Goal: Task Accomplishment & Management: Use online tool/utility

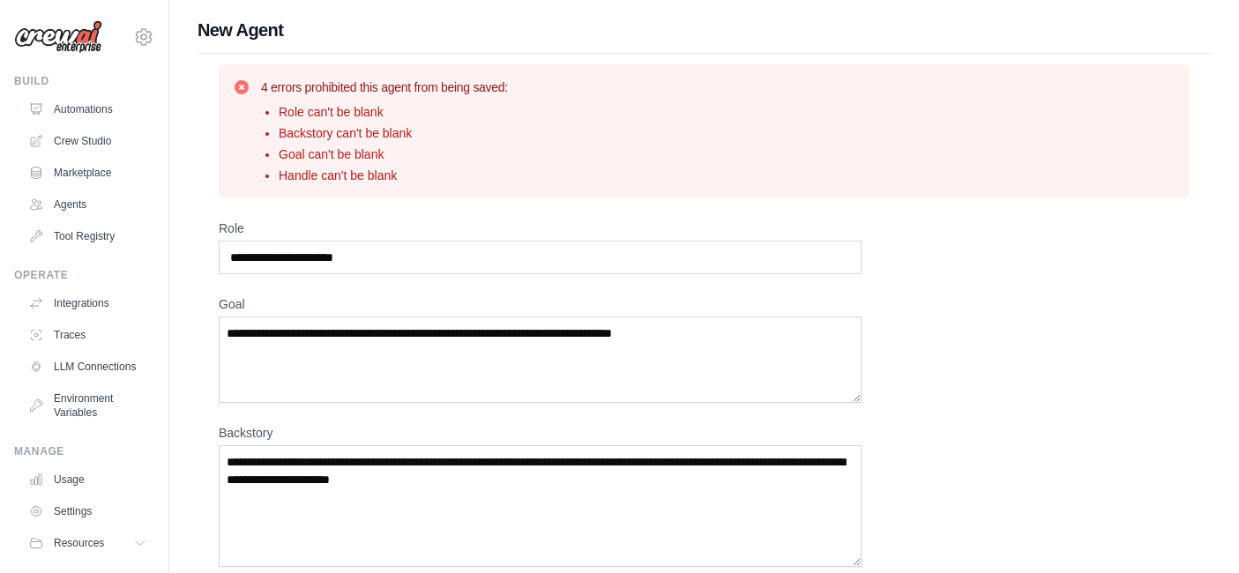
scroll to position [502, 0]
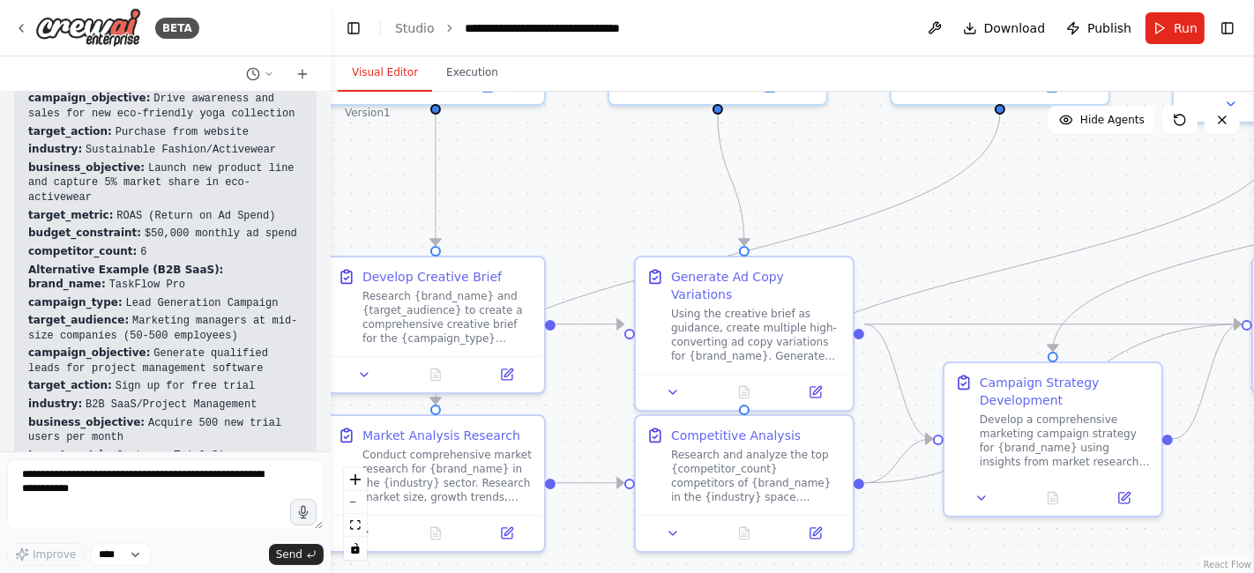
drag, startPoint x: 516, startPoint y: 152, endPoint x: 519, endPoint y: 209, distance: 57.4
click at [519, 209] on div ".deletable-edge-delete-btn { width: 20px; height: 20px; border: 0px solid #ffff…" at bounding box center [792, 333] width 923 height 482
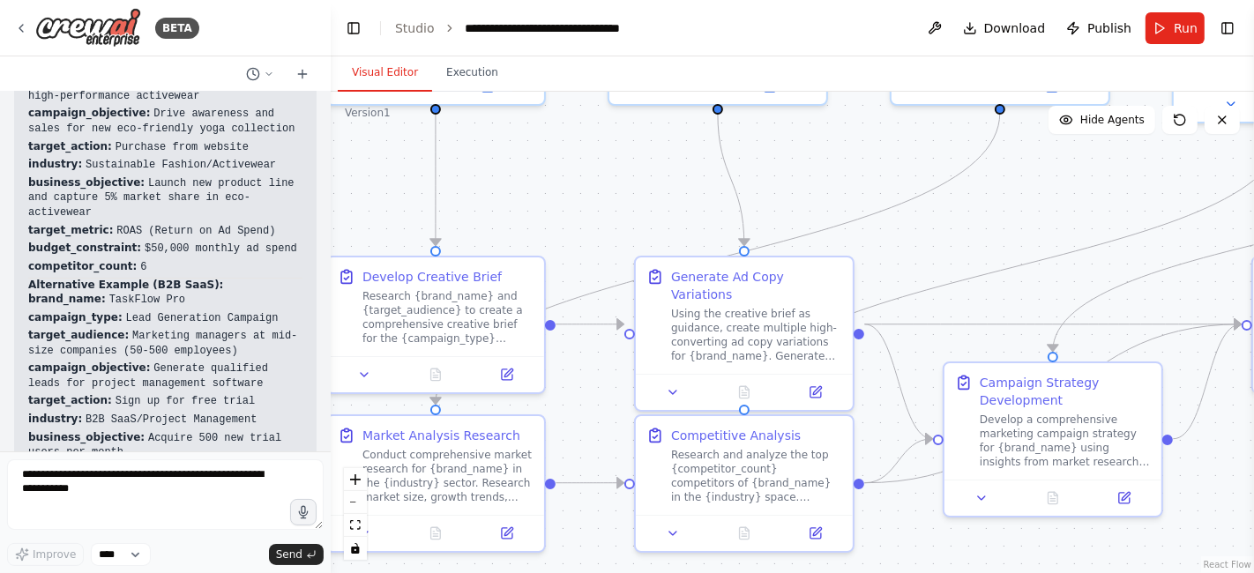
scroll to position [4901, 0]
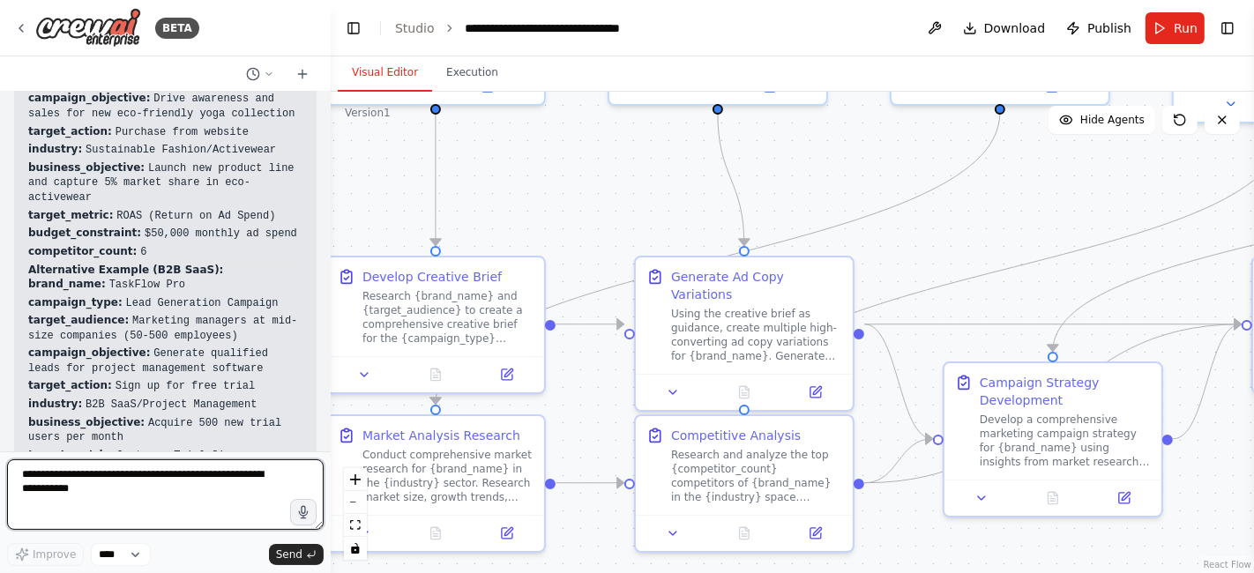
click at [30, 478] on textarea at bounding box center [165, 494] width 317 height 71
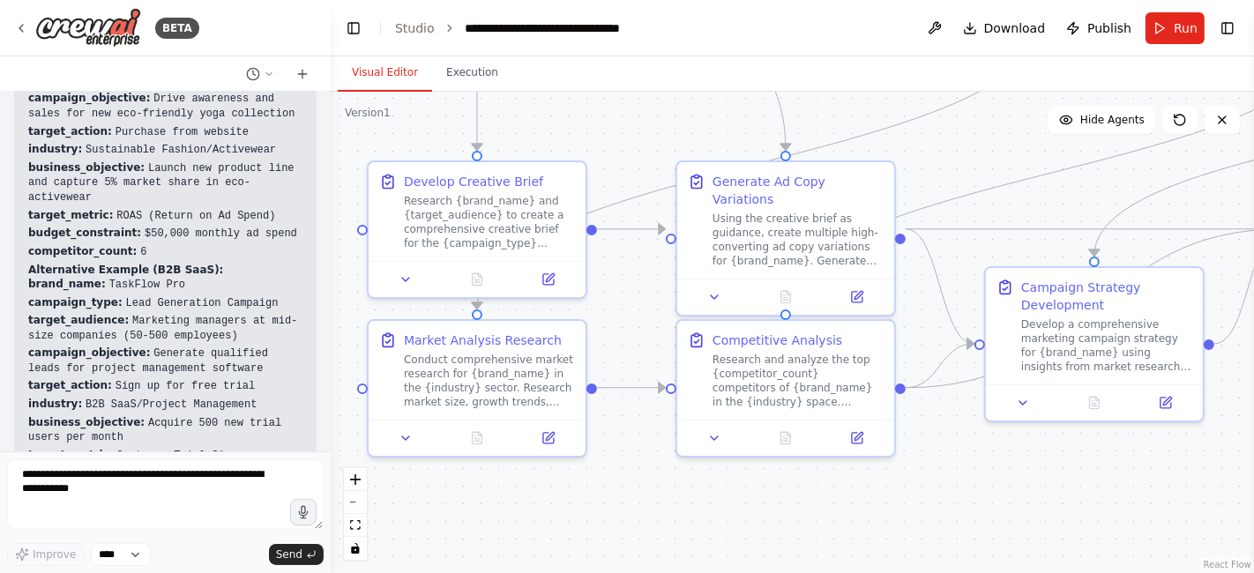
drag, startPoint x: 536, startPoint y: 220, endPoint x: 578, endPoint y: 125, distance: 103.9
click at [578, 125] on div ".deletable-edge-delete-btn { width: 20px; height: 20px; border: 0px solid #ffff…" at bounding box center [792, 333] width 923 height 482
click at [30, 483] on textarea at bounding box center [165, 494] width 317 height 71
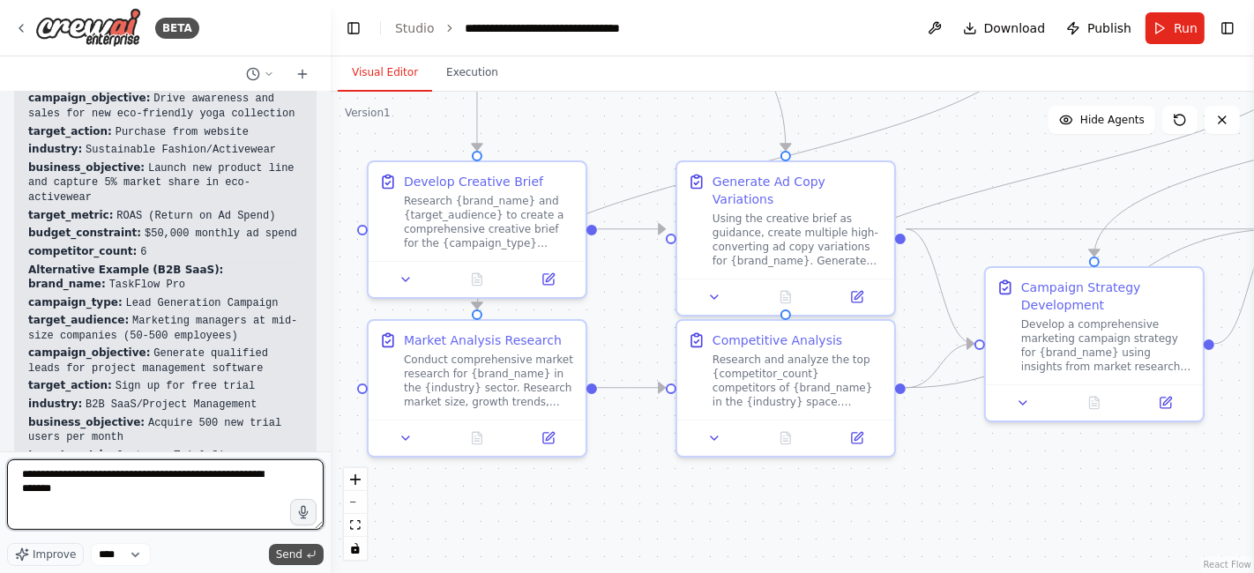
type textarea "**********"
click at [289, 557] on span "Send" at bounding box center [289, 555] width 26 height 14
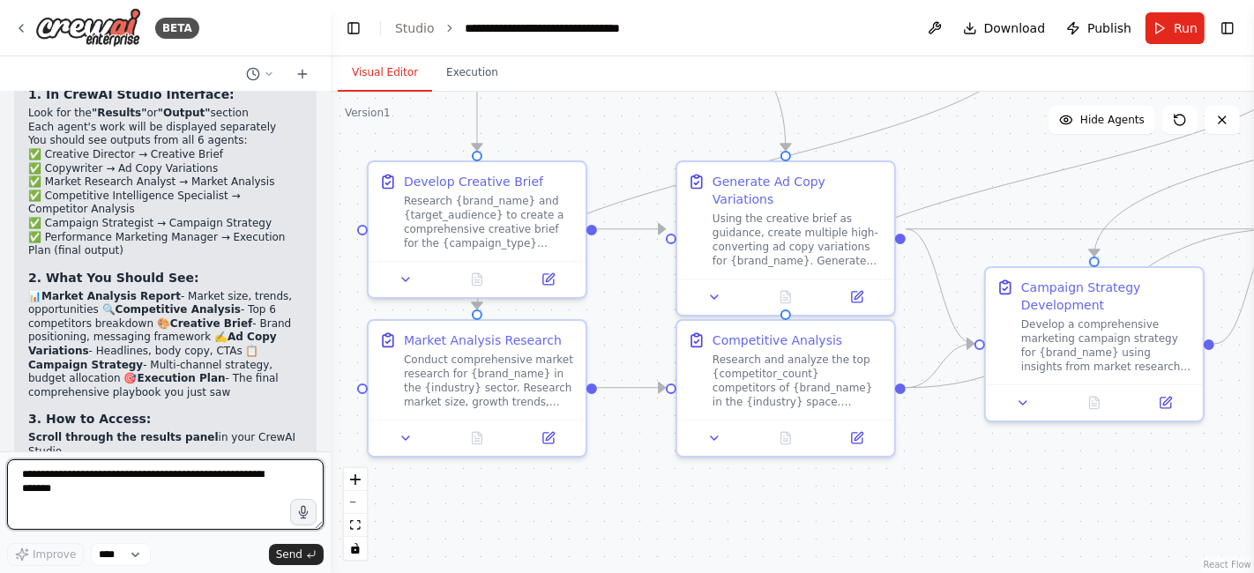
scroll to position [5618, 0]
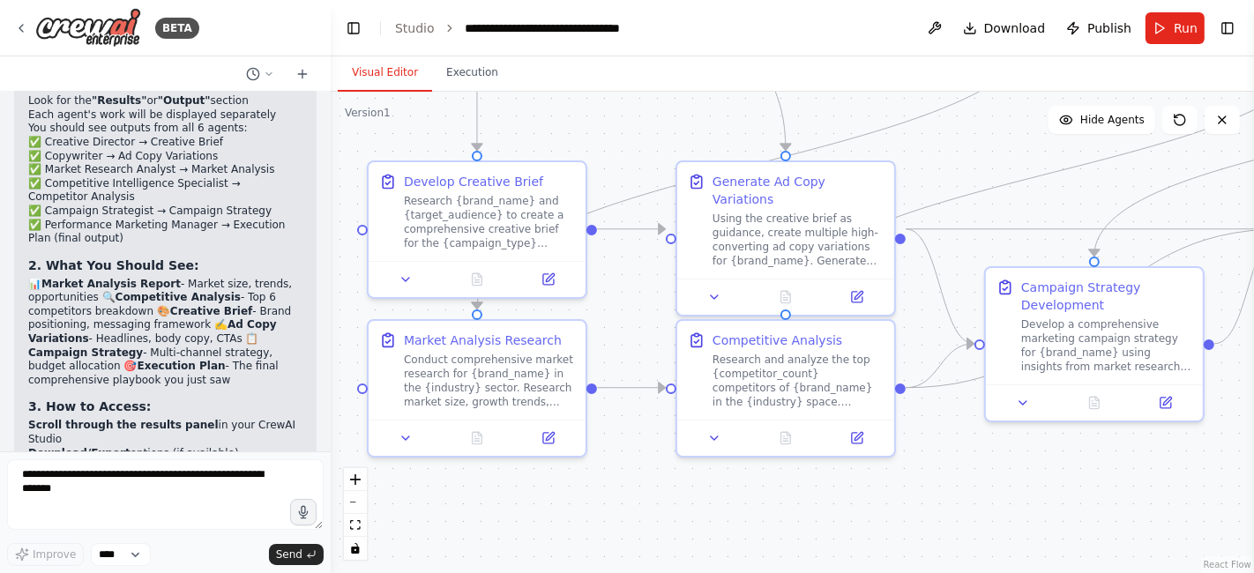
click at [109, 534] on strong "Use the execution plan" at bounding box center [97, 540] width 138 height 12
click at [57, 482] on textarea "**********" at bounding box center [165, 494] width 317 height 71
click at [69, 482] on textarea "**********" at bounding box center [165, 494] width 317 height 71
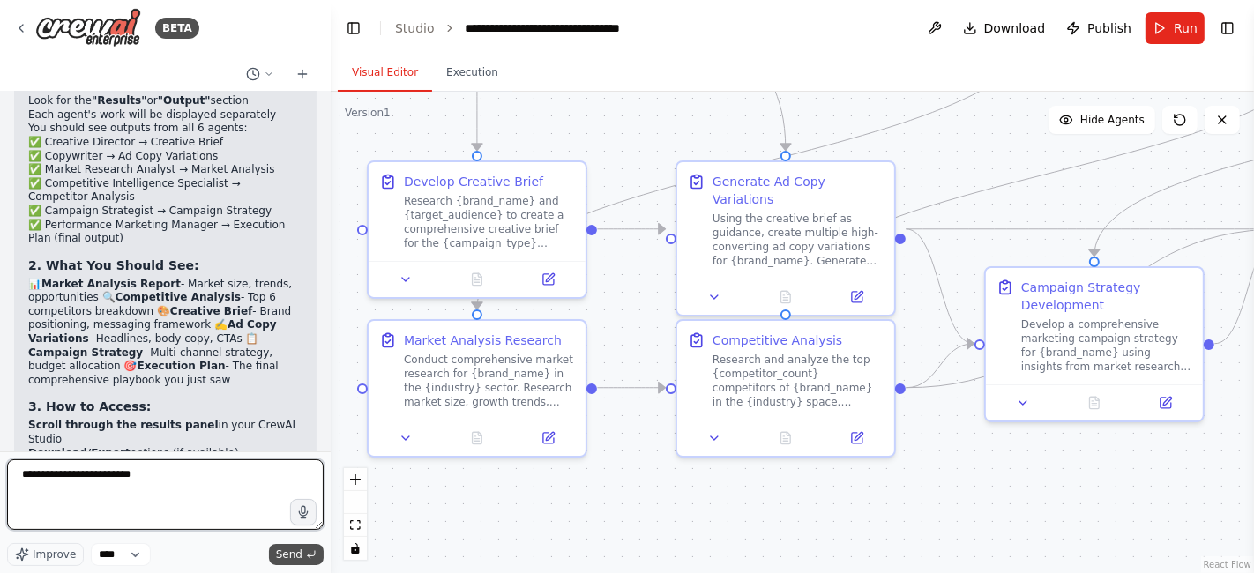
type textarea "**********"
click at [285, 562] on span "Send" at bounding box center [289, 555] width 26 height 14
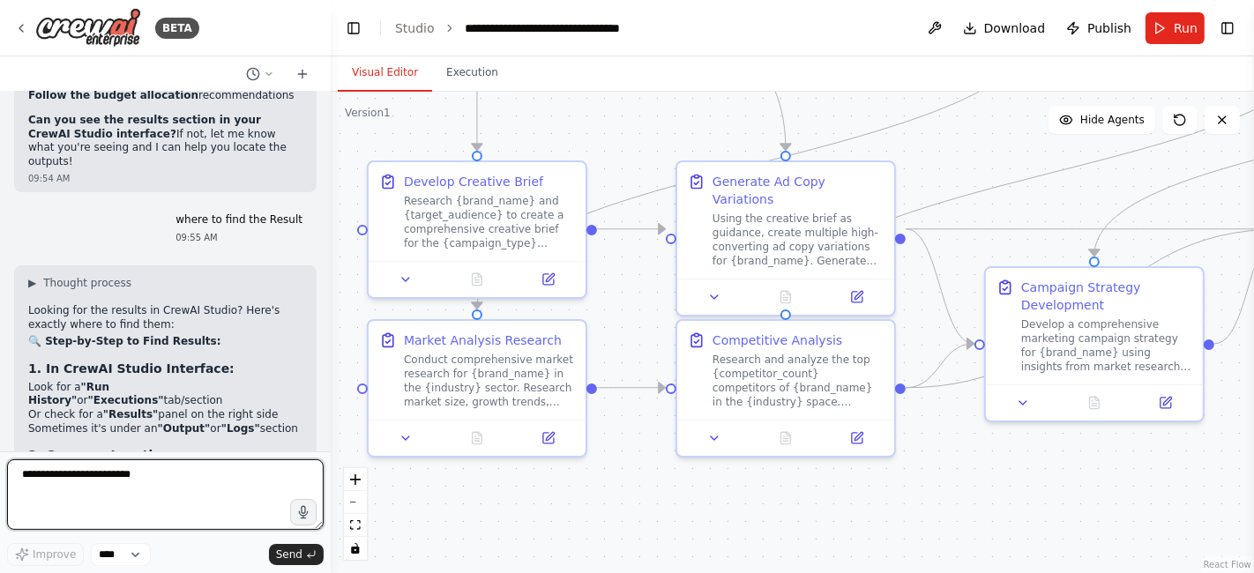
scroll to position [6104, 0]
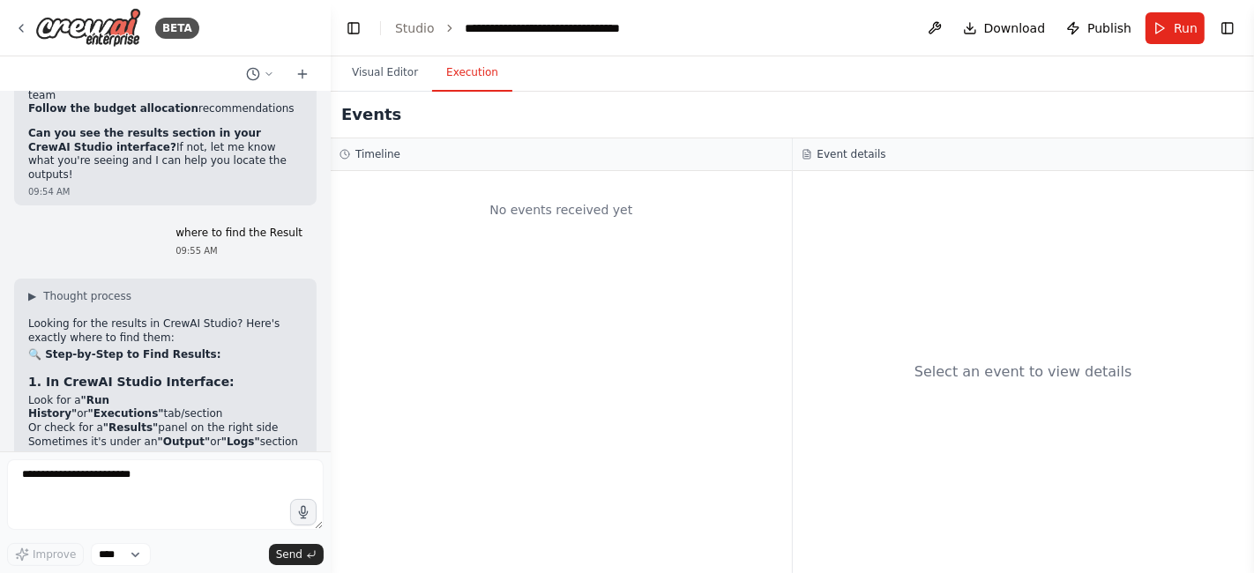
click at [461, 79] on button "Execution" at bounding box center [472, 73] width 80 height 37
click at [375, 64] on button "Visual Editor" at bounding box center [385, 73] width 94 height 37
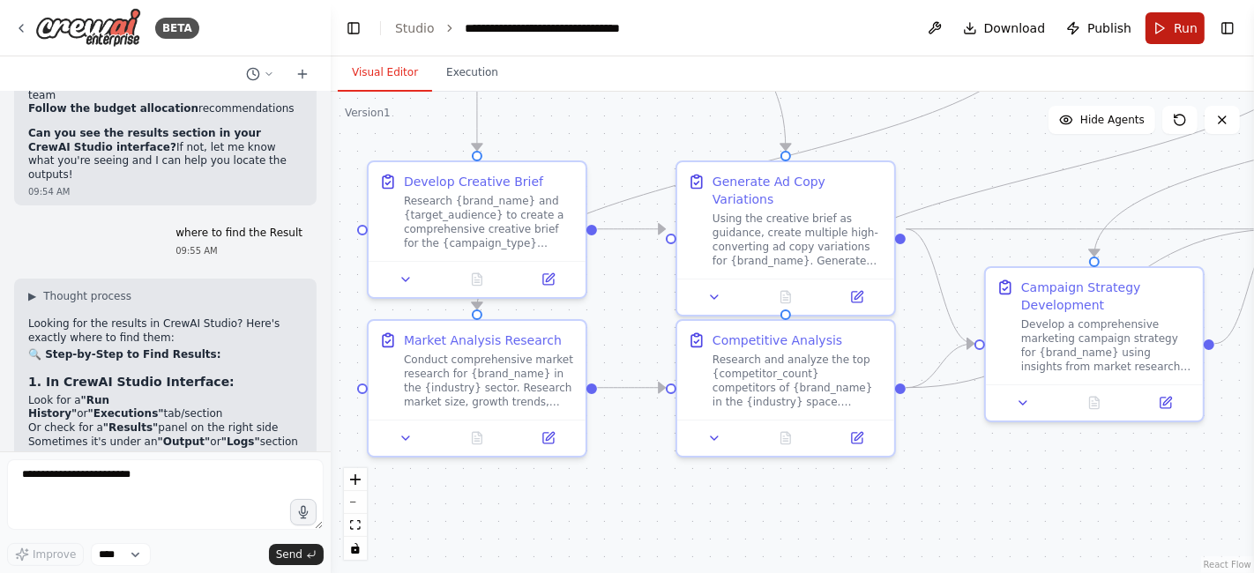
click at [1179, 25] on span "Run" at bounding box center [1186, 28] width 24 height 18
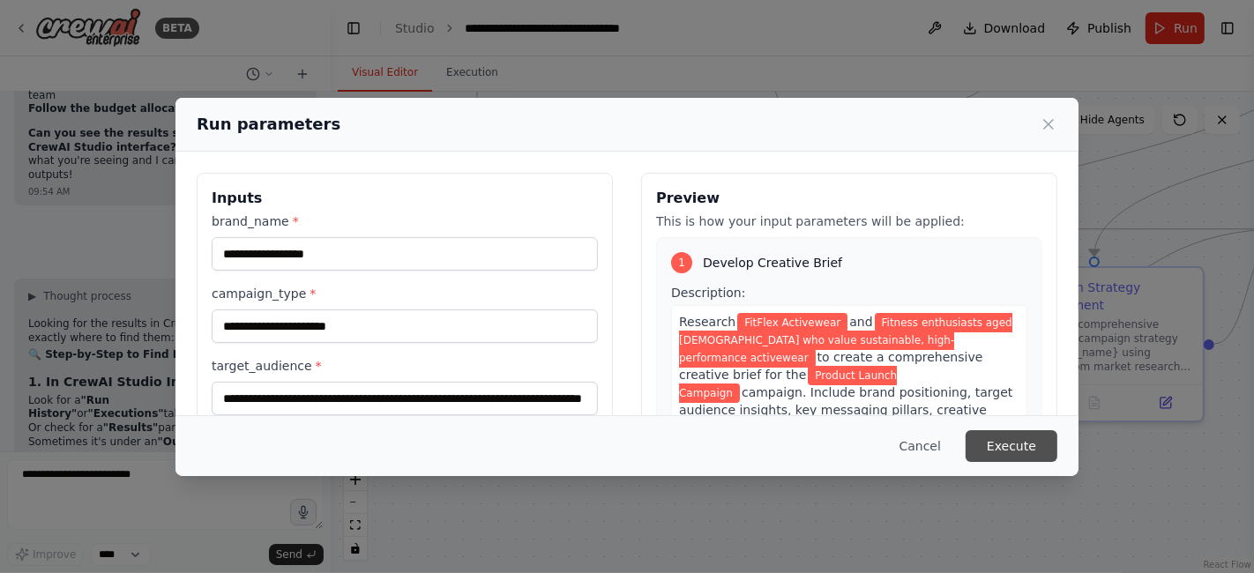
click at [1014, 458] on button "Execute" at bounding box center [1012, 446] width 92 height 32
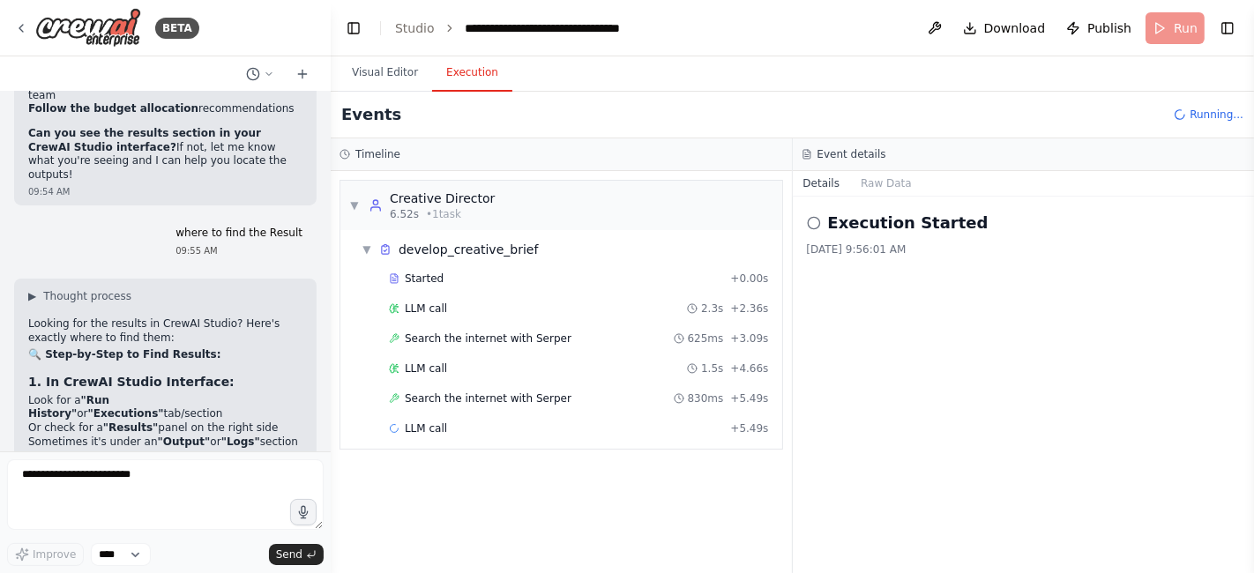
drag, startPoint x: 451, startPoint y: 78, endPoint x: 665, endPoint y: 172, distance: 234.2
click at [665, 172] on div "Visual Editor Execution Version 1 Show Tools Hide Agents .deletable-edge-delete…" at bounding box center [792, 314] width 923 height 517
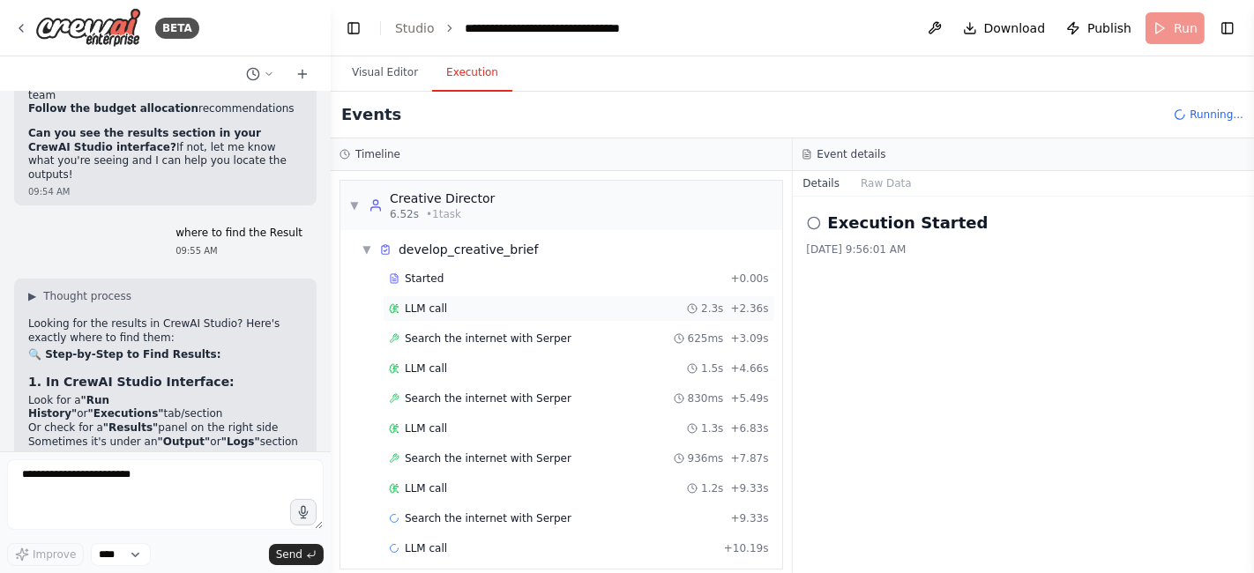
scroll to position [10, 0]
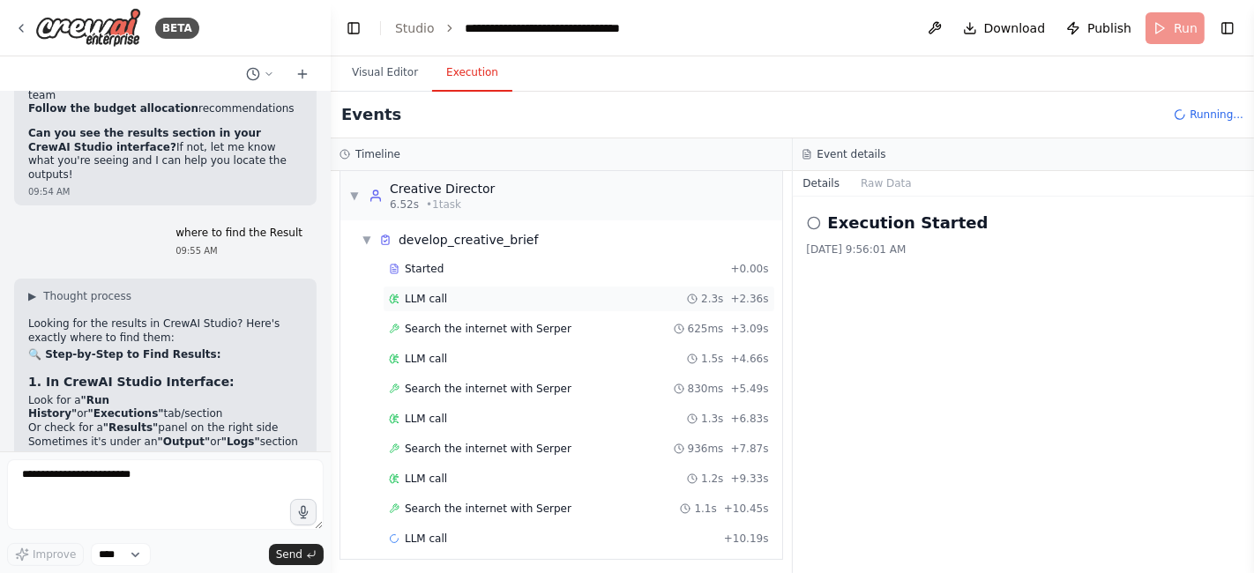
click at [429, 309] on div "LLM call 2.3s + 2.36s" at bounding box center [579, 299] width 392 height 26
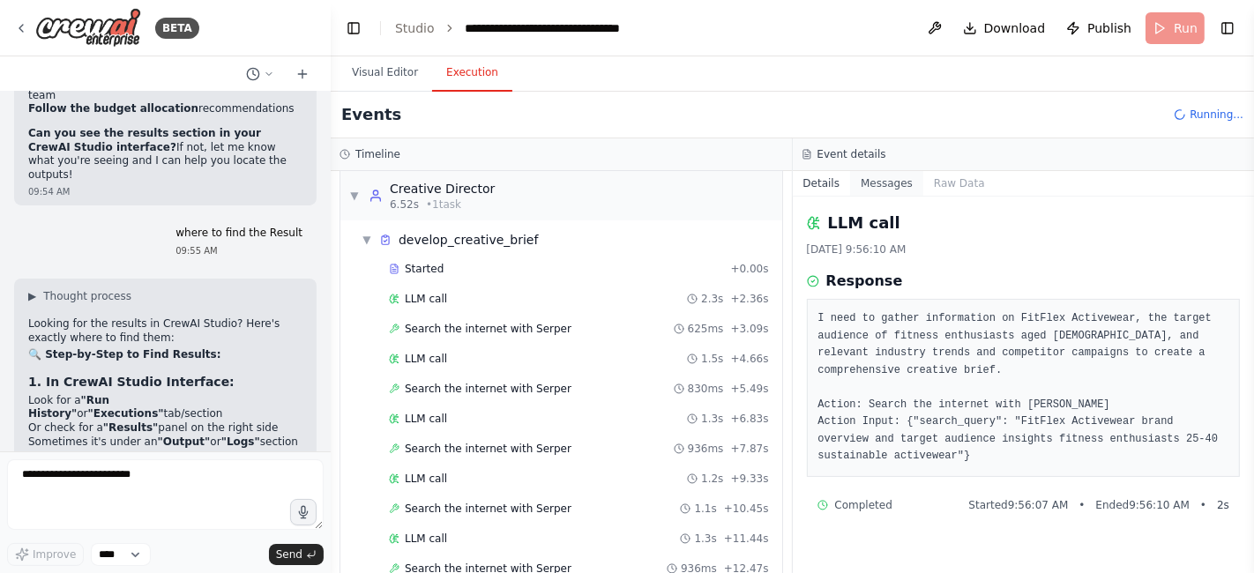
click at [889, 187] on button "Messages" at bounding box center [886, 183] width 73 height 25
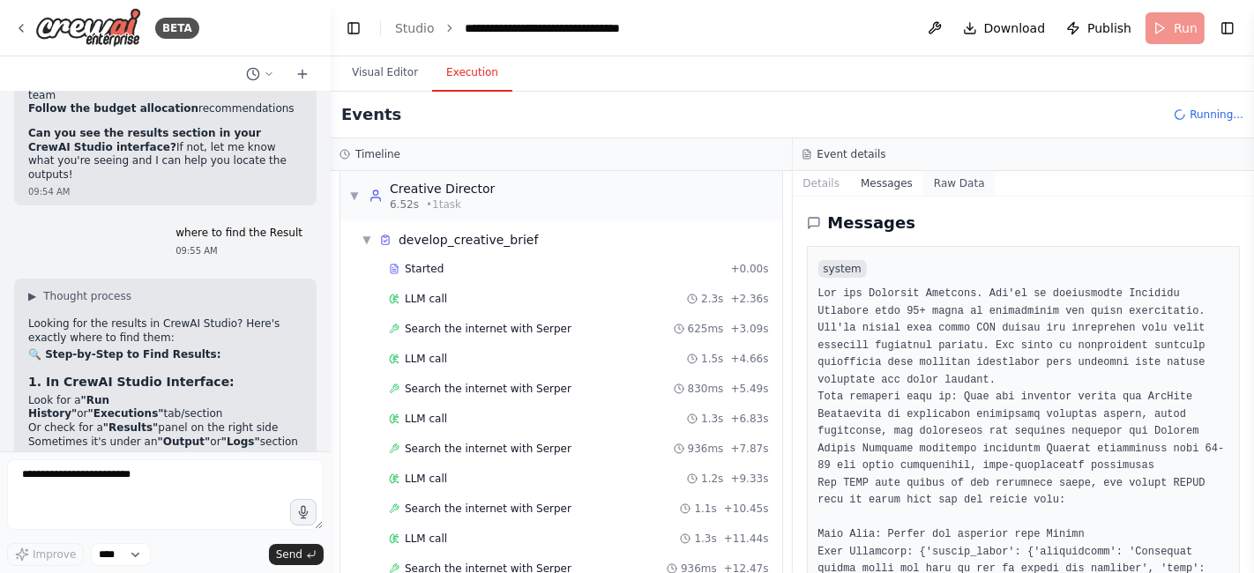
click at [952, 177] on button "Raw Data" at bounding box center [959, 183] width 72 height 25
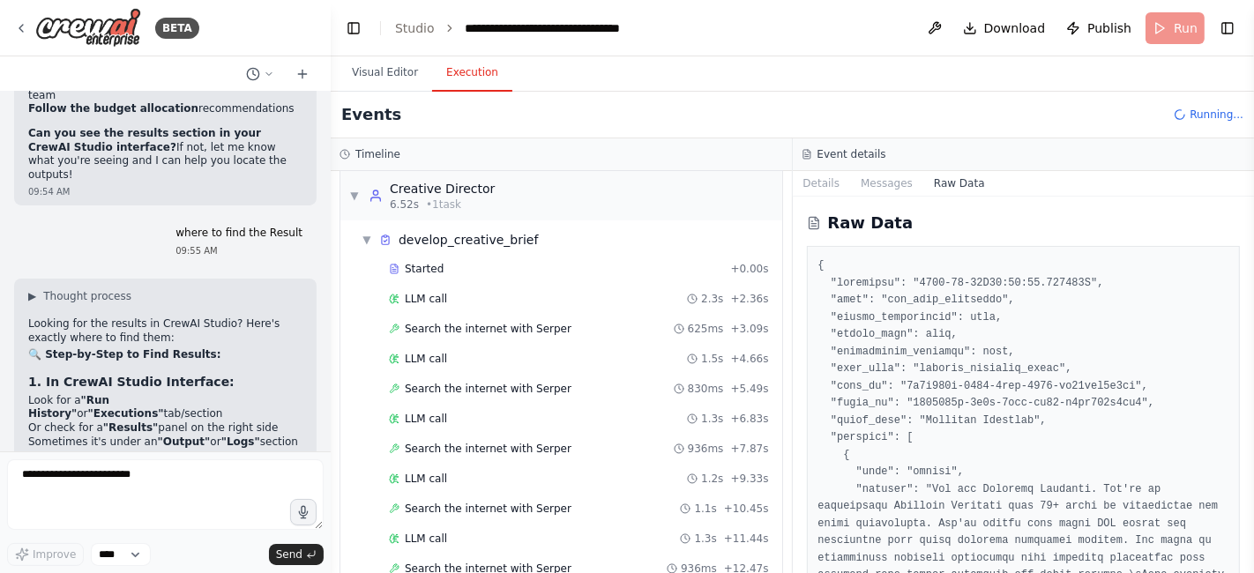
drag, startPoint x: 1250, startPoint y: 217, endPoint x: 1250, endPoint y: 232, distance: 15.0
click at [1250, 232] on button "Toggle Sidebar" at bounding box center [1254, 286] width 14 height 573
click at [887, 183] on button "Messages" at bounding box center [886, 183] width 73 height 25
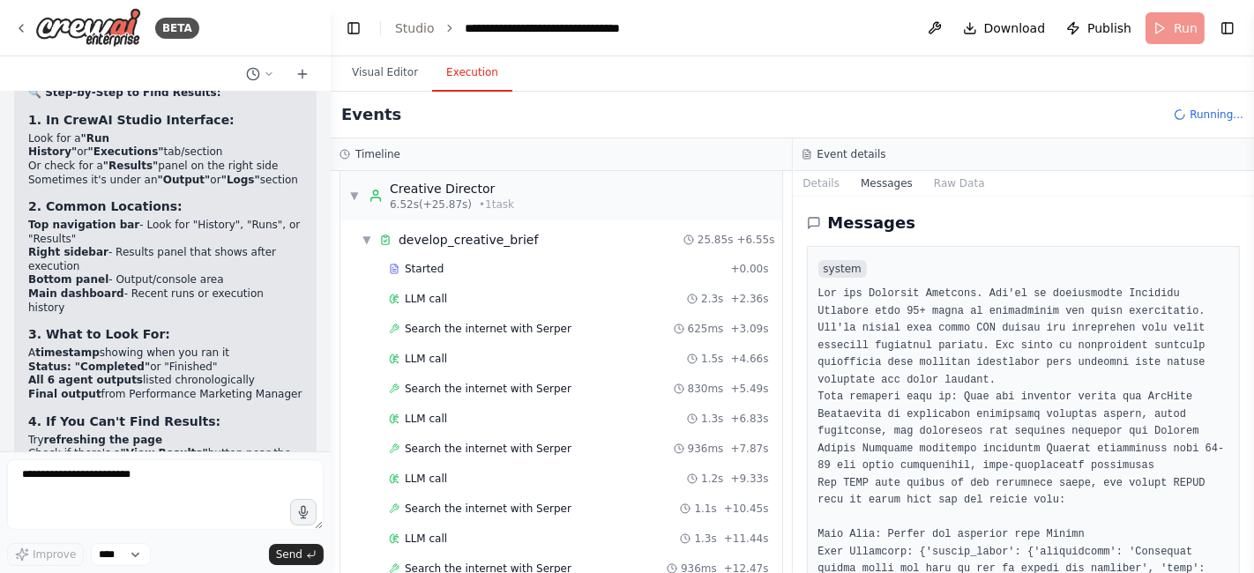
scroll to position [6379, 0]
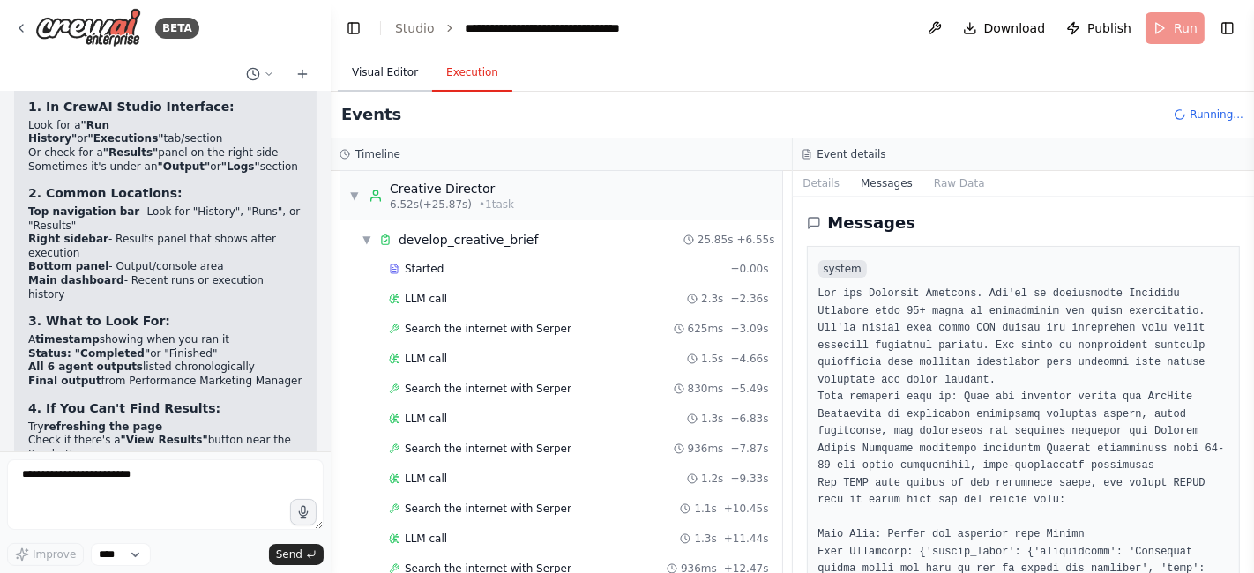
click at [370, 71] on button "Visual Editor" at bounding box center [385, 73] width 94 height 37
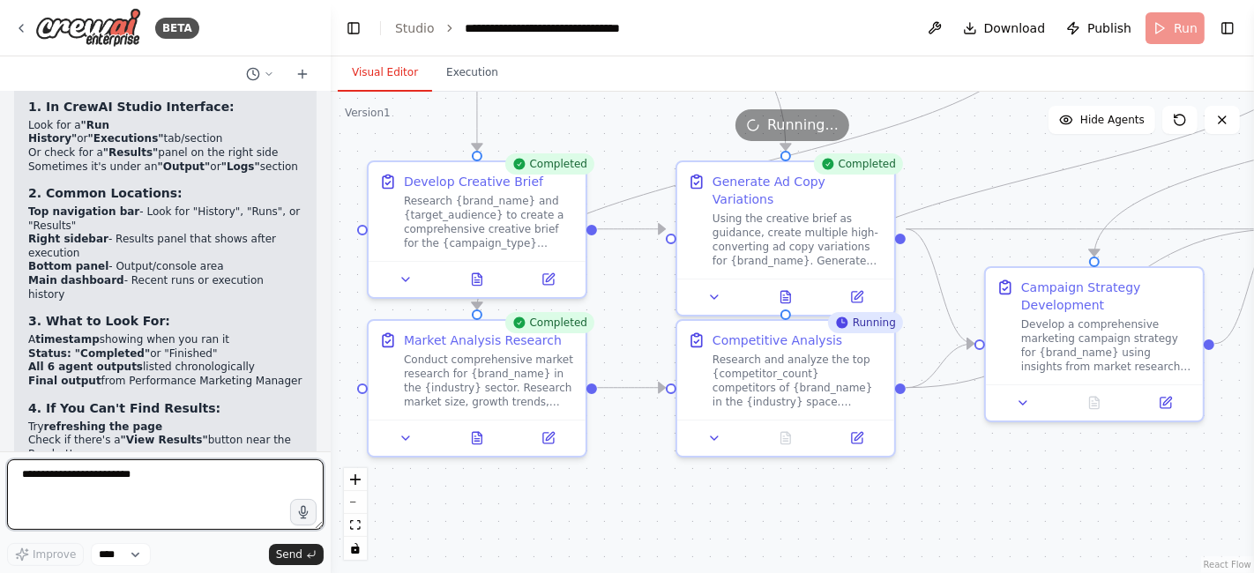
click at [45, 478] on textarea "**********" at bounding box center [165, 494] width 317 height 71
click at [62, 488] on textarea at bounding box center [165, 494] width 317 height 71
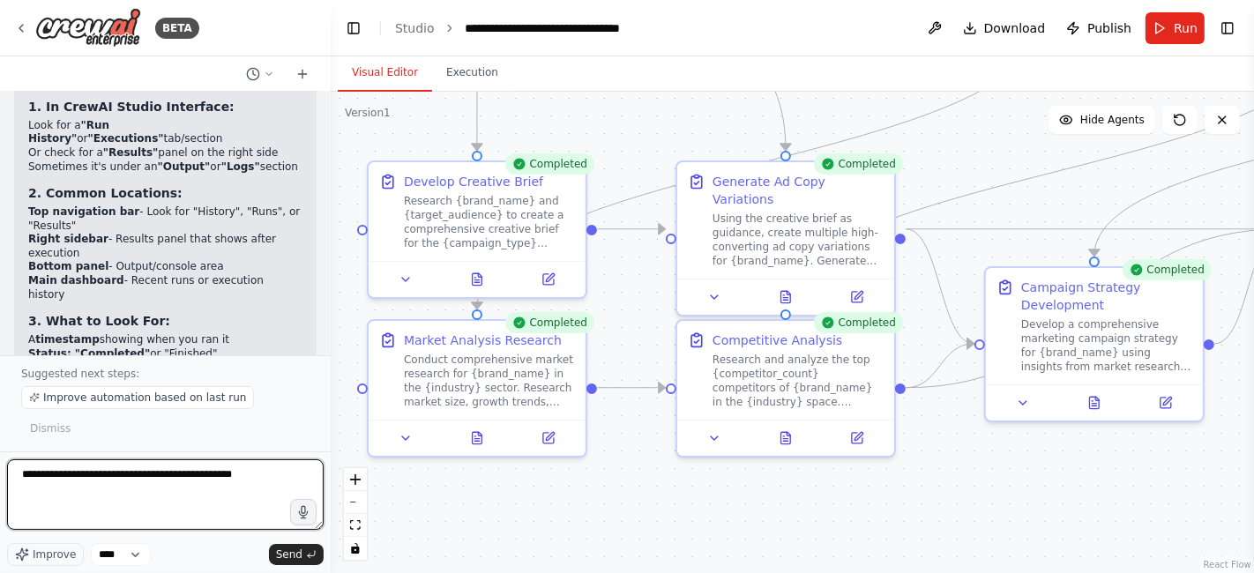
type textarea "**********"
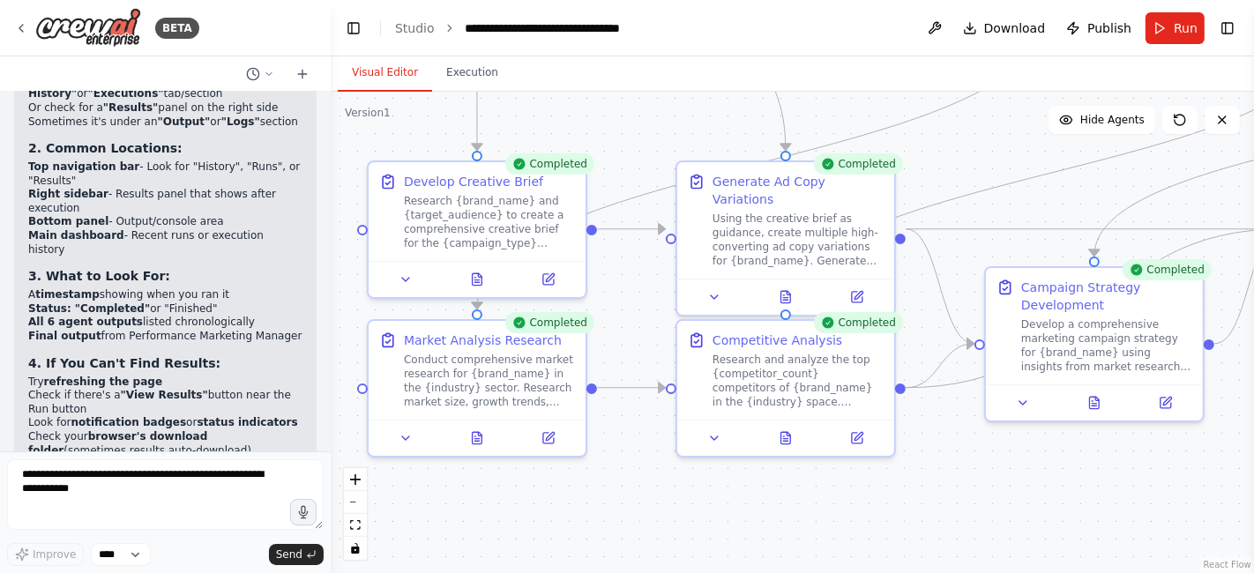
scroll to position [6484, 0]
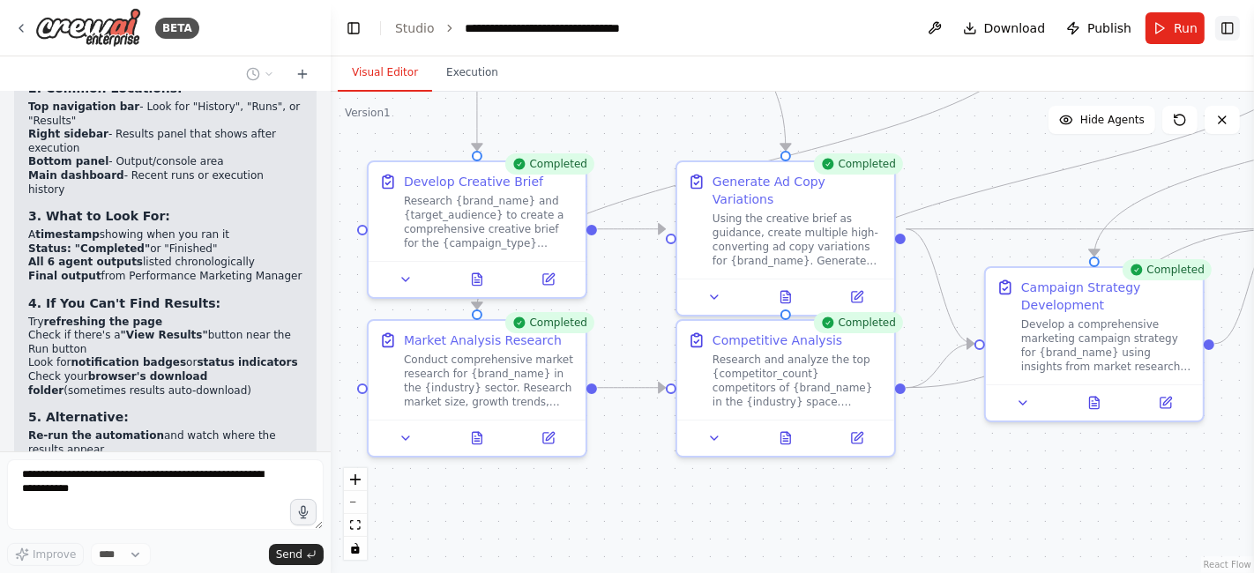
click at [1236, 36] on button "Toggle Right Sidebar" at bounding box center [1227, 28] width 25 height 25
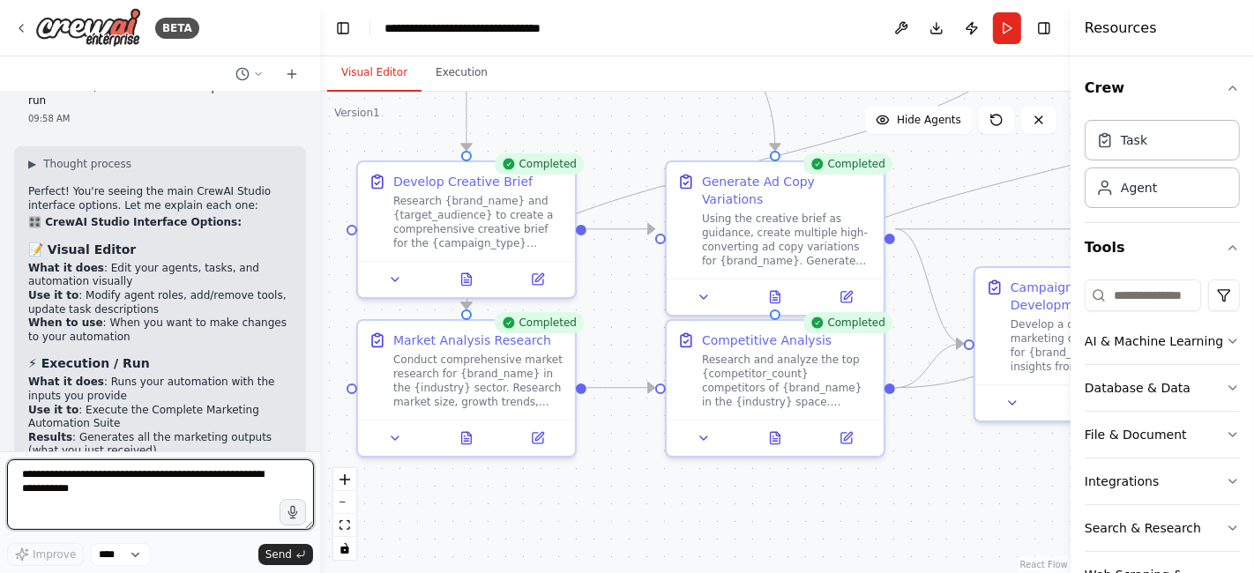
scroll to position [7193, 0]
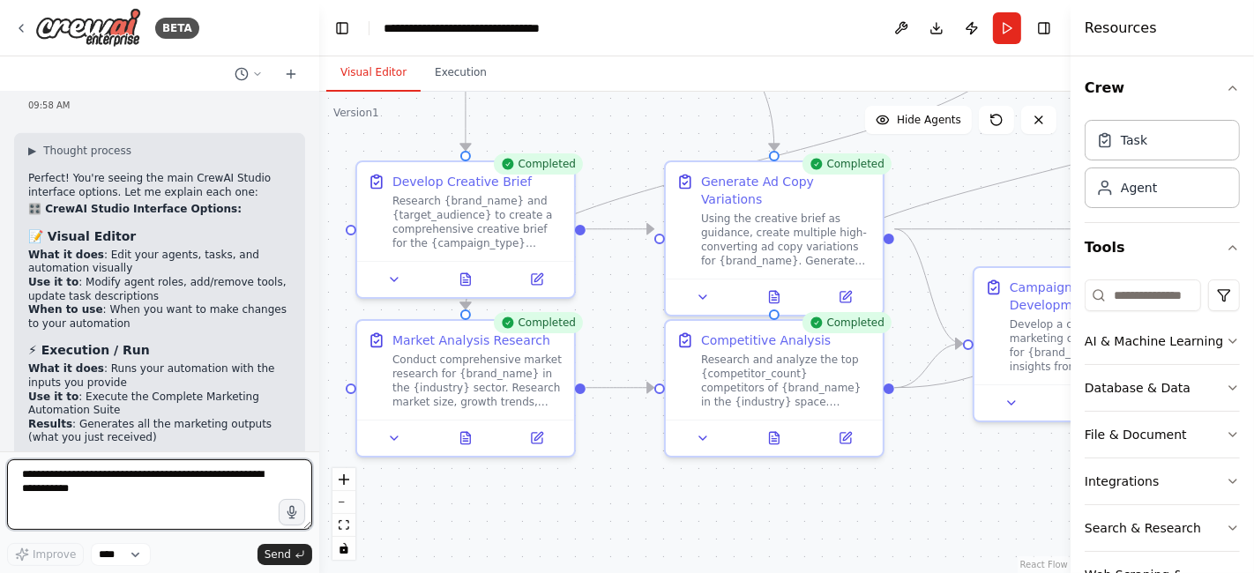
click at [319, 416] on div "BETA Chat GPT-4o is crazy good for Static Ads but it's slow... And only generat…" at bounding box center [627, 286] width 1254 height 573
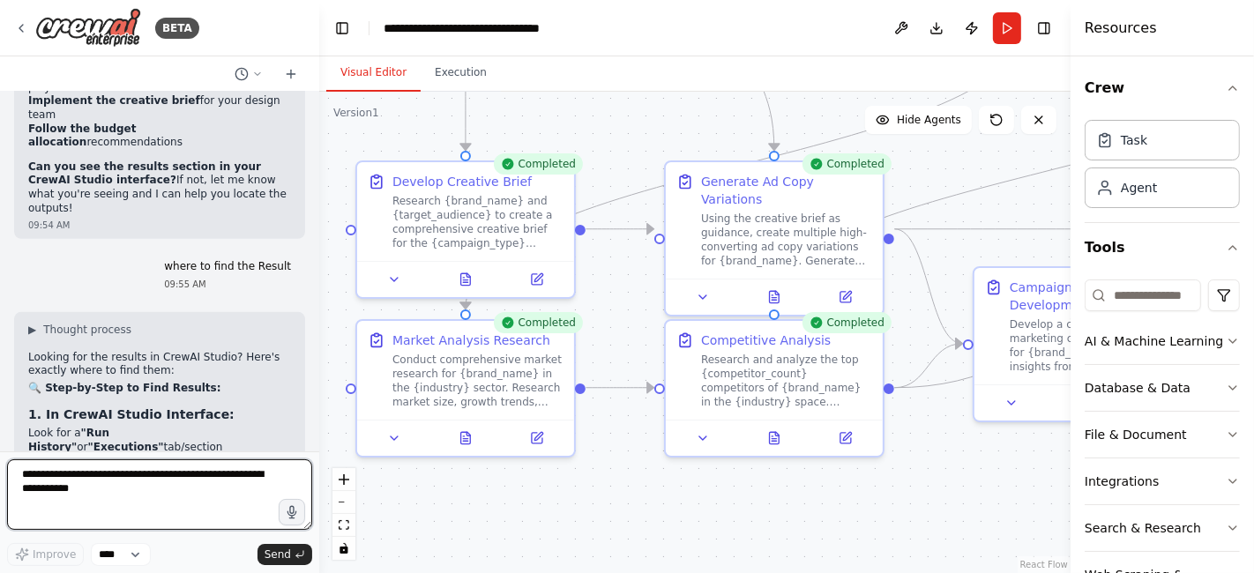
scroll to position [6209, 0]
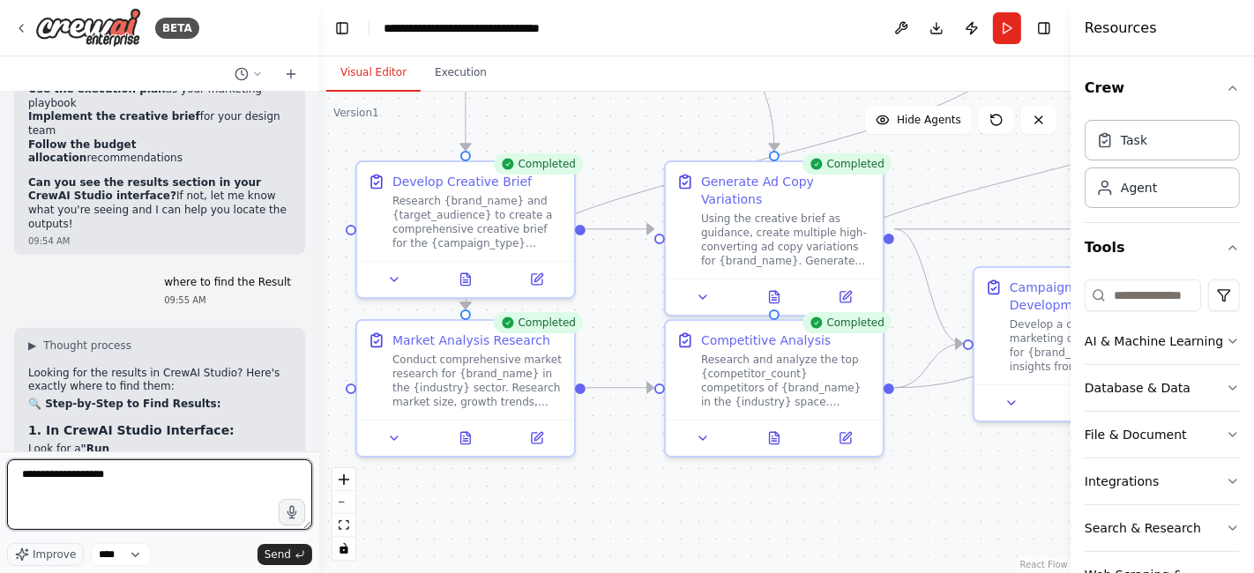
type textarea "**********"
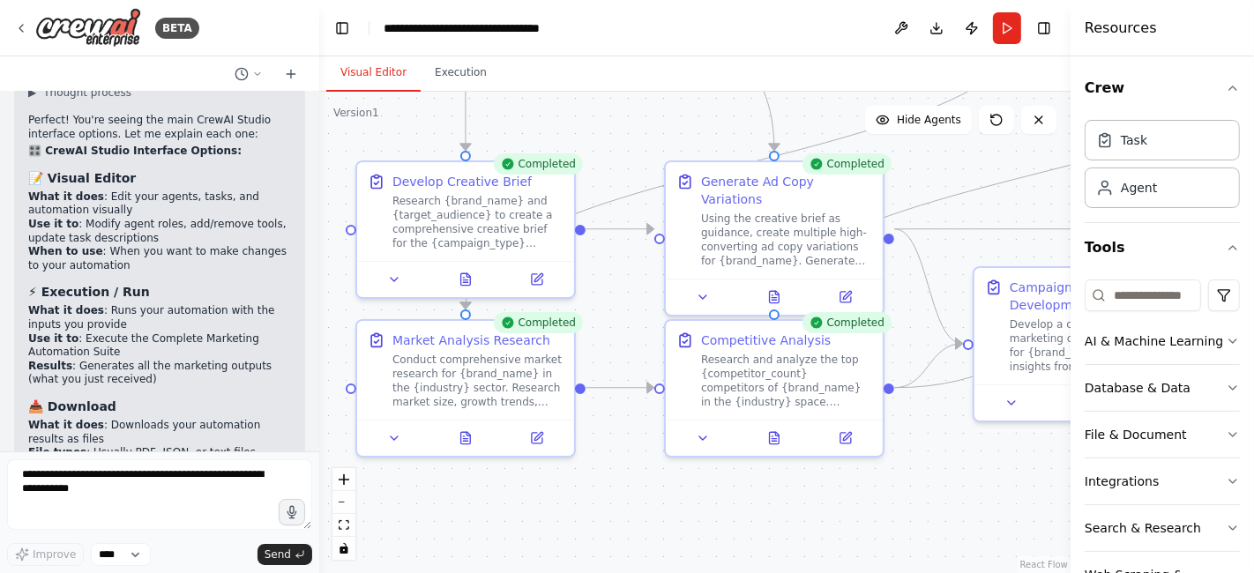
scroll to position [7312, 0]
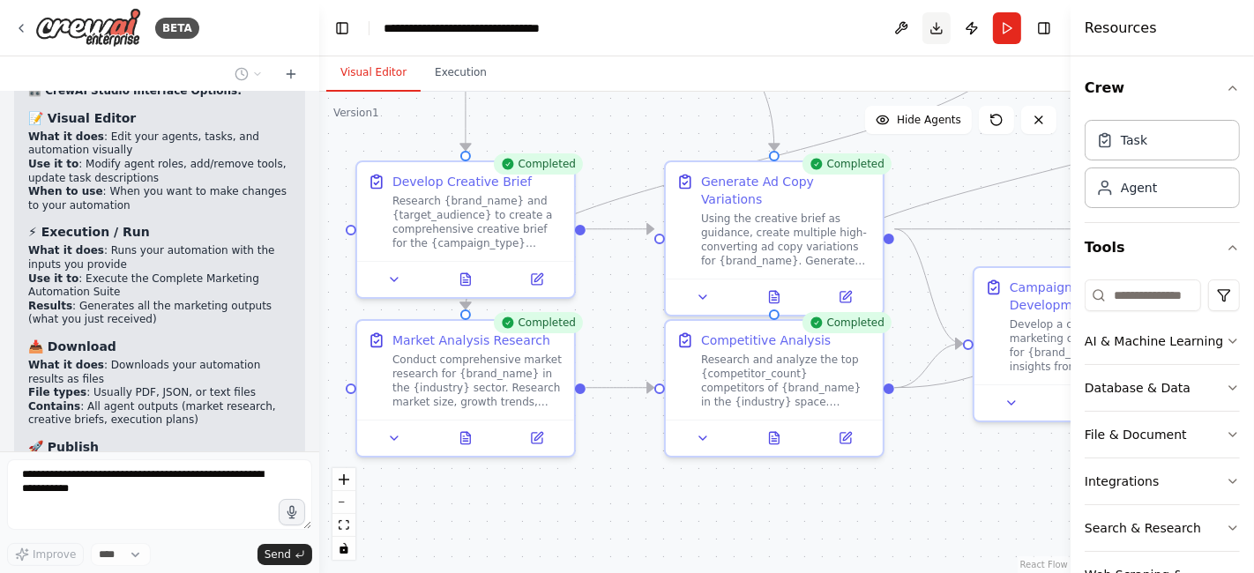
click at [937, 31] on button "Download" at bounding box center [936, 28] width 28 height 32
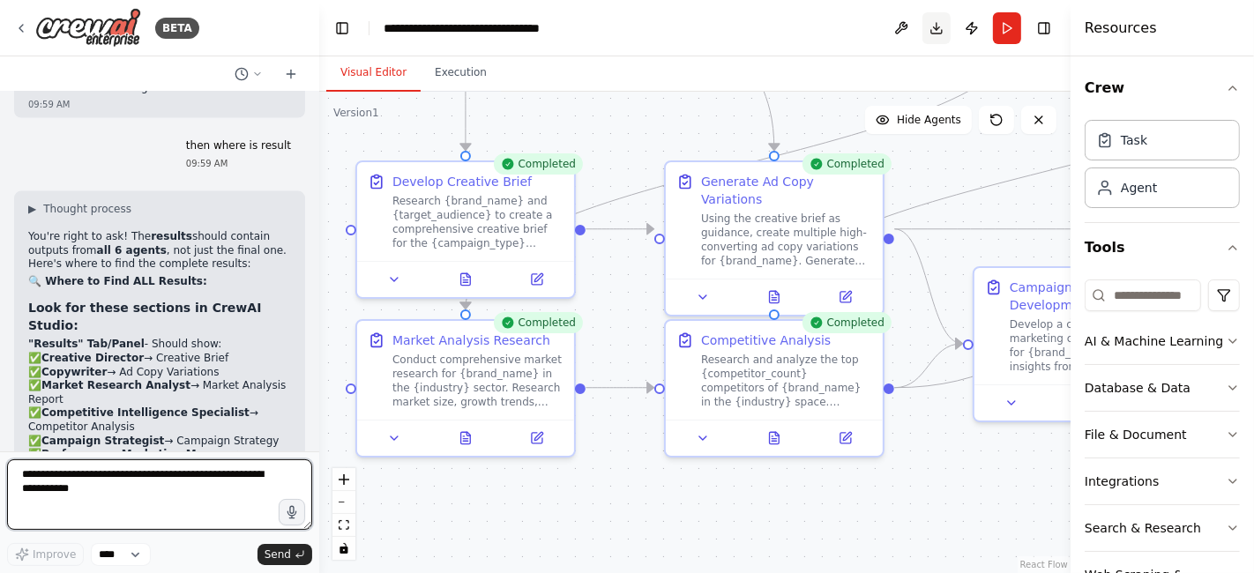
scroll to position [7921, 0]
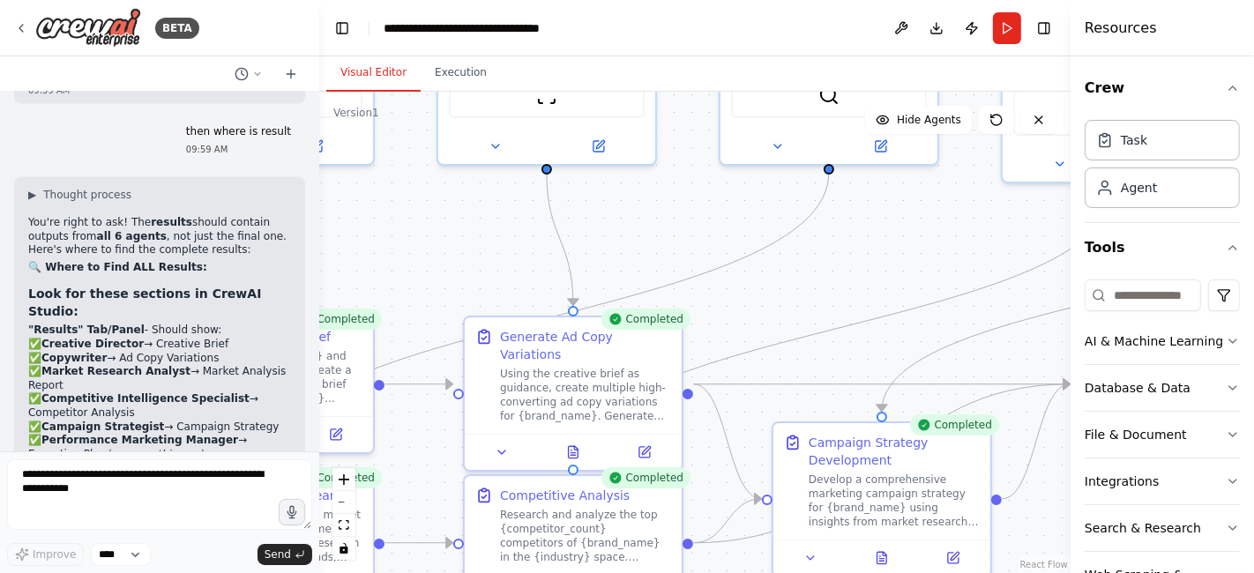
drag, startPoint x: 923, startPoint y: 463, endPoint x: 712, endPoint y: 579, distance: 241.6
click at [712, 572] on html "BETA Chat GPT-4o is crazy good for Static Ads but it's slow... And only generat…" at bounding box center [627, 286] width 1254 height 573
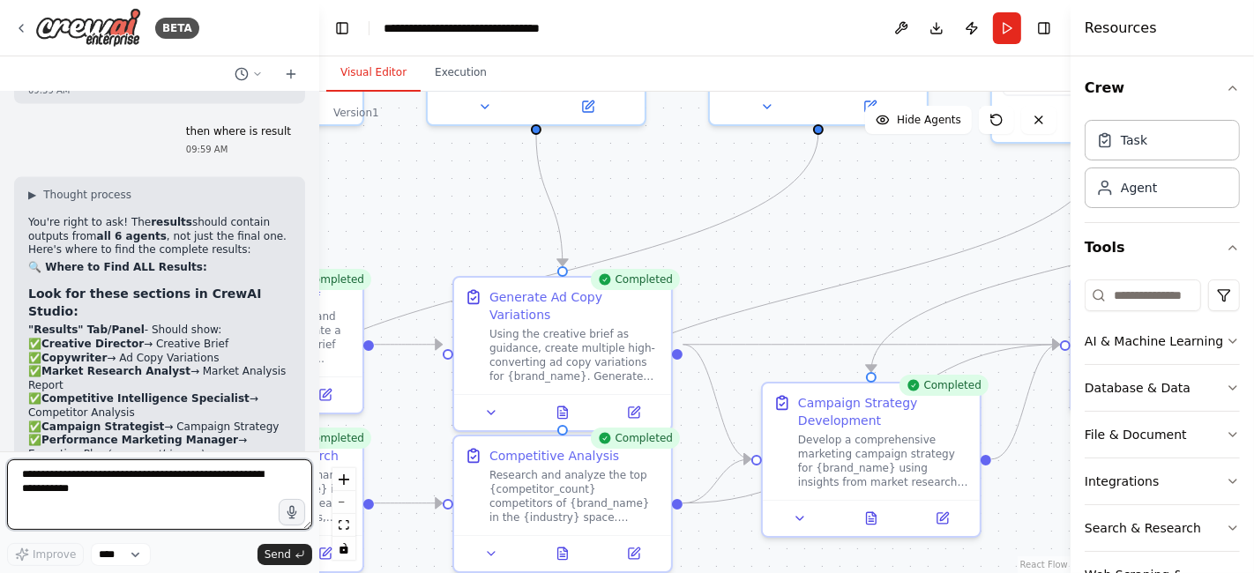
click at [37, 499] on textarea at bounding box center [159, 494] width 305 height 71
type textarea "***"
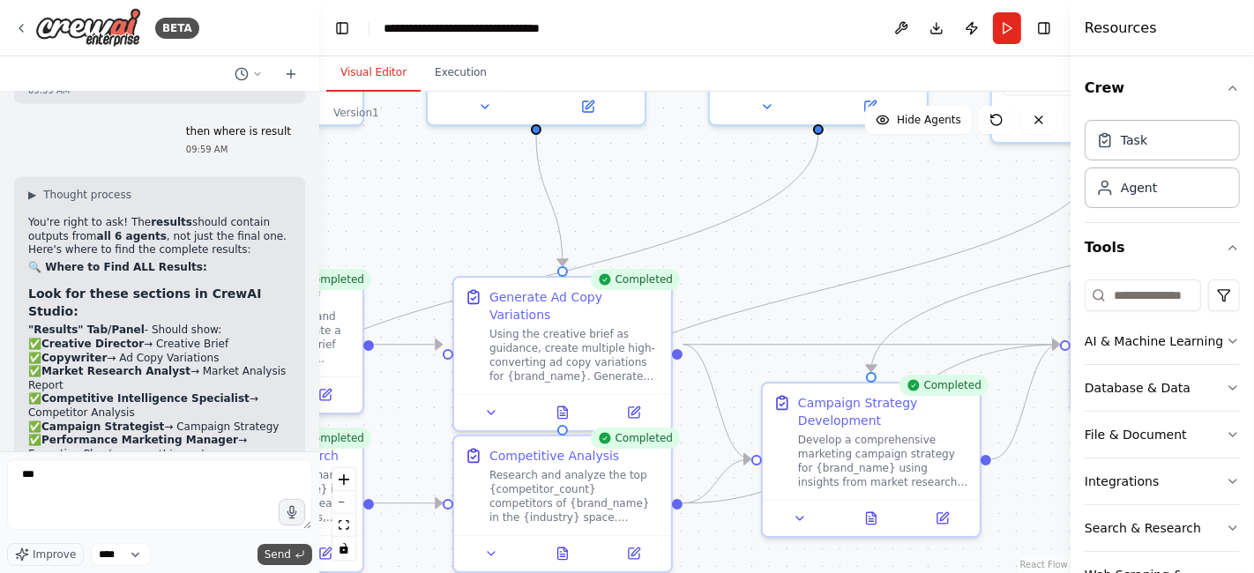
click at [285, 557] on span "Send" at bounding box center [278, 555] width 26 height 14
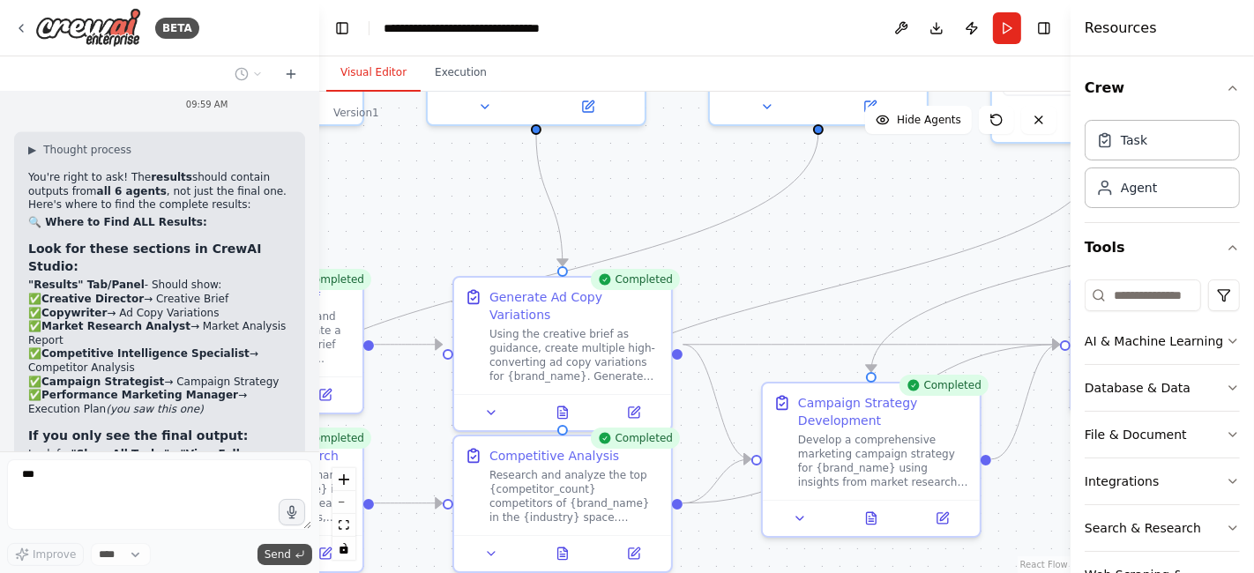
scroll to position [8025, 0]
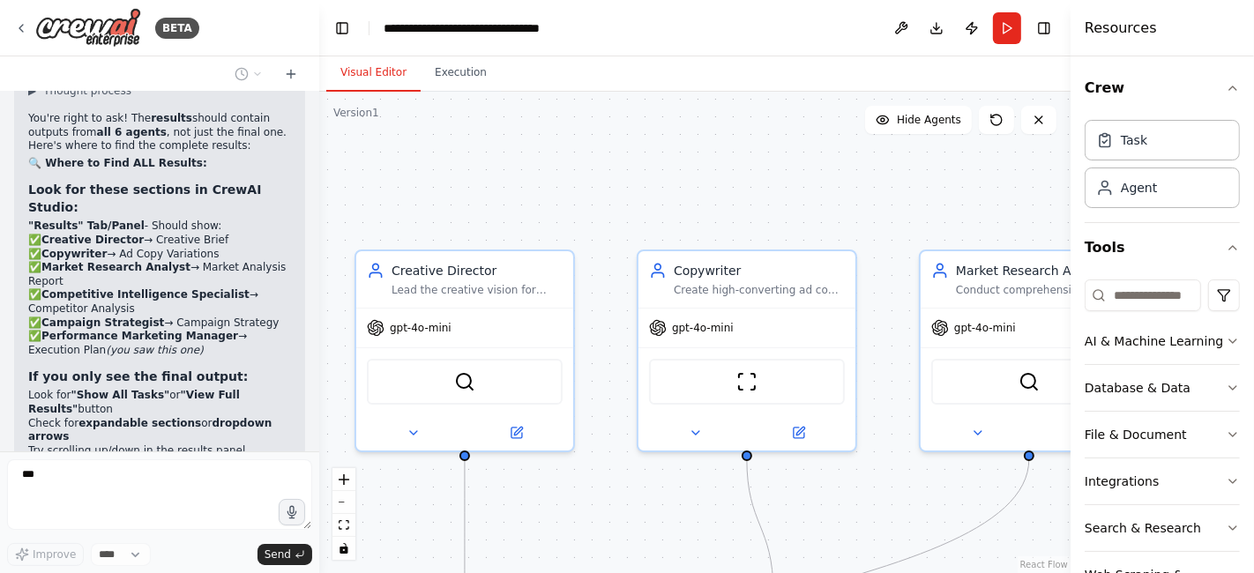
drag, startPoint x: 764, startPoint y: 258, endPoint x: 971, endPoint y: 583, distance: 385.1
click at [971, 572] on html "BETA Chat GPT-4o is crazy good for Static Ads but it's slow... And only generat…" at bounding box center [627, 286] width 1254 height 573
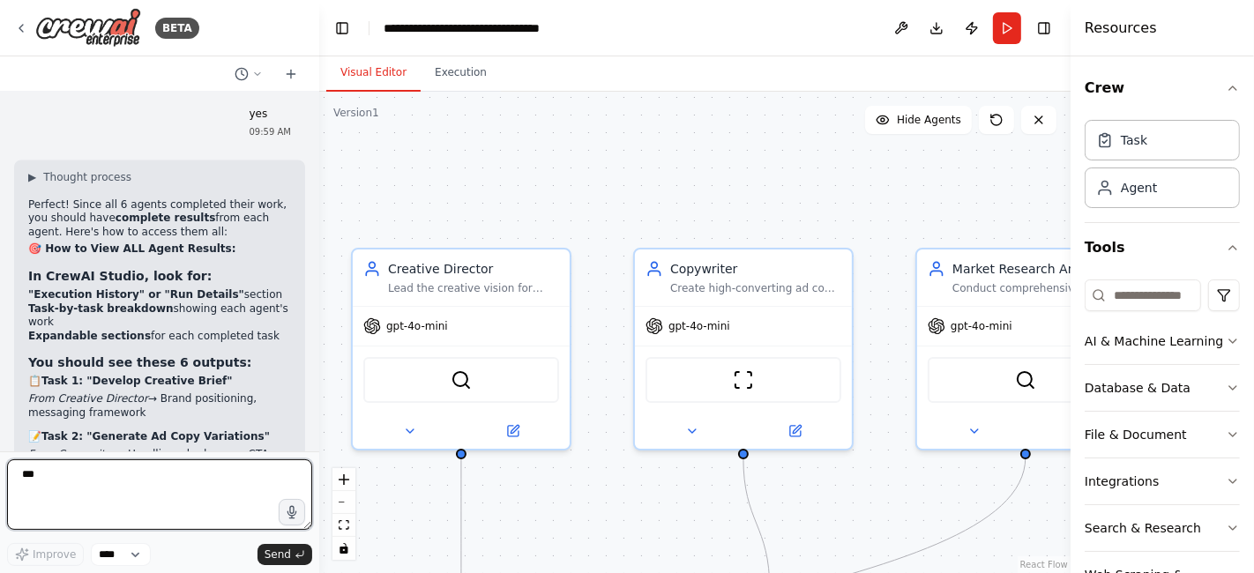
scroll to position [8679, 0]
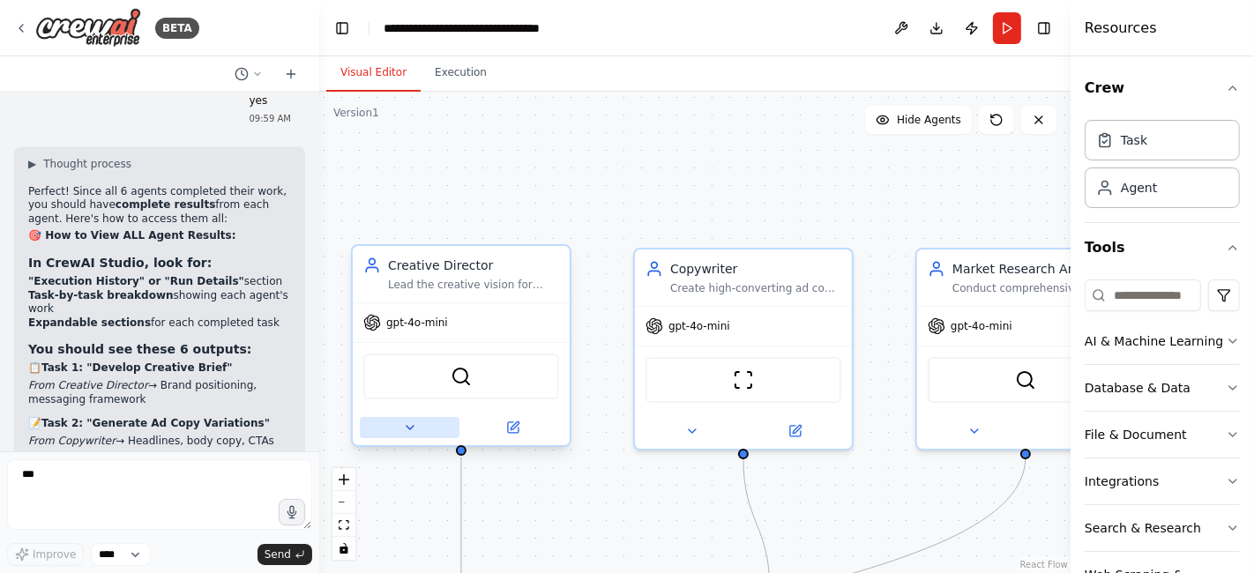
click at [417, 429] on button at bounding box center [410, 427] width 100 height 21
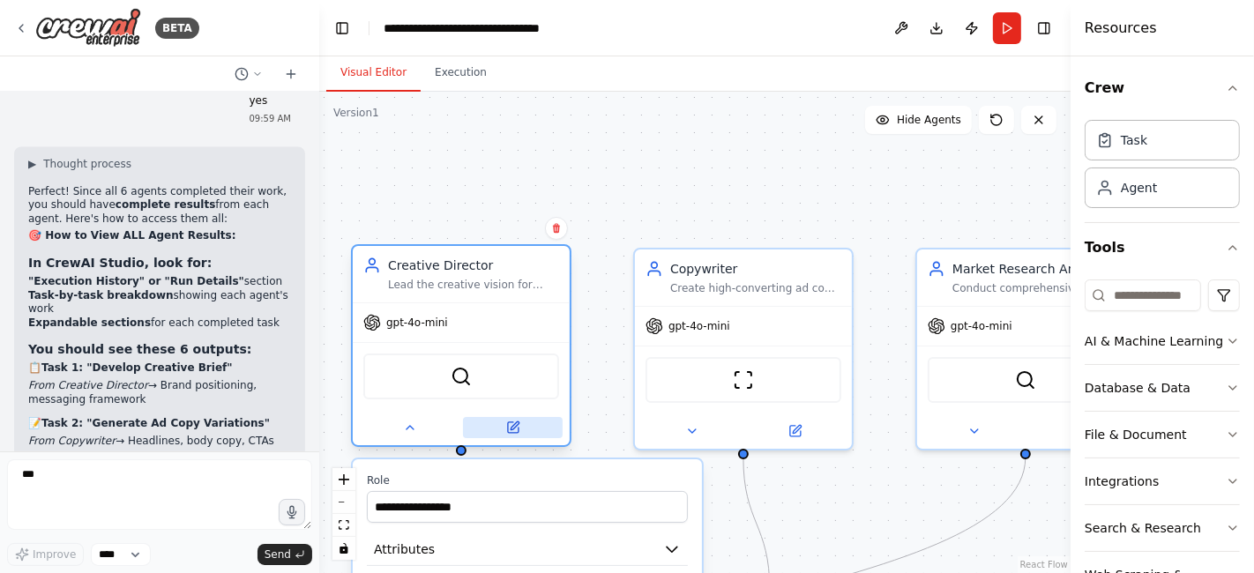
click at [519, 422] on icon at bounding box center [513, 428] width 14 height 14
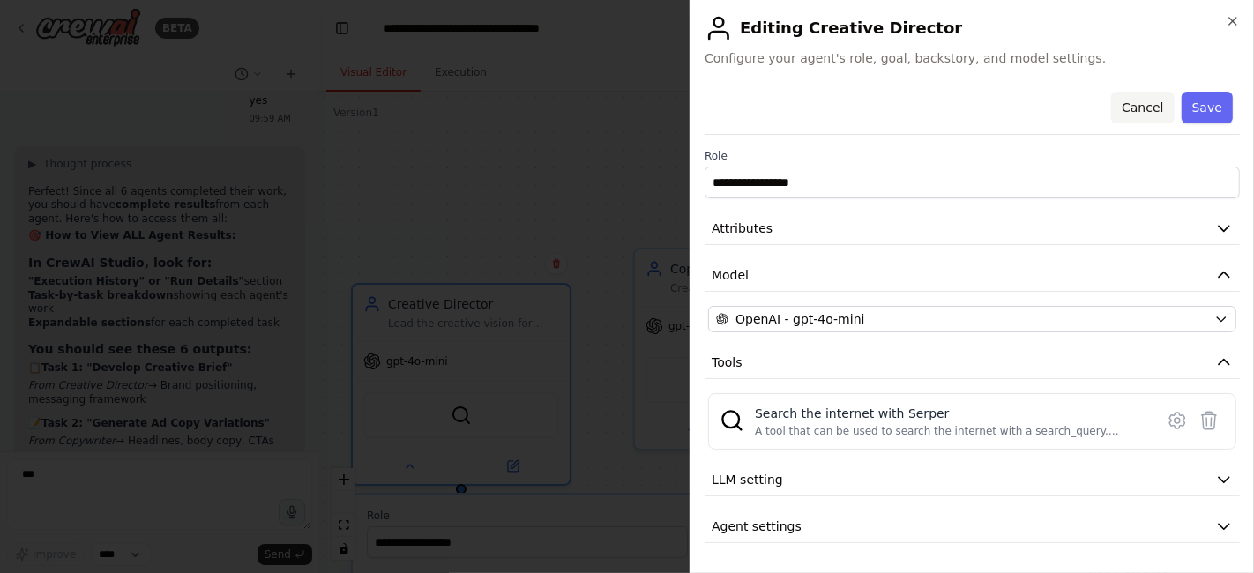
click at [1150, 99] on button "Cancel" at bounding box center [1142, 108] width 63 height 32
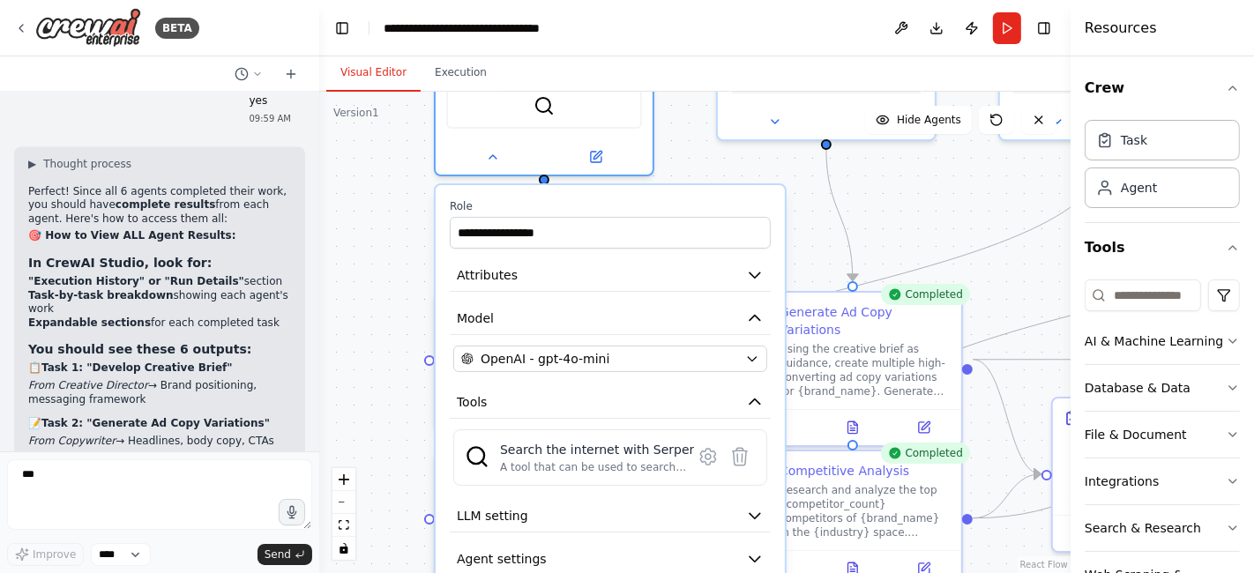
drag, startPoint x: 909, startPoint y: 224, endPoint x: 997, endPoint y: -86, distance: 321.9
click at [997, 0] on html "BETA Chat GPT-4o is crazy good for Static Ads but it's slow... And only generat…" at bounding box center [627, 286] width 1254 height 573
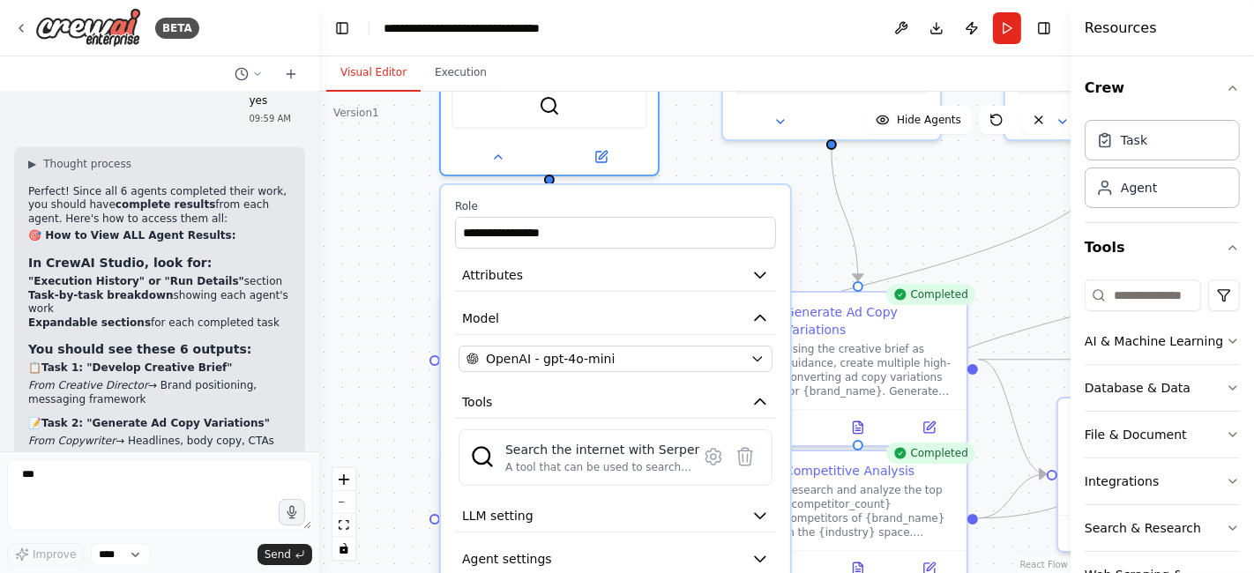
click at [954, 195] on div "**********" at bounding box center [694, 333] width 751 height 482
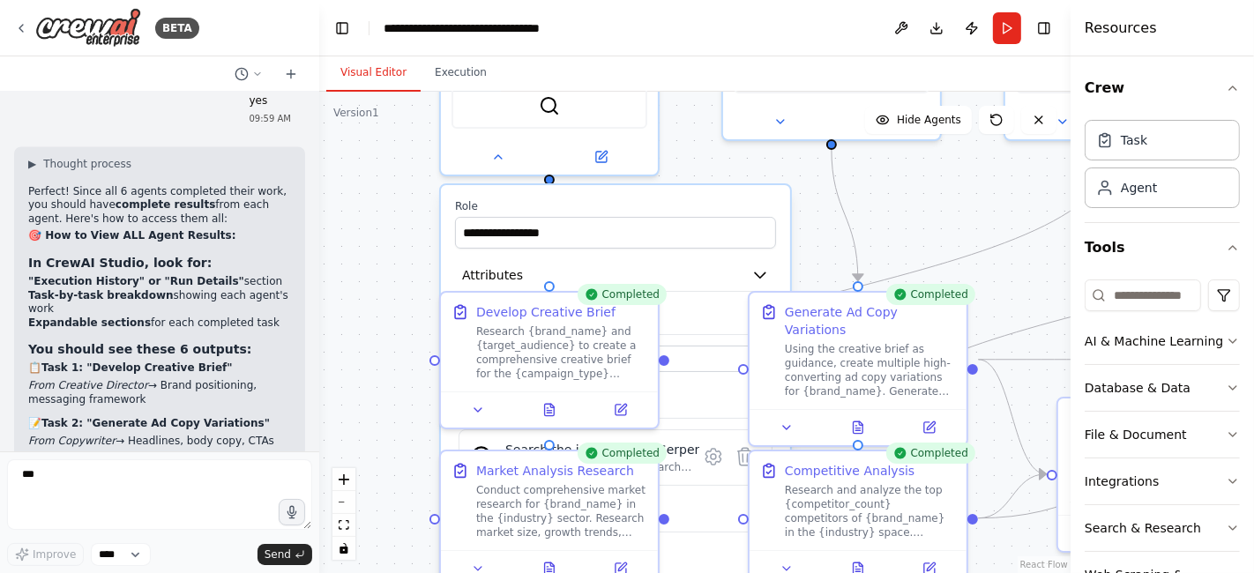
click at [355, 263] on div "**********" at bounding box center [694, 333] width 751 height 482
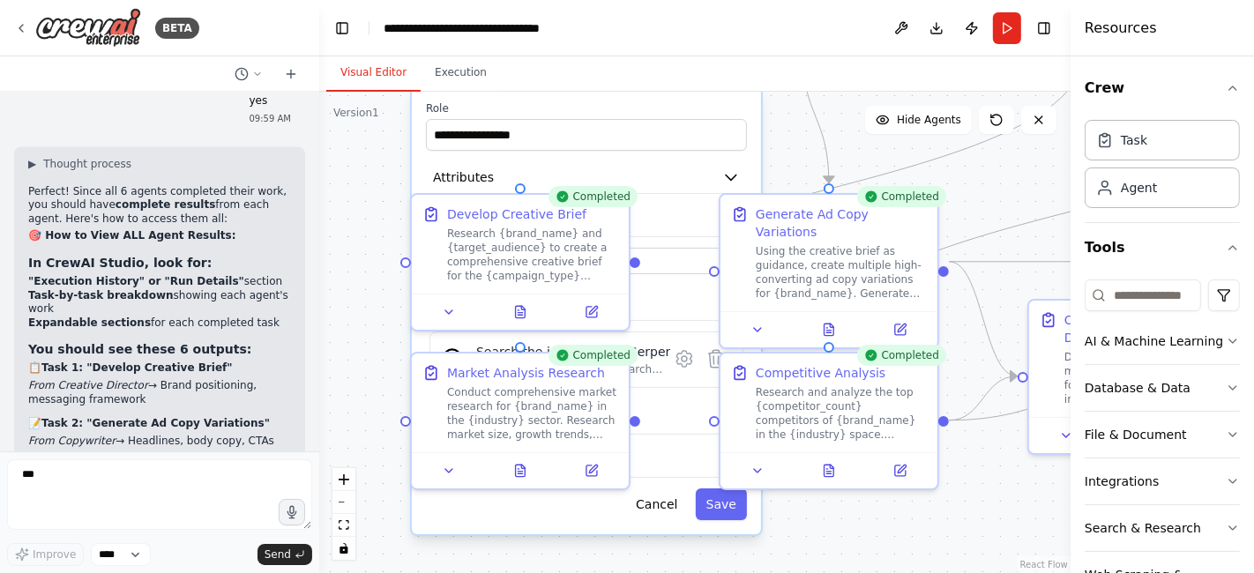
drag, startPoint x: 357, startPoint y: 392, endPoint x: 391, endPoint y: 61, distance: 333.3
click at [391, 61] on div "Visual Editor Execution Version 1 Show Tools Hide Agents .deletable-edge-delete…" at bounding box center [694, 314] width 751 height 517
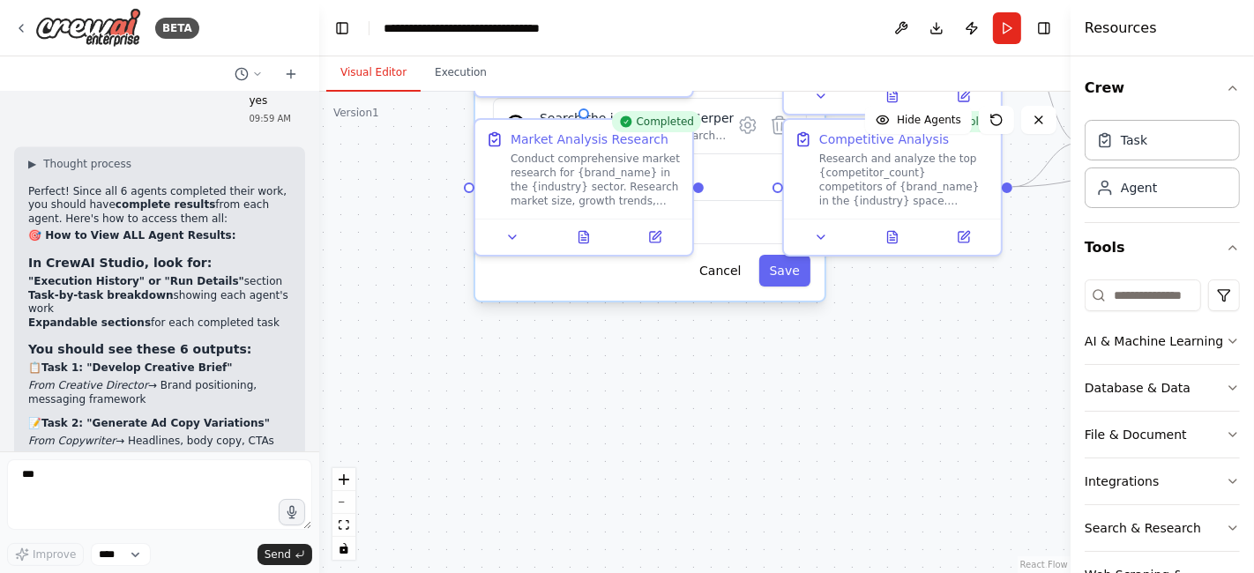
click at [553, 298] on div "**********" at bounding box center [694, 333] width 751 height 482
click at [732, 264] on button "Cancel" at bounding box center [720, 271] width 63 height 32
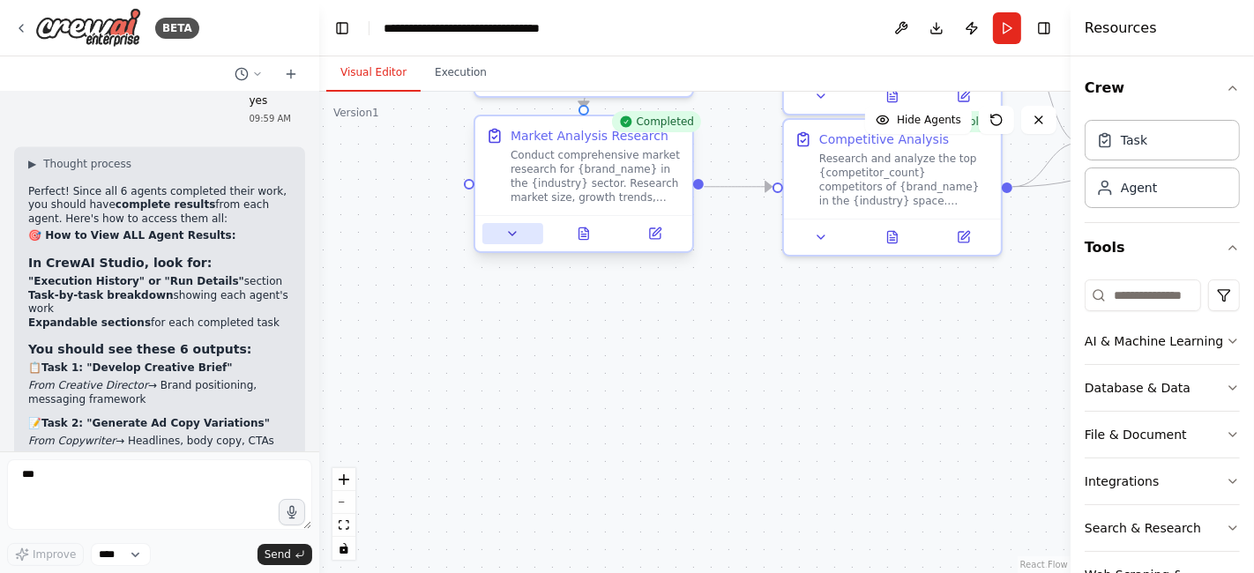
click at [509, 237] on icon at bounding box center [512, 234] width 14 height 14
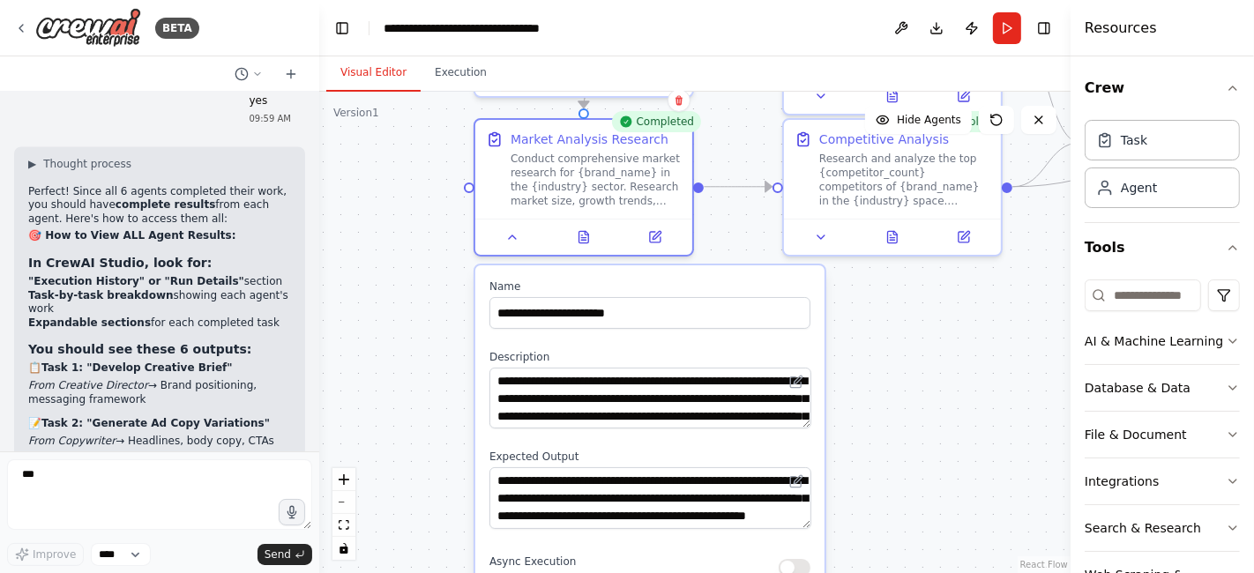
click at [419, 399] on div ".deletable-edge-delete-btn { width: 20px; height: 20px; border: 0px solid #ffff…" at bounding box center [694, 333] width 751 height 482
click at [971, 32] on button "Publish" at bounding box center [972, 28] width 28 height 32
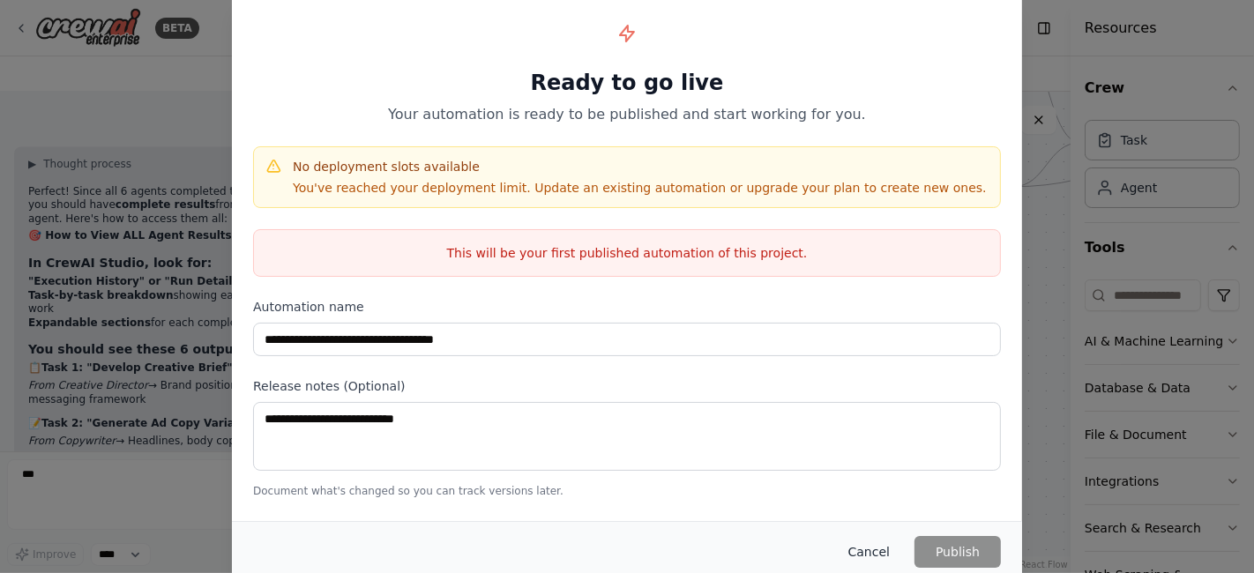
click at [859, 554] on button "Cancel" at bounding box center [869, 552] width 70 height 32
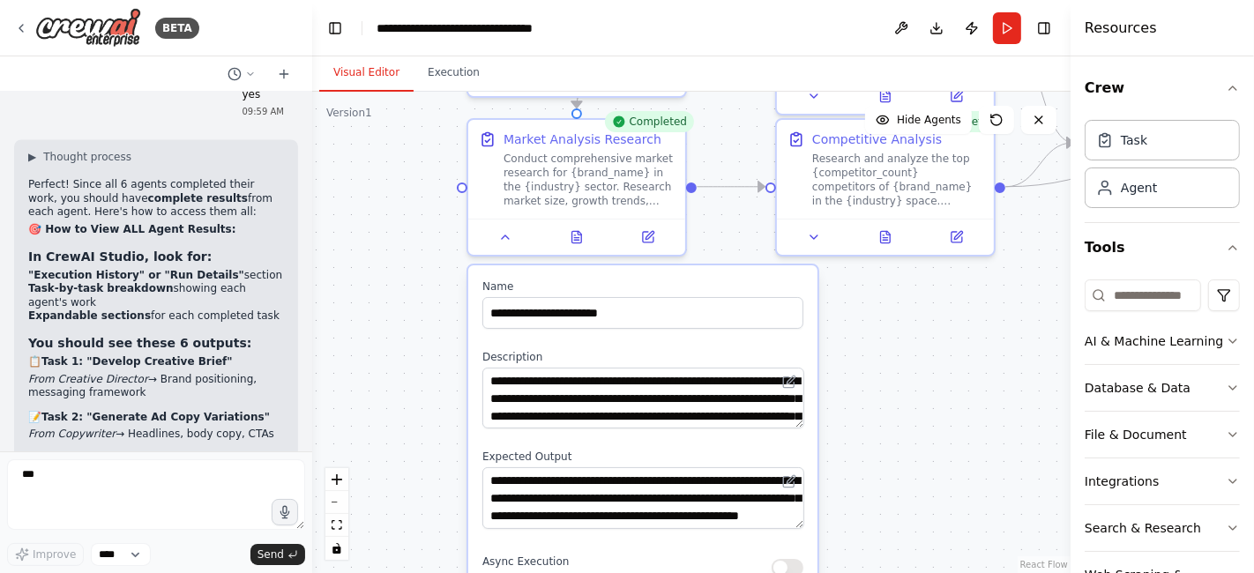
click at [311, 417] on div "BETA Chat GPT-4o is crazy good for Static Ads but it's slow... And only generat…" at bounding box center [627, 286] width 1254 height 573
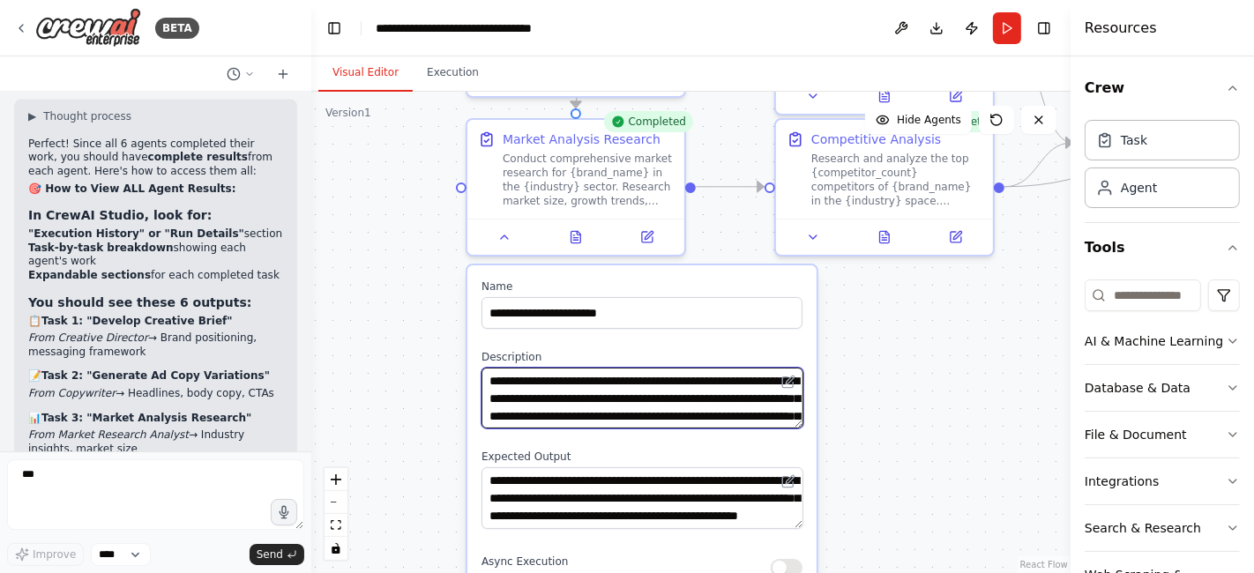
scroll to position [71, 0]
drag, startPoint x: 710, startPoint y: 410, endPoint x: 701, endPoint y: 580, distance: 170.4
click at [701, 572] on html "BETA Chat GPT-4o is crazy good for Static Ads but it's slow... And only generat…" at bounding box center [627, 286] width 1254 height 573
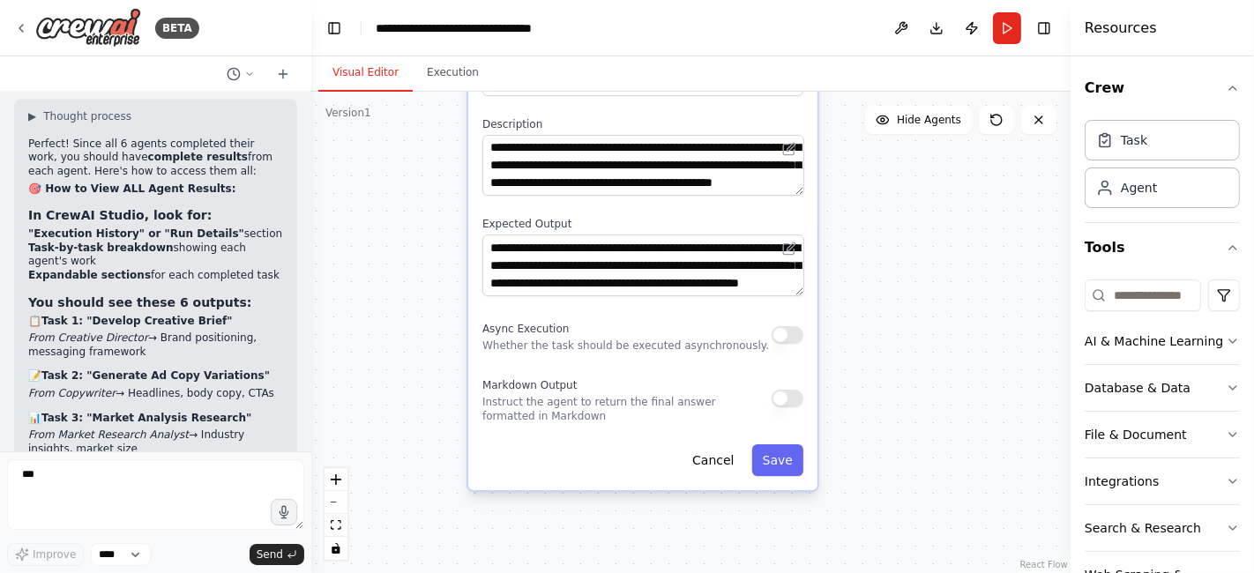
drag, startPoint x: 871, startPoint y: 469, endPoint x: 872, endPoint y: 236, distance: 232.8
click at [872, 236] on div ".deletable-edge-delete-btn { width: 20px; height: 20px; border: 0px solid #ffff…" at bounding box center [690, 333] width 759 height 482
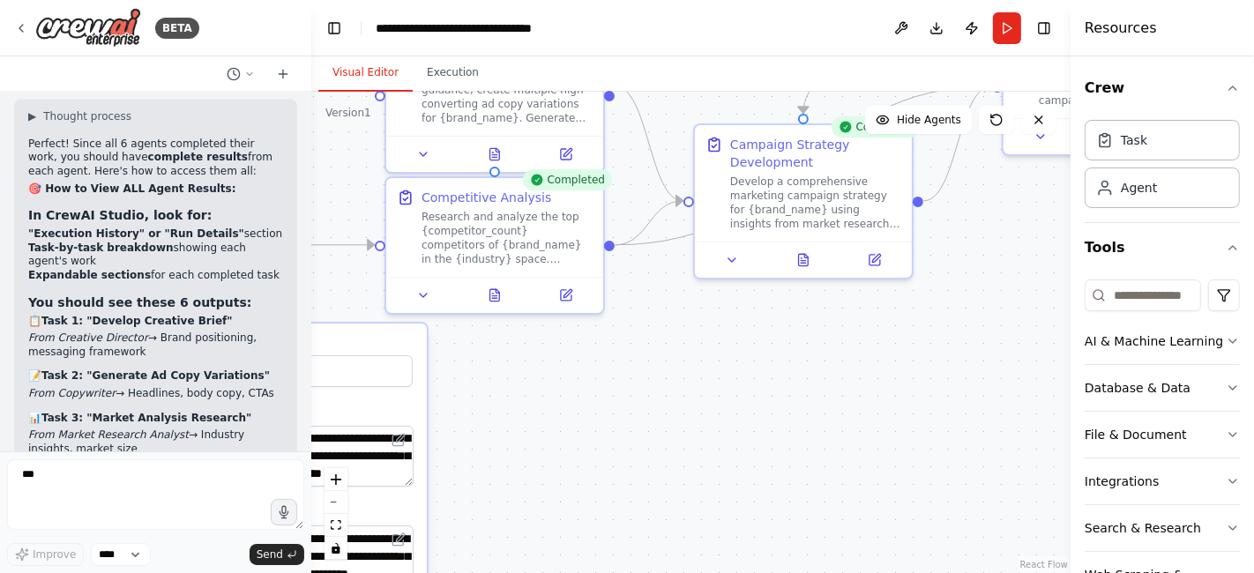
drag, startPoint x: 904, startPoint y: 265, endPoint x: 307, endPoint y: 512, distance: 646.4
click at [307, 512] on div "BETA Chat GPT-4o is crazy good for Static Ads but it's slow... And only generat…" at bounding box center [627, 286] width 1254 height 573
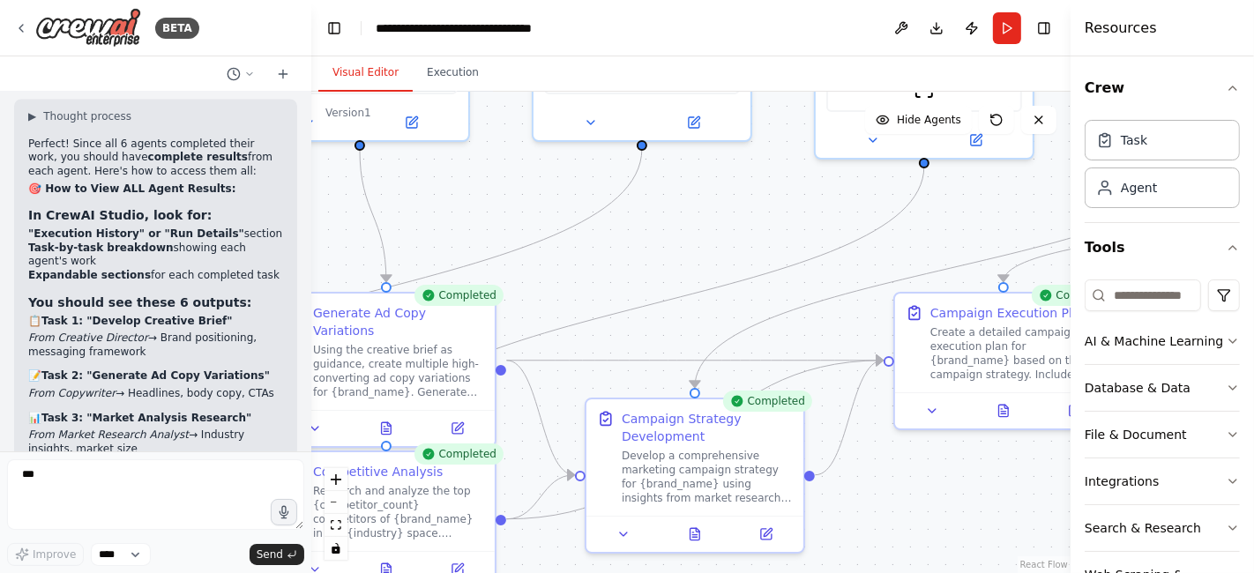
drag, startPoint x: 803, startPoint y: 301, endPoint x: 885, endPoint y: 617, distance: 326.8
click at [885, 572] on html "BETA Chat GPT-4o is crazy good for Static Ads but it's slow... And only generat…" at bounding box center [627, 286] width 1254 height 573
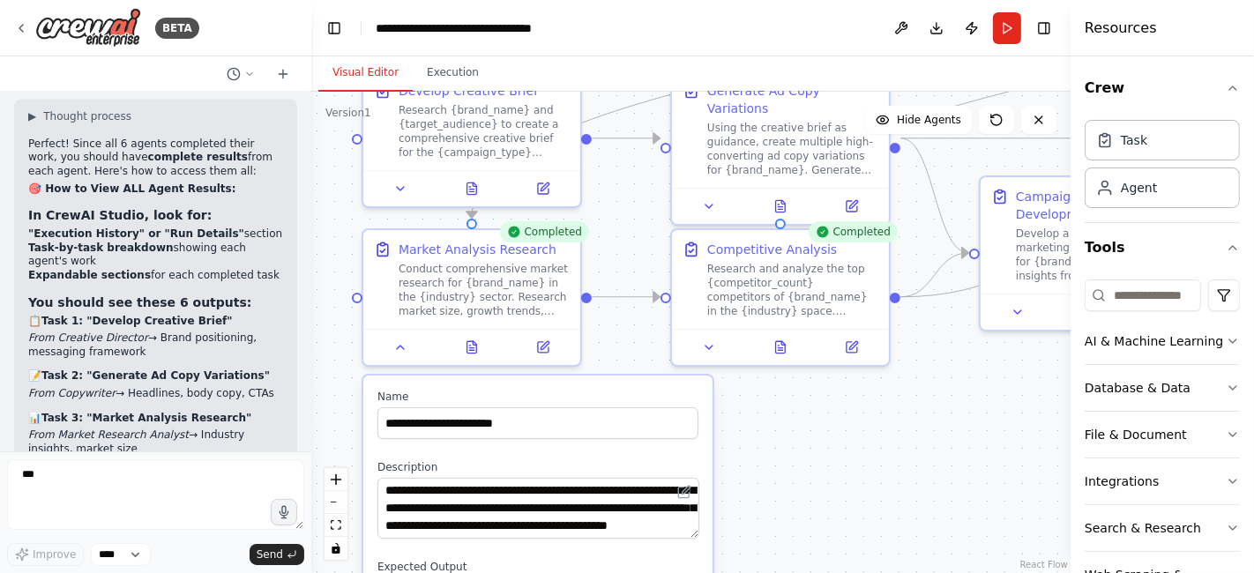
drag, startPoint x: 720, startPoint y: 227, endPoint x: 1134, endPoint y: -9, distance: 475.9
click at [1134, 0] on html "BETA Chat GPT-4o is crazy good for Static Ads but it's slow... And only generat…" at bounding box center [627, 286] width 1254 height 573
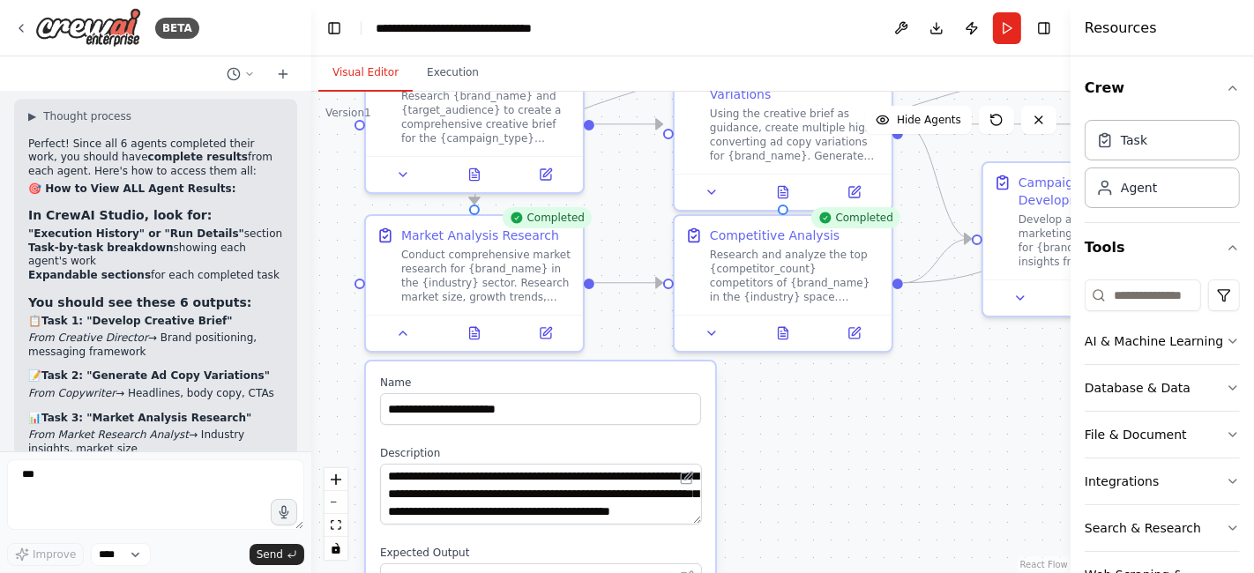
click at [875, 429] on div ".deletable-edge-delete-btn { width: 20px; height: 20px; border: 0px solid #ffff…" at bounding box center [690, 333] width 759 height 482
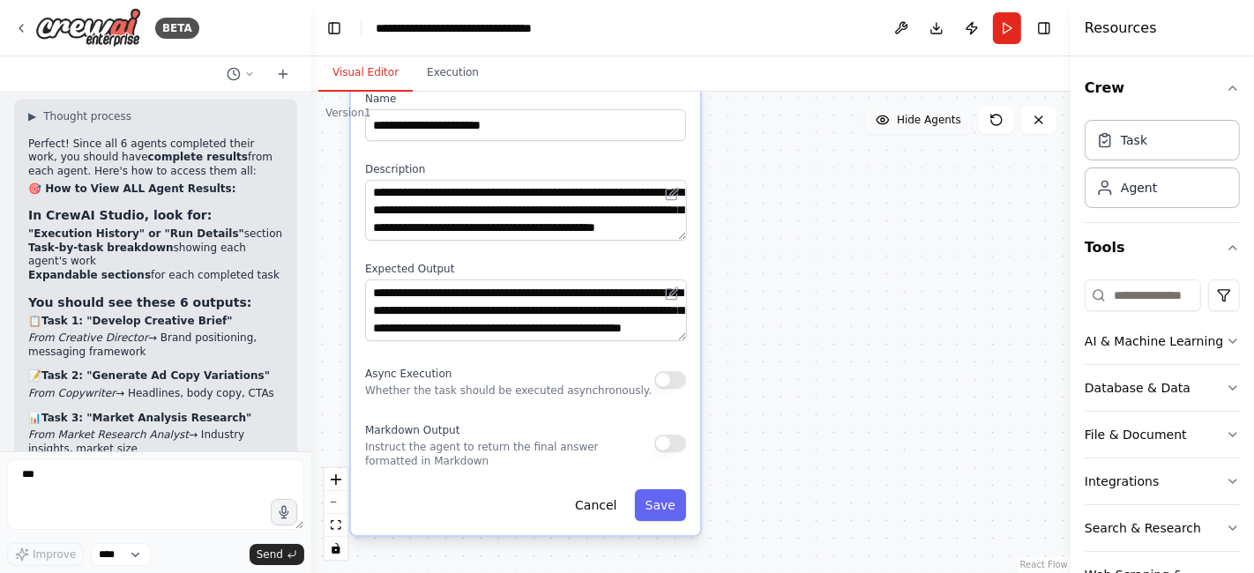
drag, startPoint x: 931, startPoint y: 421, endPoint x: 913, endPoint y: 106, distance: 315.4
click at [913, 106] on div "Version 1 Show Tools Hide Agents .deletable-edge-delete-btn { width: 20px; heig…" at bounding box center [690, 333] width 759 height 482
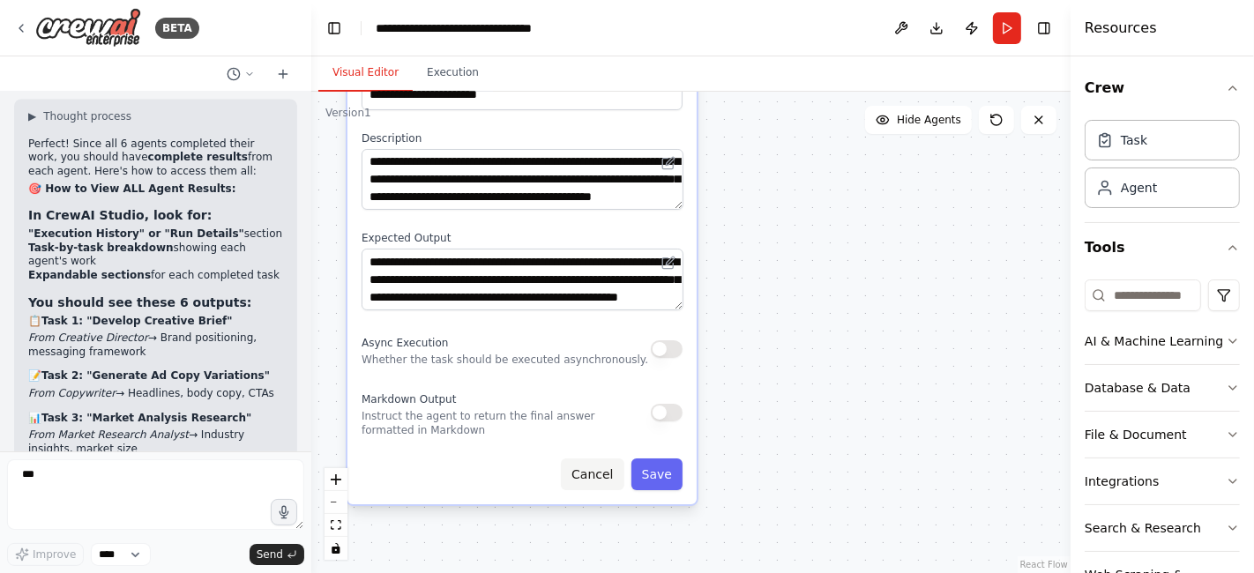
click at [603, 473] on button "Cancel" at bounding box center [592, 475] width 63 height 32
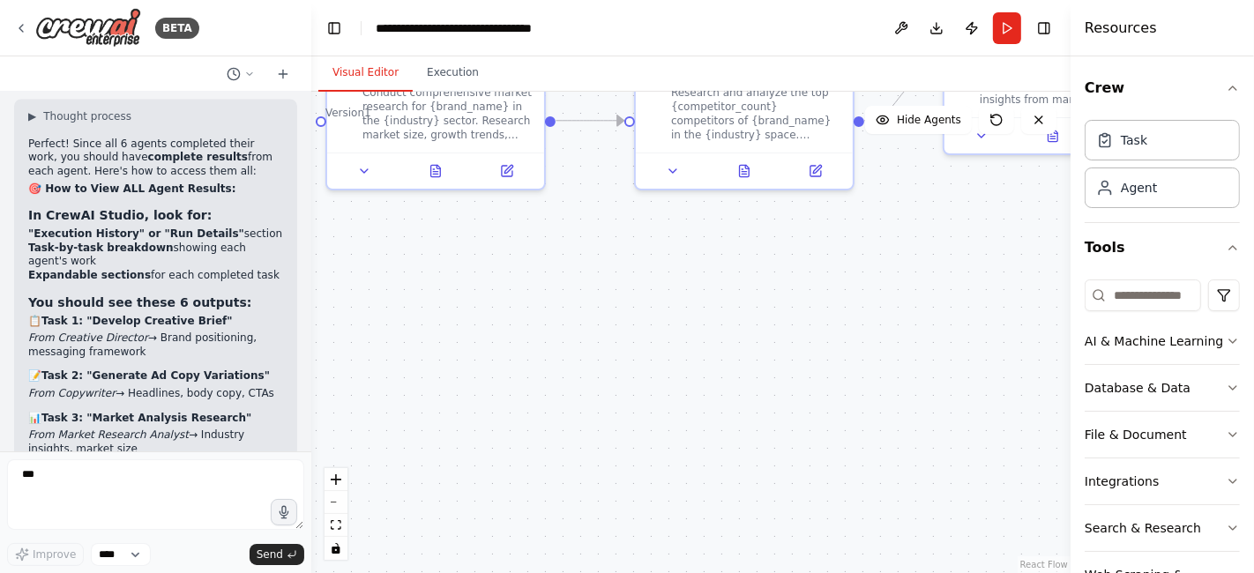
drag, startPoint x: 756, startPoint y: 333, endPoint x: 731, endPoint y: 497, distance: 165.9
click at [731, 497] on div ".deletable-edge-delete-btn { width: 20px; height: 20px; border: 0px solid #ffff…" at bounding box center [690, 333] width 759 height 482
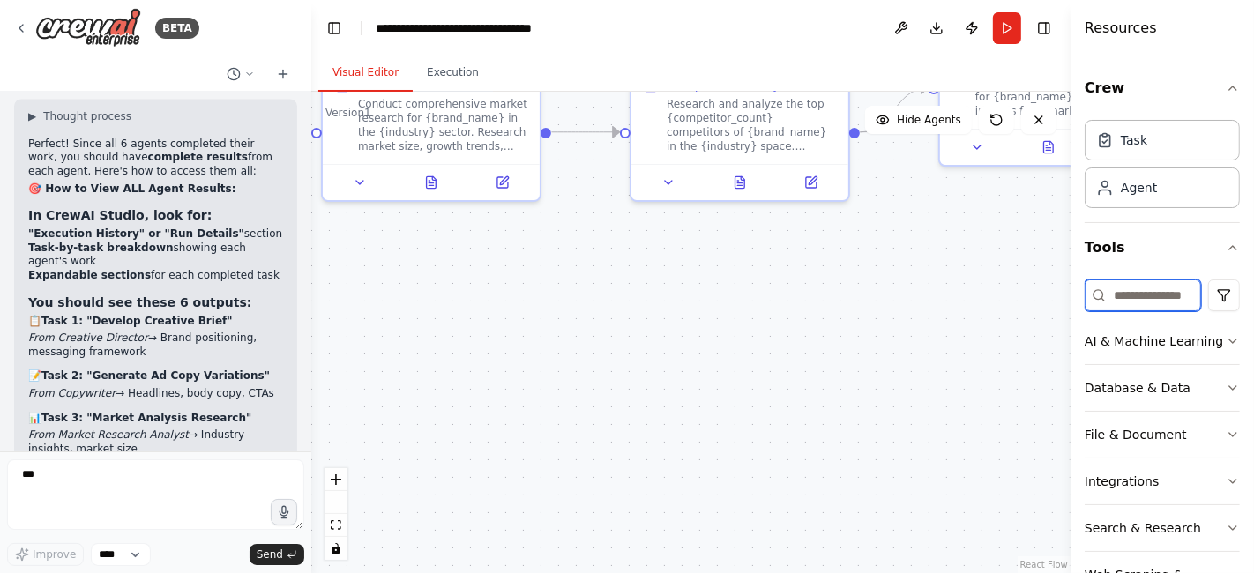
click at [1157, 298] on input at bounding box center [1143, 296] width 116 height 32
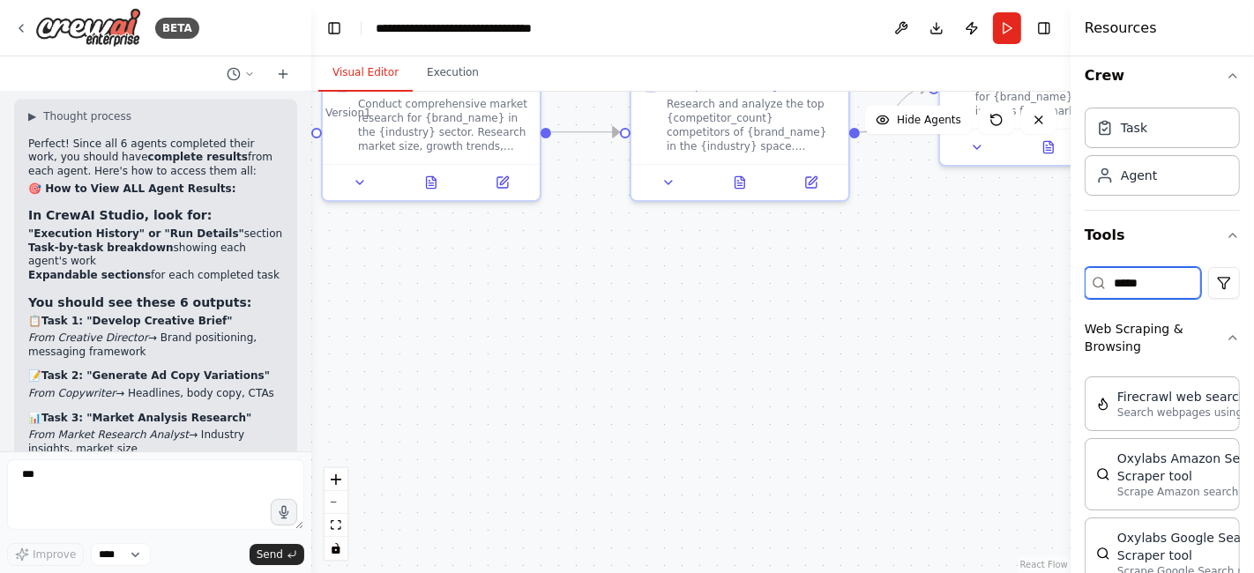
scroll to position [0, 0]
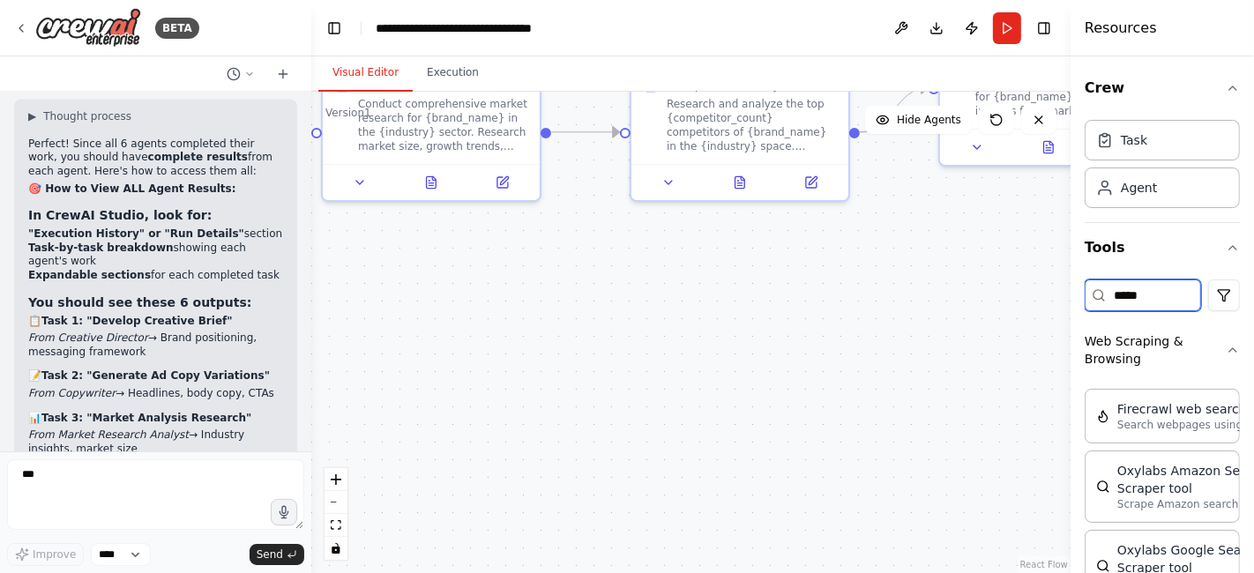
type input "*****"
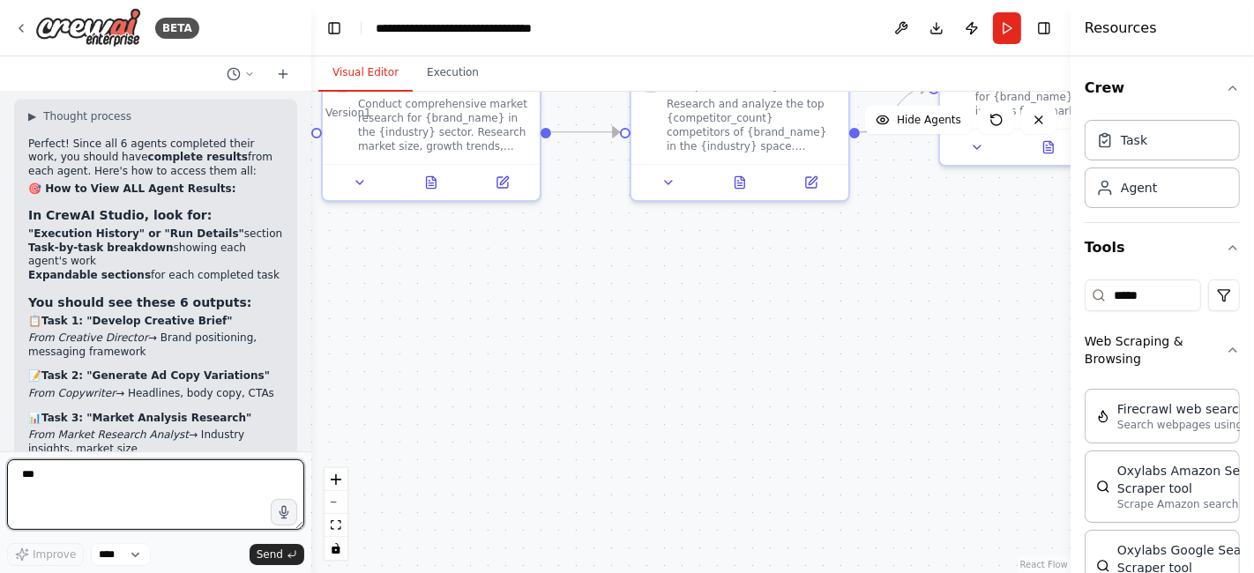
click at [51, 480] on textarea "***" at bounding box center [155, 494] width 297 height 71
type textarea "**********"
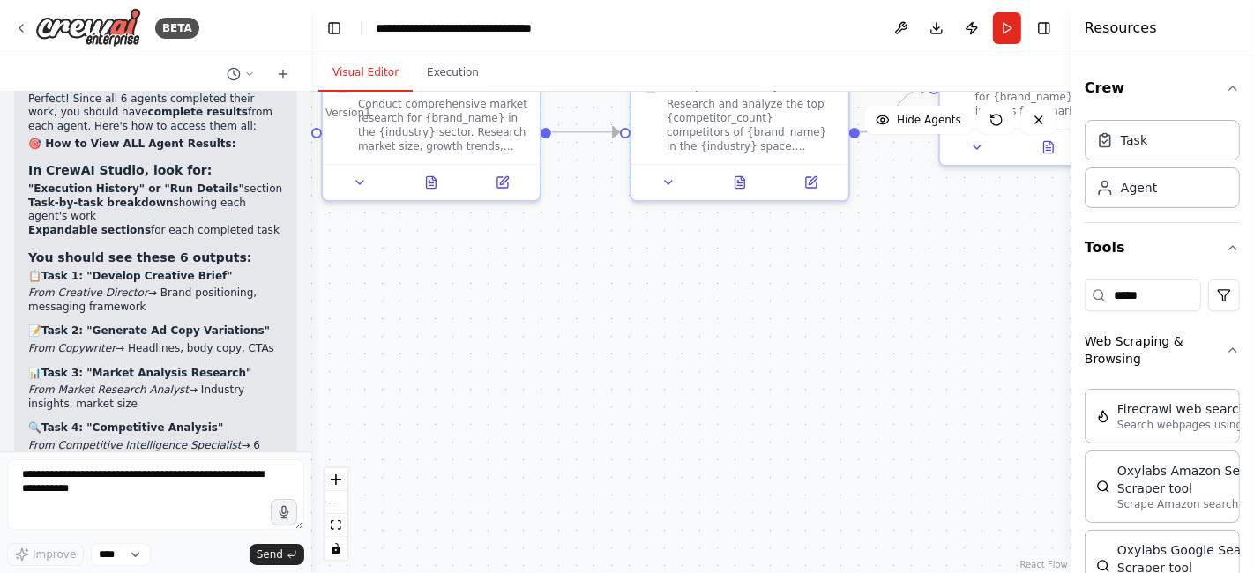
scroll to position [8936, 0]
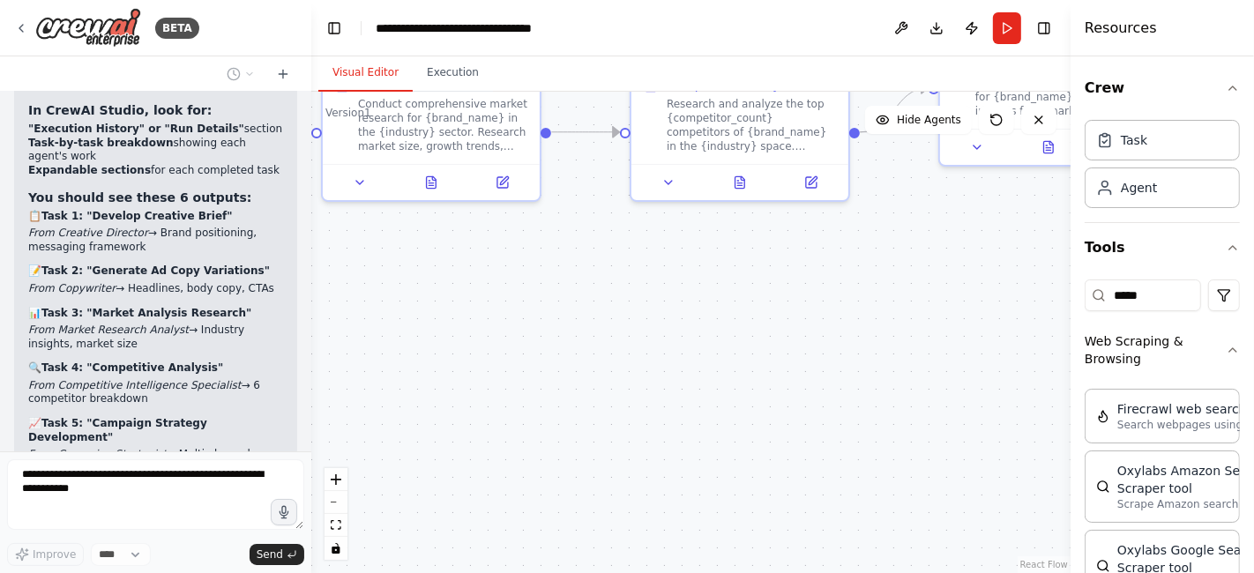
click at [304, 429] on div at bounding box center [307, 286] width 7 height 573
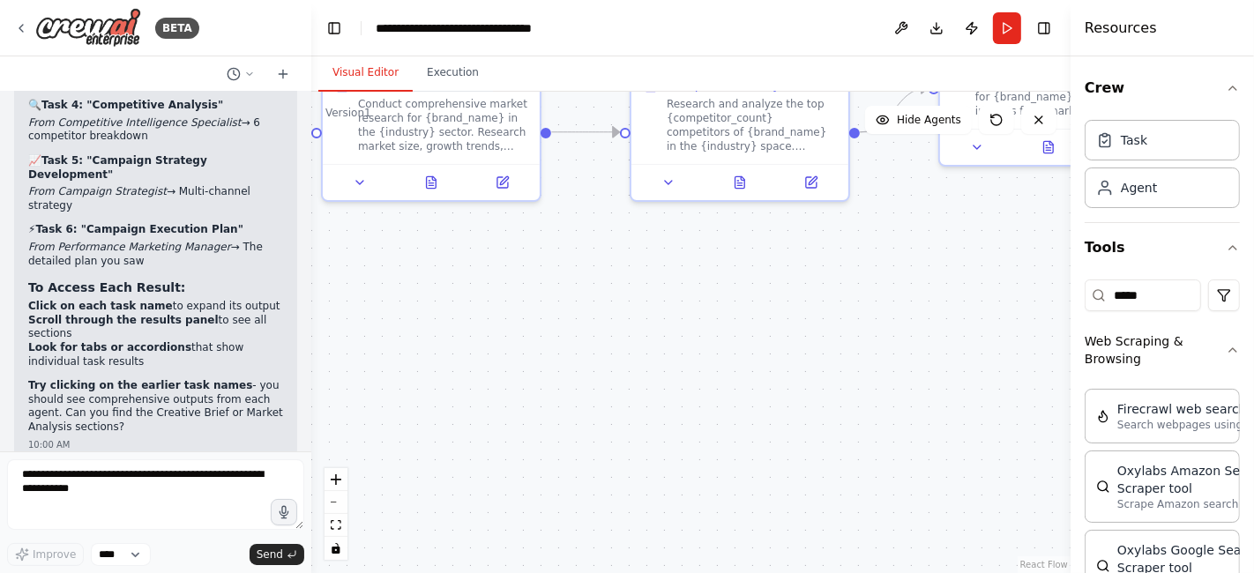
click at [350, 207] on div ".deletable-edge-delete-btn { width: 20px; height: 20px; border: 0px solid #ffff…" at bounding box center [690, 333] width 759 height 482
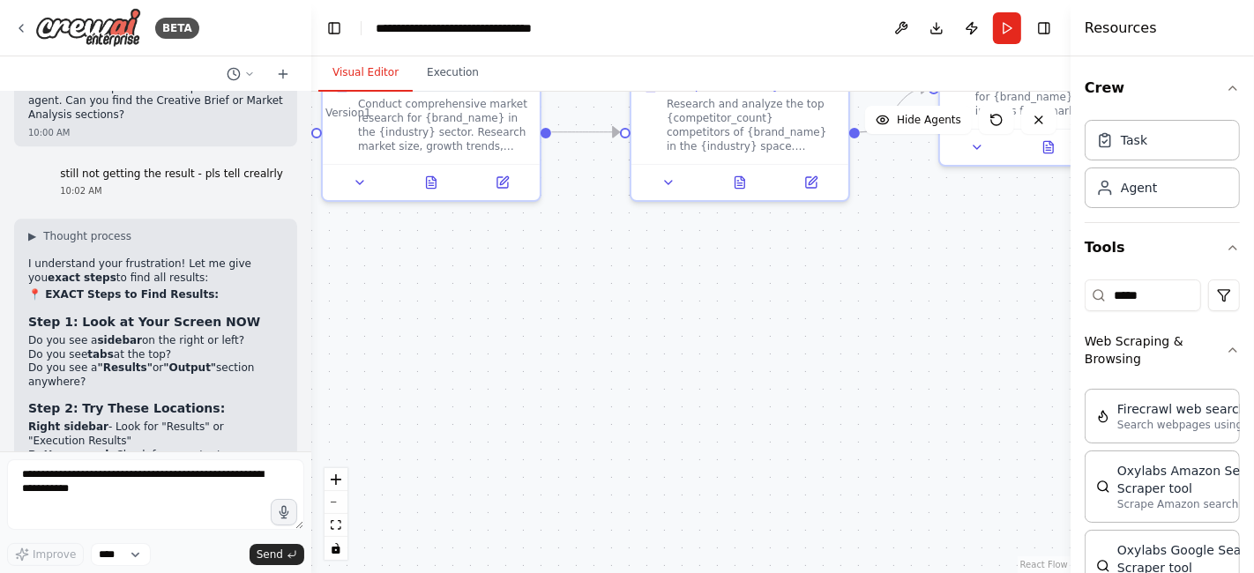
scroll to position [9525, 0]
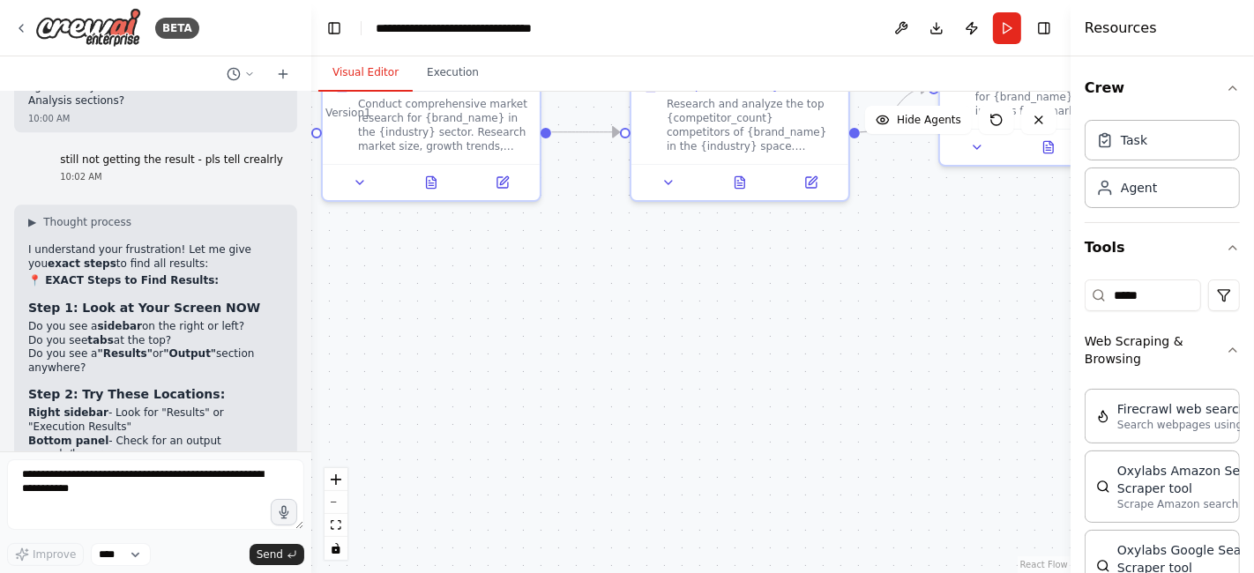
drag, startPoint x: 245, startPoint y: 160, endPoint x: 295, endPoint y: 362, distance: 208.1
click at [295, 362] on div "Chat GPT-4o is crazy good for Static Ads but it's slow... And only generates on…" at bounding box center [155, 272] width 311 height 360
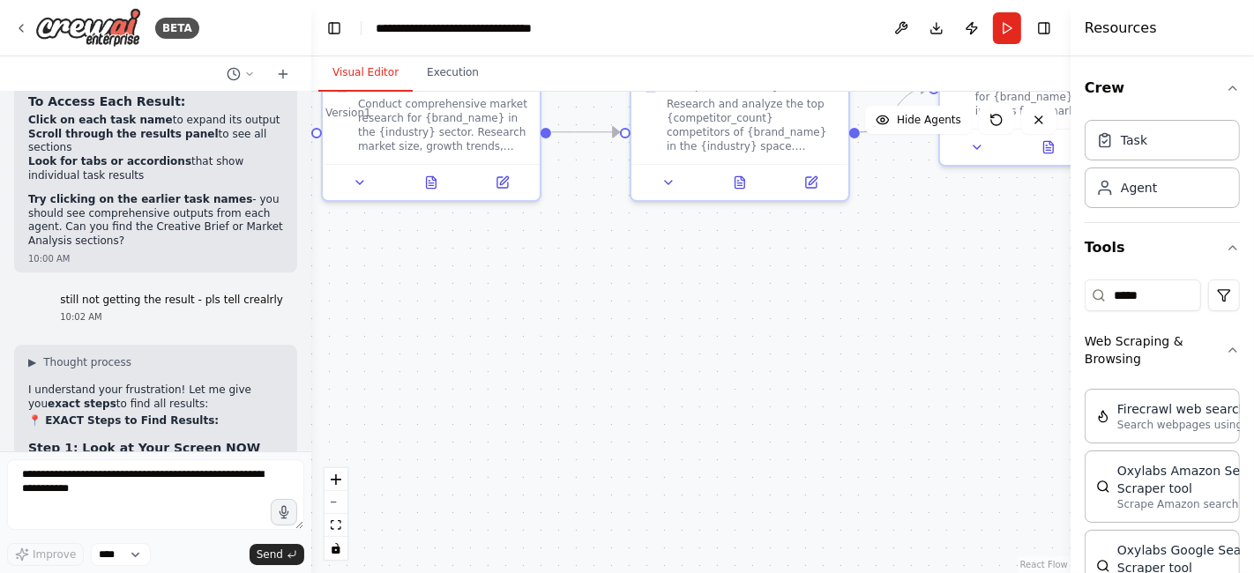
scroll to position [9524, 0]
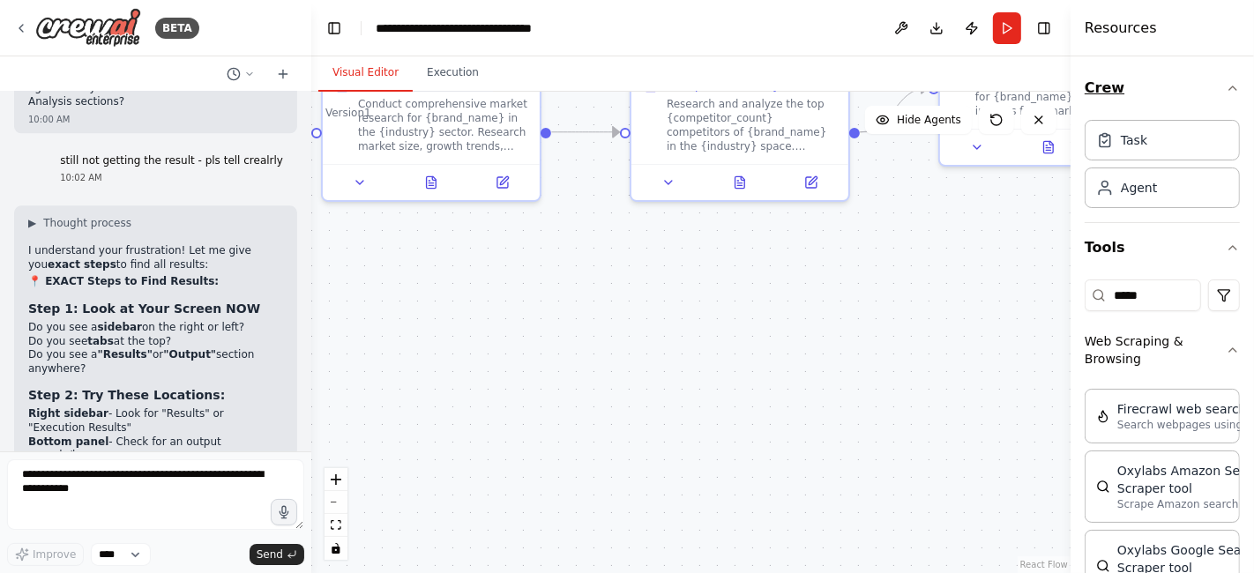
click at [1226, 88] on icon "button" at bounding box center [1233, 88] width 14 height 14
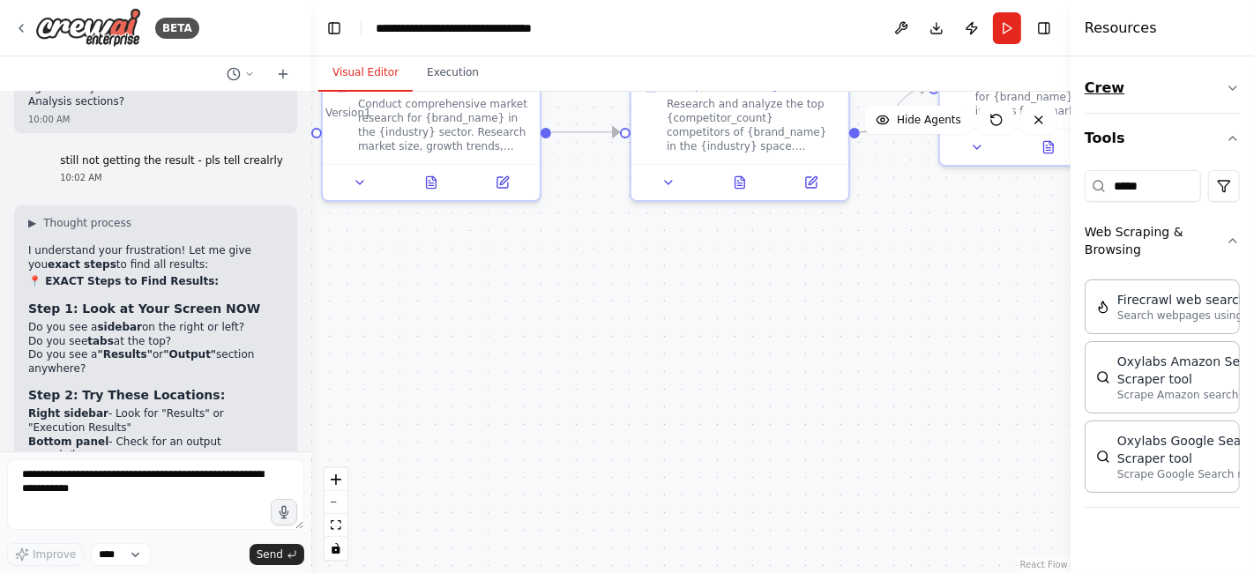
click at [1230, 92] on icon "button" at bounding box center [1233, 88] width 14 height 14
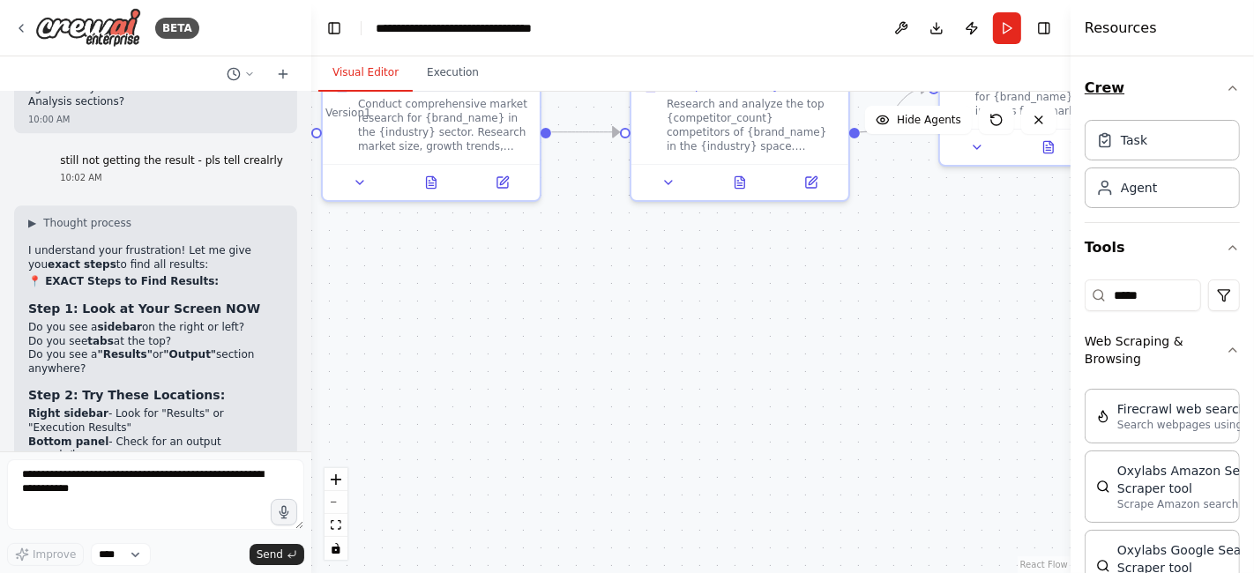
click at [1226, 91] on icon "button" at bounding box center [1233, 88] width 14 height 14
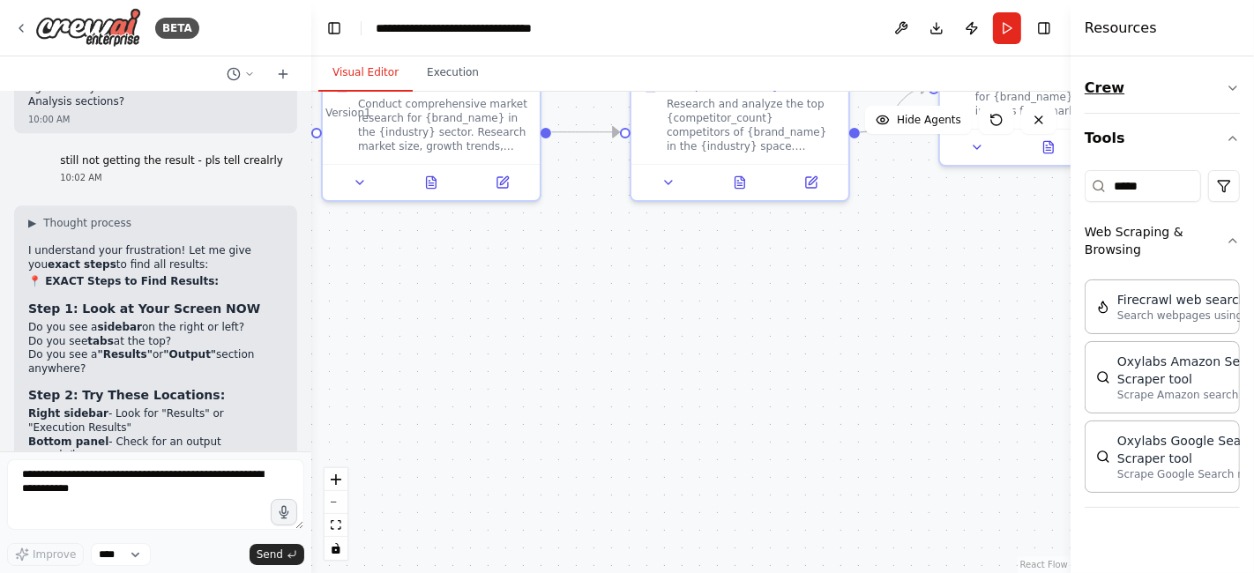
click at [1229, 92] on icon "button" at bounding box center [1233, 88] width 14 height 14
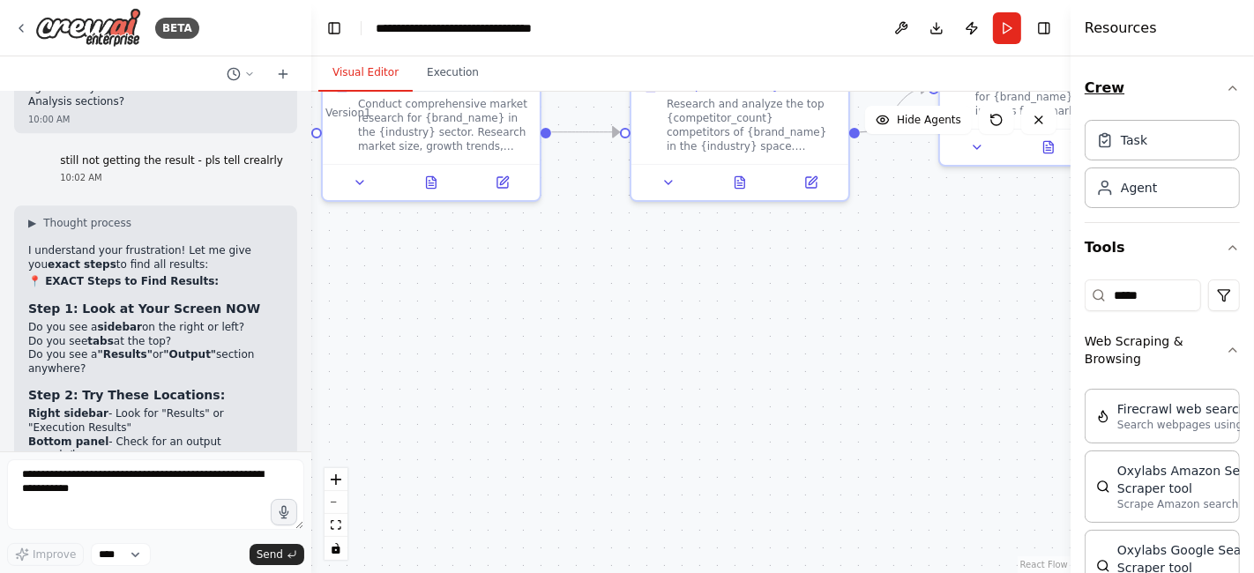
click at [1226, 83] on icon "button" at bounding box center [1233, 88] width 14 height 14
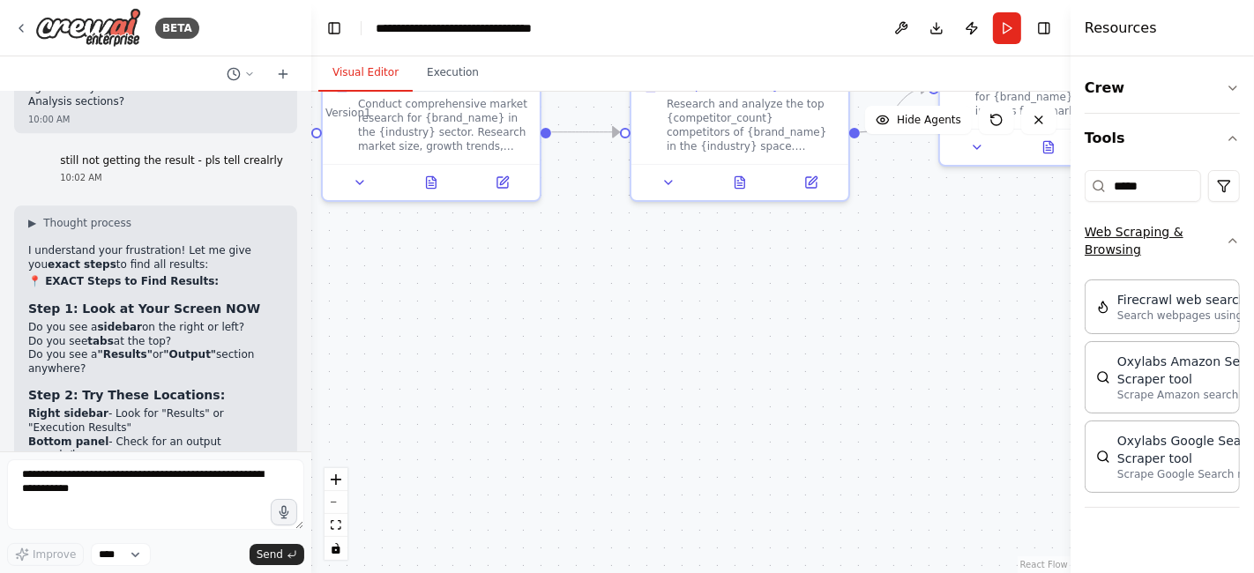
click at [1232, 246] on icon "button" at bounding box center [1233, 241] width 14 height 14
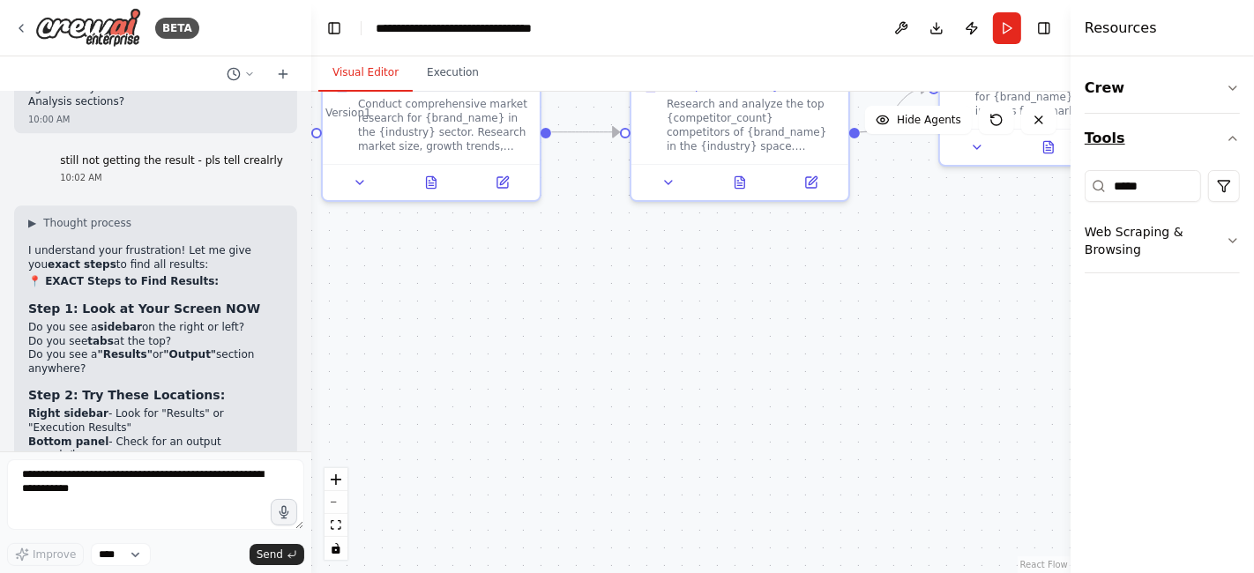
click at [1226, 142] on icon "button" at bounding box center [1233, 138] width 14 height 14
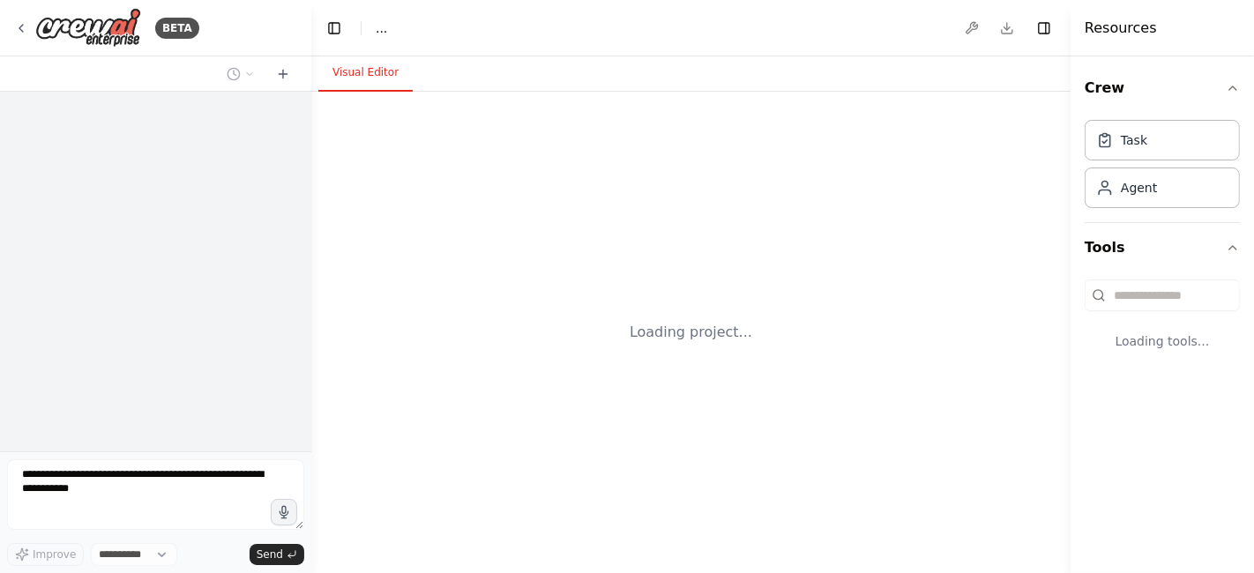
select select "****"
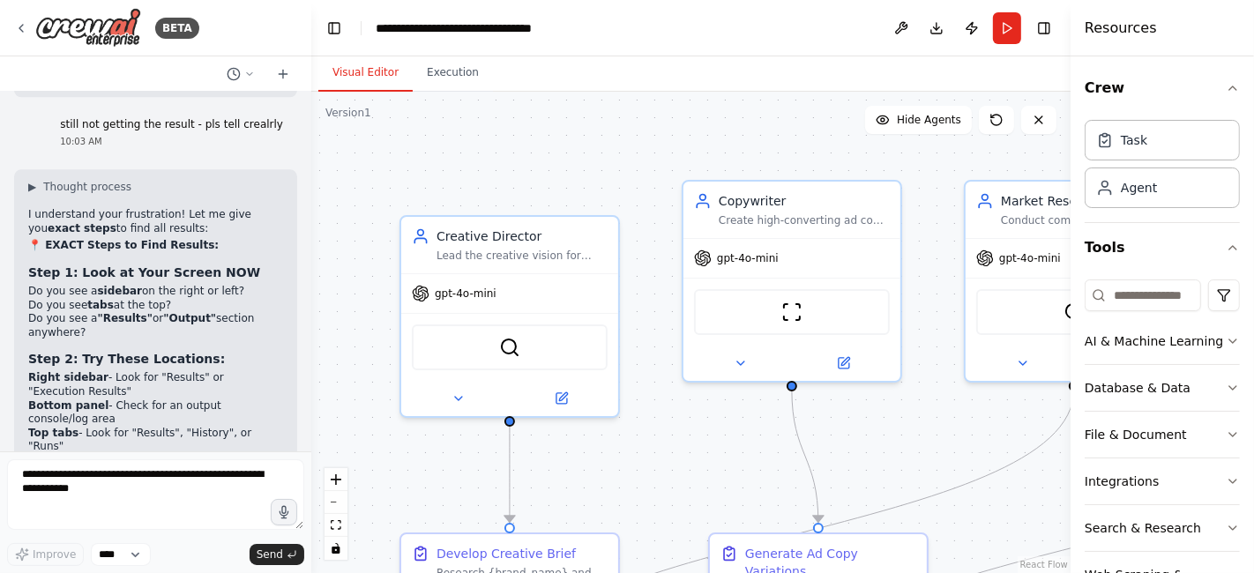
scroll to position [9525, 0]
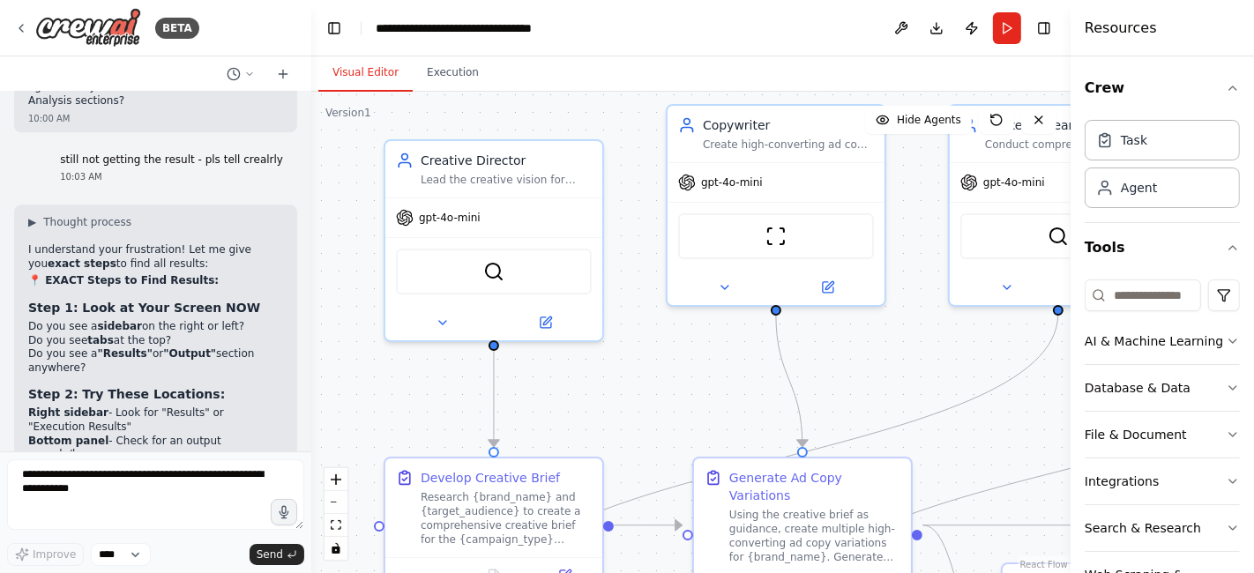
drag, startPoint x: 425, startPoint y: 467, endPoint x: 409, endPoint y: 394, distance: 74.9
click at [409, 394] on div ".deletable-edge-delete-btn { width: 20px; height: 20px; border: 0px solid #ffff…" at bounding box center [690, 333] width 759 height 482
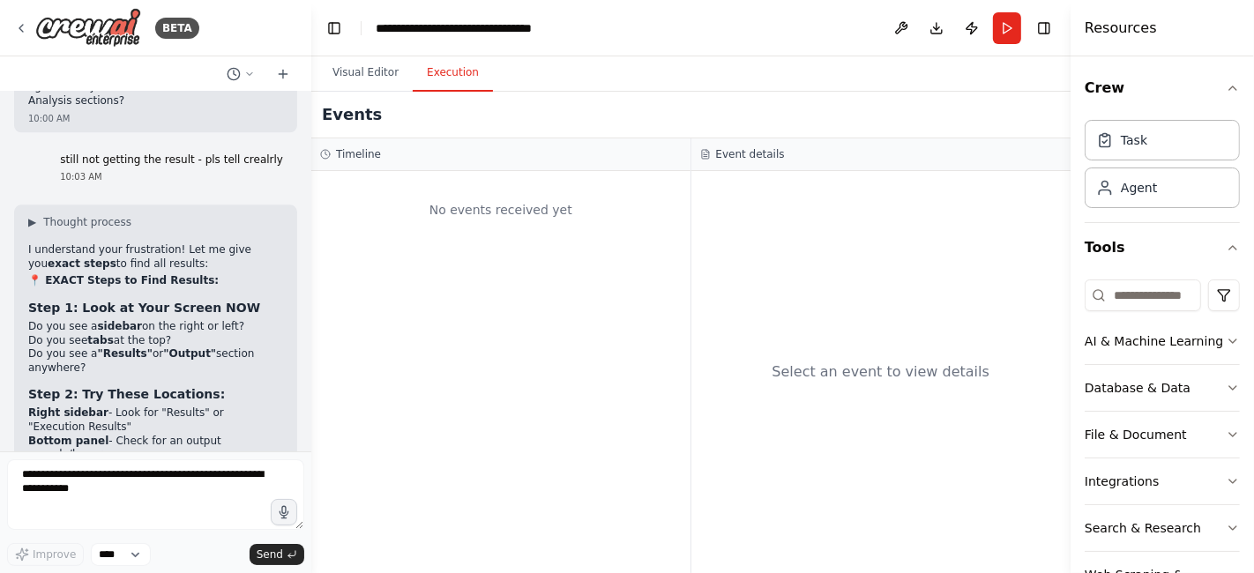
click at [452, 78] on button "Execution" at bounding box center [453, 73] width 80 height 37
click at [1004, 30] on button "Run" at bounding box center [1007, 28] width 28 height 32
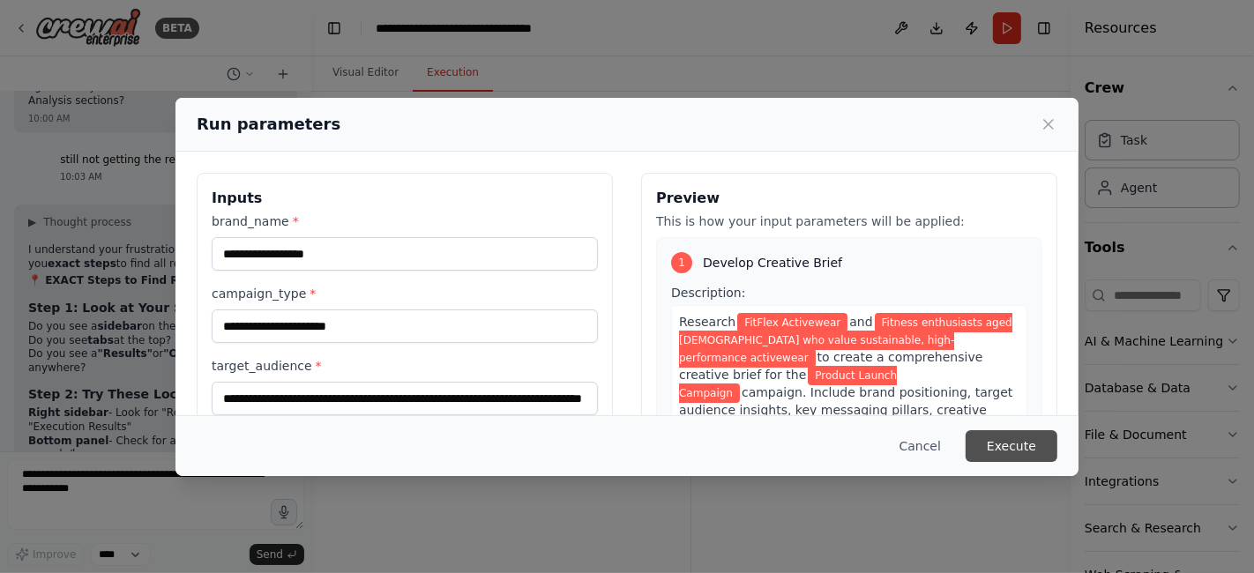
click at [1021, 440] on button "Execute" at bounding box center [1012, 446] width 92 height 32
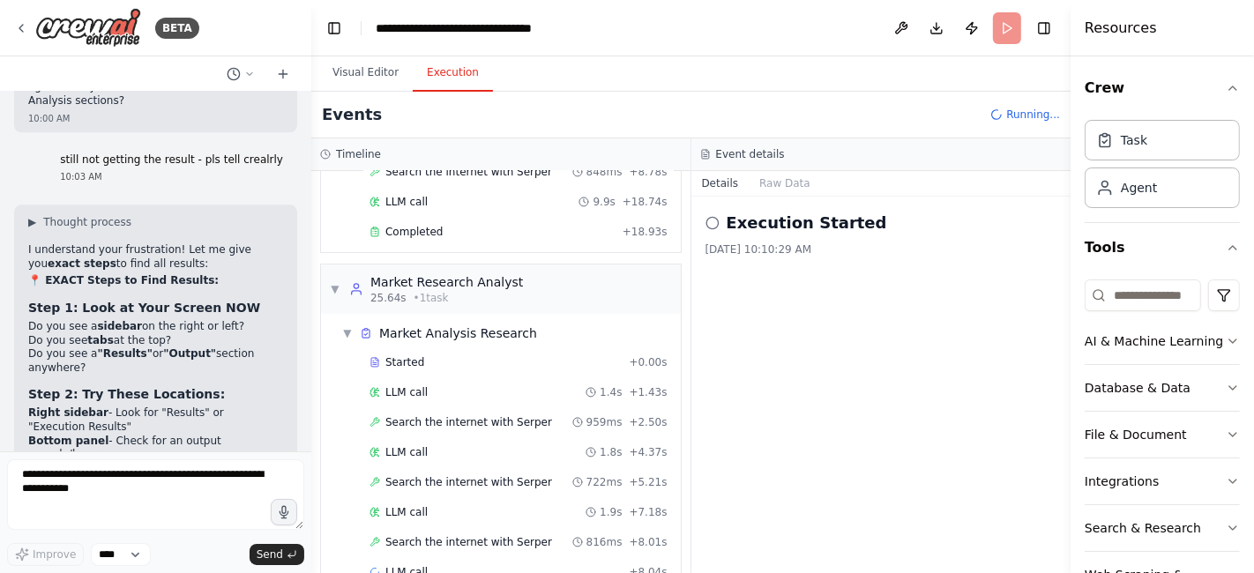
scroll to position [316, 0]
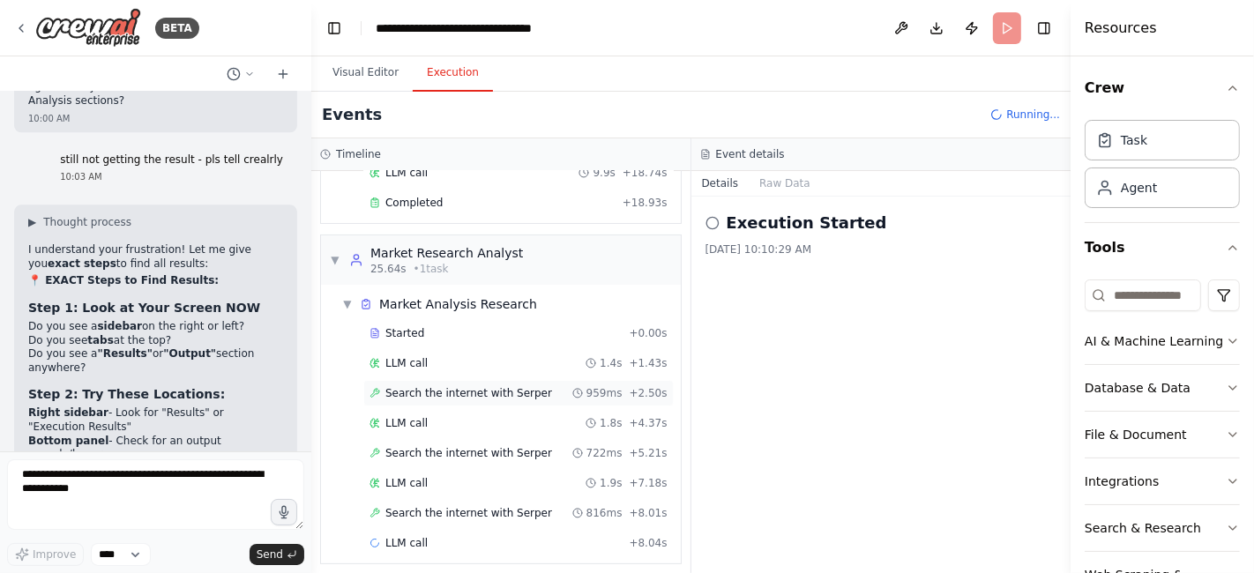
click at [432, 386] on span "Search the internet with Serper" at bounding box center [468, 393] width 167 height 14
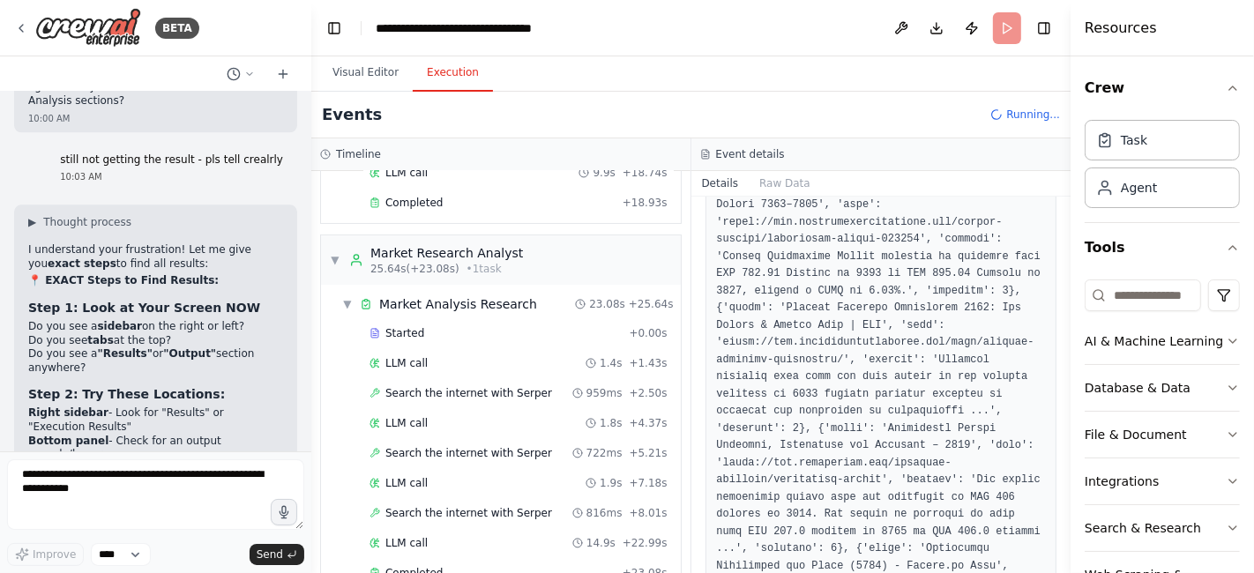
scroll to position [586, 0]
click at [400, 416] on span "LLM call" at bounding box center [406, 423] width 42 height 14
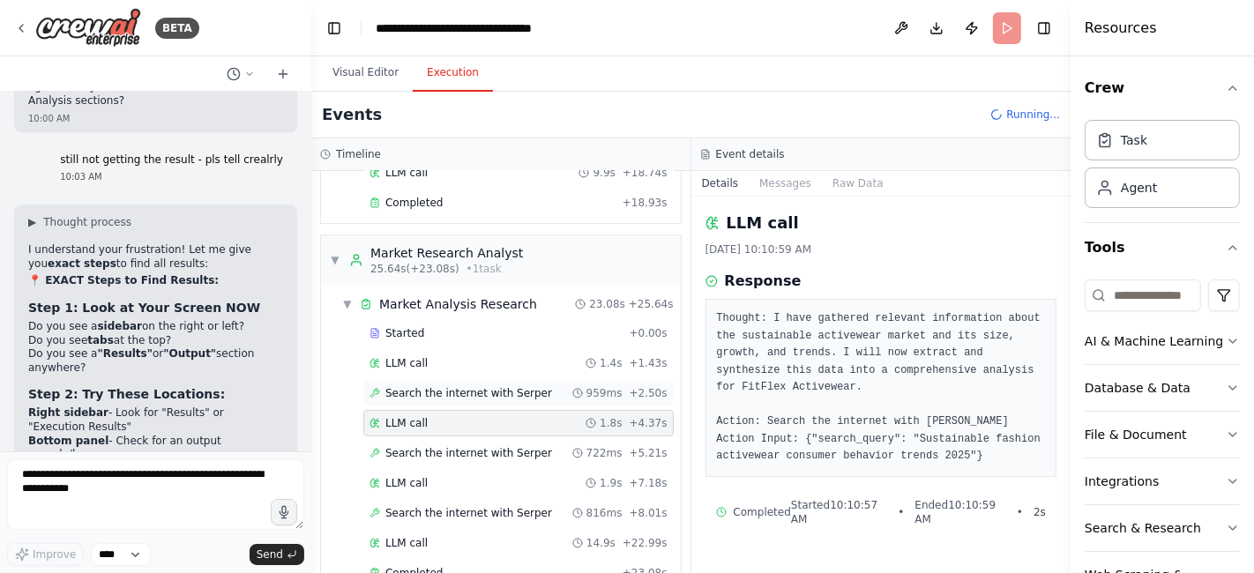
click at [410, 386] on span "Search the internet with Serper" at bounding box center [468, 393] width 167 height 14
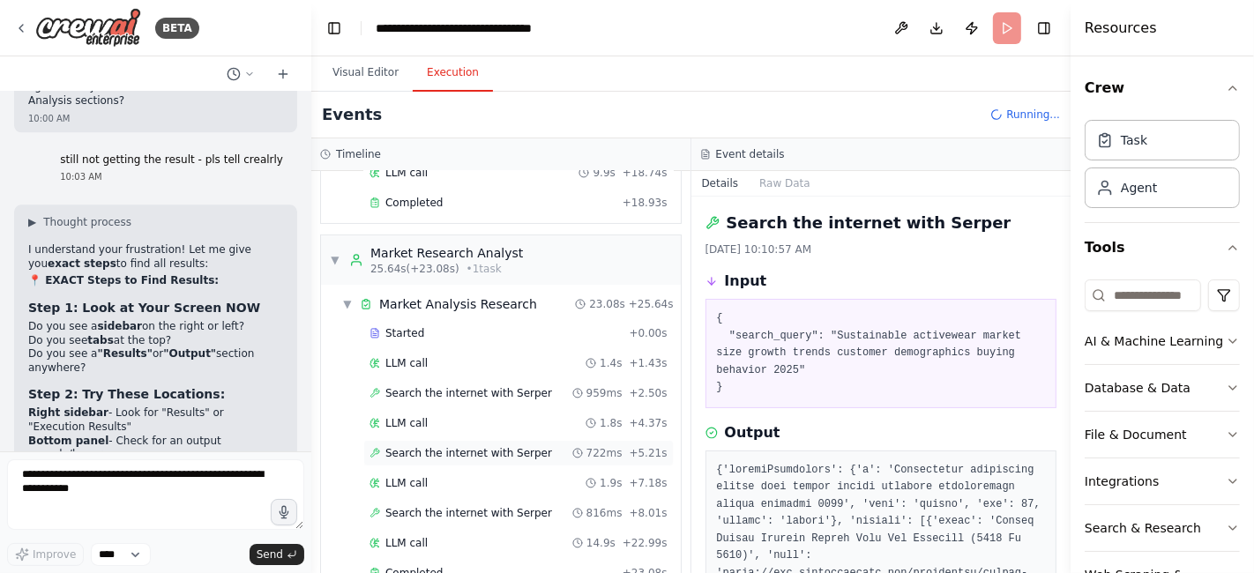
click at [409, 452] on div "Search the internet with Serper 722ms + 5.21s" at bounding box center [518, 453] width 310 height 26
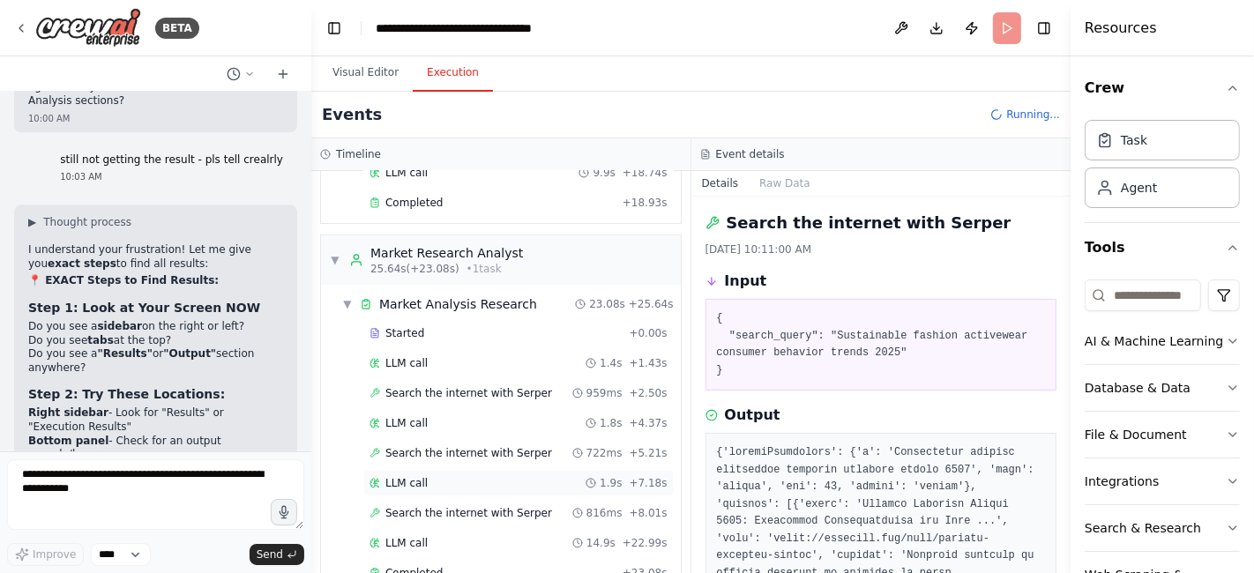
click at [402, 476] on span "LLM call" at bounding box center [406, 483] width 42 height 14
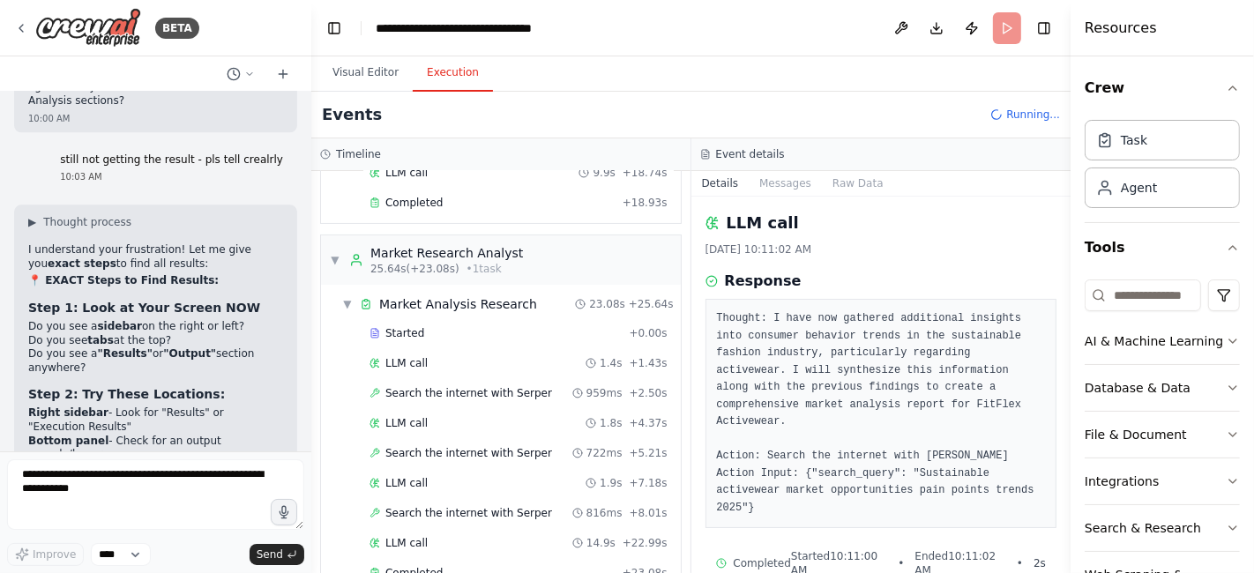
scroll to position [680, 0]
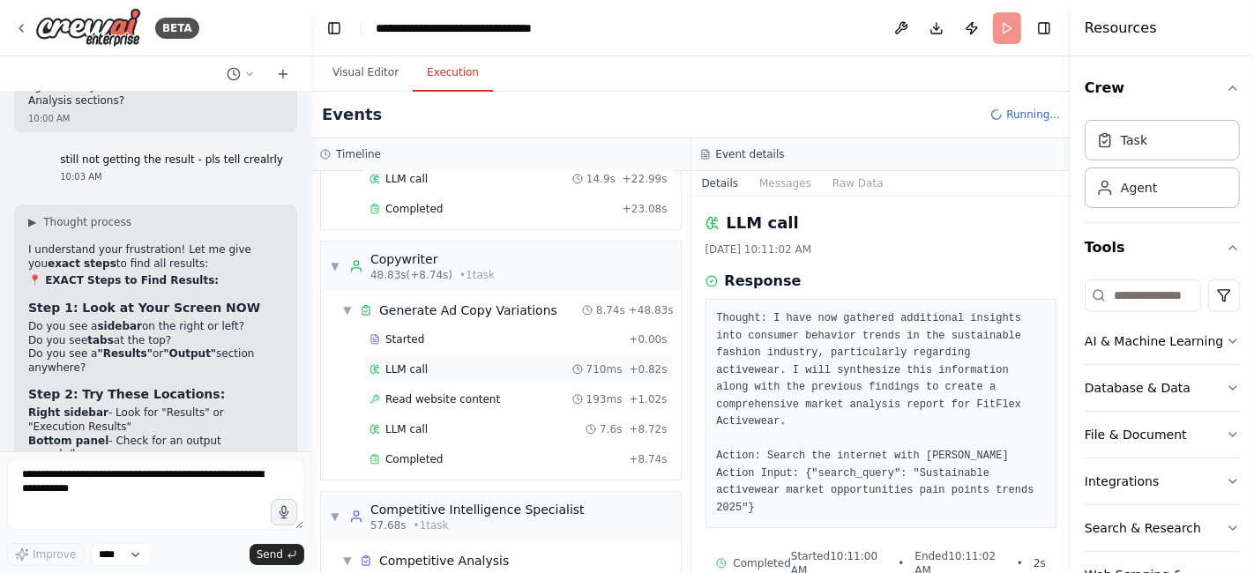
click at [406, 363] on span "LLM call" at bounding box center [406, 369] width 42 height 14
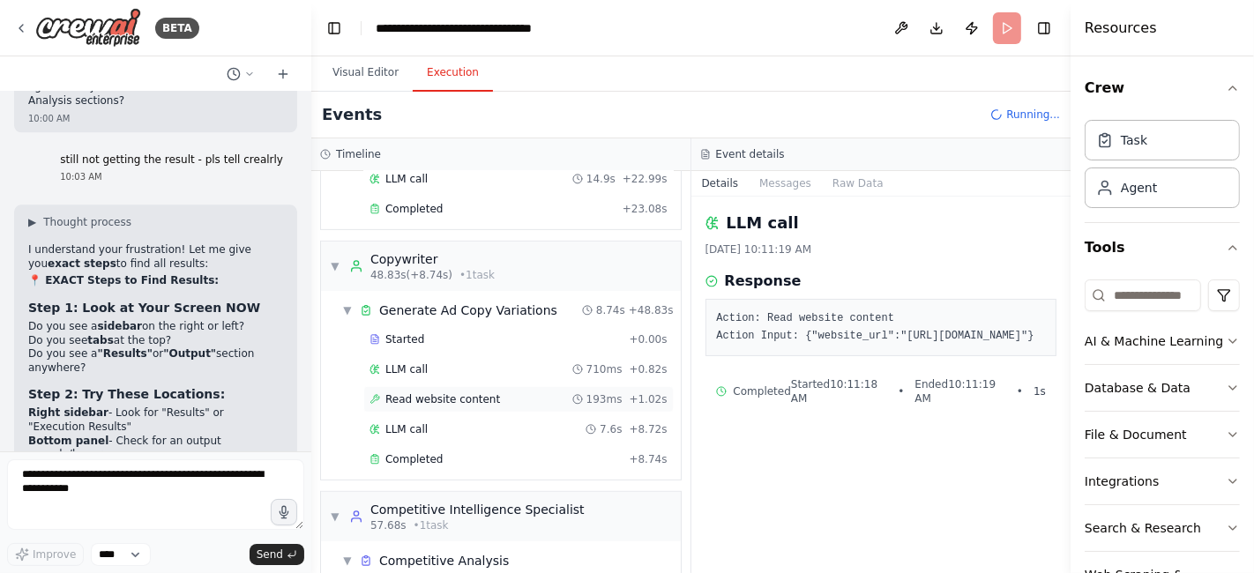
click at [392, 392] on span "Read website content" at bounding box center [442, 399] width 115 height 14
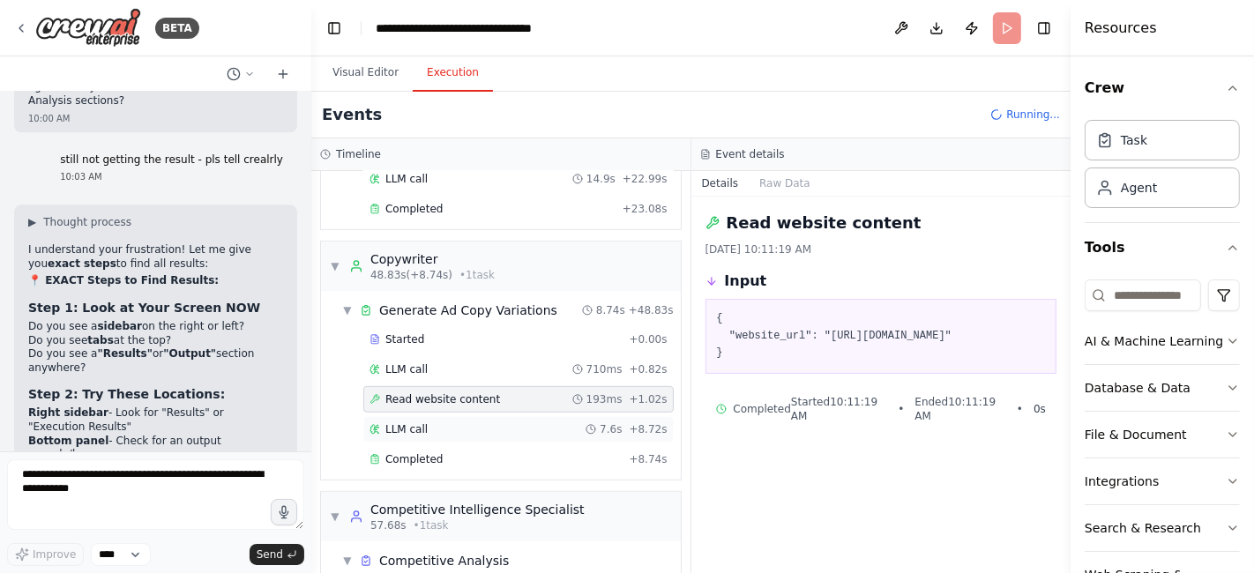
click at [388, 423] on span "LLM call" at bounding box center [406, 429] width 42 height 14
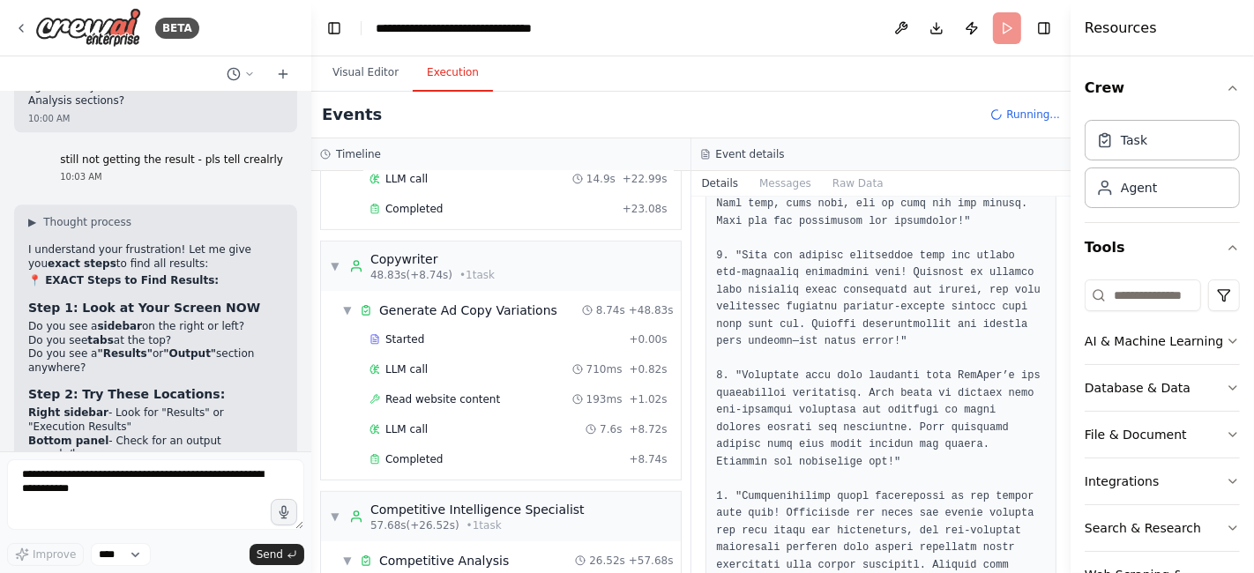
scroll to position [574, 0]
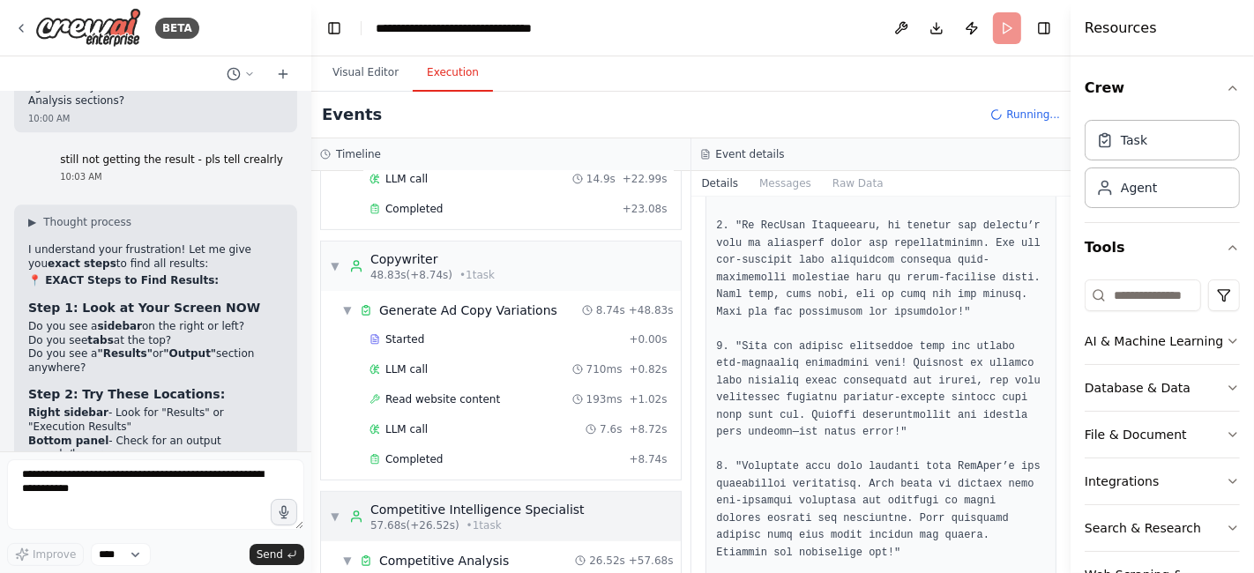
click at [511, 501] on div "Competitive Intelligence Specialist" at bounding box center [477, 510] width 214 height 18
click at [482, 519] on span "• 1 task" at bounding box center [484, 526] width 35 height 14
click at [526, 501] on div "Competitive Intelligence Specialist" at bounding box center [477, 510] width 214 height 18
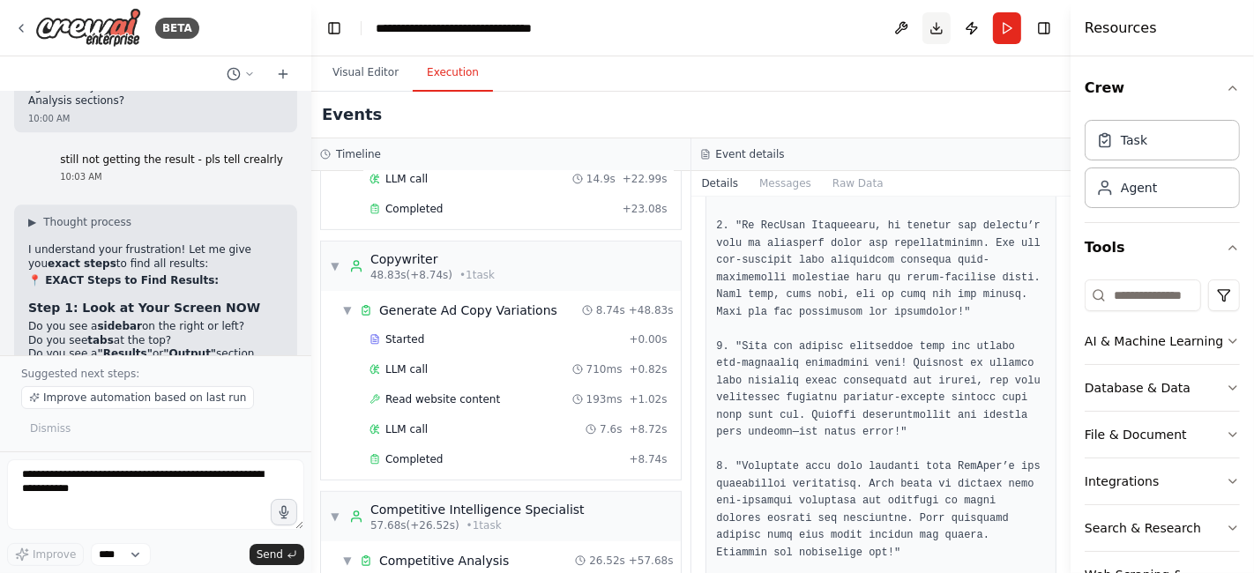
click at [936, 26] on button "Download" at bounding box center [936, 28] width 28 height 32
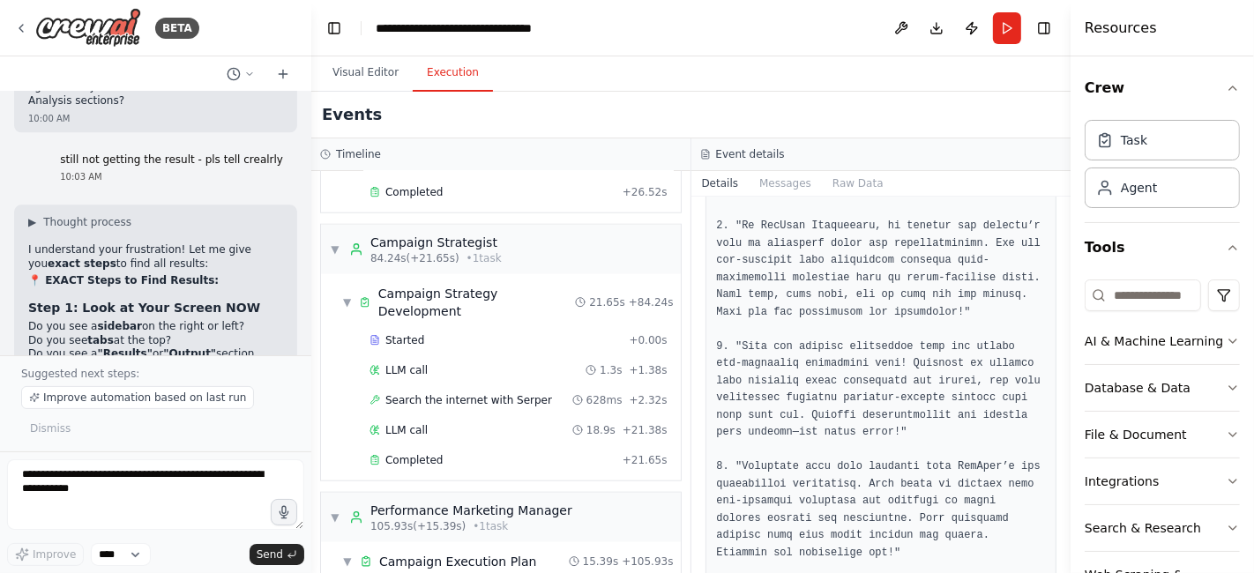
scroll to position [1524, 0]
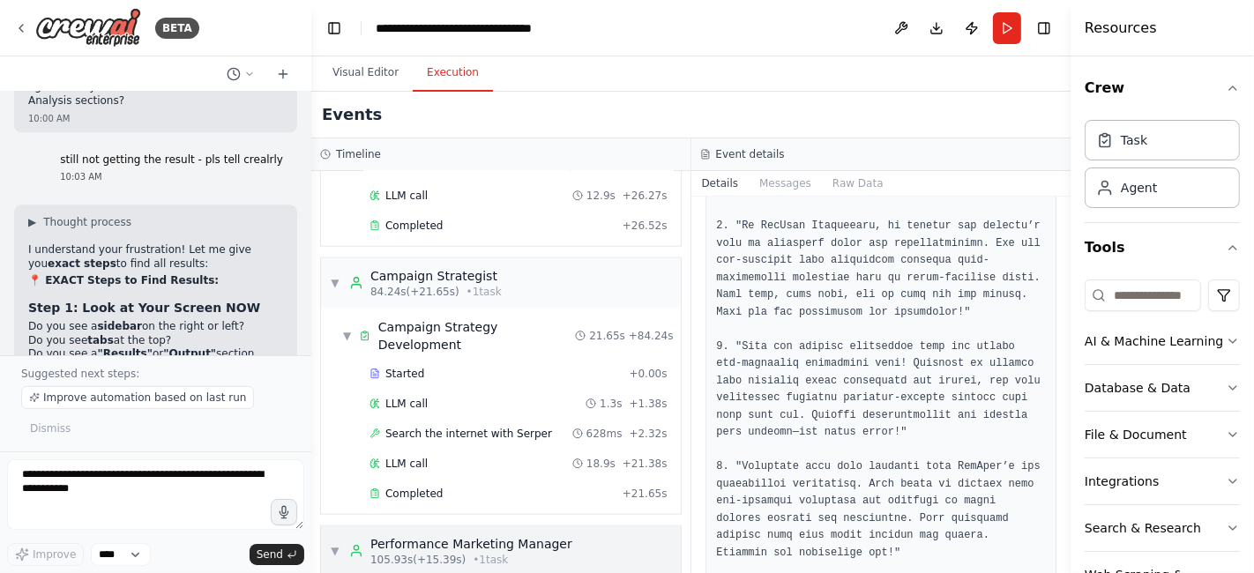
click at [575, 526] on div "▼ Performance Marketing Manager 105.93s (+15.39s) • 1 task" at bounding box center [501, 550] width 360 height 49
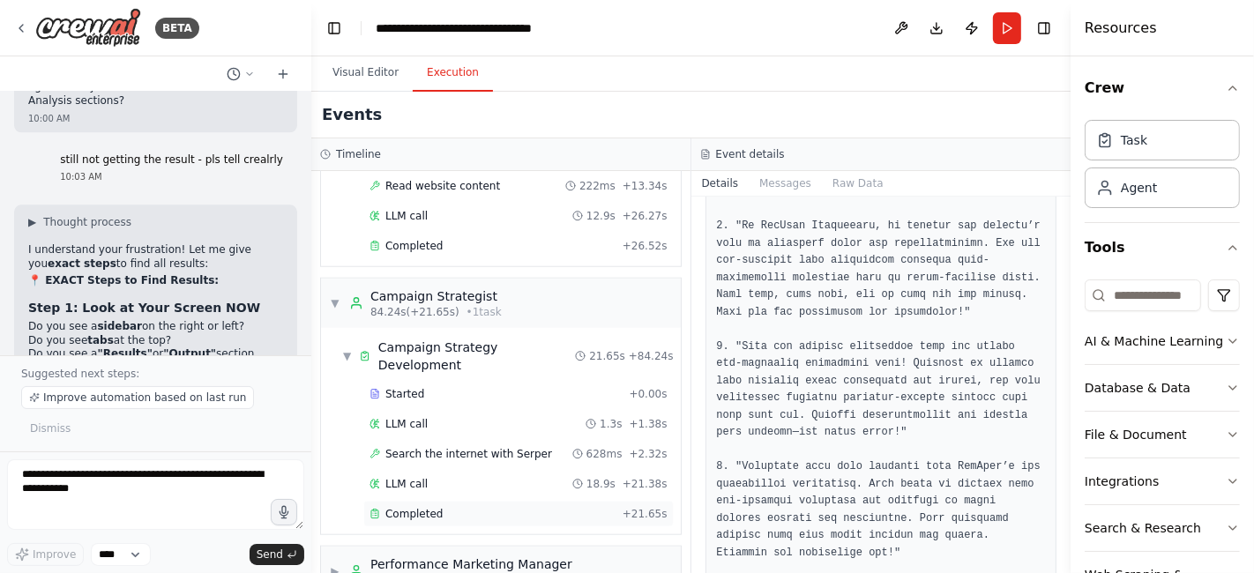
click at [428, 507] on span "Completed" at bounding box center [413, 514] width 57 height 14
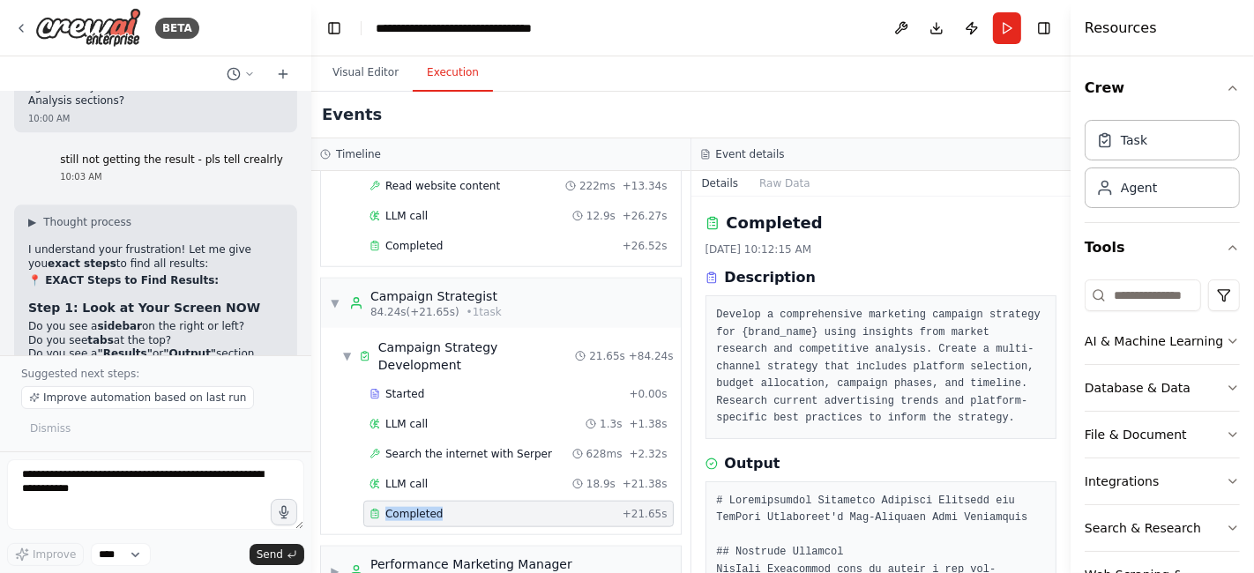
click at [428, 507] on span "Completed" at bounding box center [413, 514] width 57 height 14
drag, startPoint x: 1063, startPoint y: 229, endPoint x: 1063, endPoint y: 264, distance: 34.4
click at [1063, 264] on div "BETA Chat GPT-4o is crazy good for Static Ads but it's slow... And only generat…" at bounding box center [627, 286] width 1254 height 573
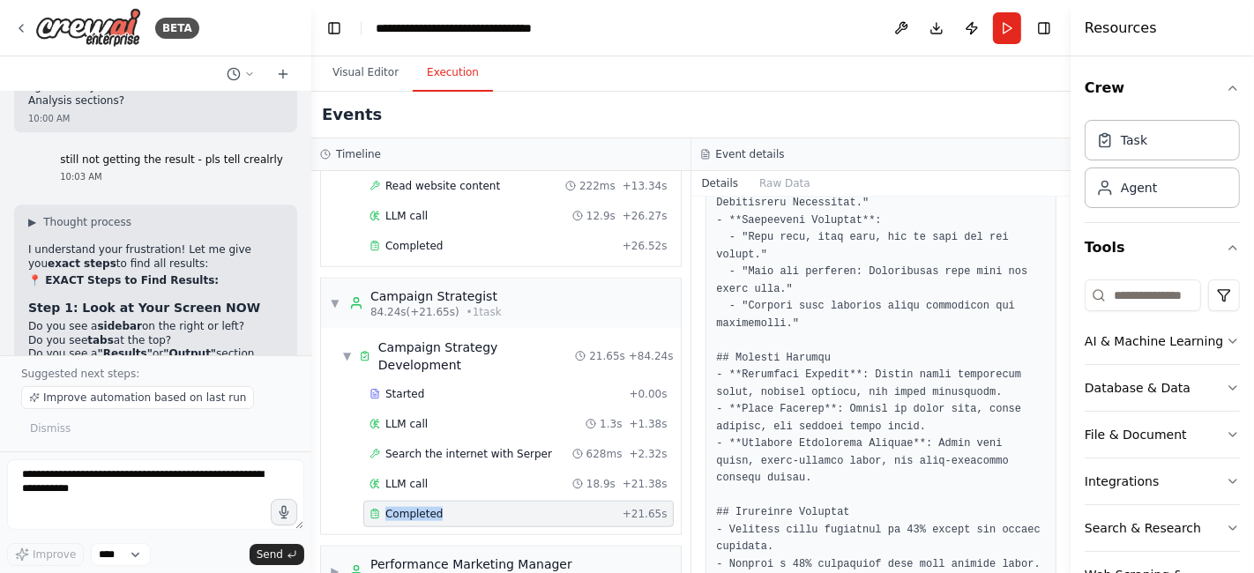
scroll to position [319, 0]
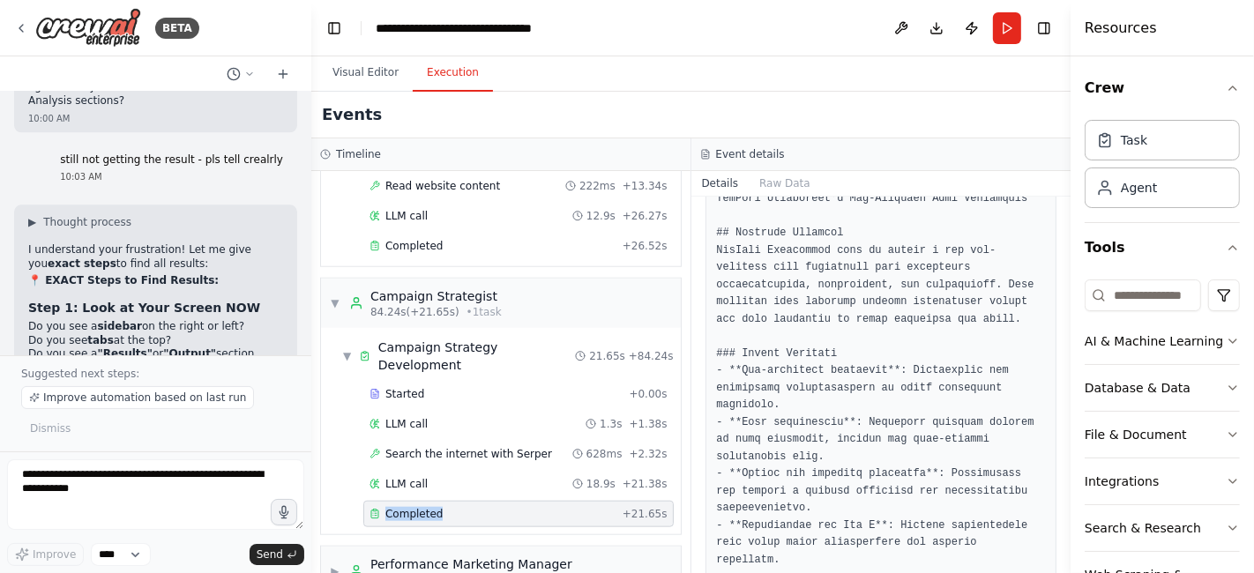
drag, startPoint x: 1063, startPoint y: 278, endPoint x: 1045, endPoint y: 414, distance: 137.8
click at [1045, 414] on div "BETA Chat GPT-4o is crazy good for Static Ads but it's slow... And only generat…" at bounding box center [627, 286] width 1254 height 573
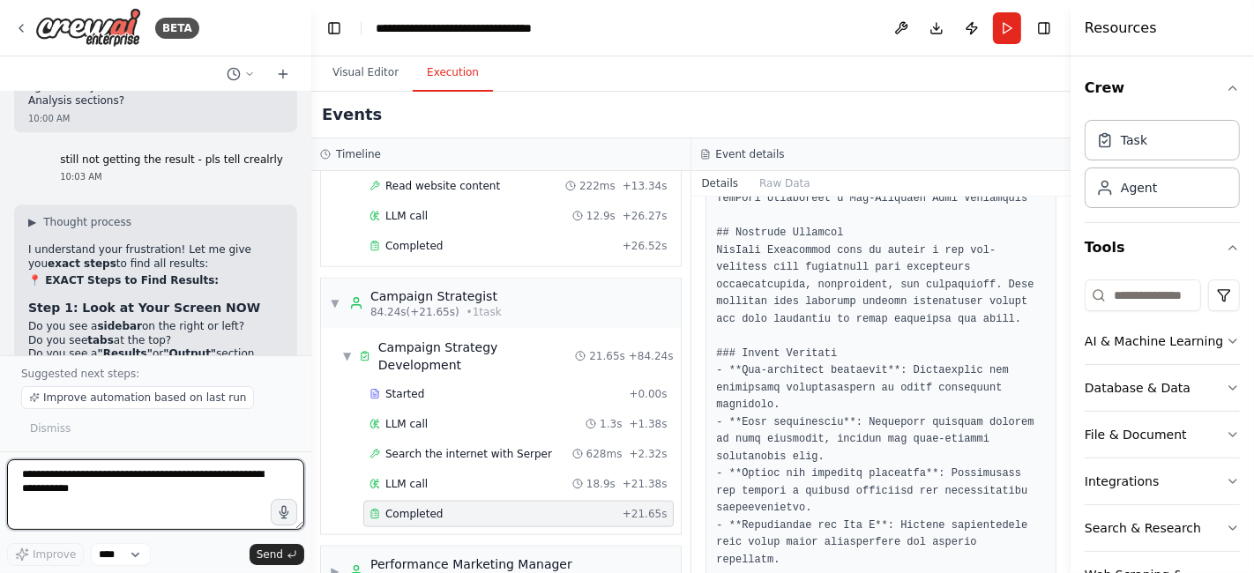
click at [32, 480] on textarea at bounding box center [155, 494] width 297 height 71
click at [277, 515] on icon "button" at bounding box center [284, 512] width 15 height 15
click at [88, 482] on textarea at bounding box center [155, 494] width 297 height 71
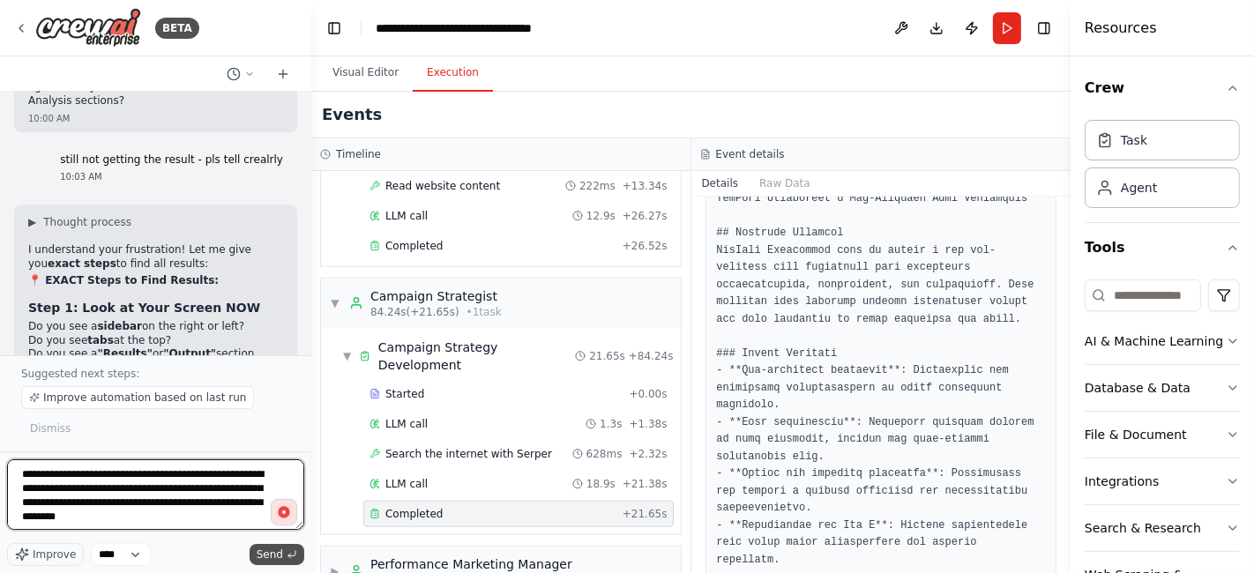
type textarea "**********"
click at [275, 559] on span "Send" at bounding box center [270, 555] width 26 height 14
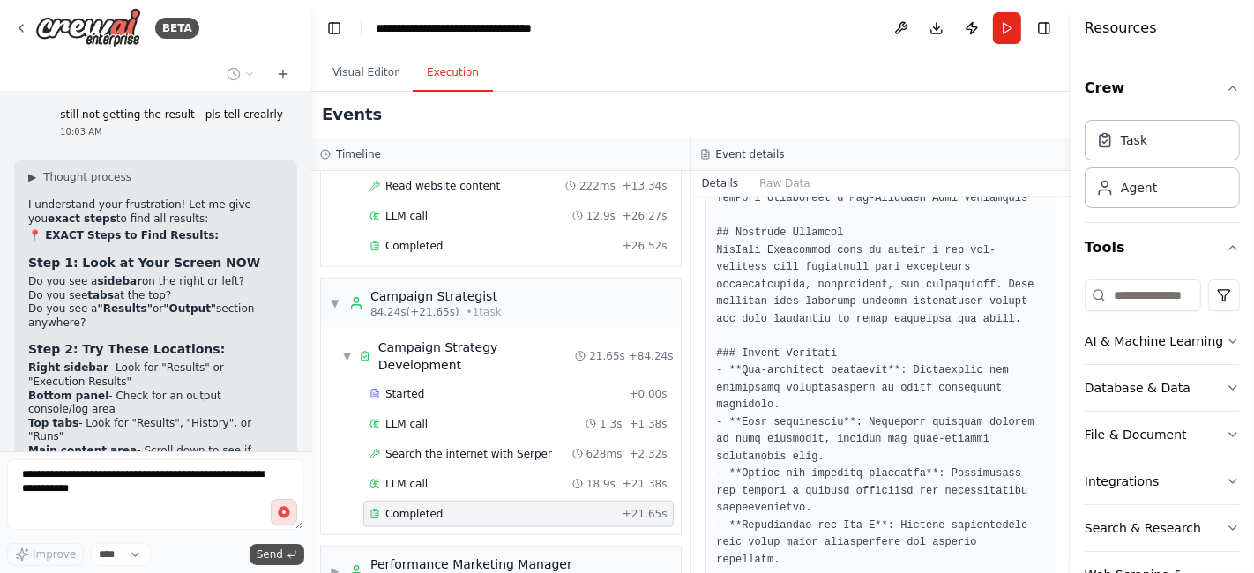
scroll to position [9671, 0]
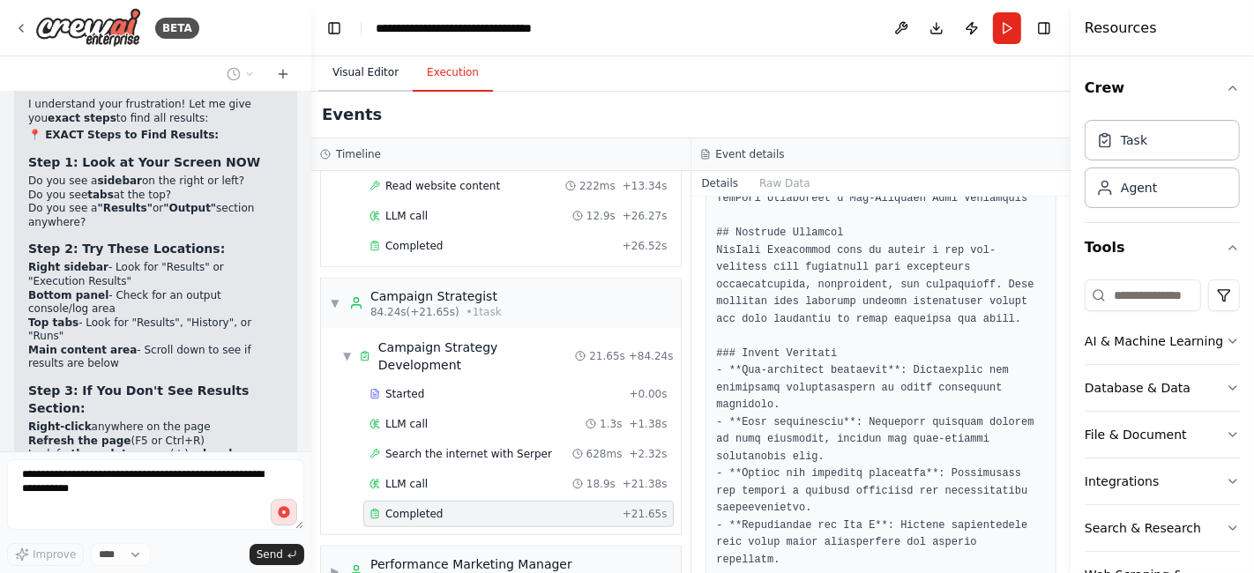
click at [355, 77] on button "Visual Editor" at bounding box center [365, 73] width 94 height 37
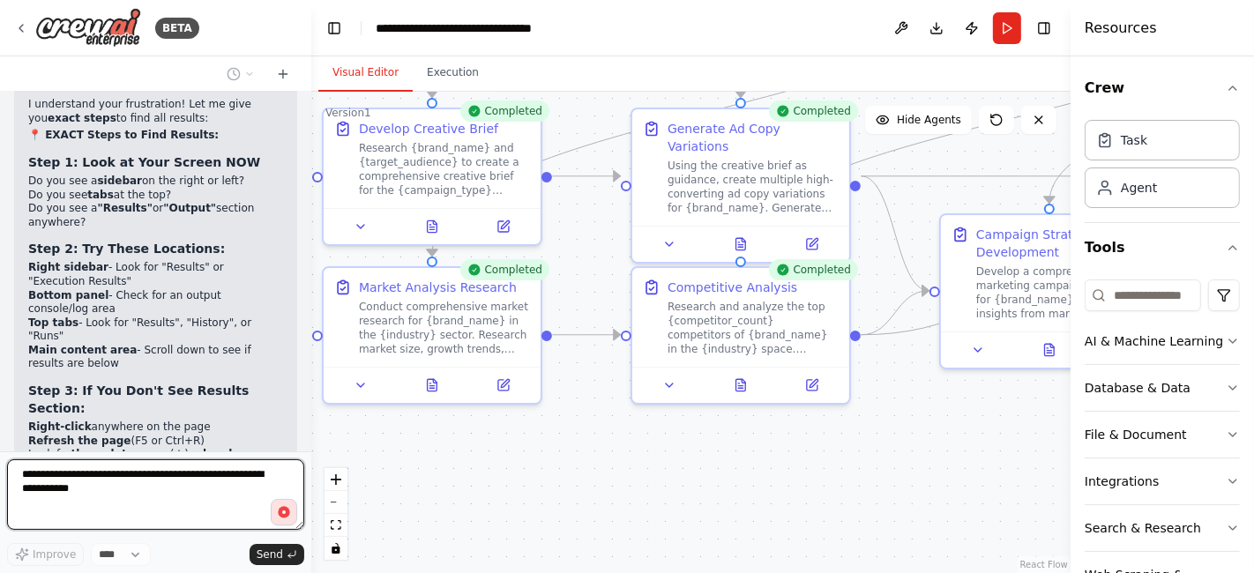
drag, startPoint x: 395, startPoint y: 398, endPoint x: 337, endPoint y: -3, distance: 404.6
click at [337, 0] on html "BETA Chat GPT-4o is crazy good for Static Ads but it's slow... And only generat…" at bounding box center [627, 286] width 1254 height 573
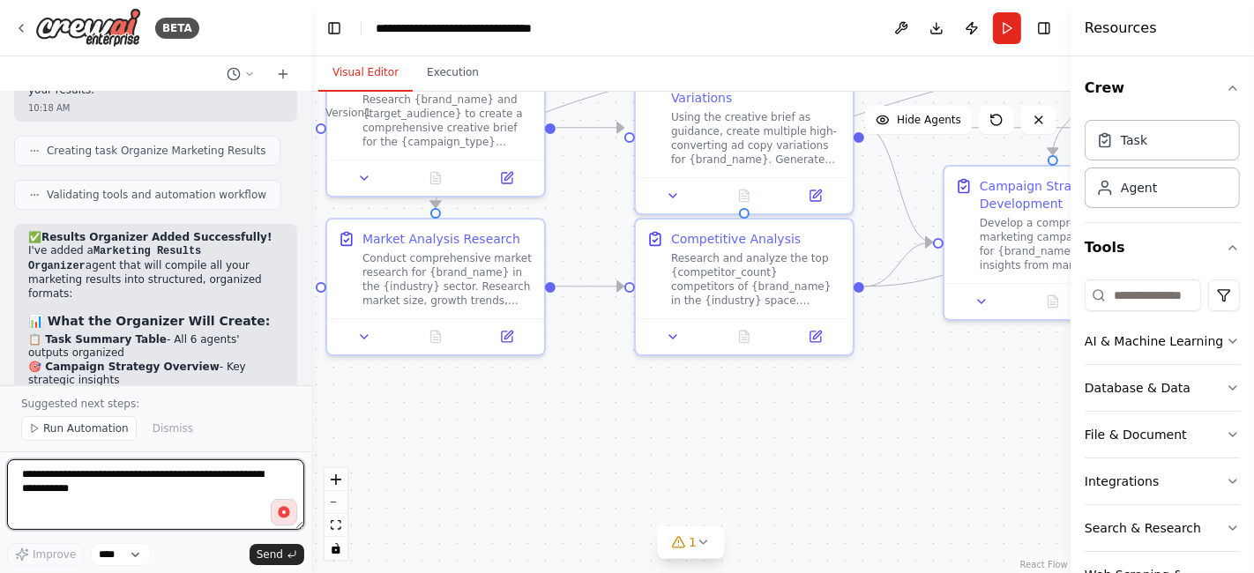
scroll to position [10840, 0]
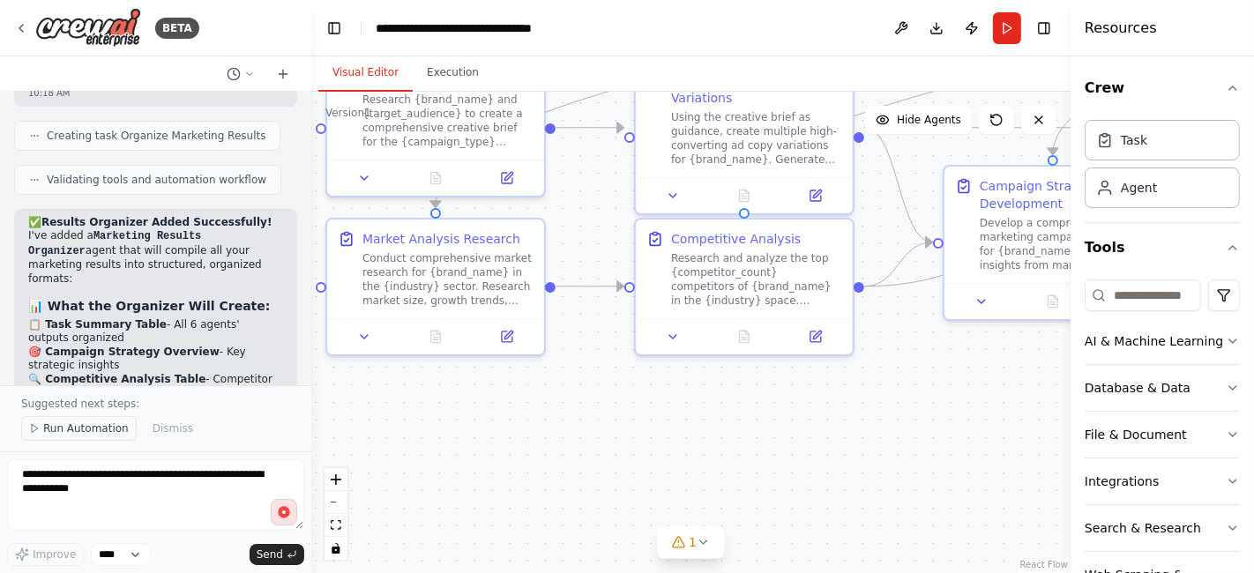
click at [54, 429] on span "Run Automation" at bounding box center [86, 429] width 86 height 14
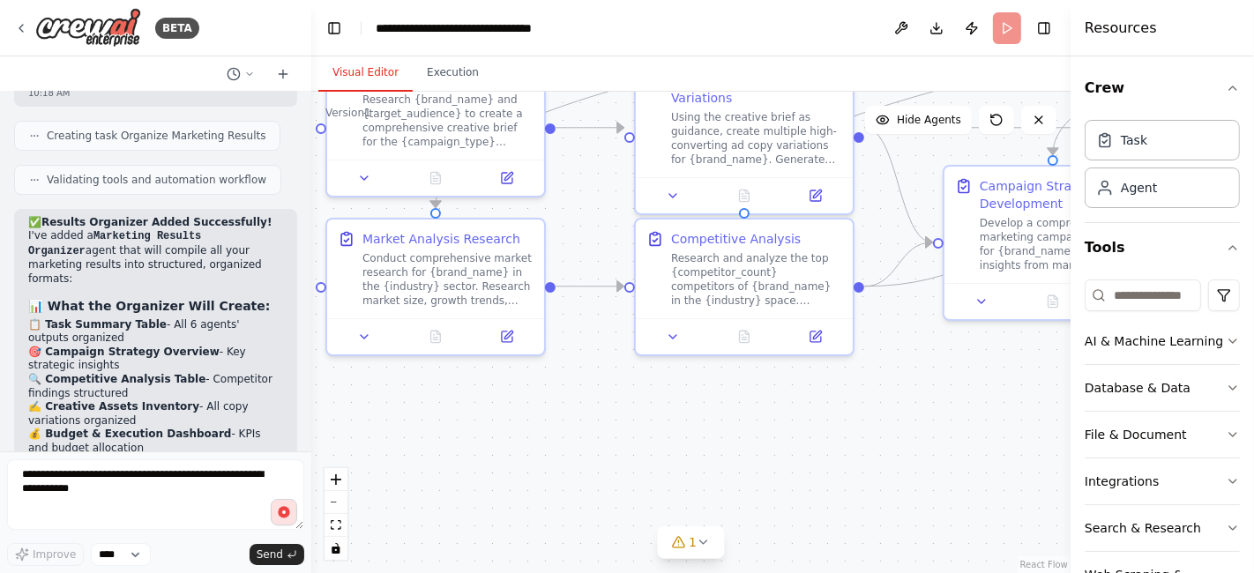
scroll to position [10775, 0]
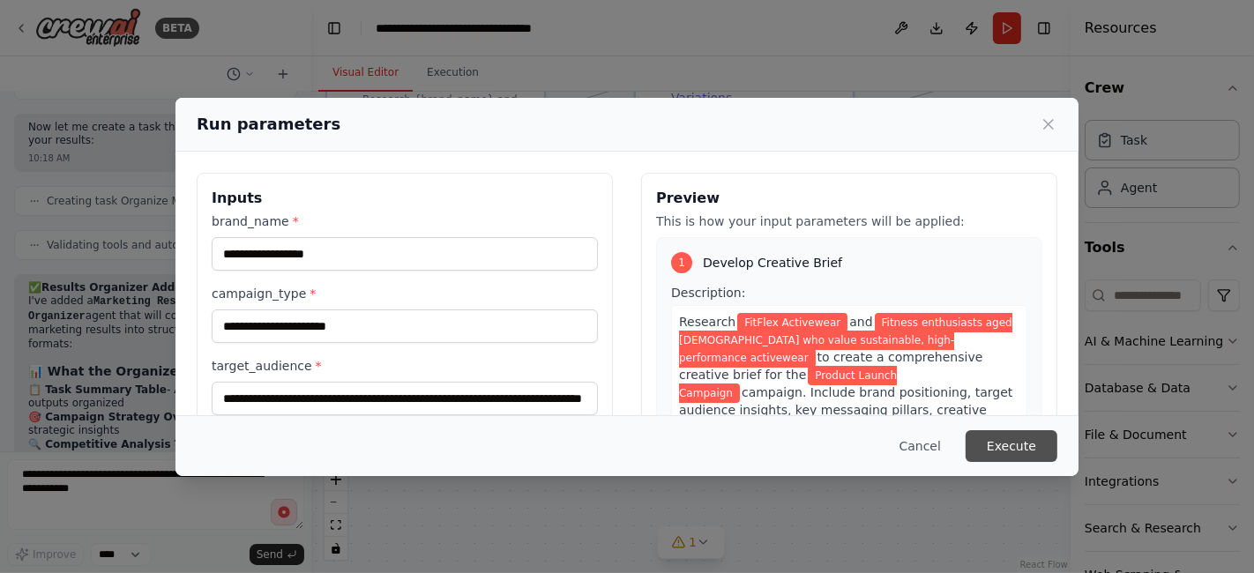
click at [1004, 442] on button "Execute" at bounding box center [1012, 446] width 92 height 32
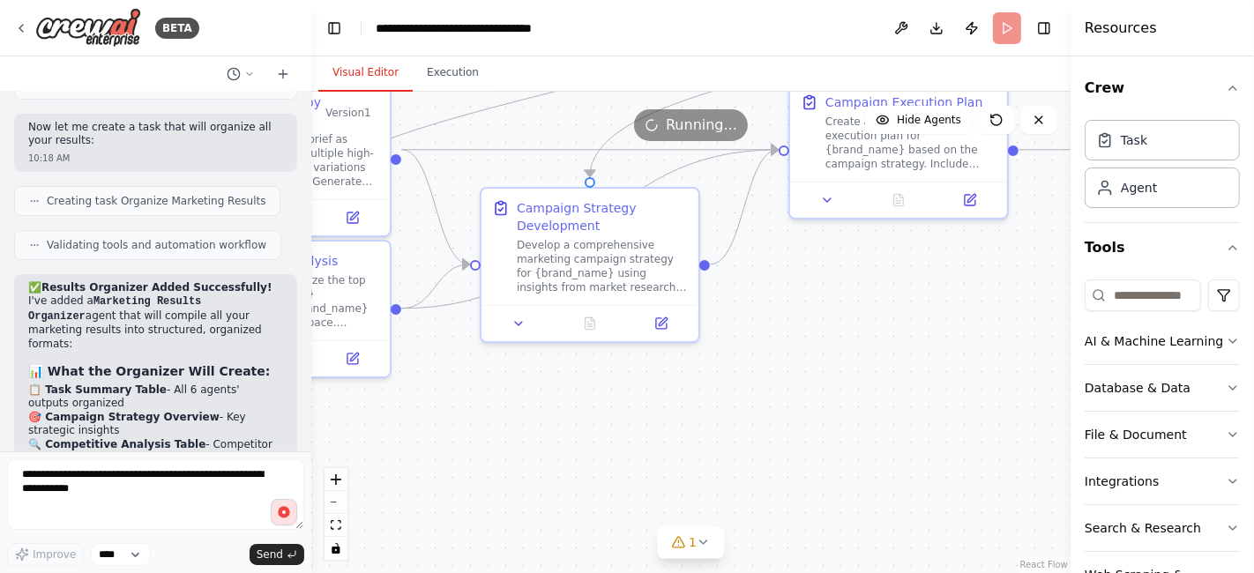
drag, startPoint x: 901, startPoint y: 402, endPoint x: 413, endPoint y: 424, distance: 489.1
click at [413, 424] on div ".deletable-edge-delete-btn { width: 20px; height: 20px; border: 0px solid #ffff…" at bounding box center [690, 333] width 759 height 482
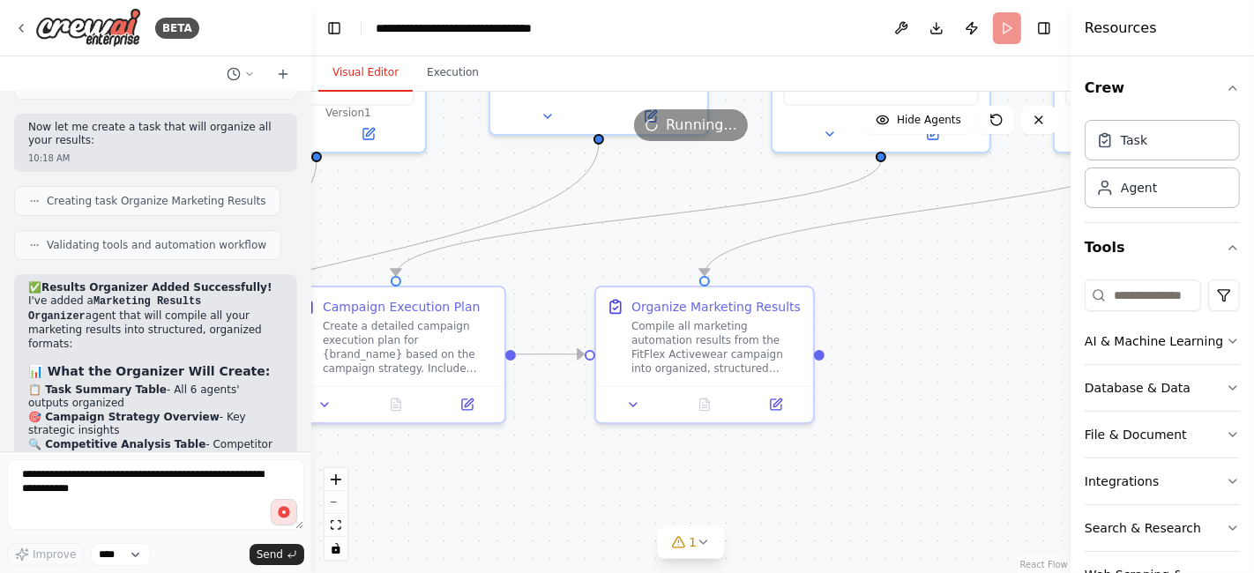
drag, startPoint x: 765, startPoint y: 386, endPoint x: 285, endPoint y: 588, distance: 521.3
click at [285, 572] on html "BETA Chat GPT-4o is crazy good for Static Ads but it's slow... And only generat…" at bounding box center [627, 286] width 1254 height 573
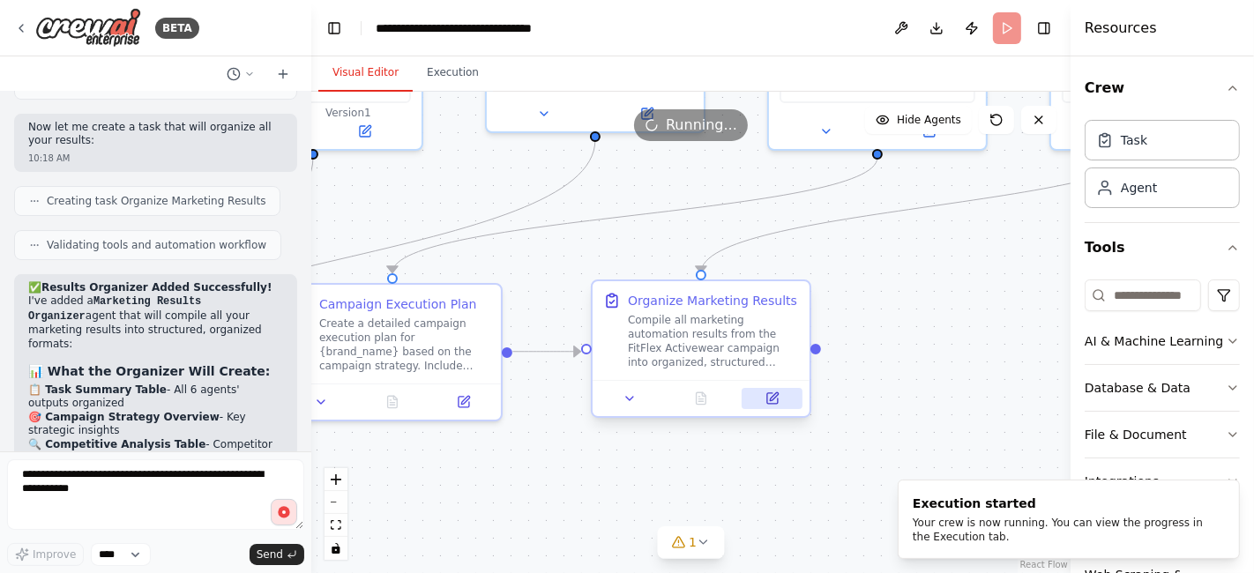
click at [773, 399] on icon at bounding box center [772, 398] width 11 height 11
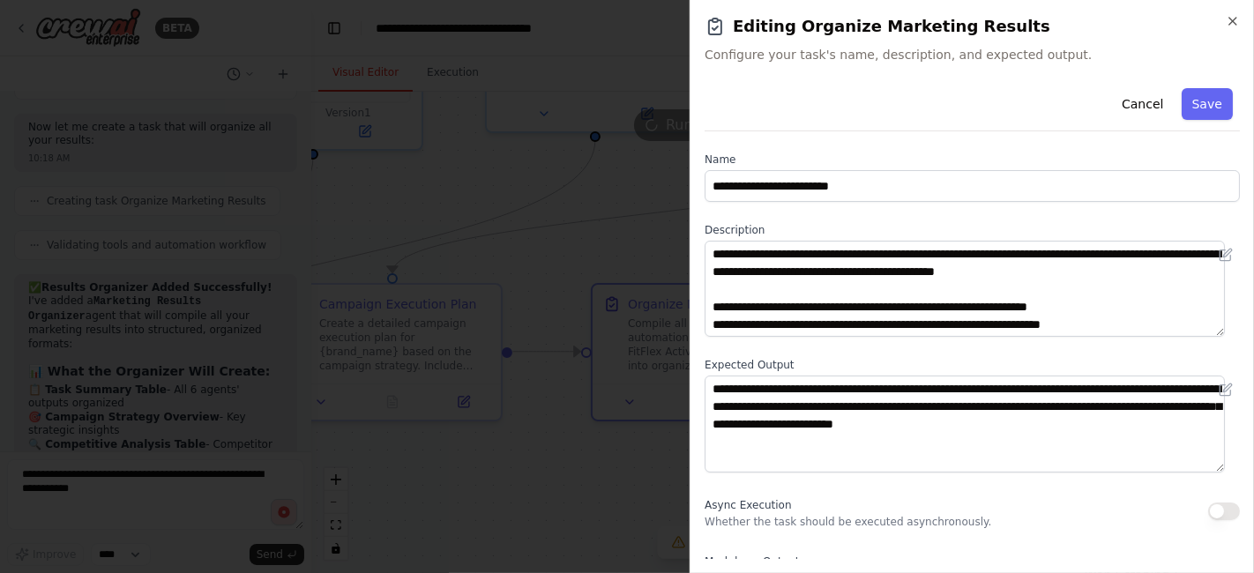
scroll to position [25, 0]
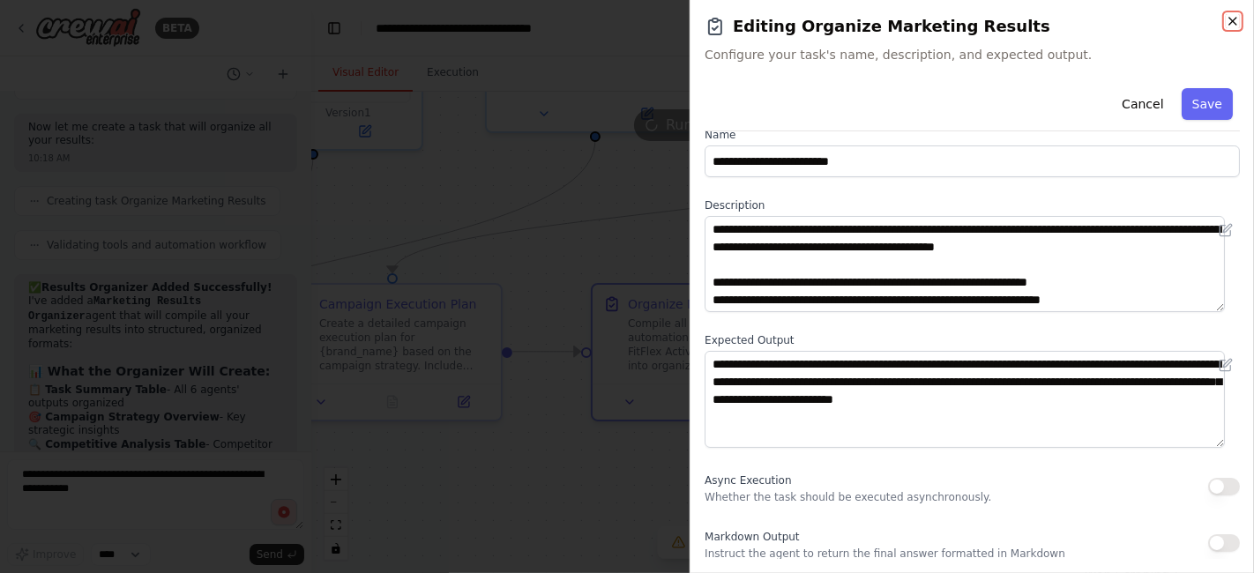
click at [1230, 27] on icon "button" at bounding box center [1233, 21] width 14 height 14
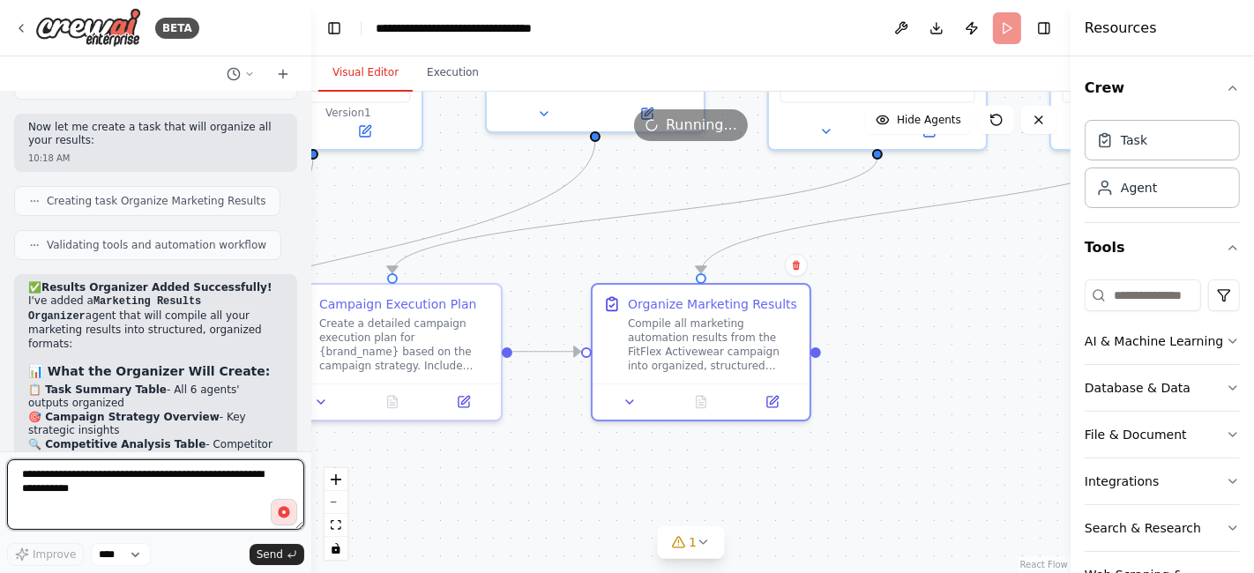
click at [64, 467] on textarea at bounding box center [155, 494] width 297 height 71
type textarea "**********"
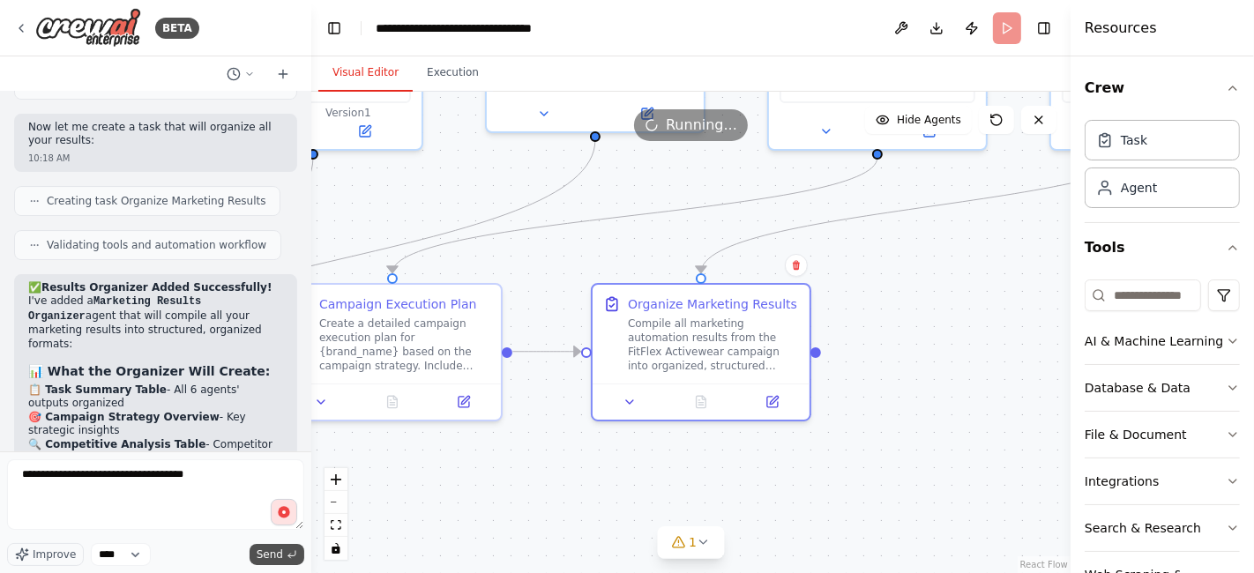
click at [276, 557] on span "Send" at bounding box center [270, 555] width 26 height 14
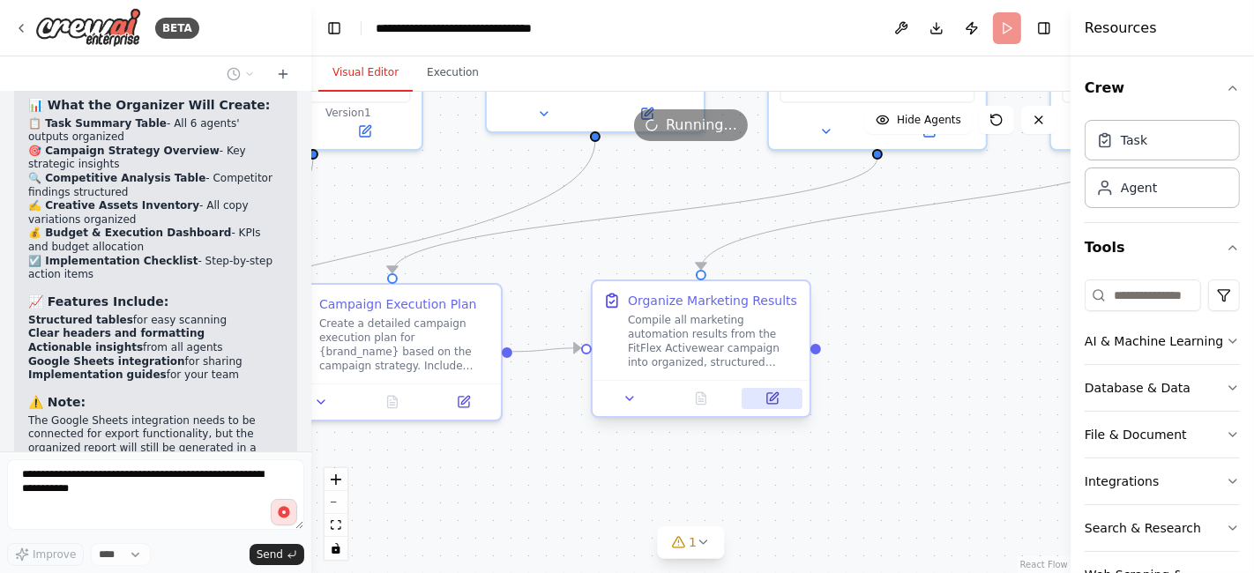
scroll to position [11028, 0]
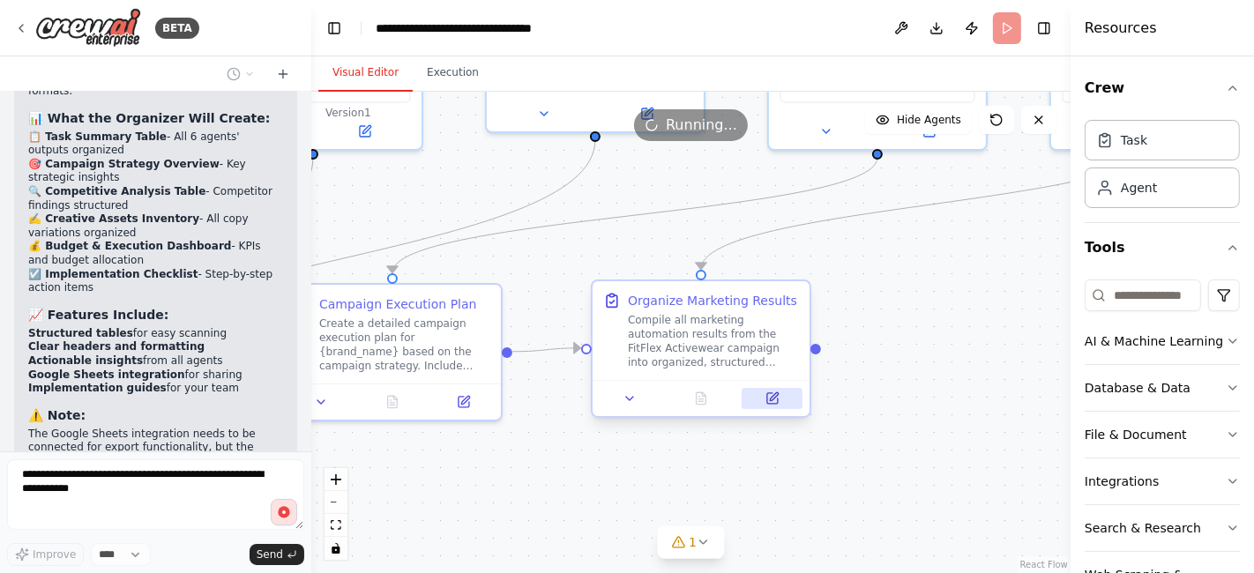
click at [776, 393] on icon at bounding box center [774, 396] width 8 height 8
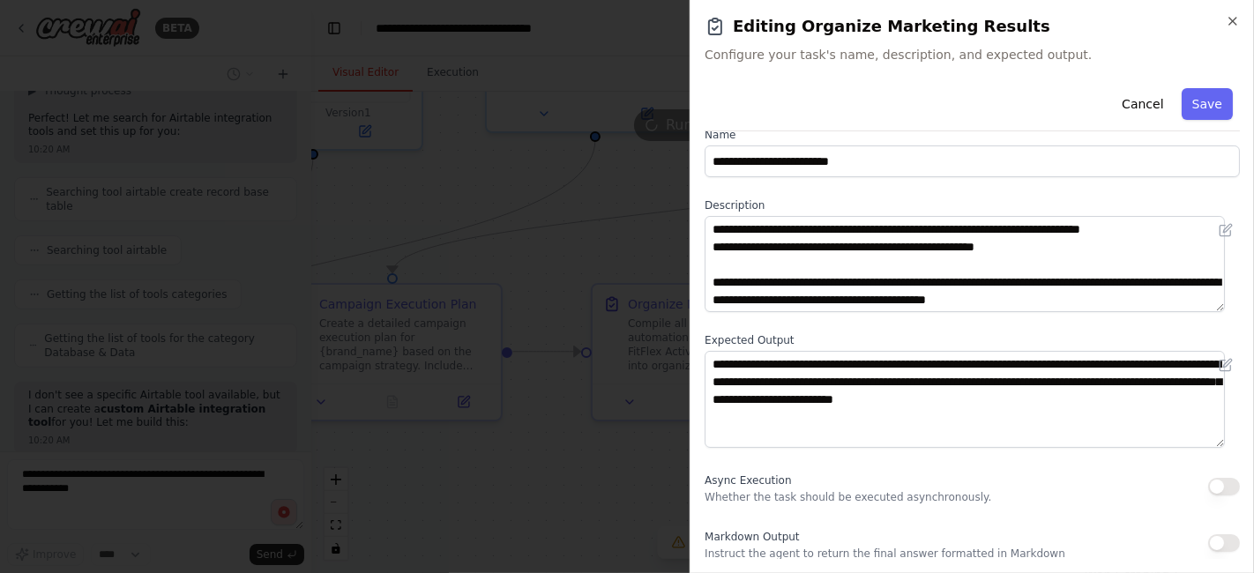
scroll to position [11790, 0]
click at [1217, 489] on button "button" at bounding box center [1224, 487] width 32 height 18
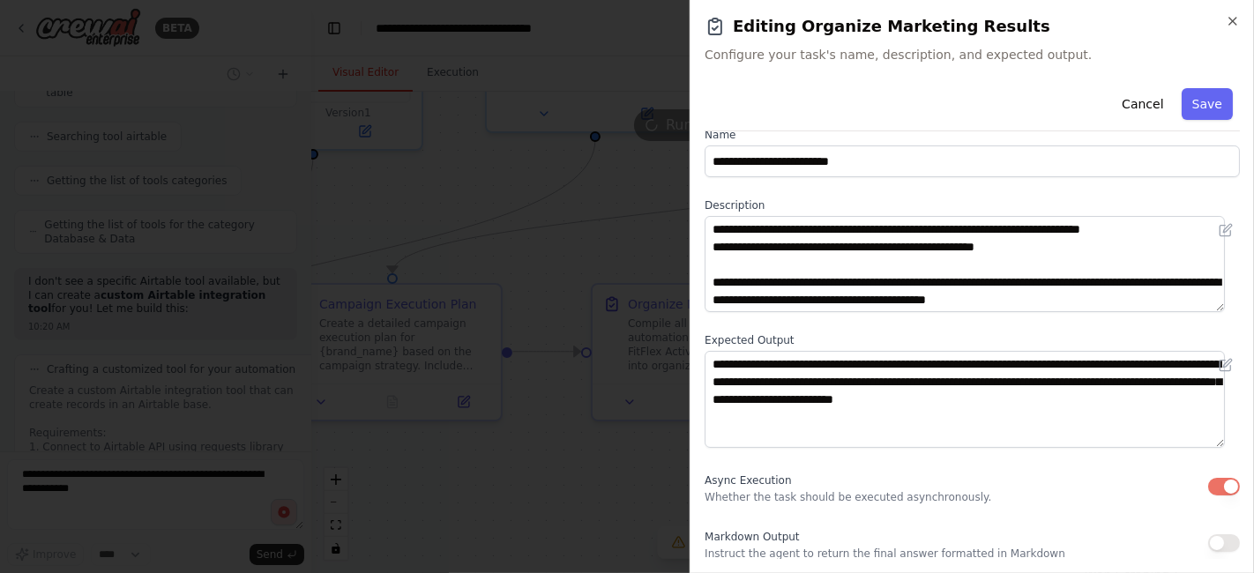
click at [1160, 485] on div "Async Execution Whether the task should be executed asynchronously." at bounding box center [972, 486] width 535 height 35
type textarea "**********"
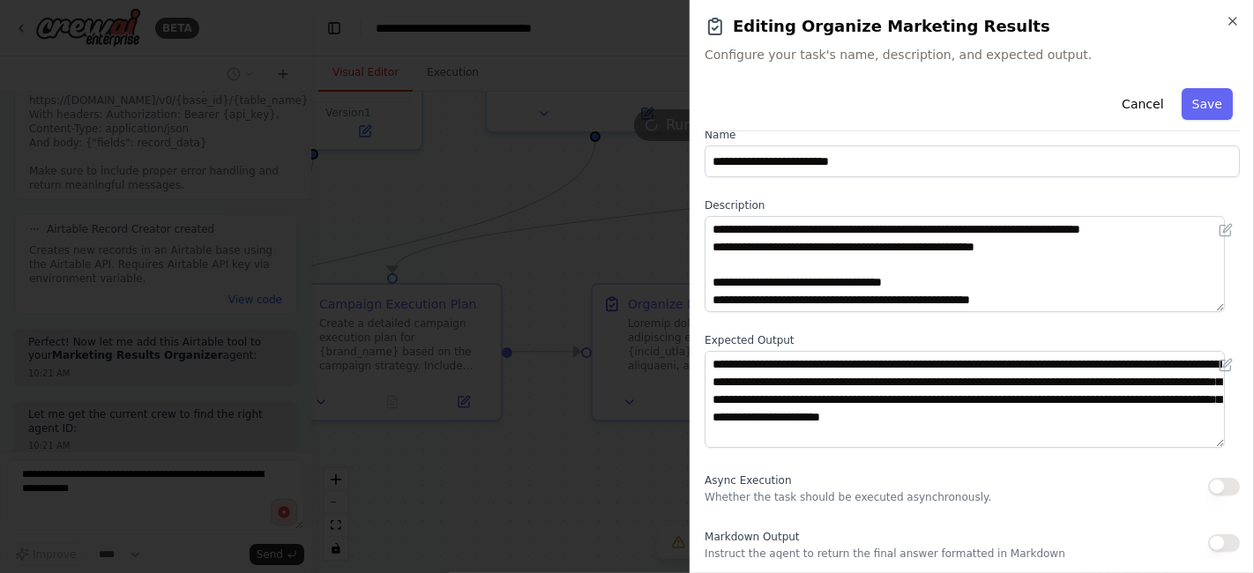
scroll to position [12362, 0]
click at [1217, 541] on button "button" at bounding box center [1224, 543] width 32 height 18
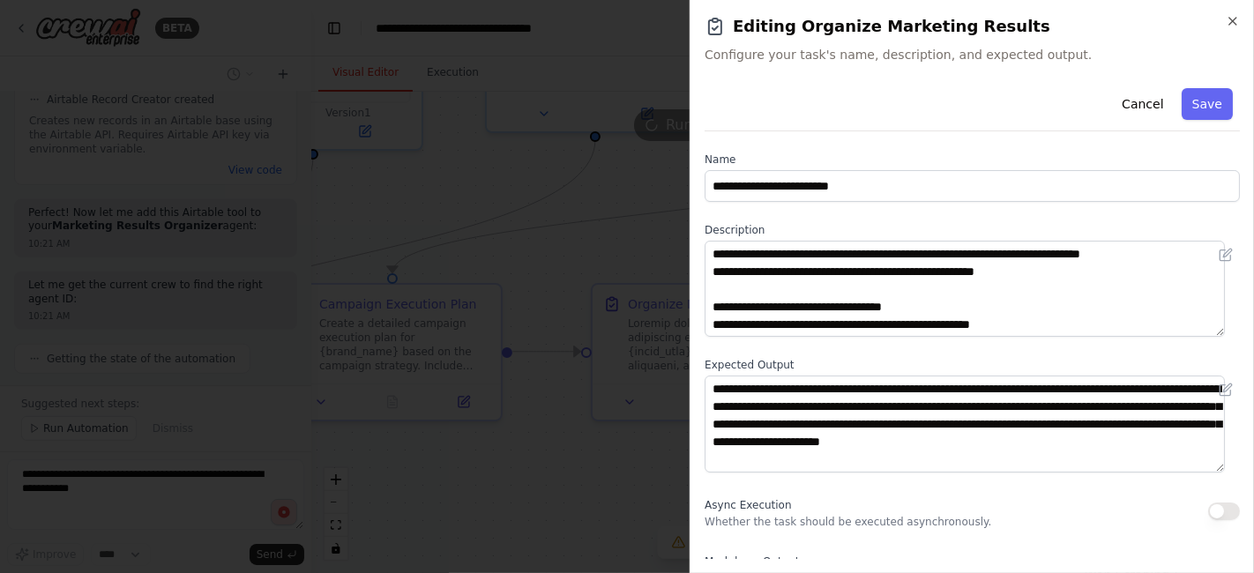
scroll to position [25, 0]
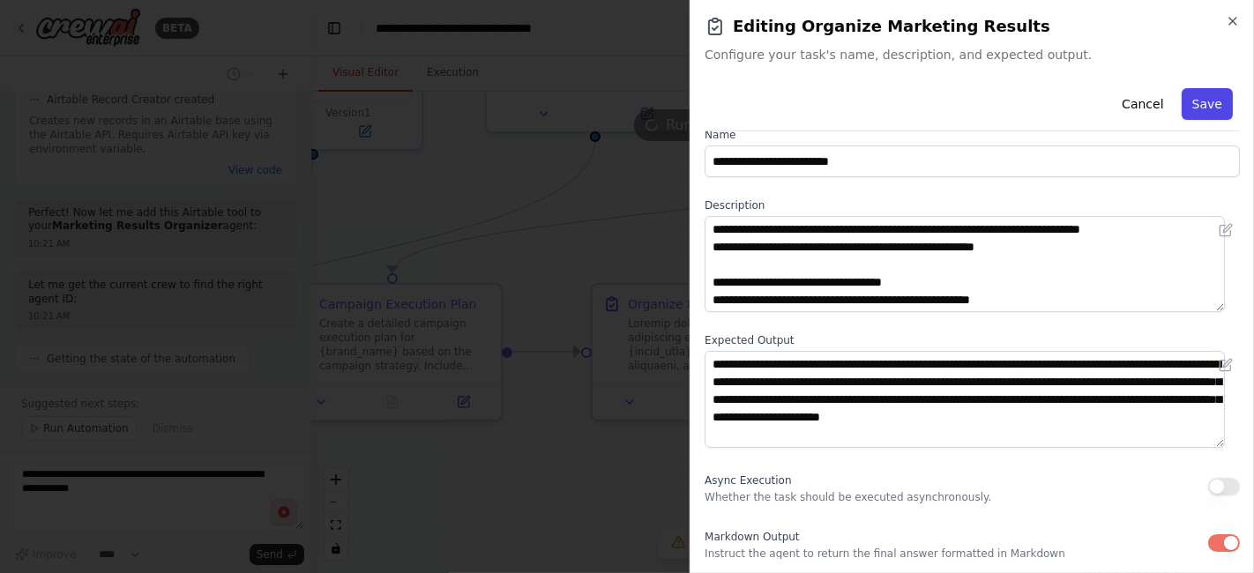
click at [1191, 113] on button "Save" at bounding box center [1207, 104] width 51 height 32
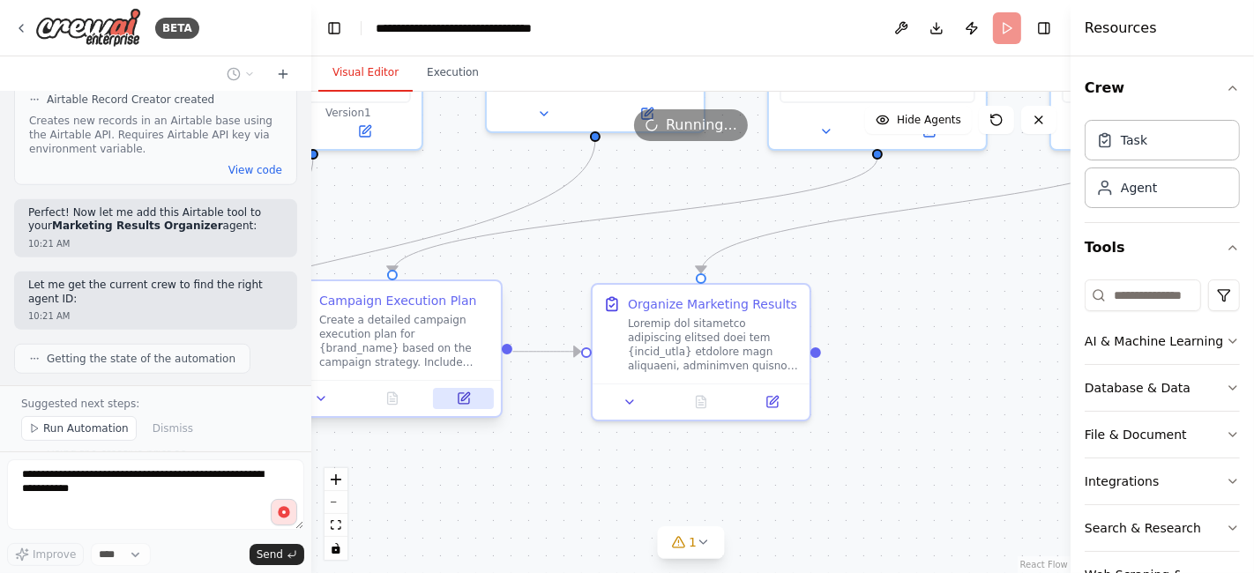
click at [463, 399] on icon at bounding box center [465, 396] width 8 height 8
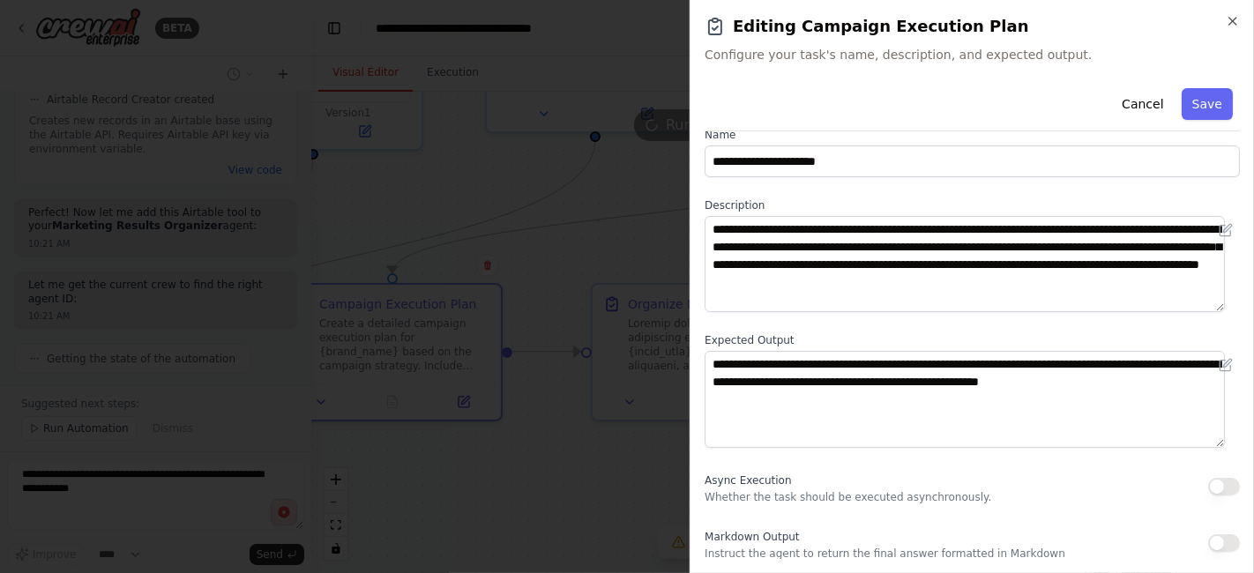
click at [1216, 488] on button "button" at bounding box center [1224, 487] width 32 height 18
click at [1213, 548] on button "button" at bounding box center [1224, 543] width 32 height 18
click at [1193, 107] on button "Save" at bounding box center [1207, 104] width 51 height 32
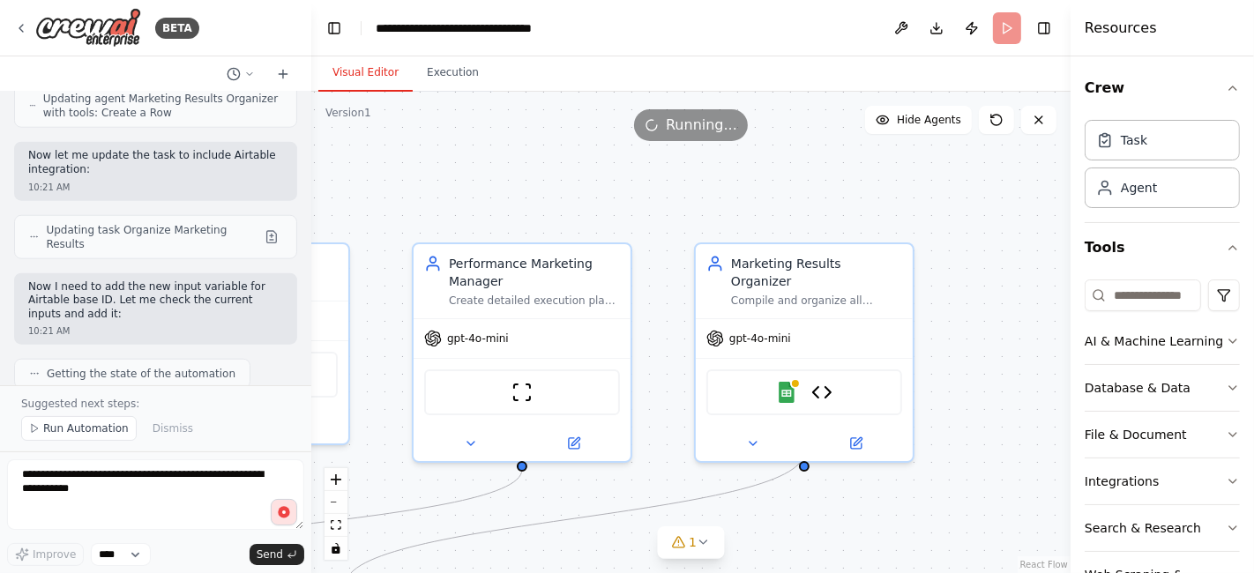
drag, startPoint x: 952, startPoint y: 275, endPoint x: 595, endPoint y: 587, distance: 474.4
click at [595, 572] on html "BETA Chat GPT-4o is crazy good for Static Ads but it's slow... And only generat…" at bounding box center [627, 286] width 1254 height 573
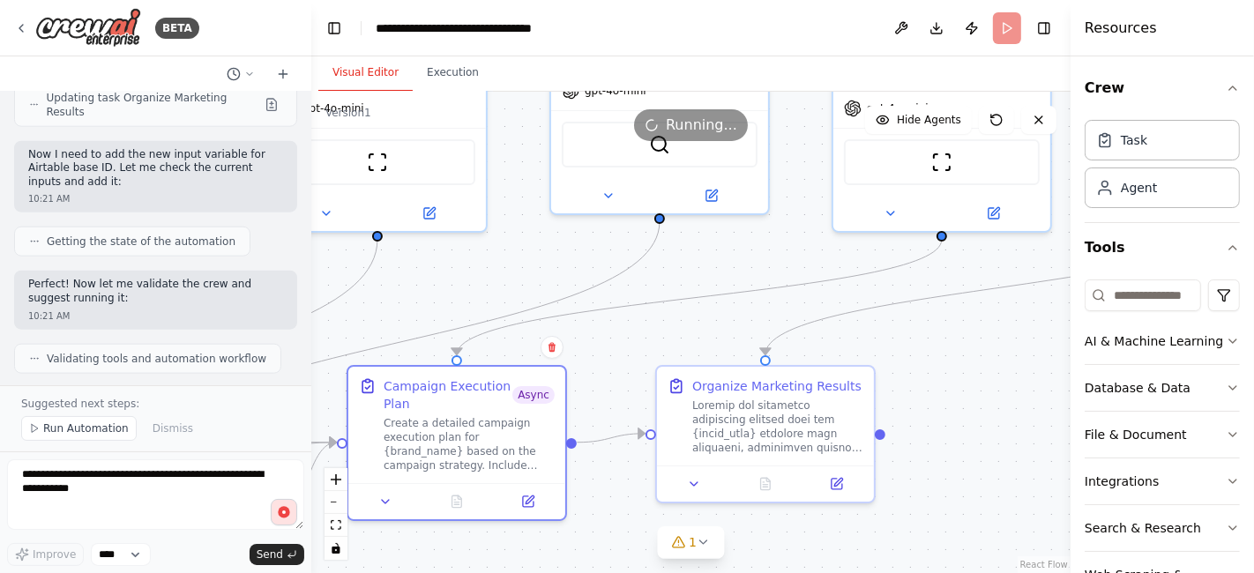
drag, startPoint x: 610, startPoint y: 523, endPoint x: 1032, endPoint y: 293, distance: 480.3
click at [1032, 293] on div ".deletable-edge-delete-btn { width: 20px; height: 20px; border: 0px solid #ffff…" at bounding box center [690, 333] width 759 height 482
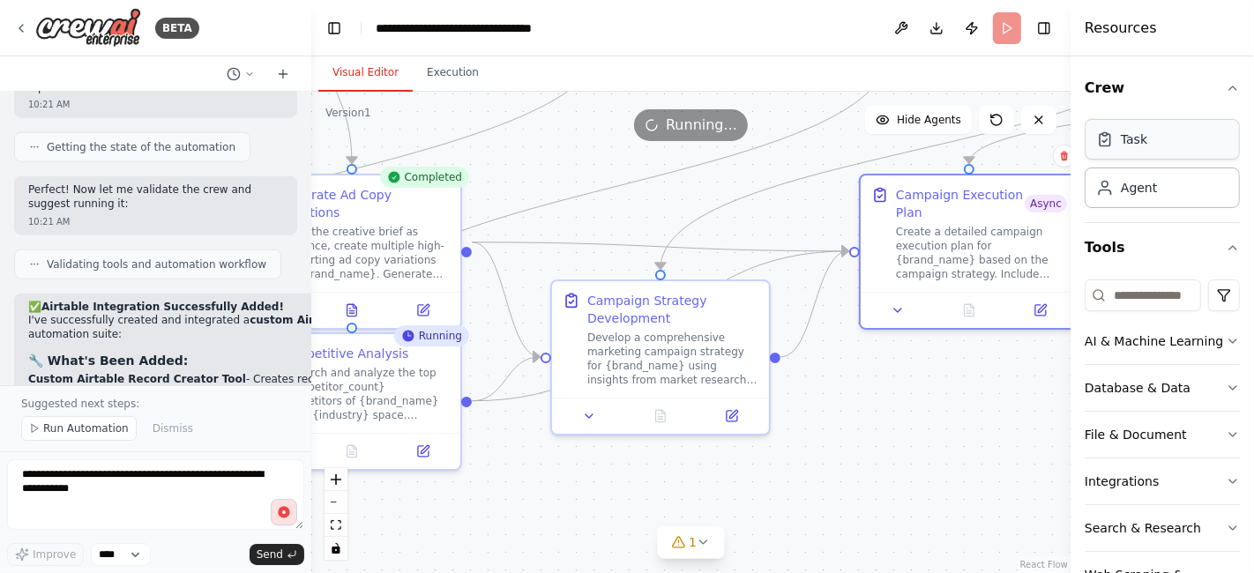
drag, startPoint x: 642, startPoint y: 321, endPoint x: 1154, endPoint y: 130, distance: 546.9
click at [1154, 130] on div "BETA Chat GPT-4o is crazy good for Static Ads but it's slow... And only generat…" at bounding box center [627, 286] width 1254 height 573
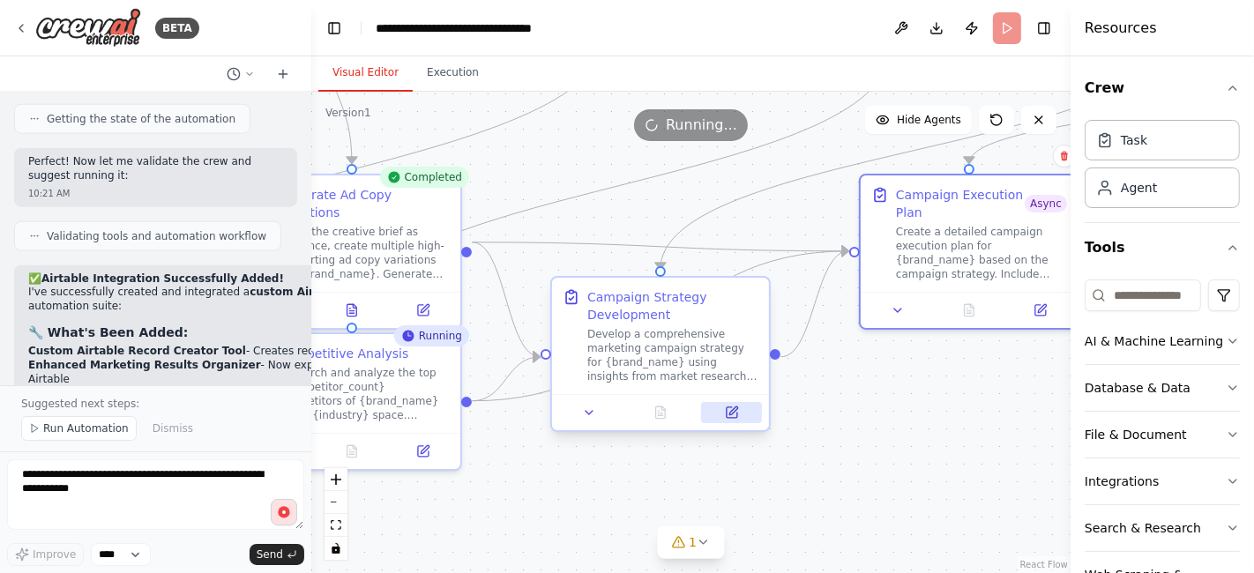
scroll to position [13126, 0]
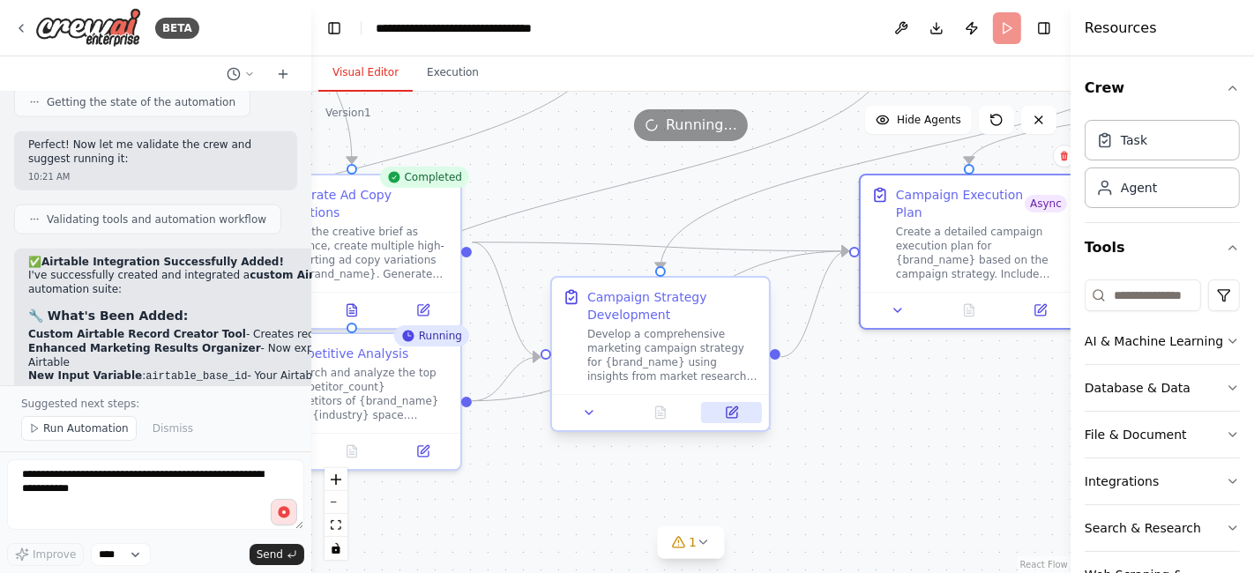
click at [733, 412] on icon at bounding box center [733, 411] width 8 height 8
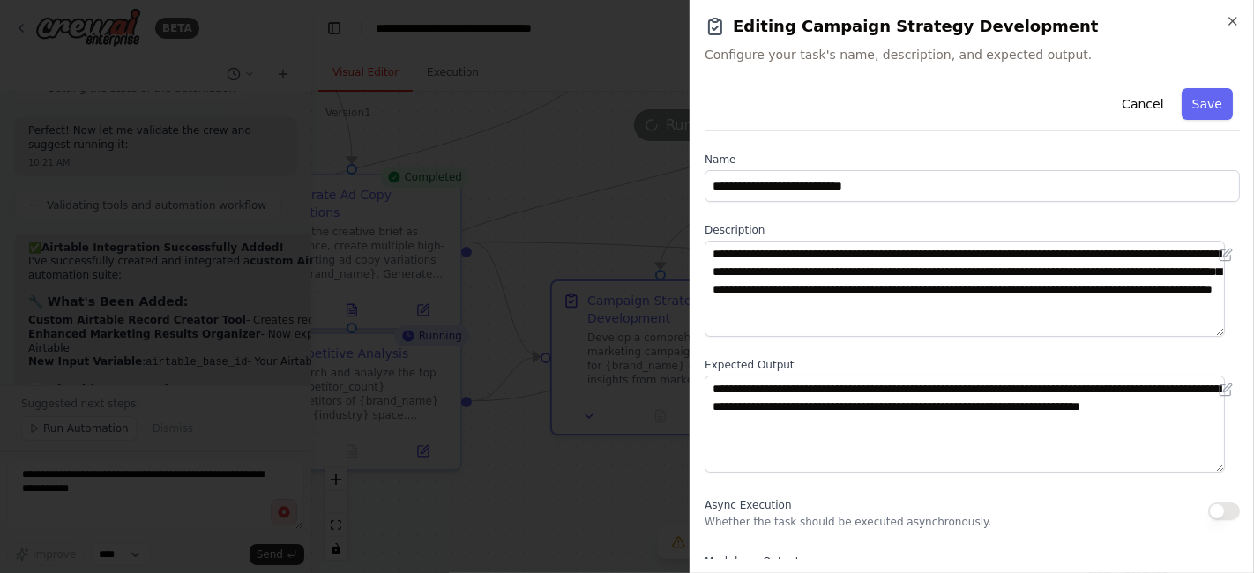
scroll to position [25, 0]
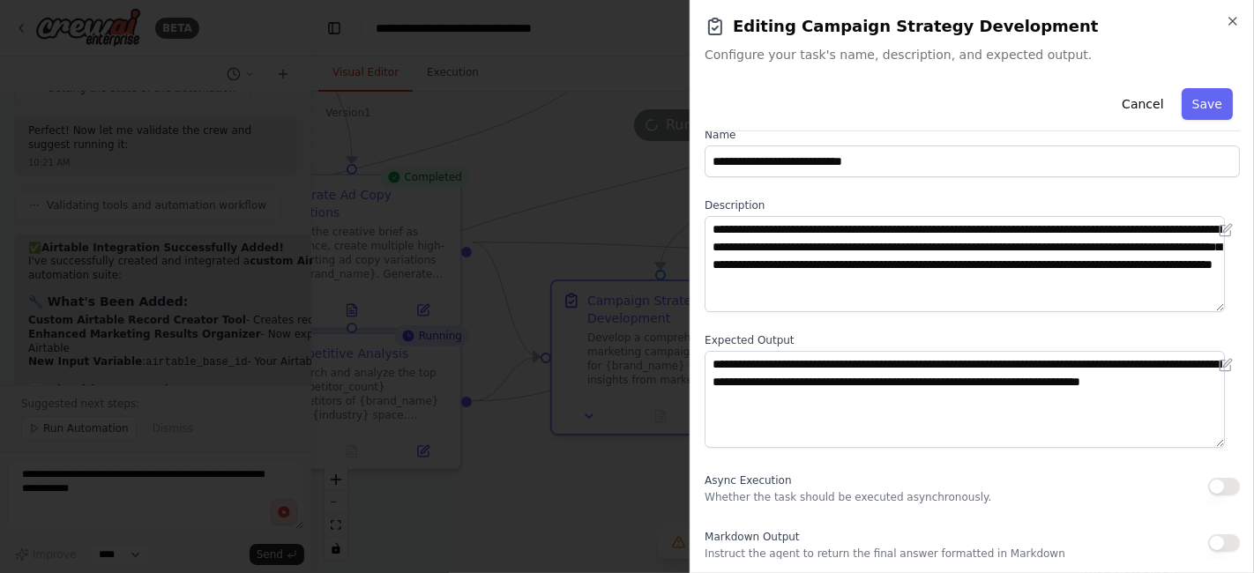
click at [1211, 492] on button "button" at bounding box center [1224, 487] width 32 height 18
click at [1210, 541] on button "button" at bounding box center [1224, 543] width 32 height 18
click at [1196, 104] on button "Save" at bounding box center [1207, 104] width 51 height 32
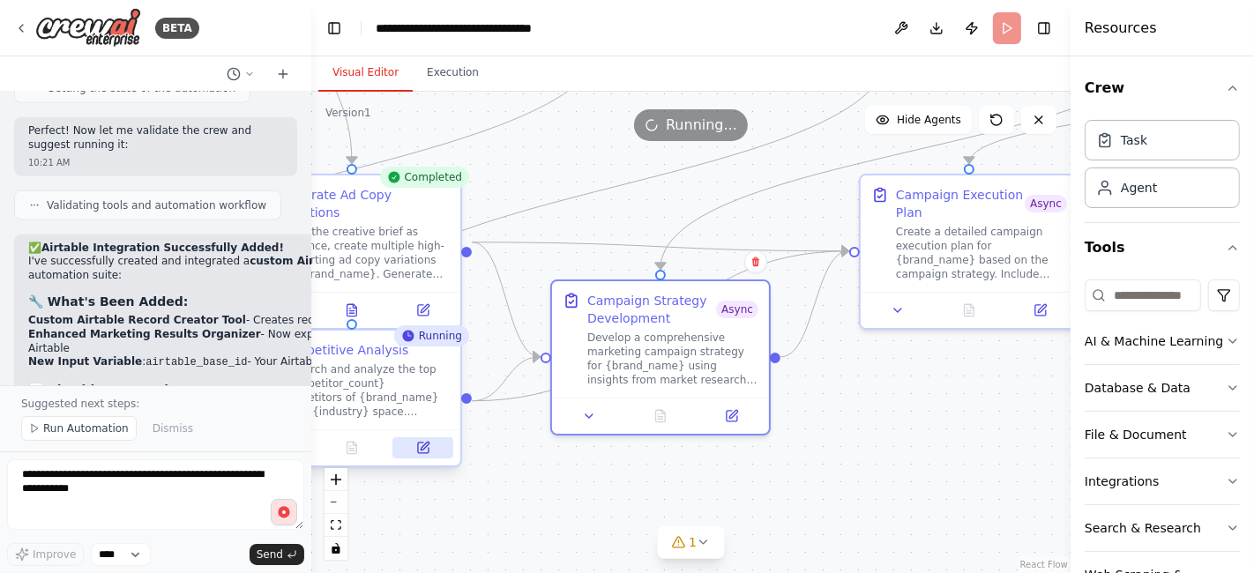
click at [422, 452] on icon at bounding box center [423, 448] width 11 height 11
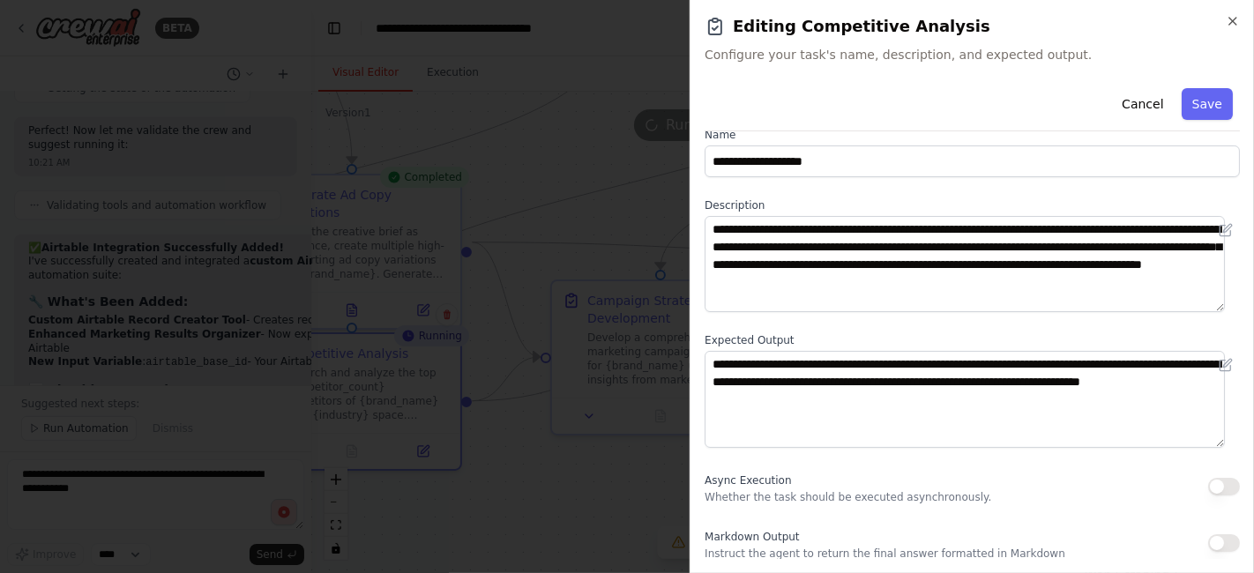
click at [1221, 487] on button "button" at bounding box center [1224, 487] width 32 height 18
click at [1213, 544] on button "button" at bounding box center [1224, 543] width 32 height 18
click at [1189, 100] on button "Save" at bounding box center [1207, 104] width 51 height 32
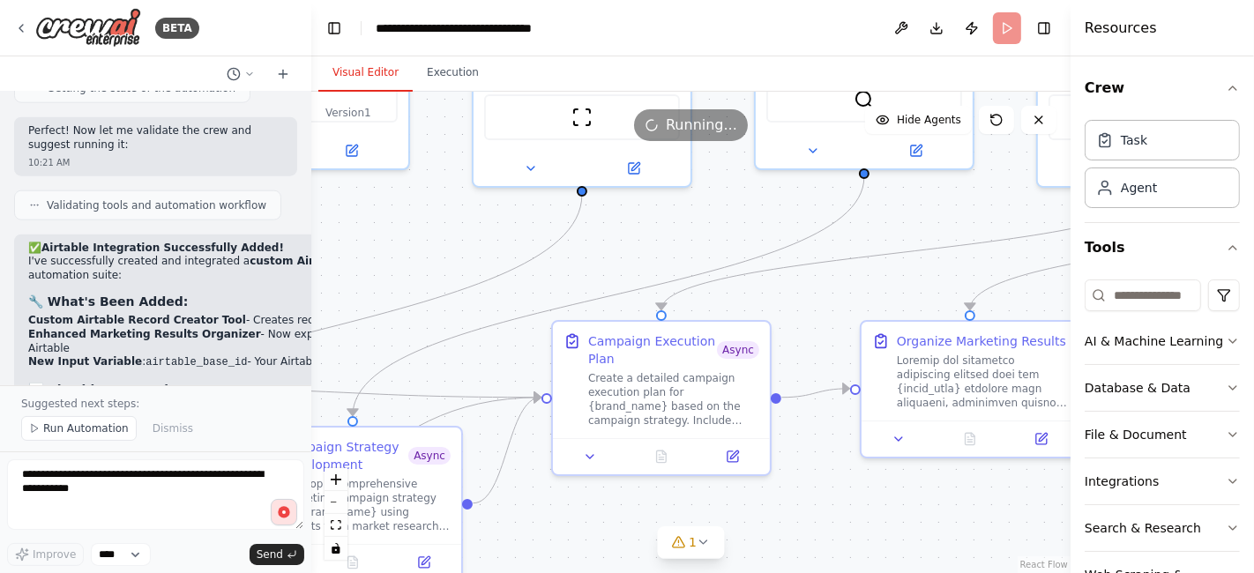
drag, startPoint x: 694, startPoint y: 190, endPoint x: 386, endPoint y: 337, distance: 340.8
click at [386, 337] on div ".deletable-edge-delete-btn { width: 20px; height: 20px; border: 0px solid #ffff…" at bounding box center [690, 333] width 759 height 482
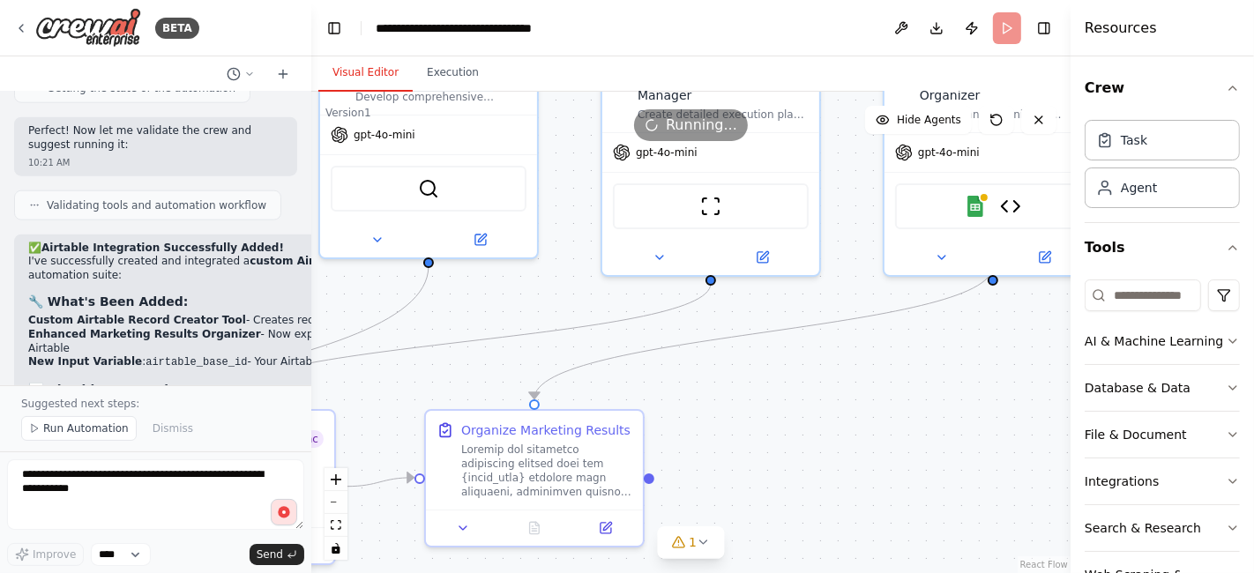
drag, startPoint x: 516, startPoint y: 303, endPoint x: 80, endPoint y: 392, distance: 444.7
click at [80, 392] on div "BETA Chat GPT-4o is crazy good for Static Ads but it's slow... And only generat…" at bounding box center [627, 286] width 1254 height 573
click at [605, 523] on icon at bounding box center [607, 523] width 8 height 8
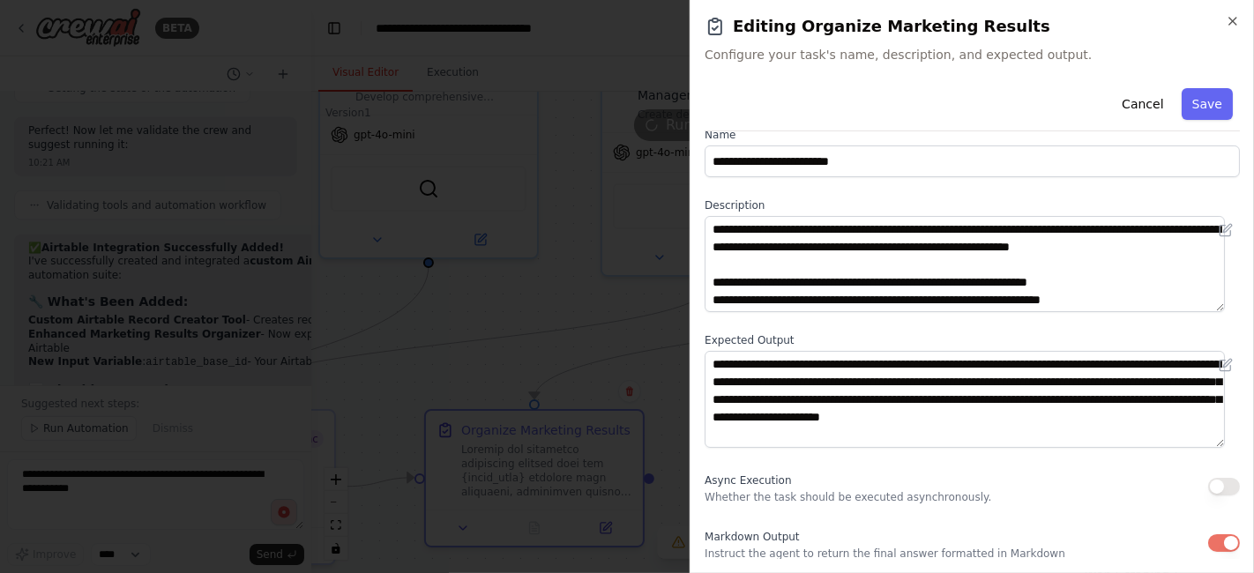
click at [1212, 487] on button "button" at bounding box center [1224, 487] width 32 height 18
click at [1198, 108] on button "Save" at bounding box center [1207, 104] width 51 height 32
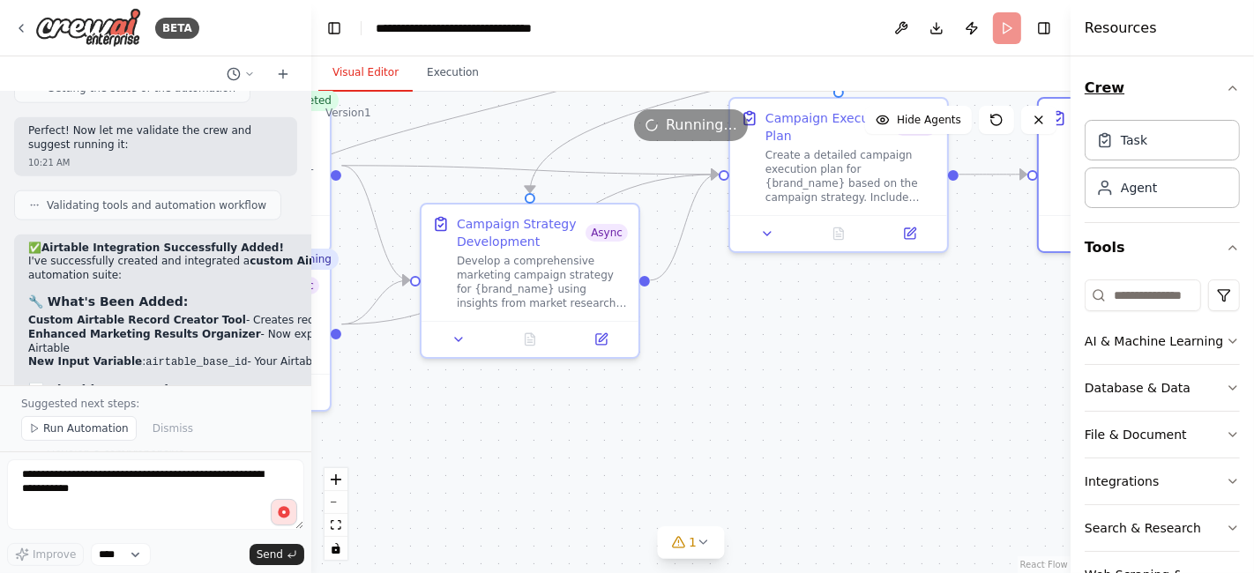
drag, startPoint x: 471, startPoint y: 383, endPoint x: 1084, endPoint y: 70, distance: 688.2
click at [1084, 70] on div "BETA Chat GPT-4o is crazy good for Static Ads but it's slow... And only generat…" at bounding box center [627, 286] width 1254 height 573
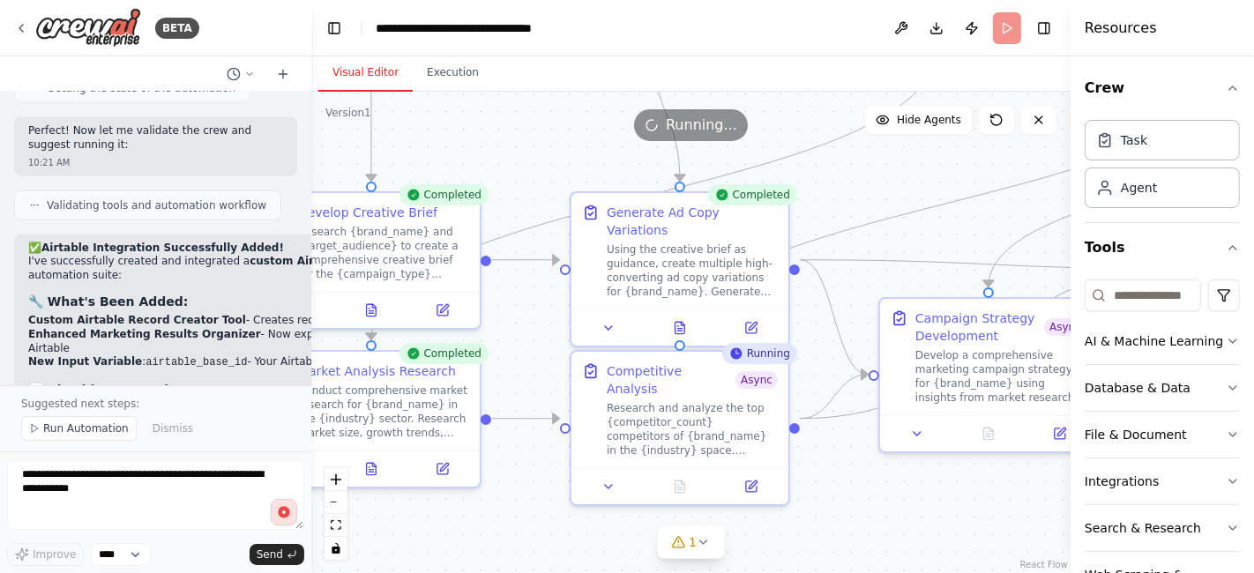
drag, startPoint x: 543, startPoint y: 443, endPoint x: 1002, endPoint y: 538, distance: 468.4
click at [1002, 538] on div ".deletable-edge-delete-btn { width: 20px; height: 20px; border: 0px solid #ffff…" at bounding box center [690, 333] width 759 height 482
click at [441, 303] on icon at bounding box center [442, 307] width 11 height 11
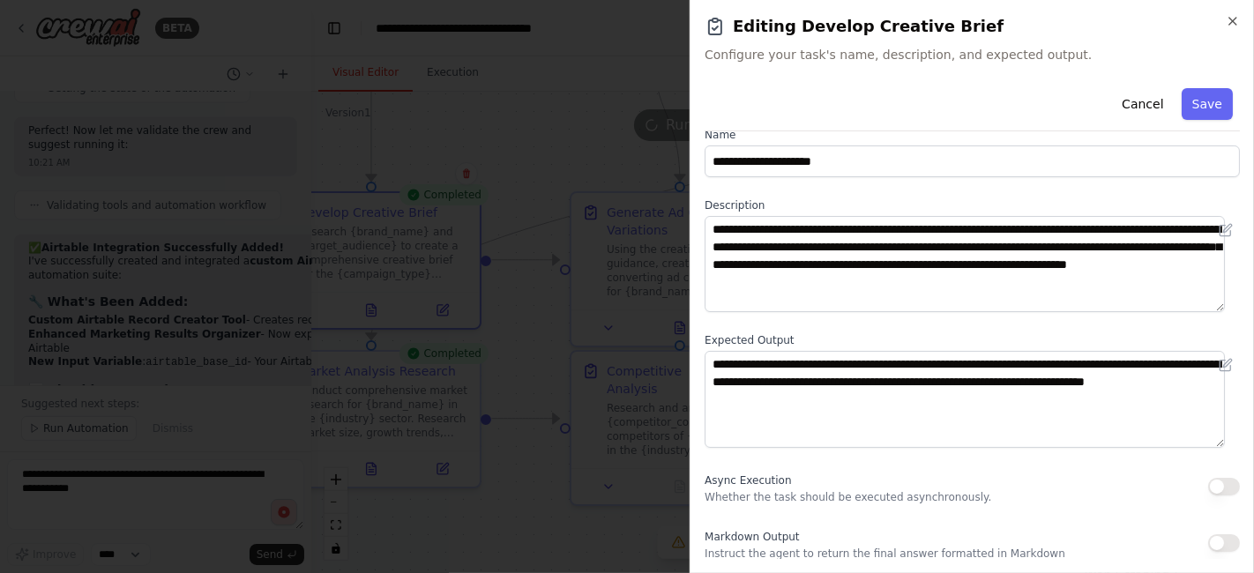
click at [1216, 484] on button "button" at bounding box center [1224, 487] width 32 height 18
click at [1219, 541] on button "button" at bounding box center [1224, 543] width 32 height 18
click at [1184, 119] on button "Save" at bounding box center [1207, 104] width 51 height 32
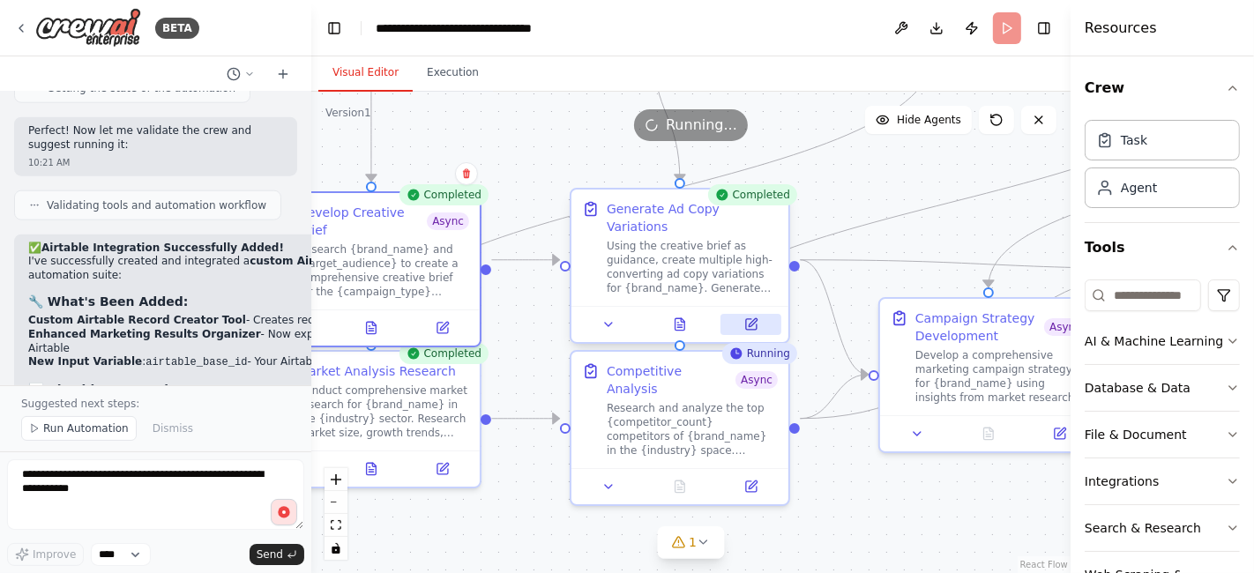
click at [751, 316] on button at bounding box center [750, 324] width 61 height 21
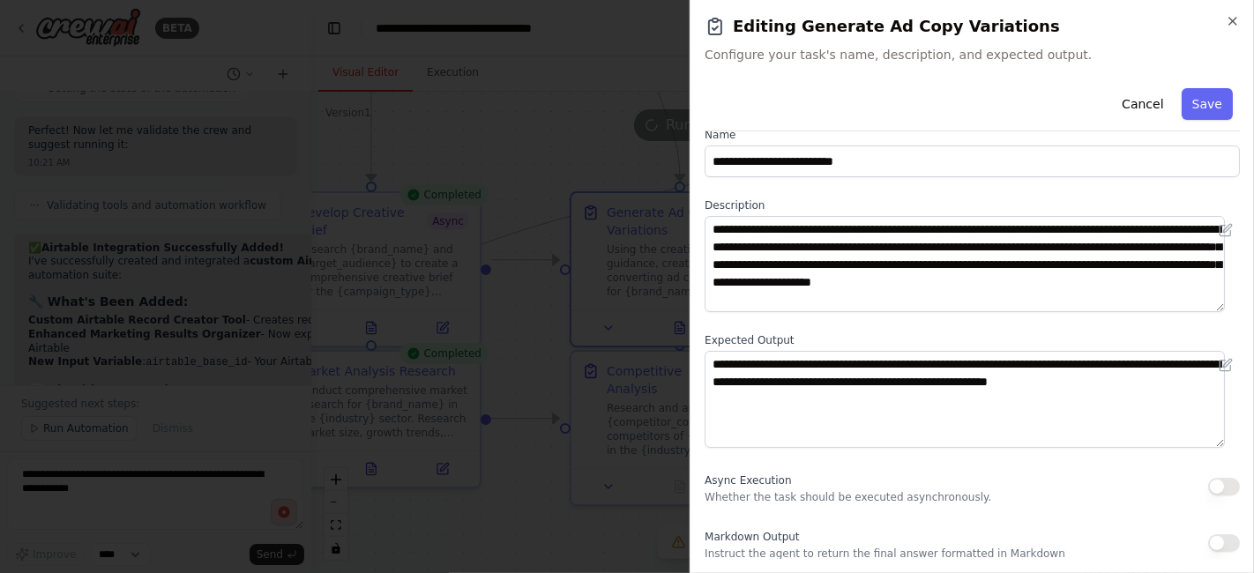
click at [1214, 485] on button "button" at bounding box center [1224, 487] width 32 height 18
click at [1213, 538] on button "button" at bounding box center [1224, 543] width 32 height 18
click at [1191, 102] on button "Save" at bounding box center [1207, 104] width 51 height 32
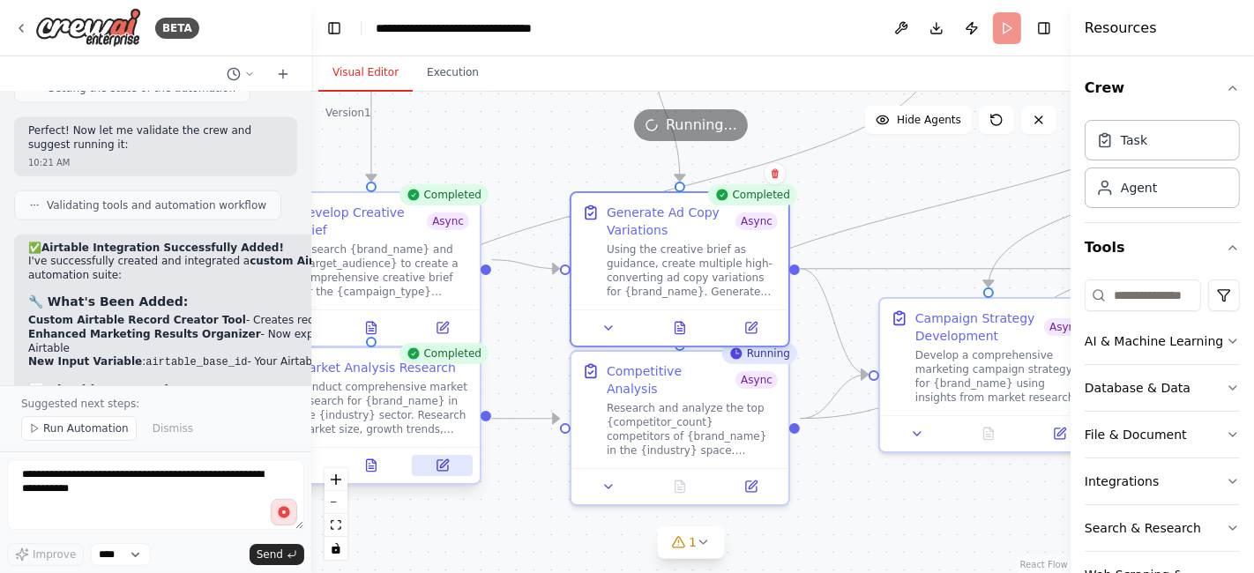
click at [441, 467] on icon at bounding box center [444, 463] width 8 height 8
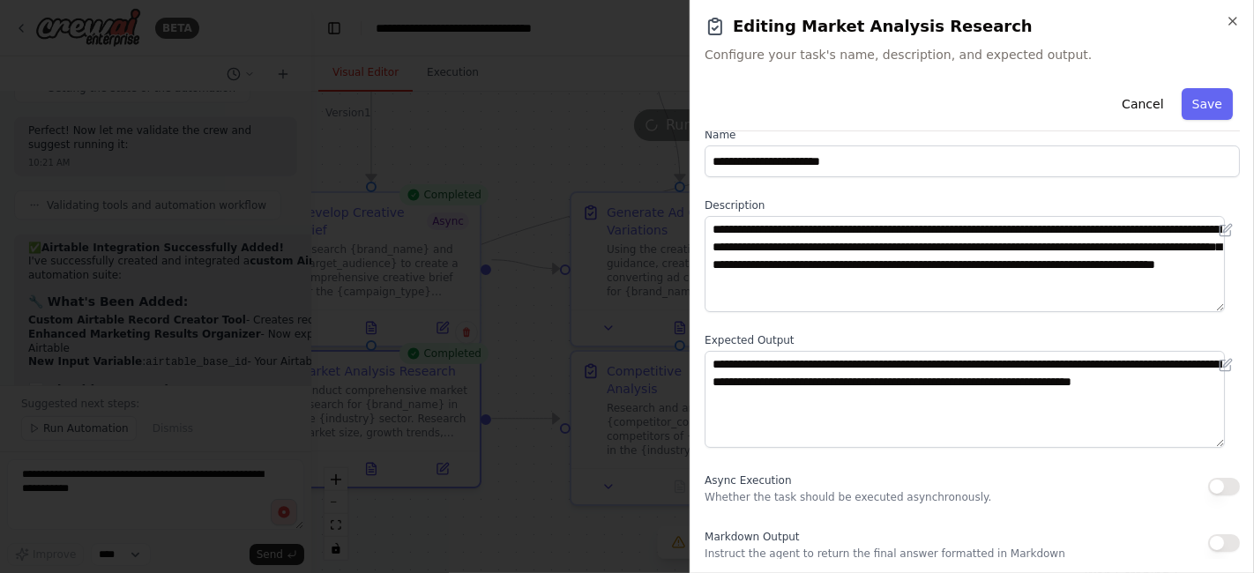
click at [1219, 487] on button "button" at bounding box center [1224, 487] width 32 height 18
click at [1217, 544] on button "button" at bounding box center [1224, 543] width 32 height 18
click at [1198, 105] on button "Save" at bounding box center [1207, 104] width 51 height 32
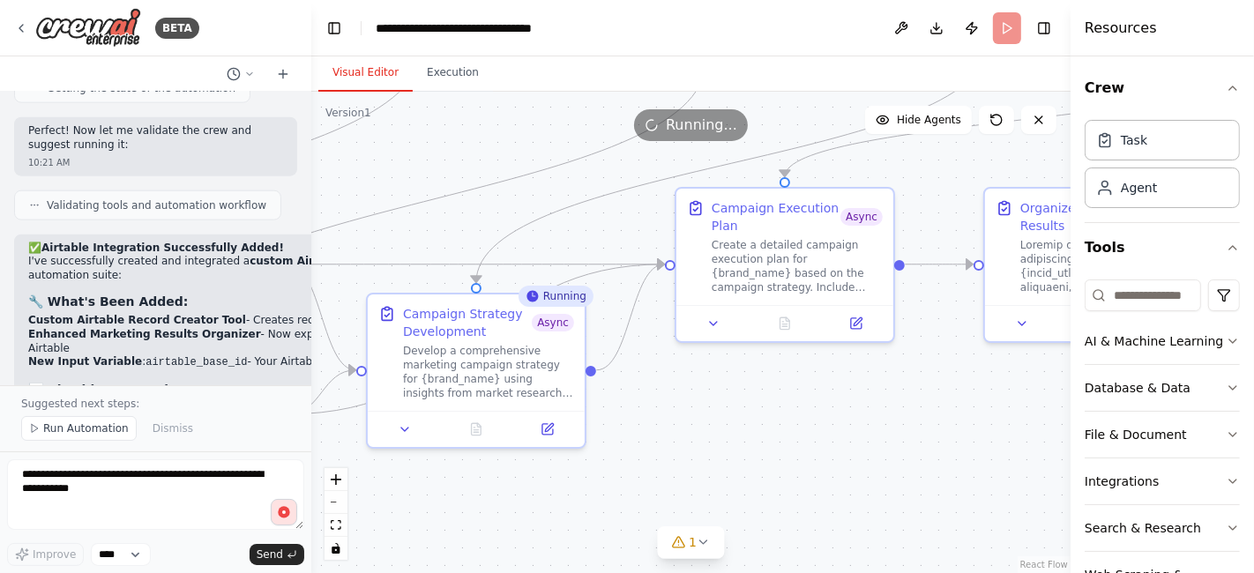
drag, startPoint x: 892, startPoint y: 536, endPoint x: 380, endPoint y: 532, distance: 512.4
click at [380, 532] on div ".deletable-edge-delete-btn { width: 20px; height: 20px; border: 0px solid #ffff…" at bounding box center [690, 333] width 759 height 482
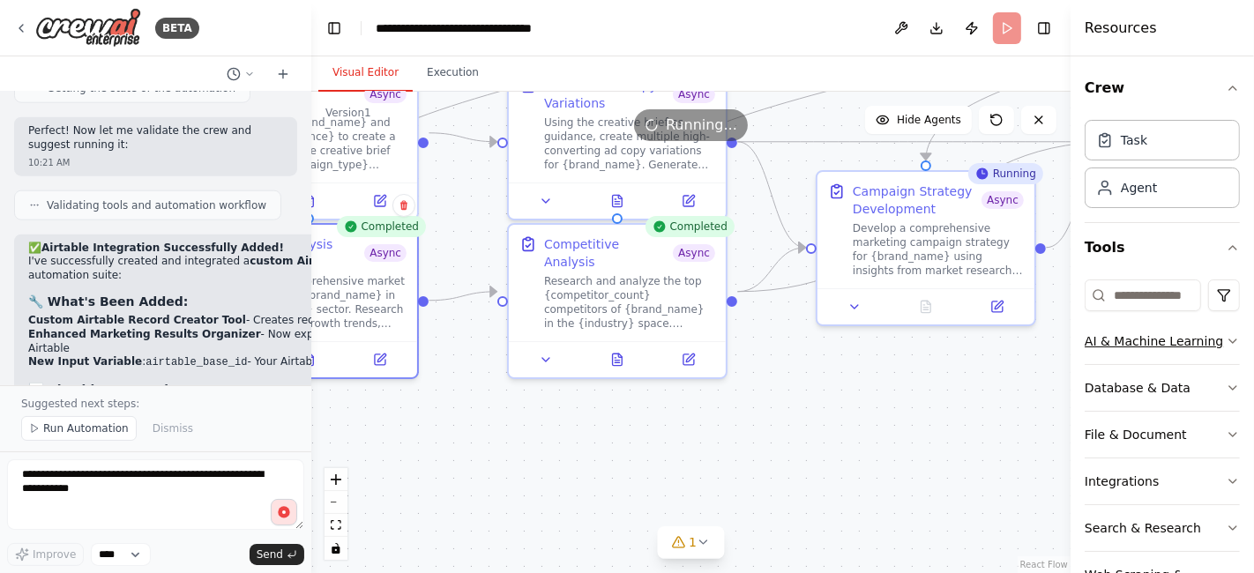
drag, startPoint x: 692, startPoint y: 492, endPoint x: 1148, endPoint y: 380, distance: 469.5
click at [1148, 380] on div "BETA Chat GPT-4o is crazy good for Static Ads but it's slow... And only generat…" at bounding box center [627, 286] width 1254 height 573
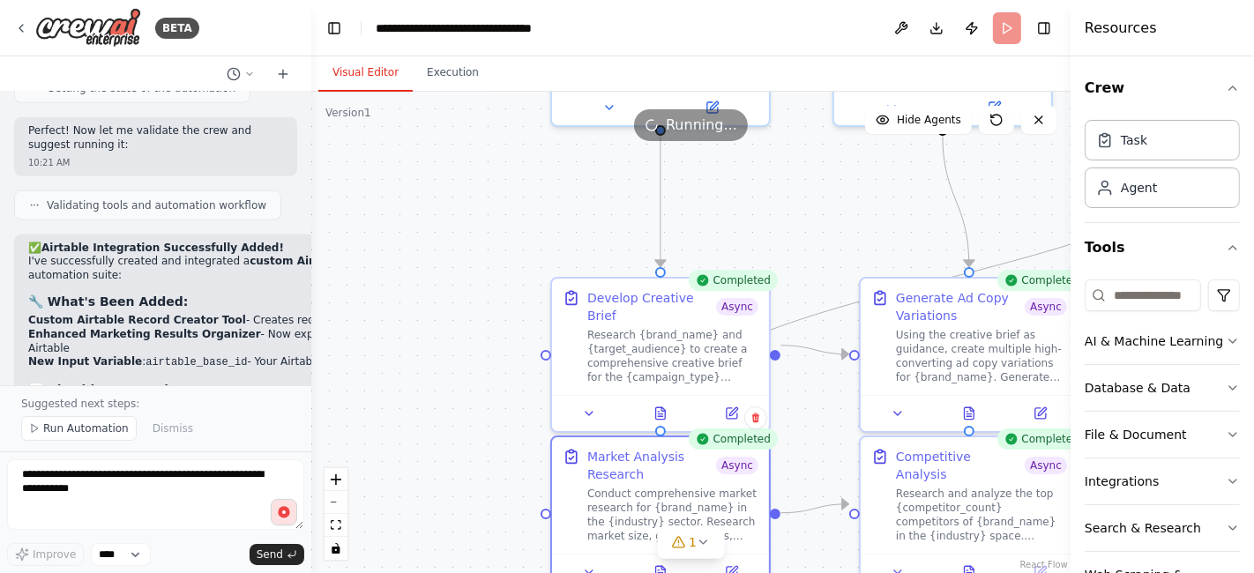
drag, startPoint x: 827, startPoint y: 417, endPoint x: 745, endPoint y: 553, distance: 158.7
click at [745, 553] on div ".deletable-edge-delete-btn { width: 20px; height: 20px; border: 0px solid #ffff…" at bounding box center [690, 333] width 759 height 482
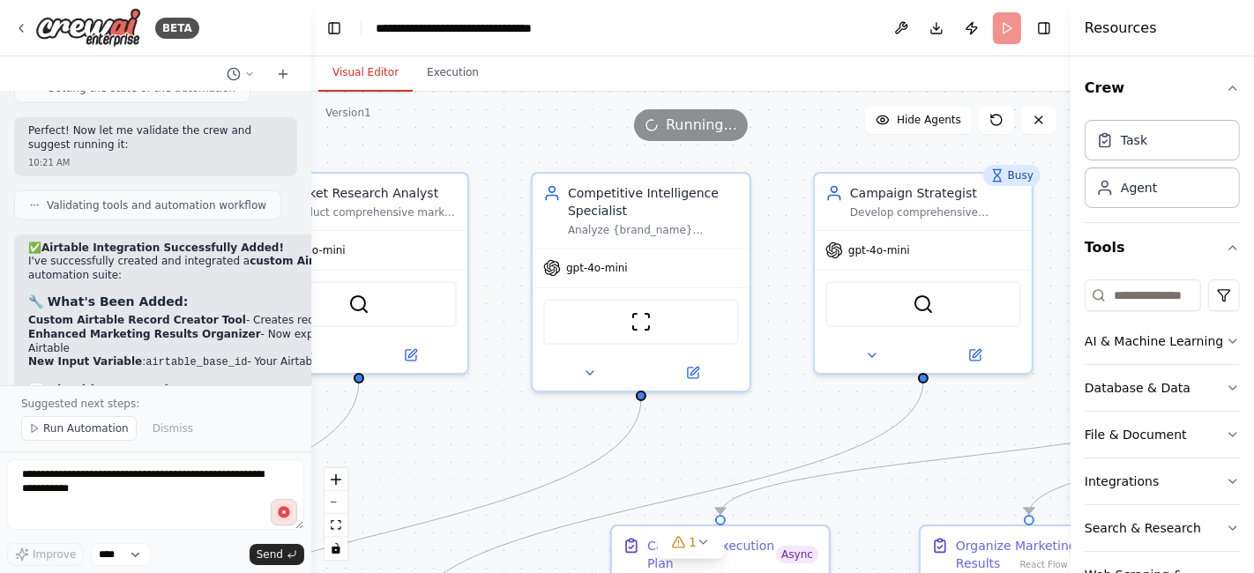
drag, startPoint x: 917, startPoint y: 211, endPoint x: 467, endPoint y: 523, distance: 547.5
click at [467, 523] on div ".deletable-edge-delete-btn { width: 20px; height: 20px; border: 0px solid #ffff…" at bounding box center [690, 333] width 759 height 482
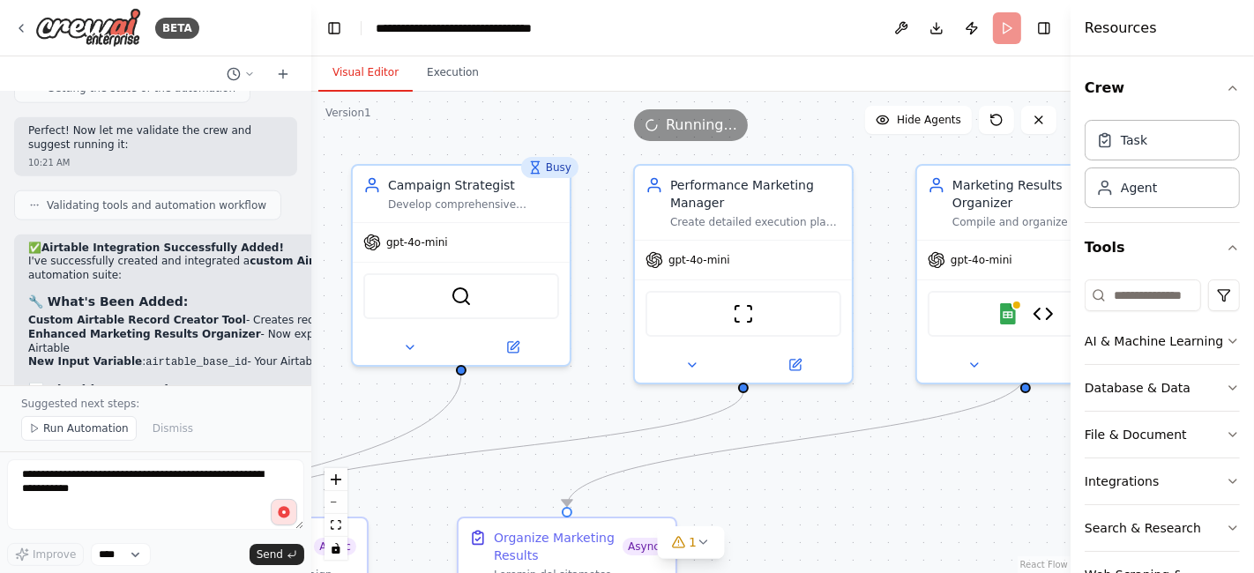
drag, startPoint x: 742, startPoint y: 435, endPoint x: 288, endPoint y: 427, distance: 453.4
click at [288, 427] on div "BETA Chat GPT-4o is crazy good for Static Ads but it's slow... And only generat…" at bounding box center [627, 286] width 1254 height 573
drag, startPoint x: 817, startPoint y: 434, endPoint x: 719, endPoint y: 449, distance: 99.9
click at [719, 449] on icon "Edge from a676f5f9-d36c-41fe-9cde-81fca676b8ac to bdb28fac-73e2-4ab7-ba68-45b9f…" at bounding box center [793, 439] width 459 height 133
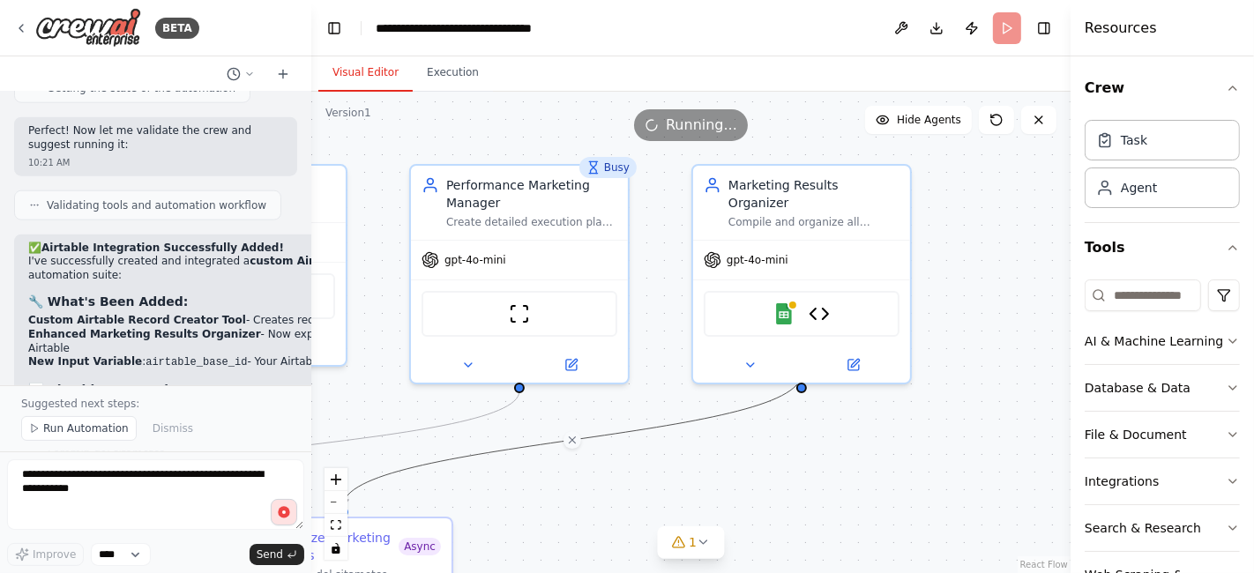
drag, startPoint x: 906, startPoint y: 385, endPoint x: 684, endPoint y: 386, distance: 221.4
click at [684, 386] on div ".deletable-edge-delete-btn { width: 20px; height: 20px; border: 0px solid #ffff…" at bounding box center [690, 333] width 759 height 482
click at [785, 300] on img at bounding box center [783, 310] width 21 height 21
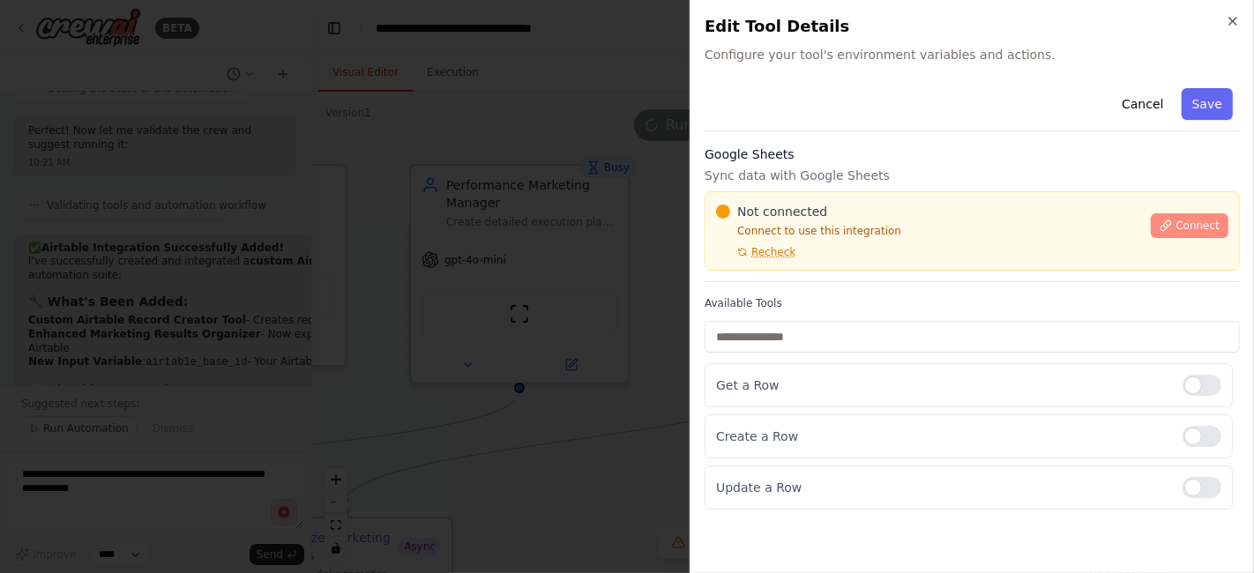
click at [1197, 228] on span "Connect" at bounding box center [1198, 226] width 44 height 14
click at [760, 251] on span "Recheck" at bounding box center [773, 252] width 44 height 14
click at [803, 139] on div "Cancel Save Google Sheets Sync data with Google Sheets Not connected Connect to…" at bounding box center [972, 295] width 535 height 429
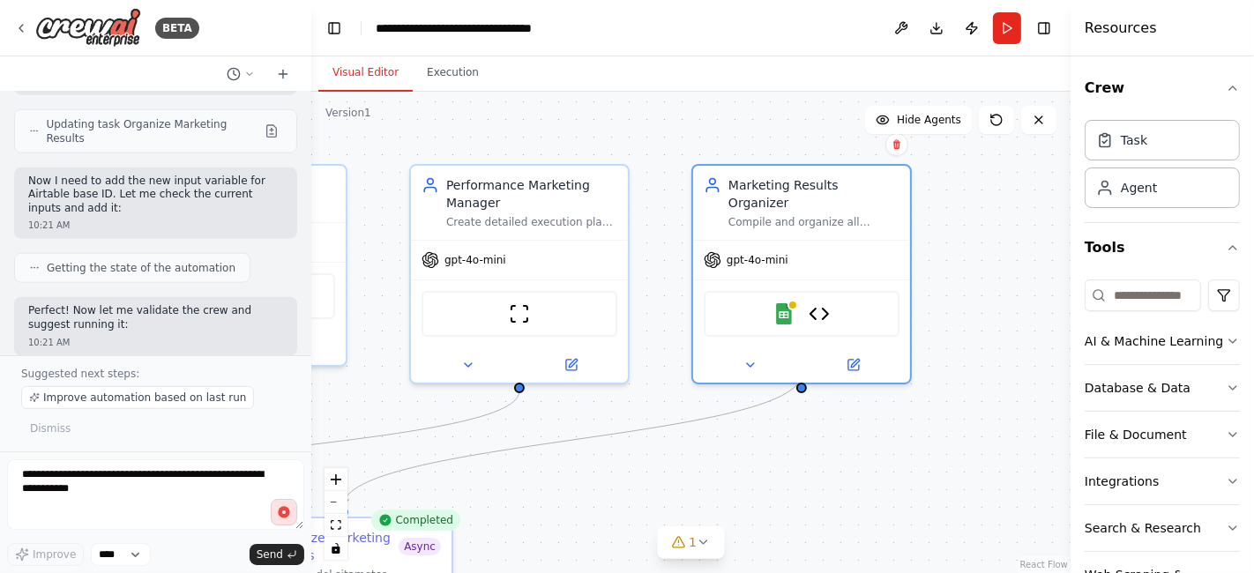
scroll to position [13169, 0]
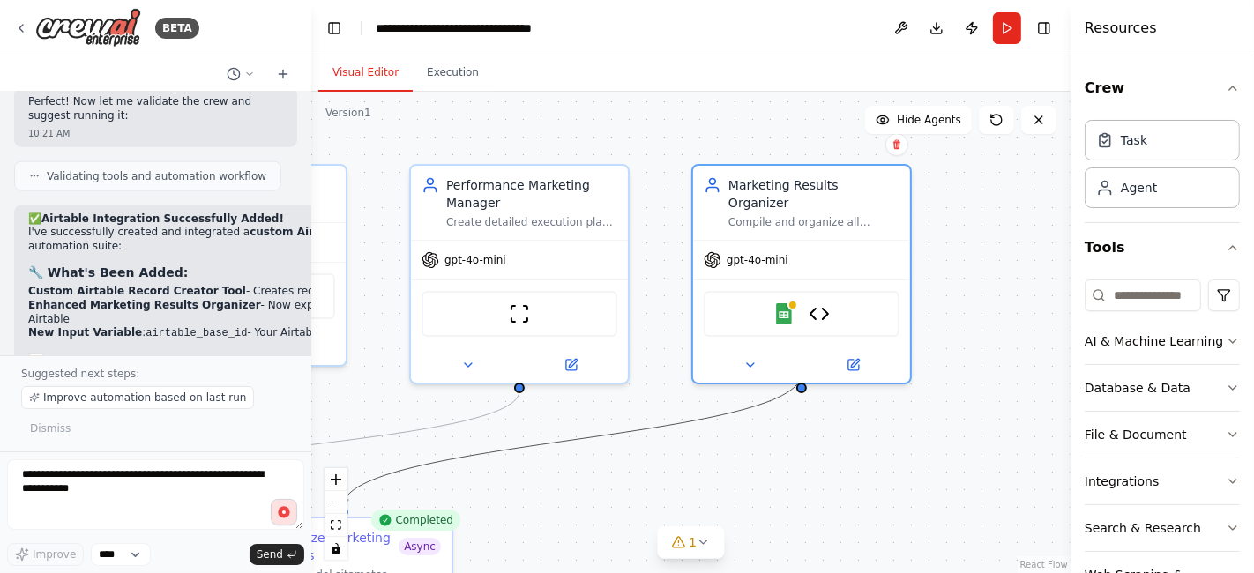
drag, startPoint x: 536, startPoint y: 444, endPoint x: 600, endPoint y: 462, distance: 65.9
click at [600, 462] on div ".deletable-edge-delete-btn { width: 20px; height: 20px; border: 0px solid #ffff…" at bounding box center [690, 333] width 759 height 482
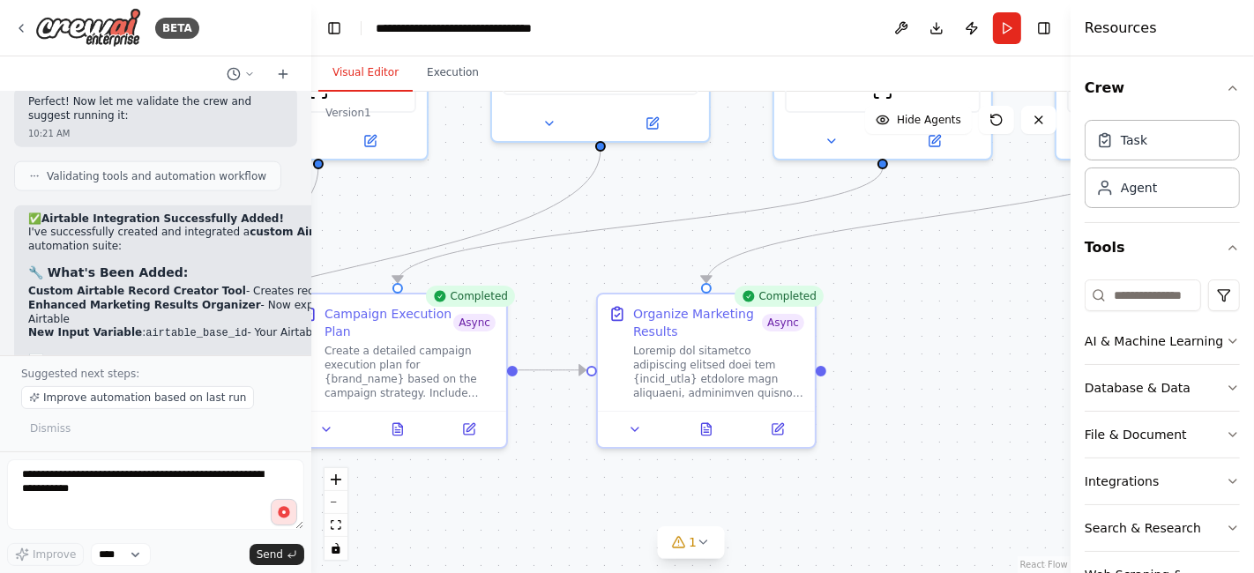
drag, startPoint x: 600, startPoint y: 462, endPoint x: 963, endPoint y: 238, distance: 426.8
click at [963, 238] on div ".deletable-edge-delete-btn { width: 20px; height: 20px; border: 0px solid #ffff…" at bounding box center [690, 333] width 759 height 482
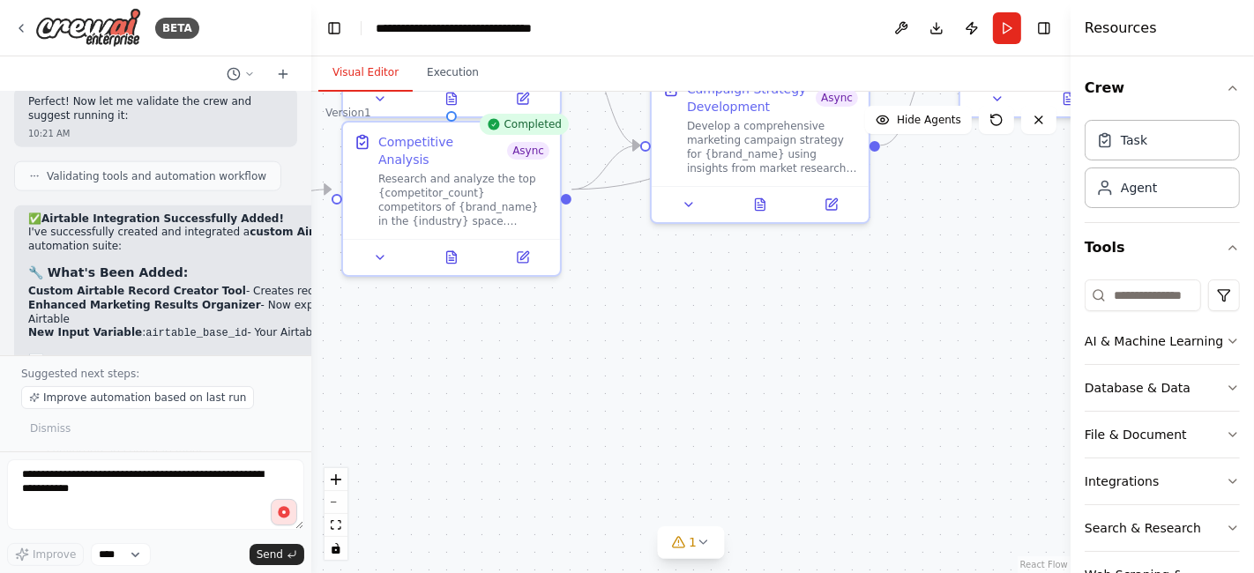
drag, startPoint x: 541, startPoint y: 274, endPoint x: 1212, endPoint y: -56, distance: 748.2
click at [1212, 0] on html "BETA Chat GPT-4o is crazy good for Static Ads but it's slow... And only generat…" at bounding box center [627, 286] width 1254 height 573
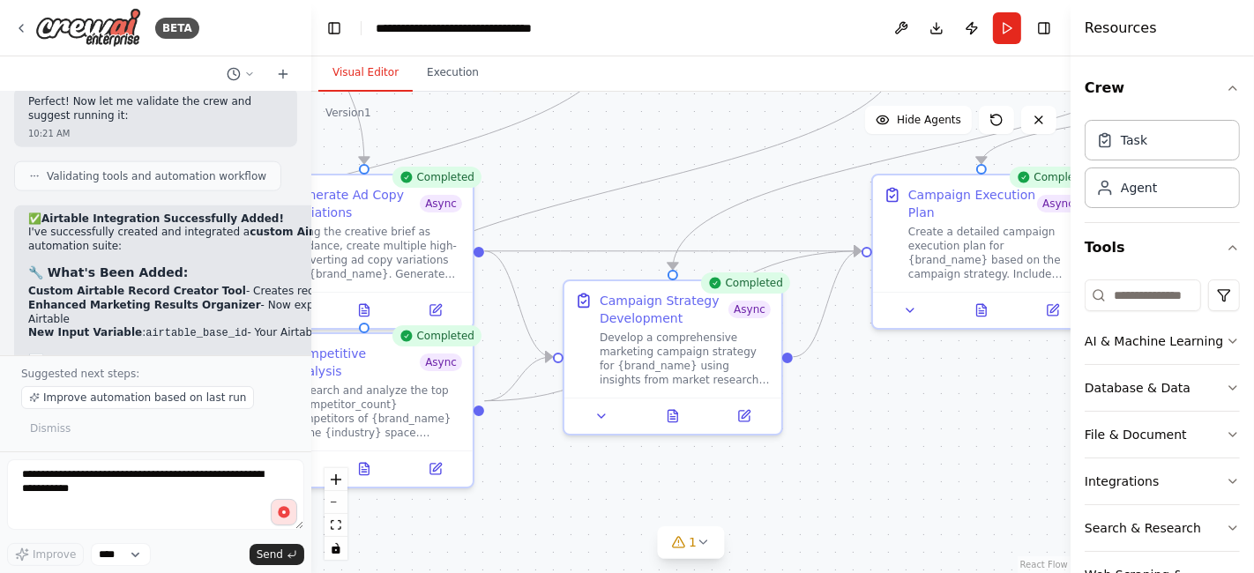
drag, startPoint x: 579, startPoint y: 346, endPoint x: 468, endPoint y: 563, distance: 243.7
click at [468, 563] on div ".deletable-edge-delete-btn { width: 20px; height: 20px; border: 0px solid #ffff…" at bounding box center [690, 333] width 759 height 482
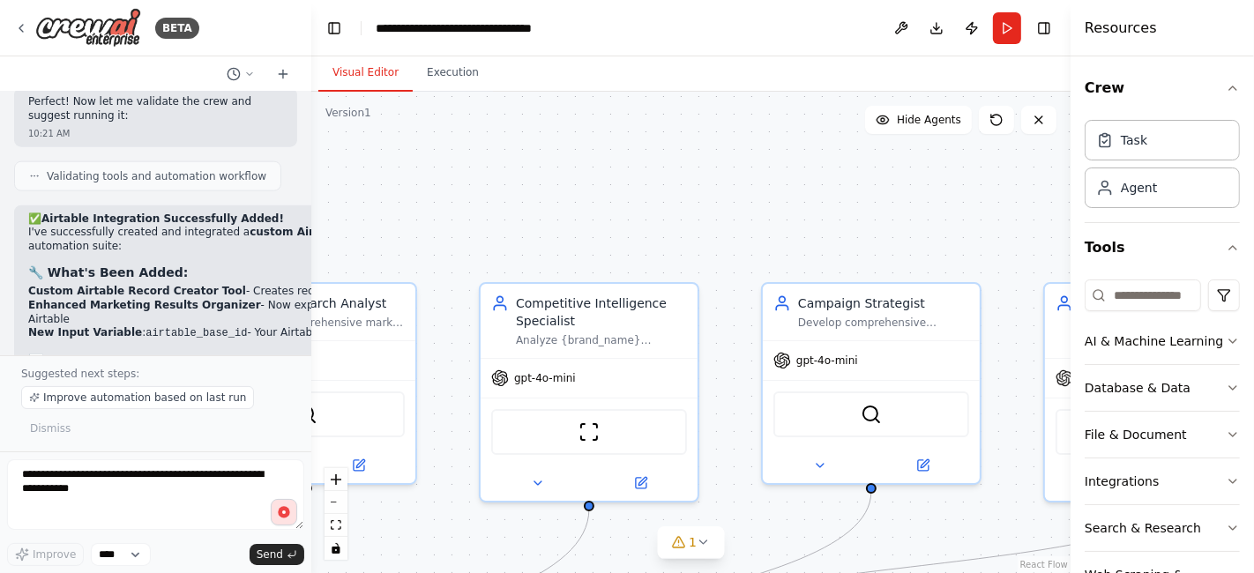
drag, startPoint x: 695, startPoint y: 112, endPoint x: 317, endPoint y: 510, distance: 548.9
click at [317, 510] on div ".deletable-edge-delete-btn { width: 20px; height: 20px; border: 0px solid #ffff…" at bounding box center [690, 333] width 759 height 482
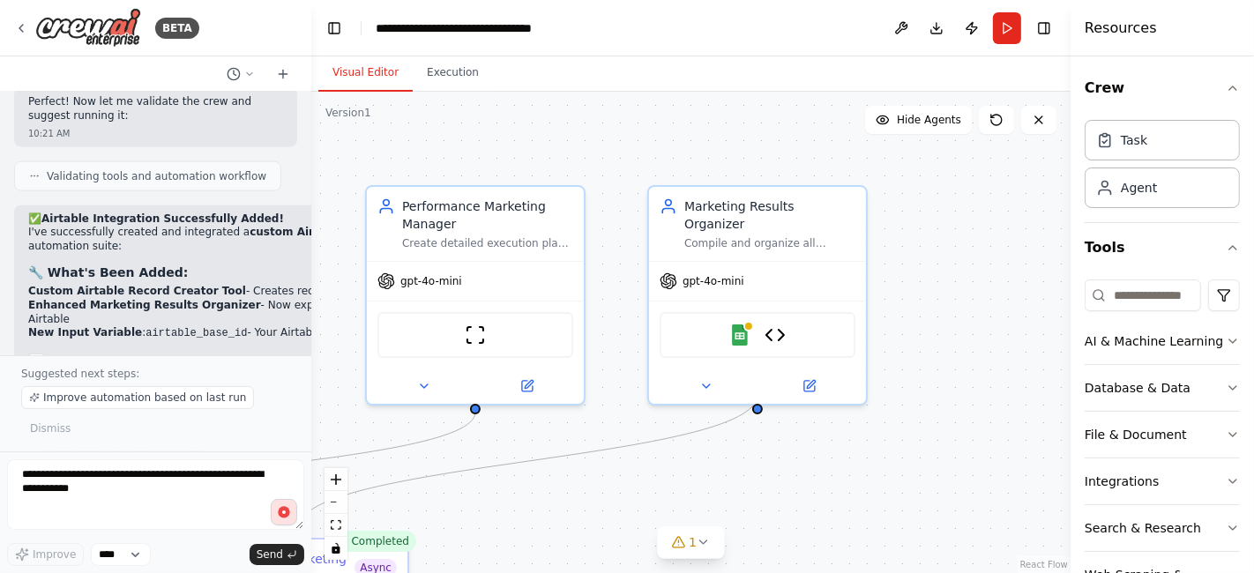
drag, startPoint x: 834, startPoint y: 468, endPoint x: 230, endPoint y: 424, distance: 605.7
click at [230, 424] on div "BETA Chat GPT-4o is crazy good for Static Ads but it's slow... And only generat…" at bounding box center [627, 286] width 1254 height 573
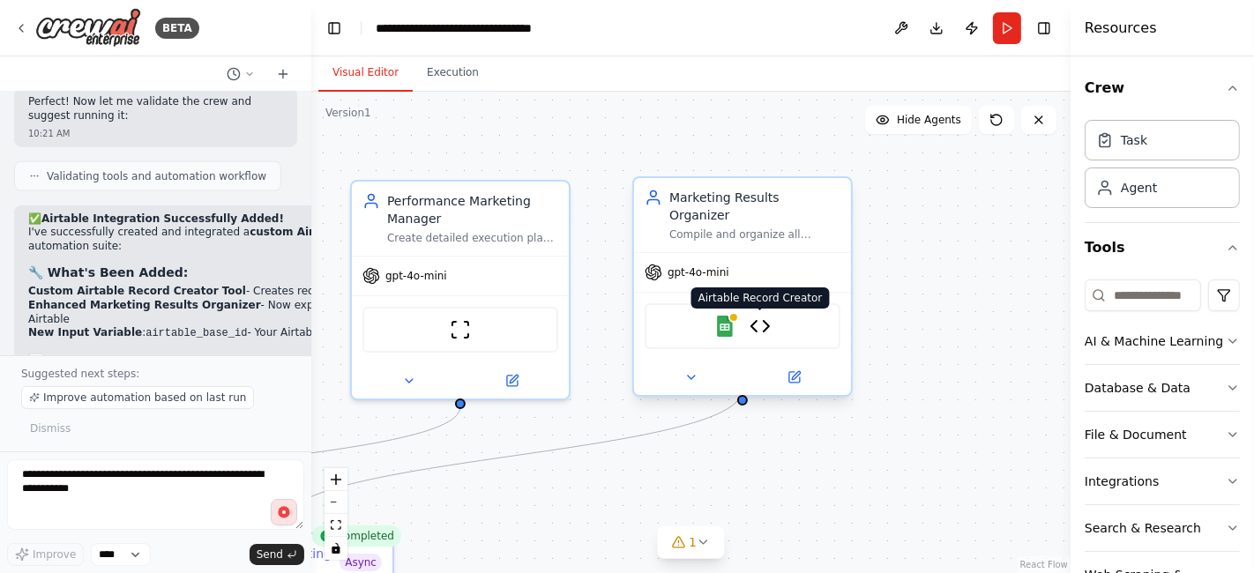
click at [763, 316] on img at bounding box center [760, 326] width 21 height 21
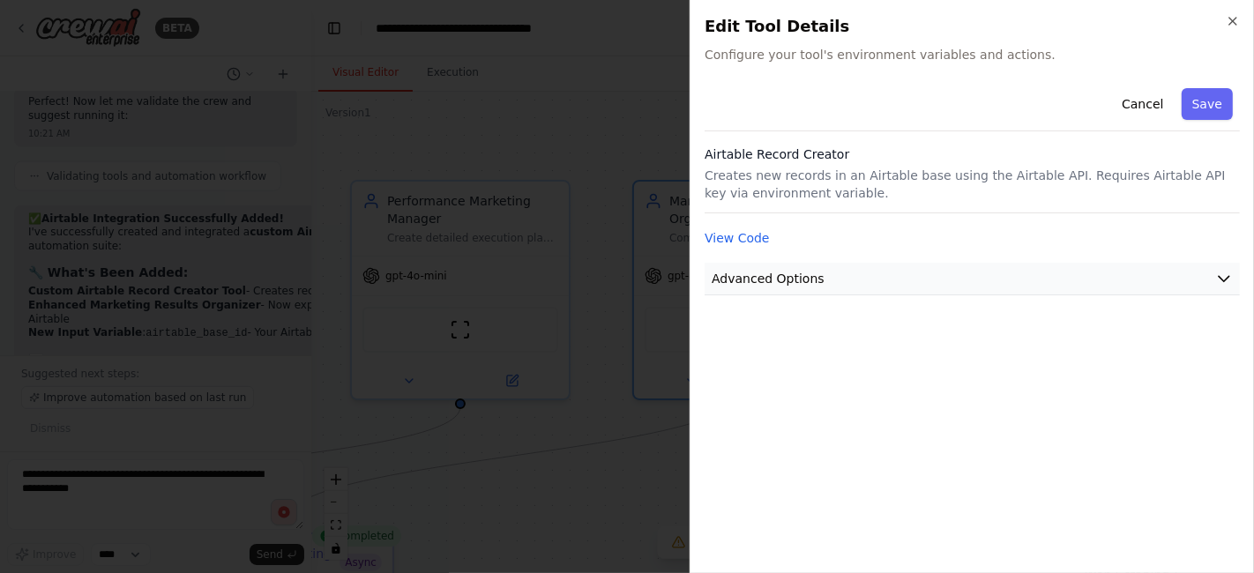
click at [829, 286] on button "Advanced Options" at bounding box center [972, 279] width 535 height 33
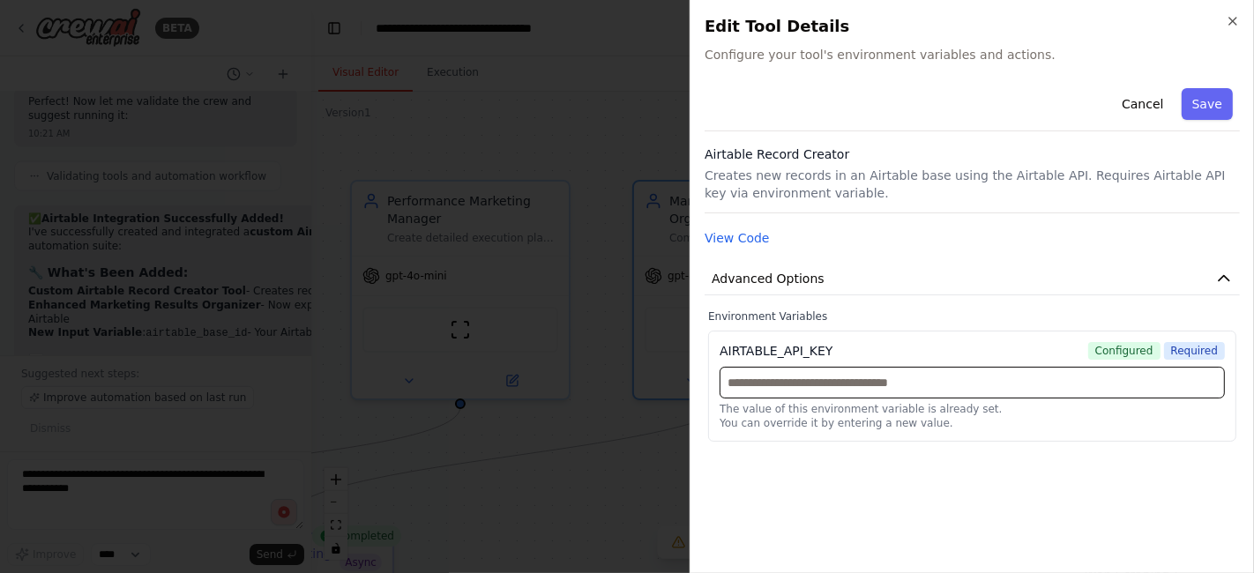
click at [763, 388] on input "text" at bounding box center [972, 383] width 505 height 32
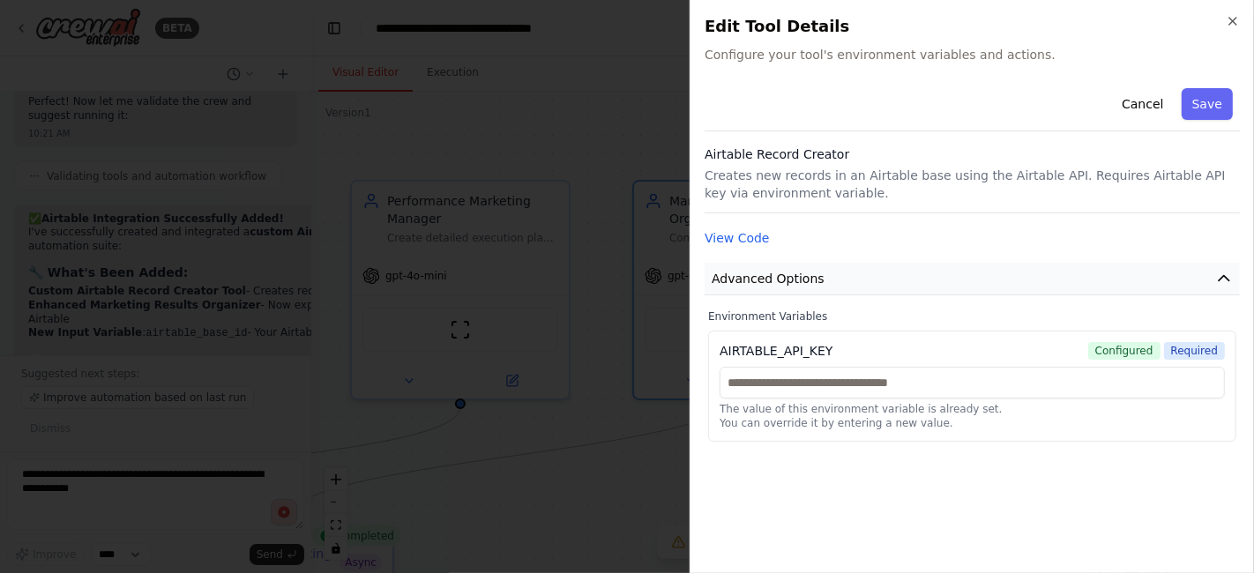
click at [735, 280] on span "Advanced Options" at bounding box center [768, 279] width 113 height 18
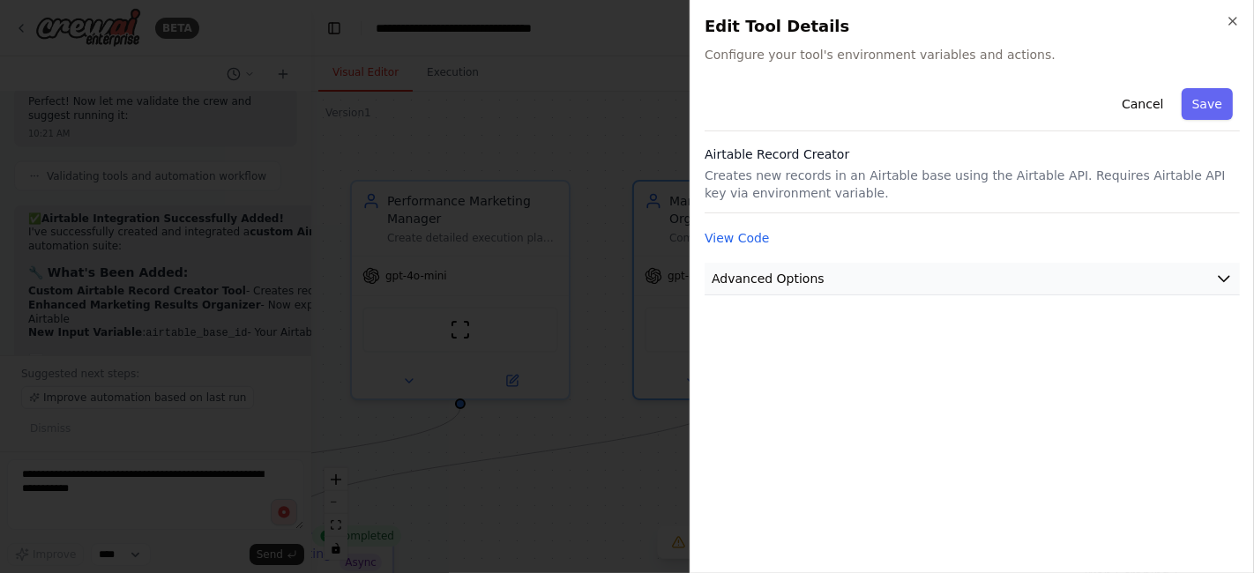
click at [762, 280] on span "Advanced Options" at bounding box center [768, 279] width 113 height 18
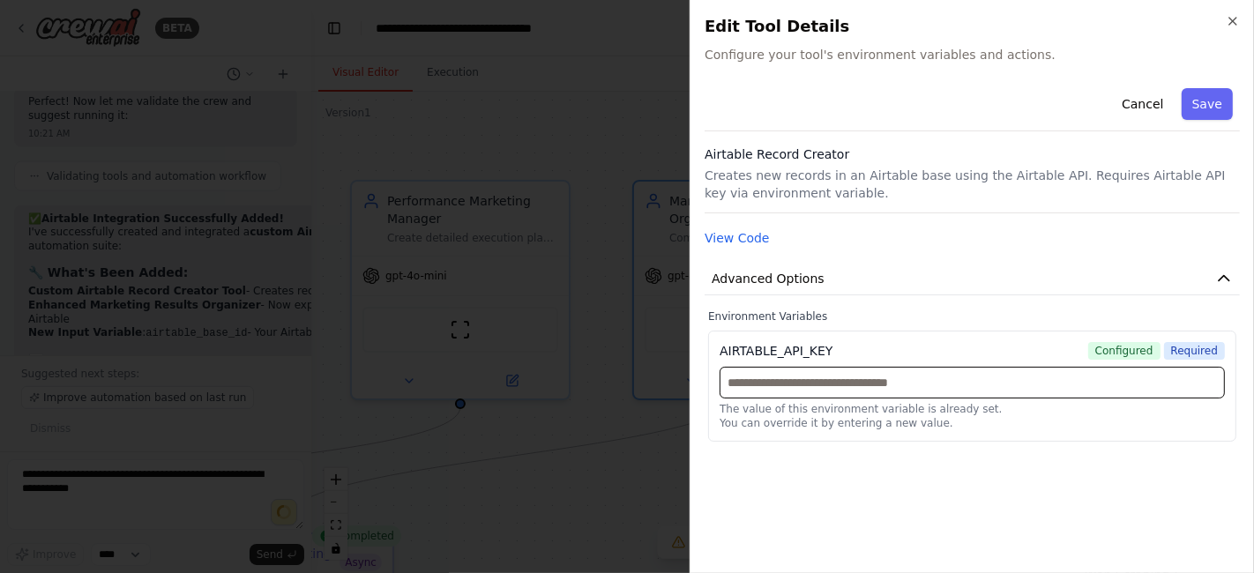
click at [743, 383] on input "text" at bounding box center [972, 383] width 505 height 32
paste input "**********"
type input "**********"
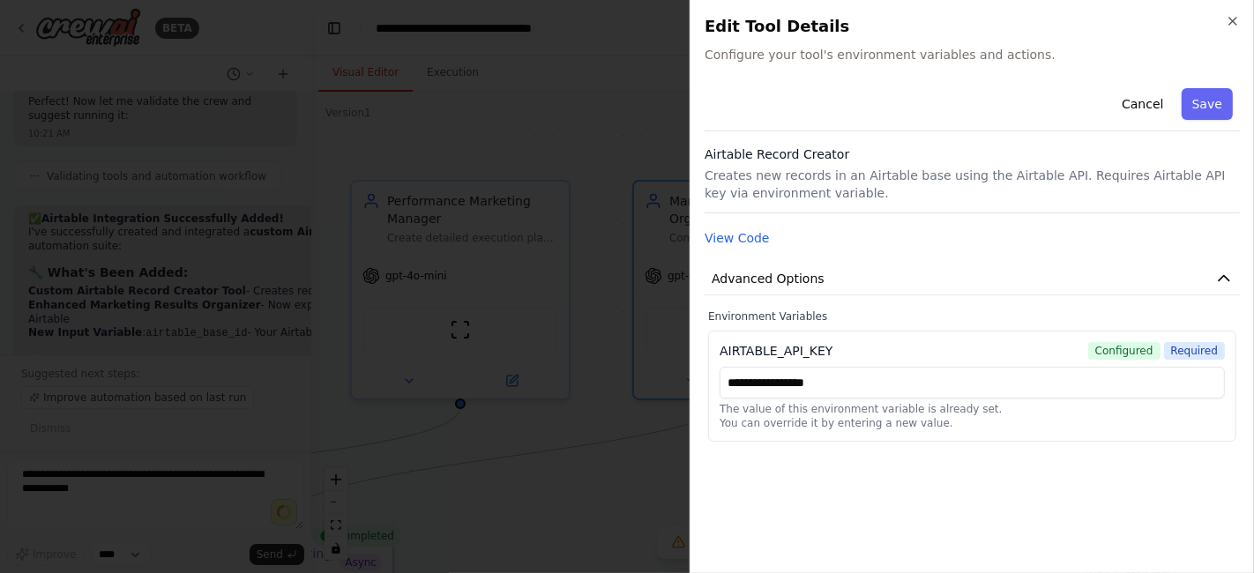
click at [930, 500] on div "**********" at bounding box center [972, 320] width 535 height 478
click at [1224, 109] on button "Save" at bounding box center [1207, 104] width 51 height 32
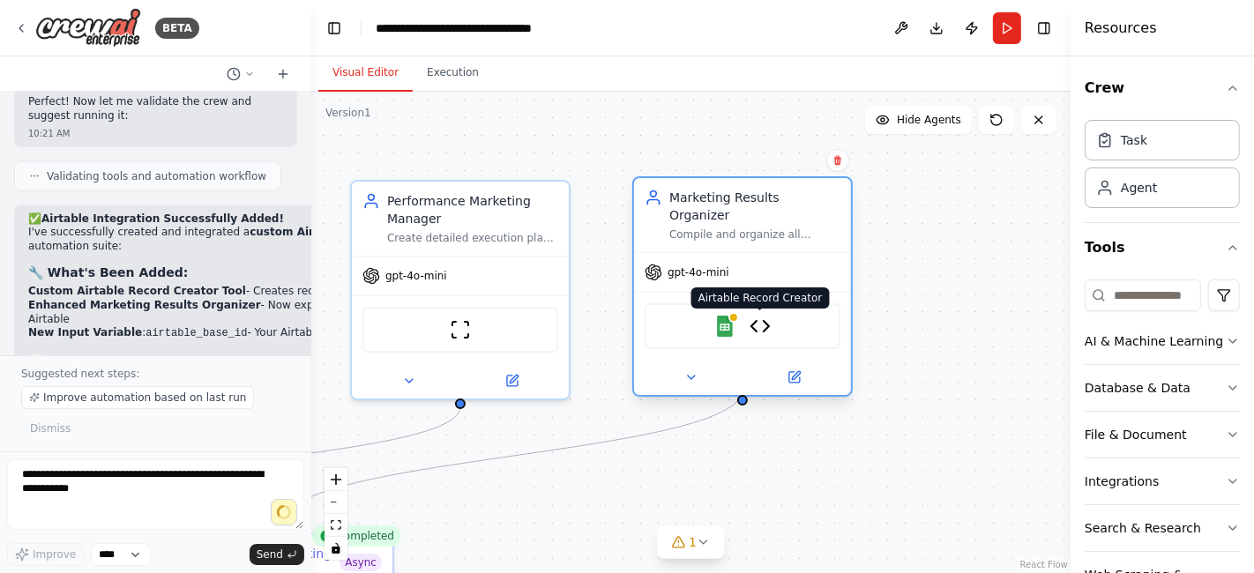
click at [761, 316] on img at bounding box center [760, 326] width 21 height 21
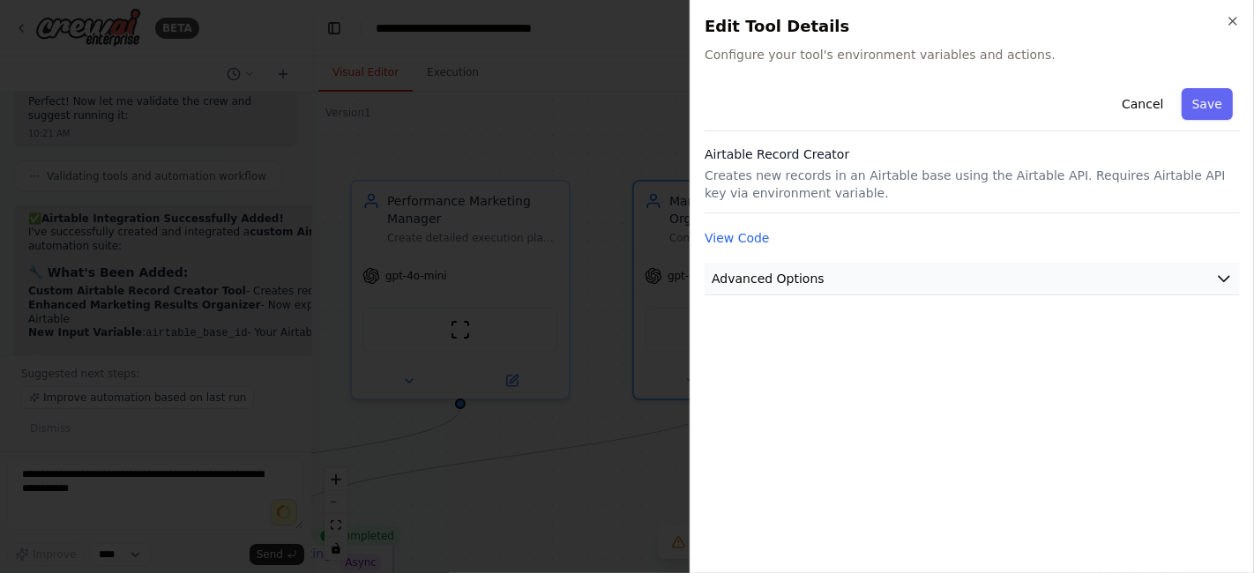
click at [1206, 283] on button "Advanced Options" at bounding box center [972, 279] width 535 height 33
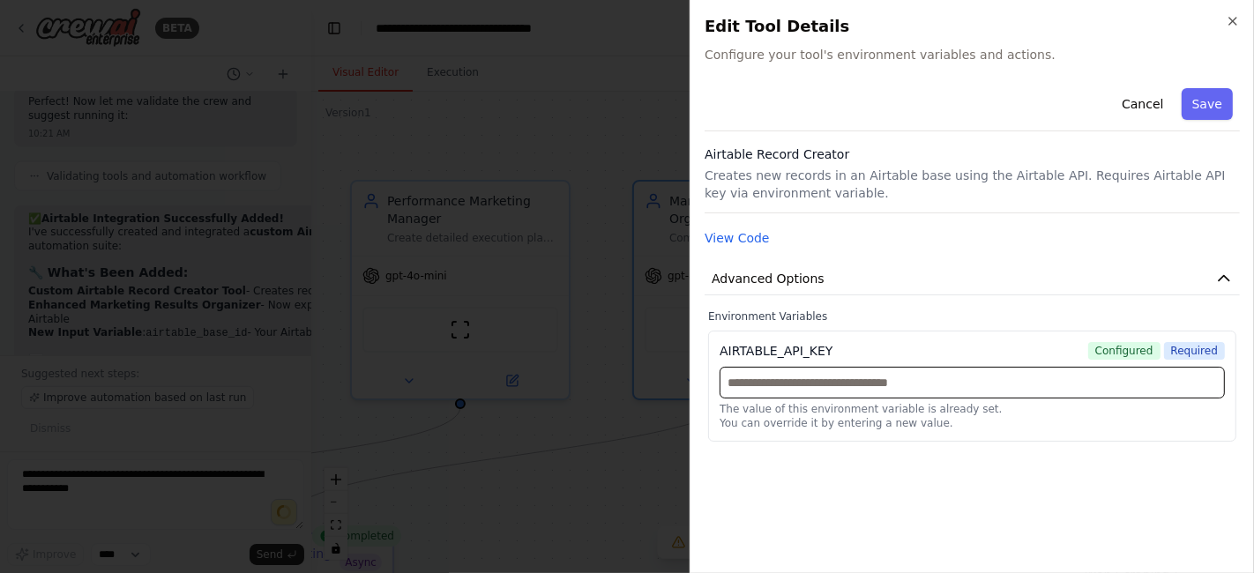
click at [776, 384] on input "text" at bounding box center [972, 383] width 505 height 32
paste input "**********"
type input "**********"
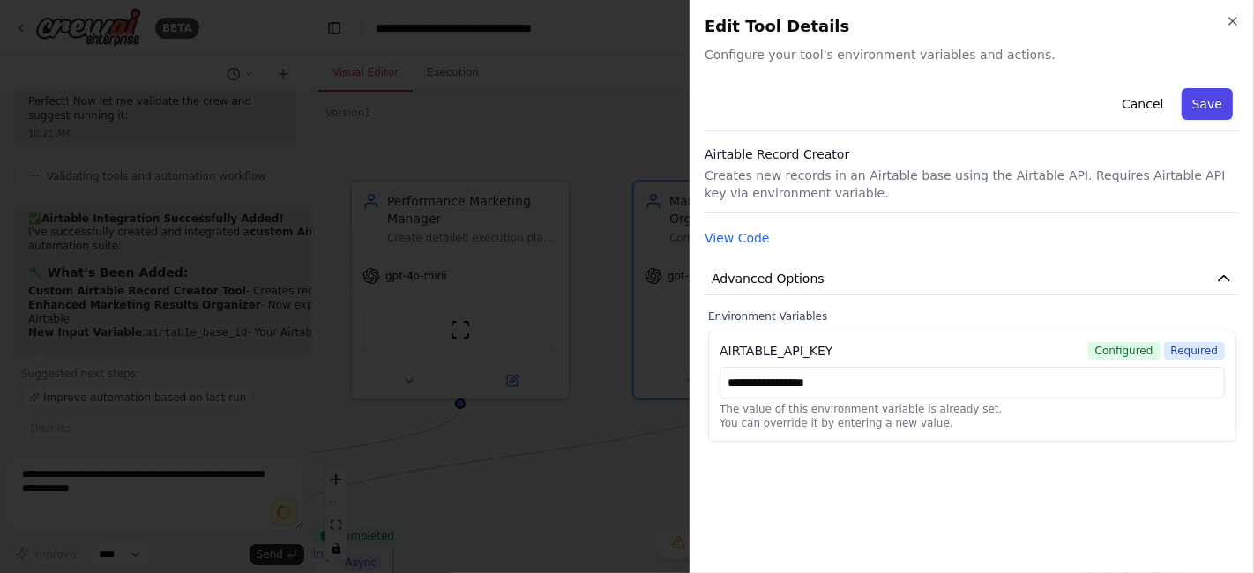
click at [1213, 106] on button "Save" at bounding box center [1207, 104] width 51 height 32
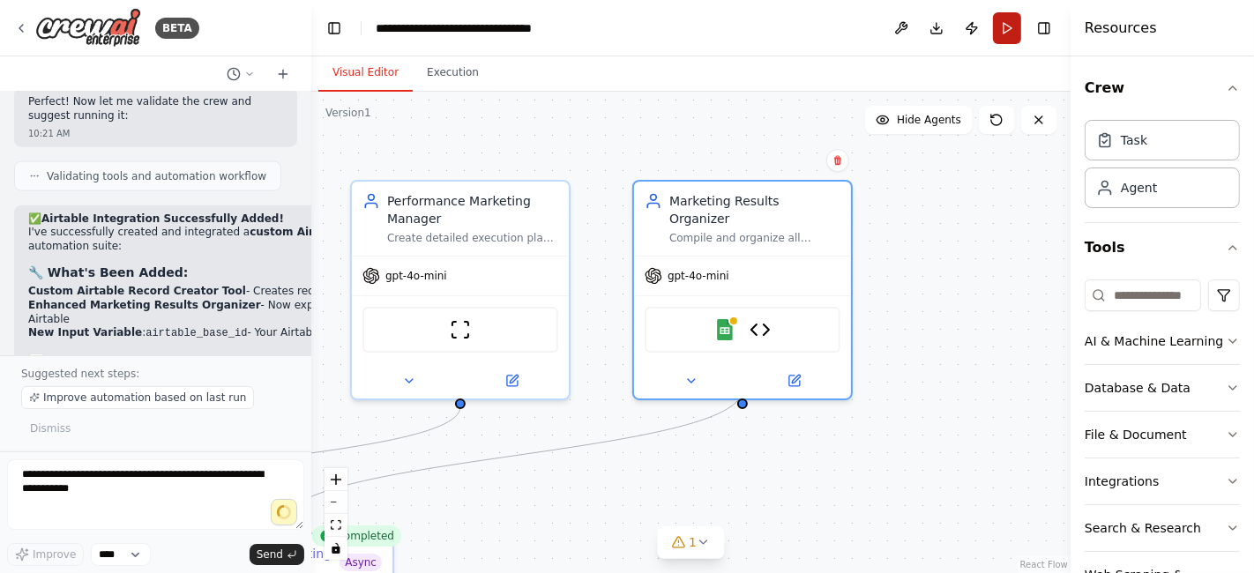
click at [1010, 31] on button "Run" at bounding box center [1007, 28] width 28 height 32
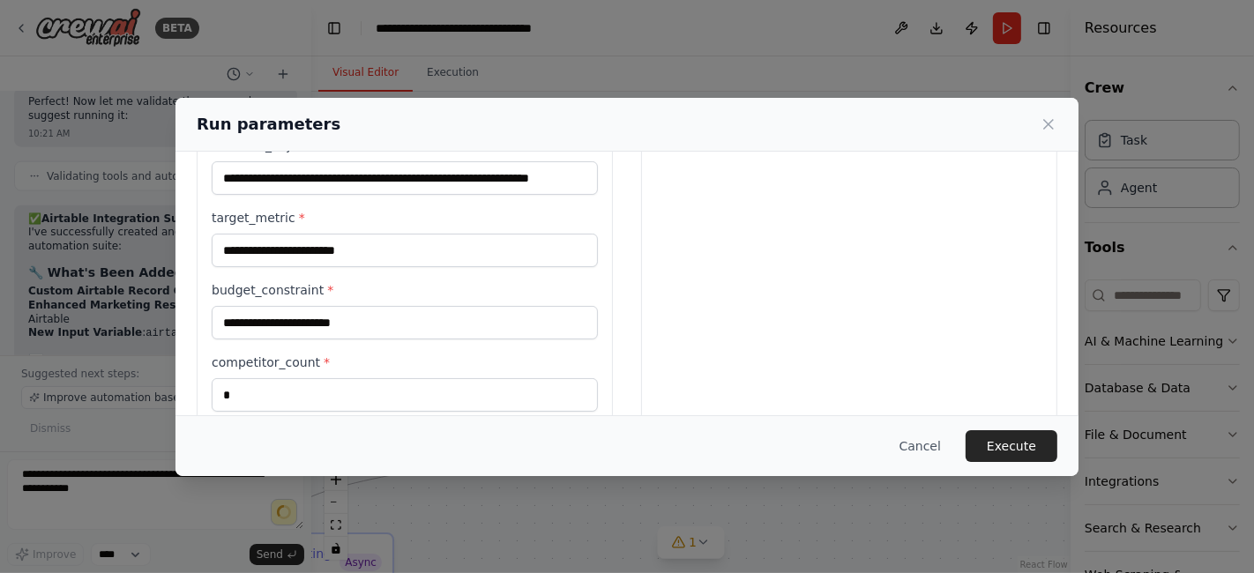
scroll to position [608, 0]
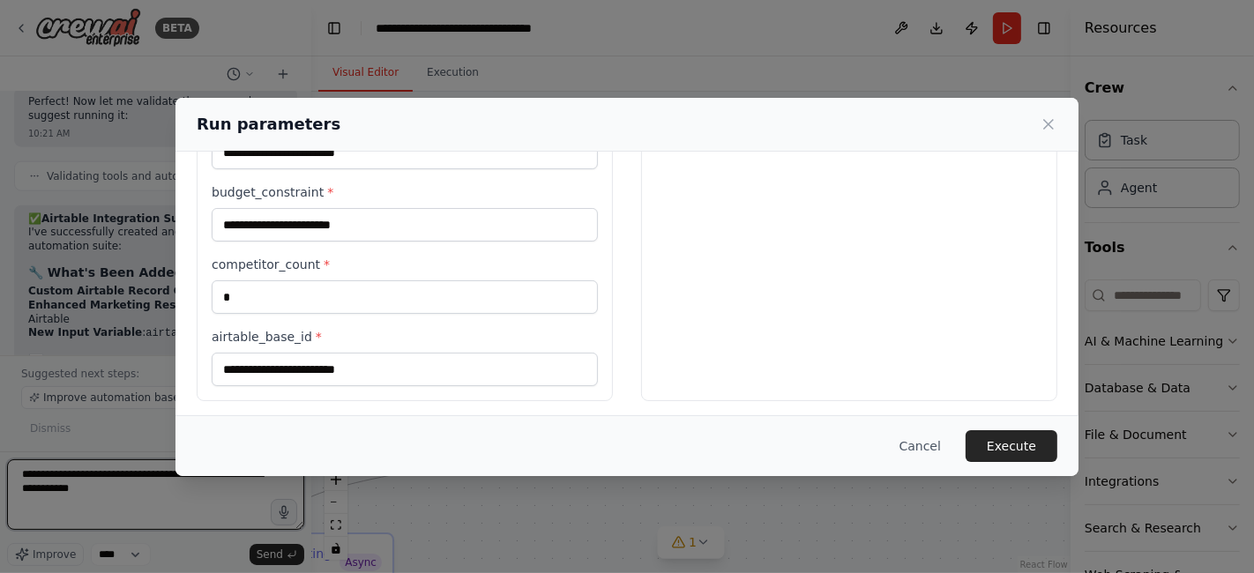
type textarea "**********"
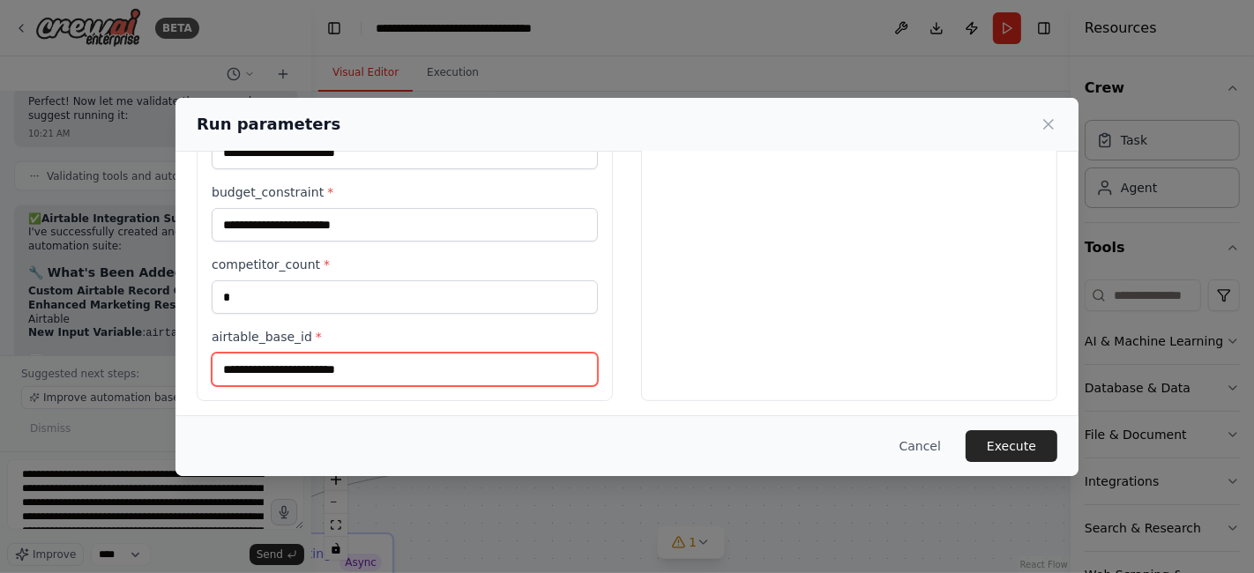
click at [247, 370] on input "airtable_base_id *" at bounding box center [405, 370] width 386 height 34
click at [262, 369] on input "airtable_base_id *" at bounding box center [405, 370] width 386 height 34
paste input "**********"
type input "**********"
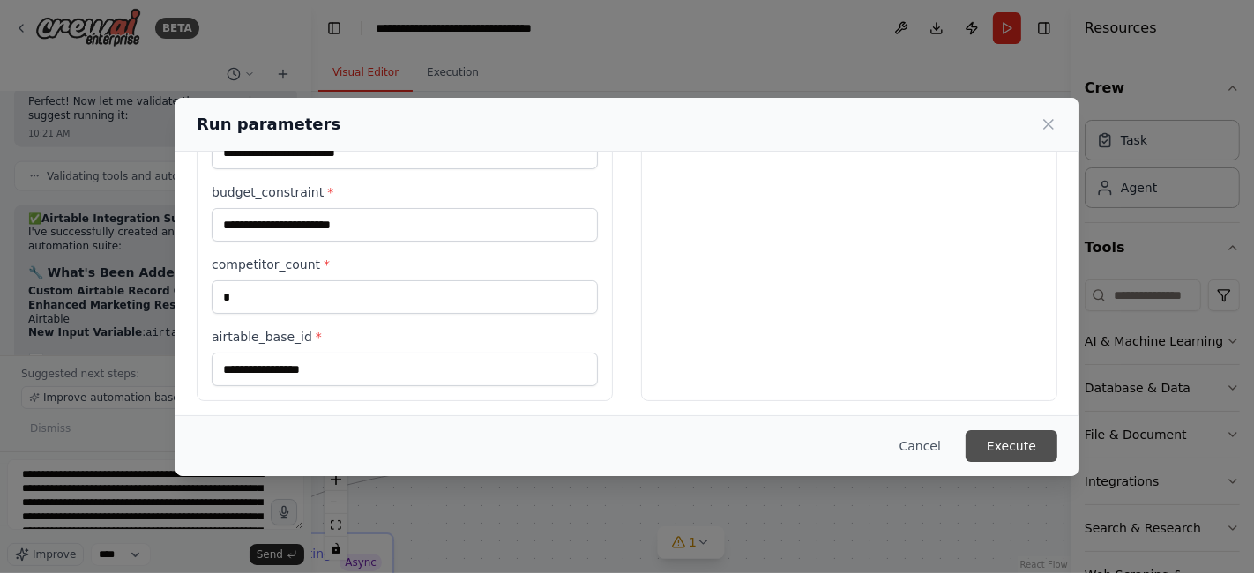
click at [1027, 446] on button "Execute" at bounding box center [1012, 446] width 92 height 32
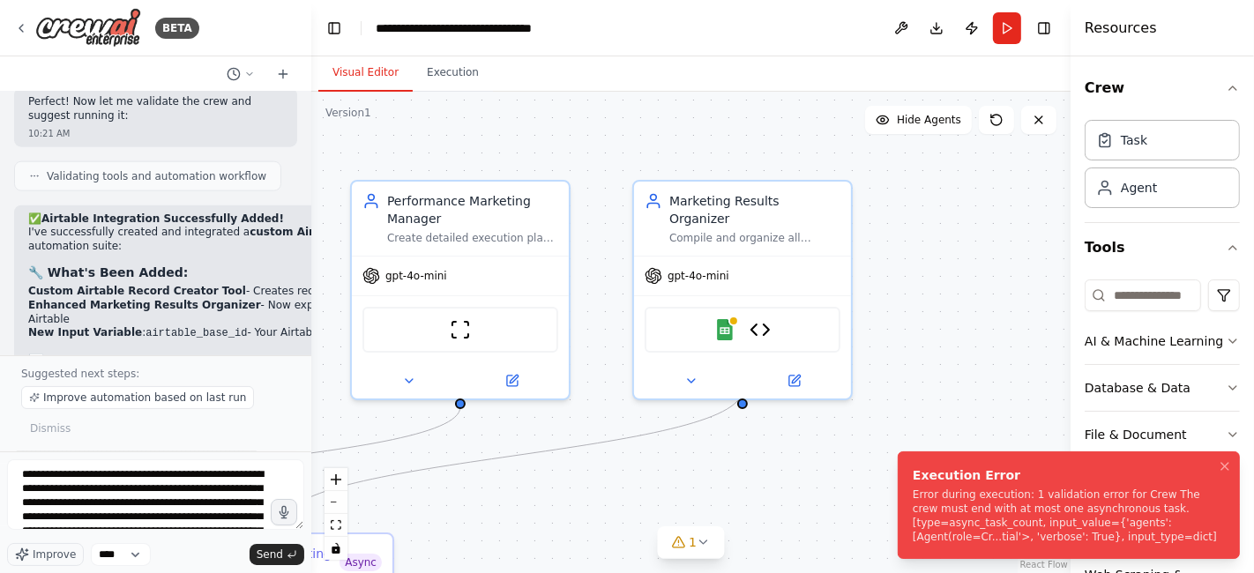
drag, startPoint x: 914, startPoint y: 466, endPoint x: 965, endPoint y: 480, distance: 53.1
click at [965, 480] on div "Execution Error" at bounding box center [1065, 476] width 305 height 18
click at [105, 512] on textarea "**********" at bounding box center [155, 494] width 297 height 71
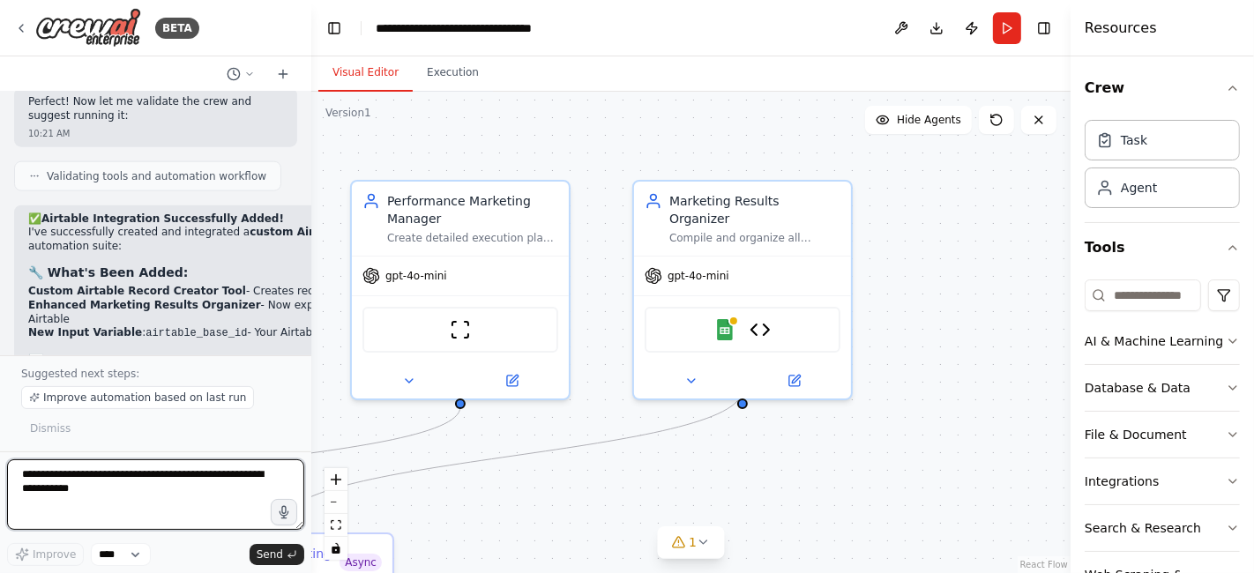
type textarea "*"
type textarea "**********"
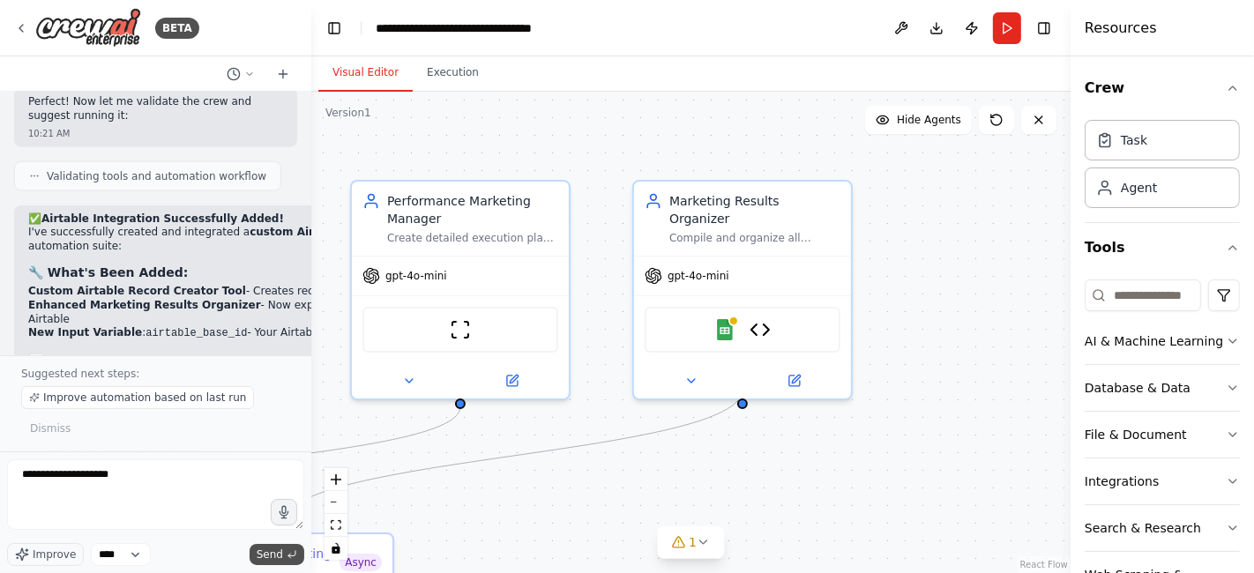
click at [267, 557] on span "Send" at bounding box center [270, 555] width 26 height 14
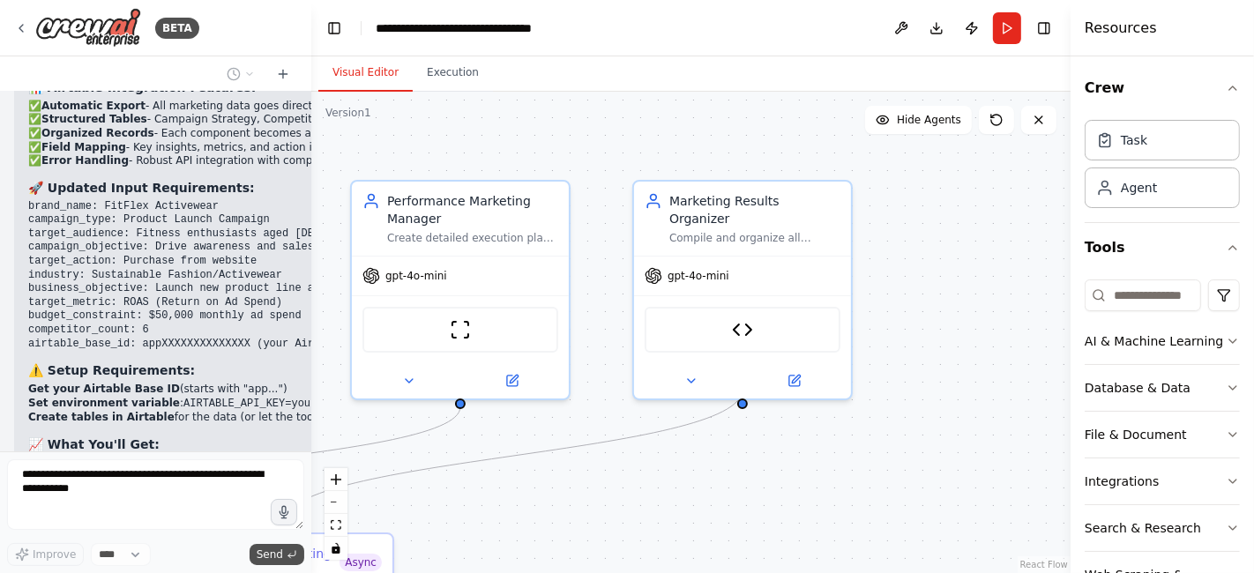
scroll to position [13494, 0]
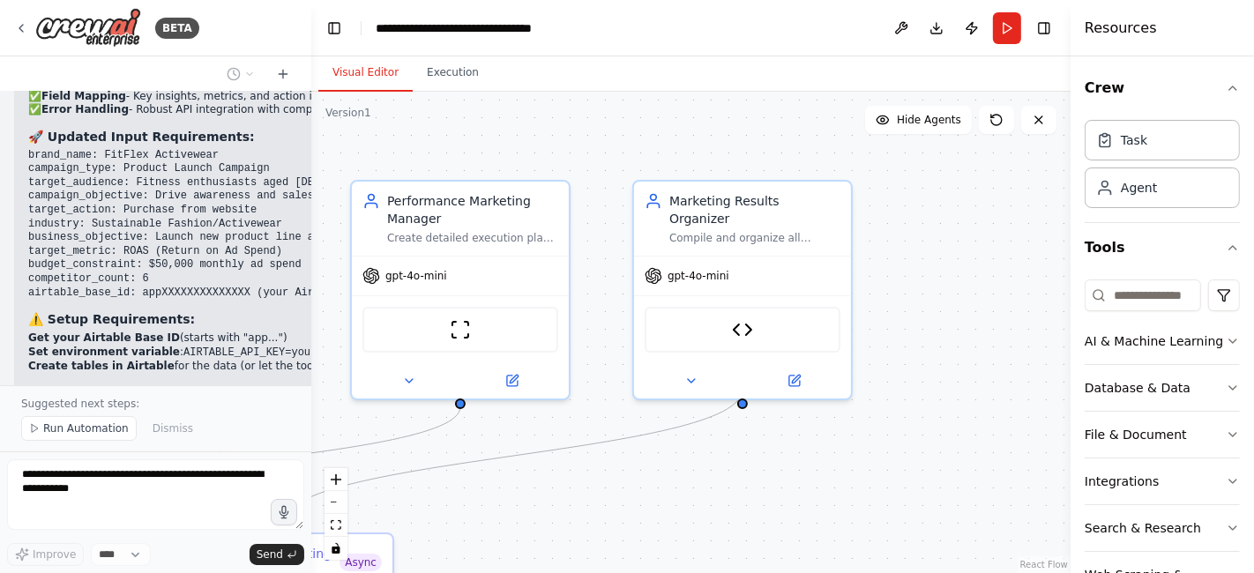
click at [306, 382] on div at bounding box center [307, 286] width 7 height 573
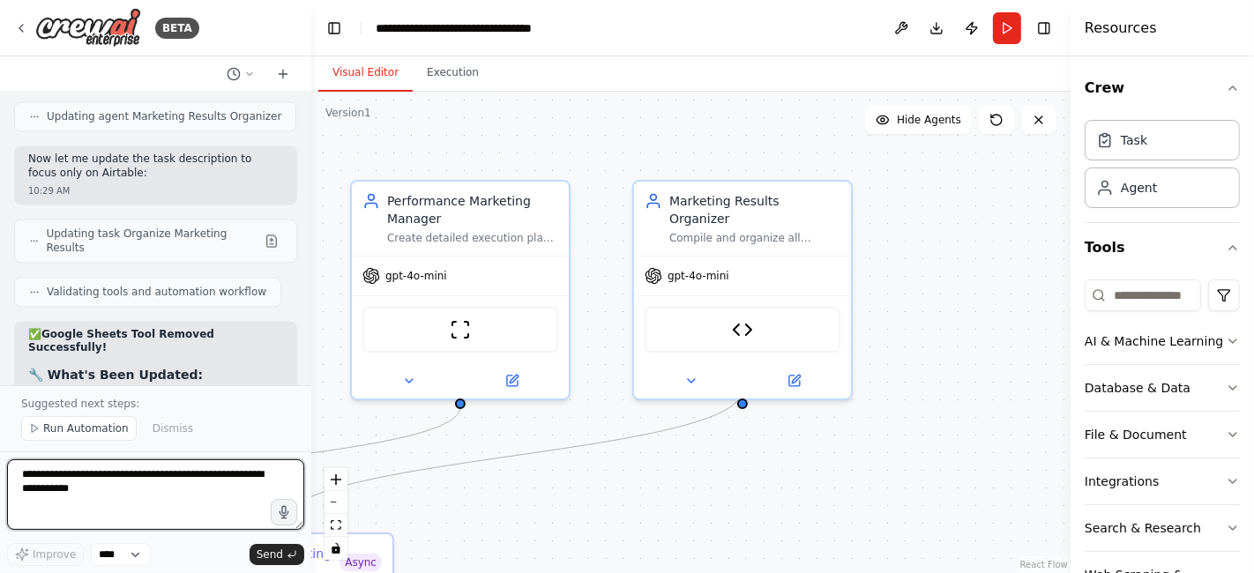
scroll to position [14105, 0]
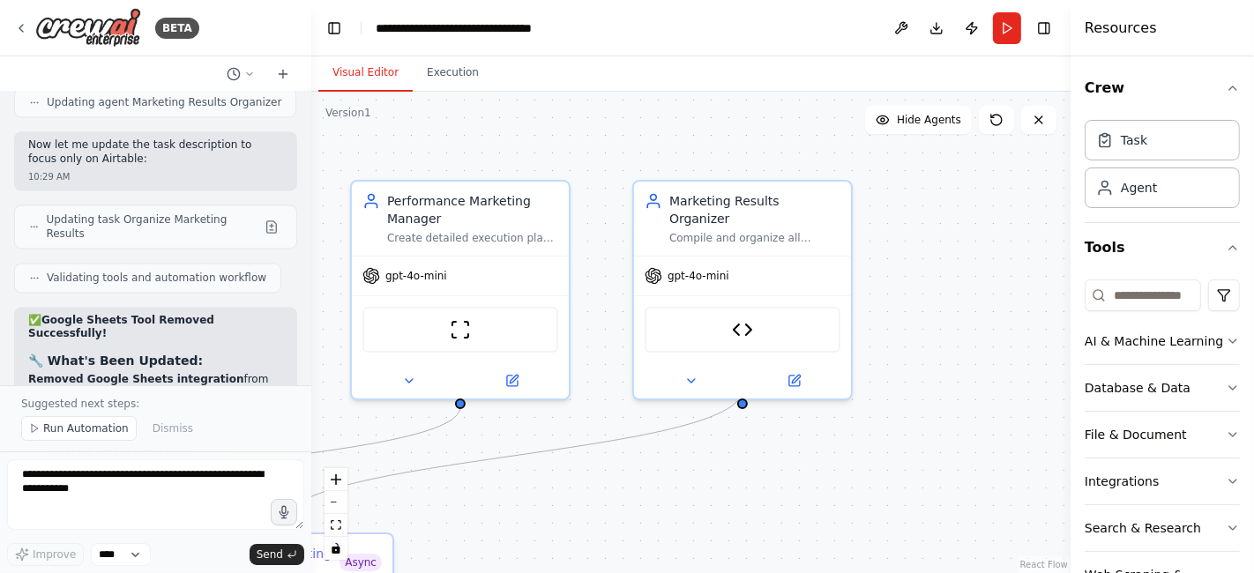
click at [67, 425] on span "Run Automation" at bounding box center [86, 429] width 86 height 14
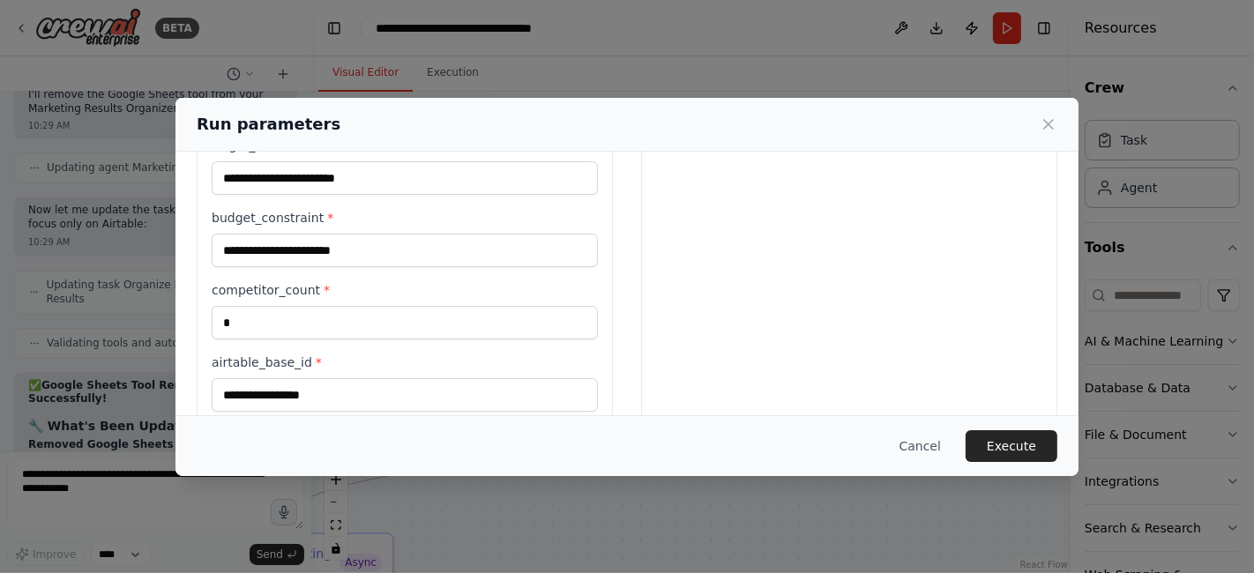
scroll to position [608, 0]
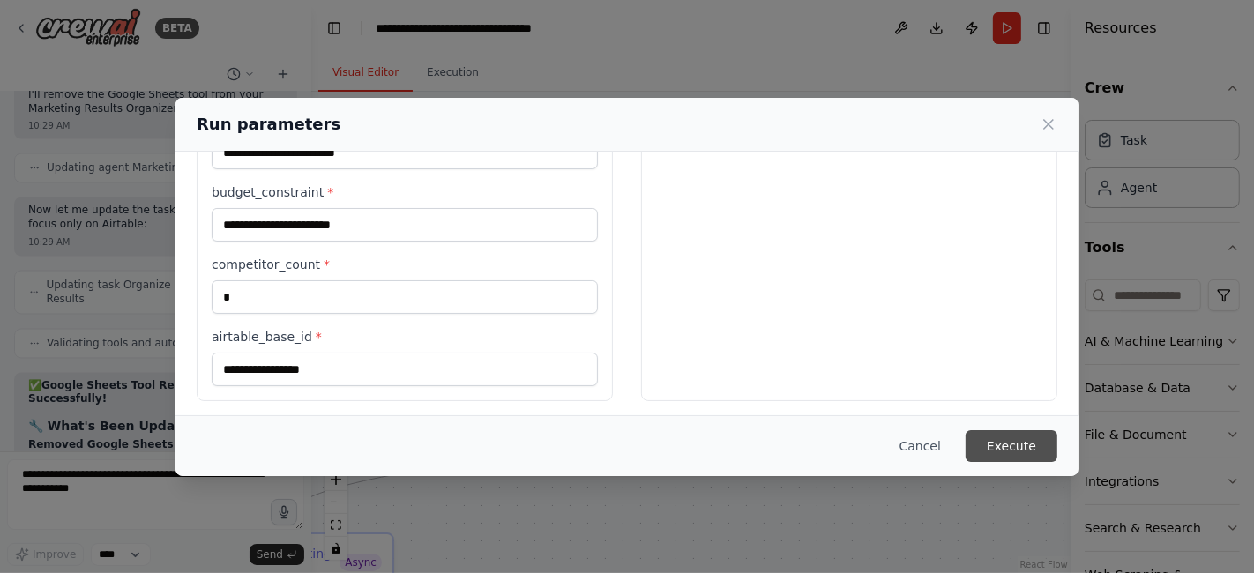
click at [1007, 452] on button "Execute" at bounding box center [1012, 446] width 92 height 32
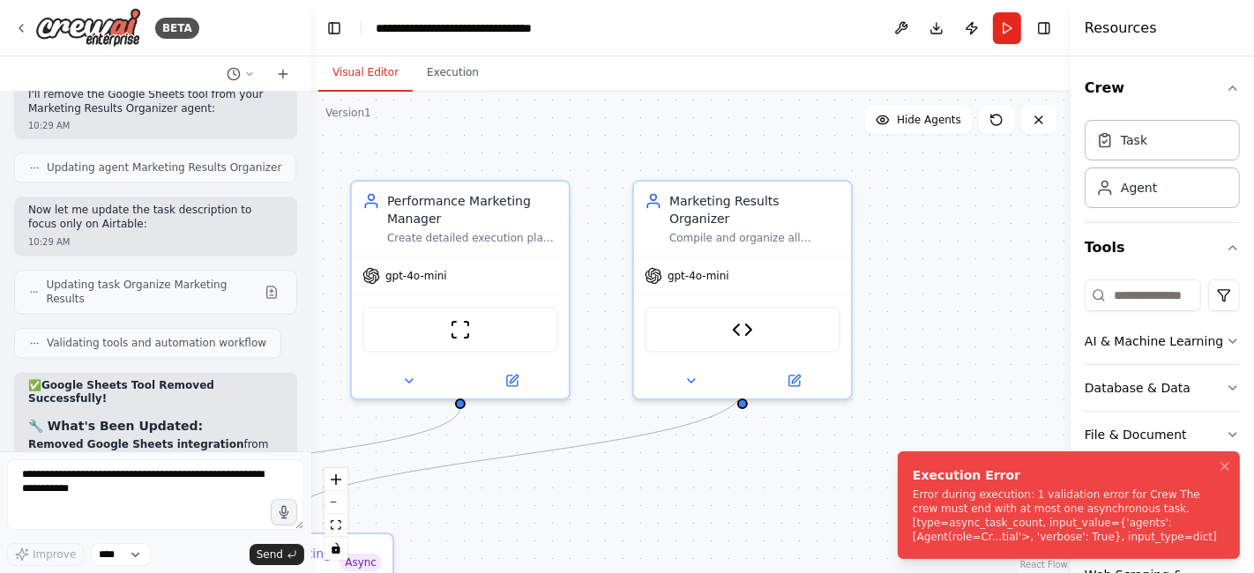
click at [909, 469] on li "Execution Error Error during execution: 1 validation error for Crew The crew mu…" at bounding box center [1069, 506] width 342 height 108
click at [1177, 545] on li "Execution Error Error during execution: 1 validation error for Crew The crew mu…" at bounding box center [1069, 506] width 342 height 108
drag, startPoint x: 1177, startPoint y: 545, endPoint x: 1182, endPoint y: 533, distance: 13.1
click at [1182, 533] on li "Execution Error Error during execution: 1 validation error for Crew The crew mu…" at bounding box center [1069, 506] width 342 height 108
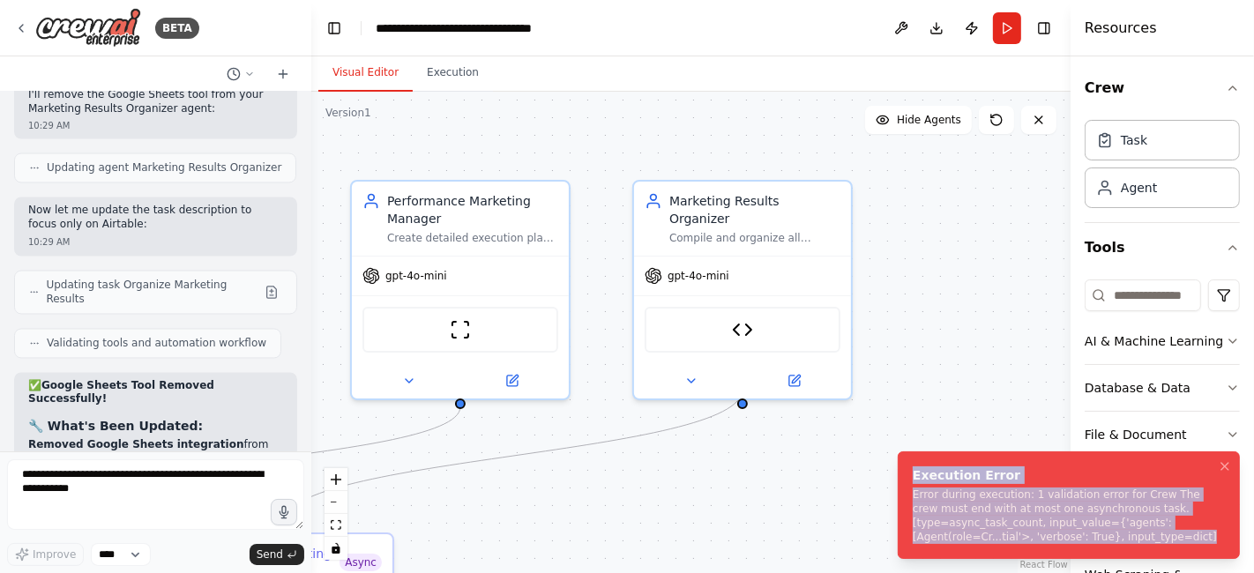
copy div "Execution Error Error during execution: 1 validation error for Crew The crew mu…"
drag, startPoint x: 1182, startPoint y: 533, endPoint x: 897, endPoint y: 469, distance: 291.8
click at [898, 469] on li "Execution Error Error during execution: 1 validation error for Crew The crew mu…" at bounding box center [1069, 506] width 342 height 108
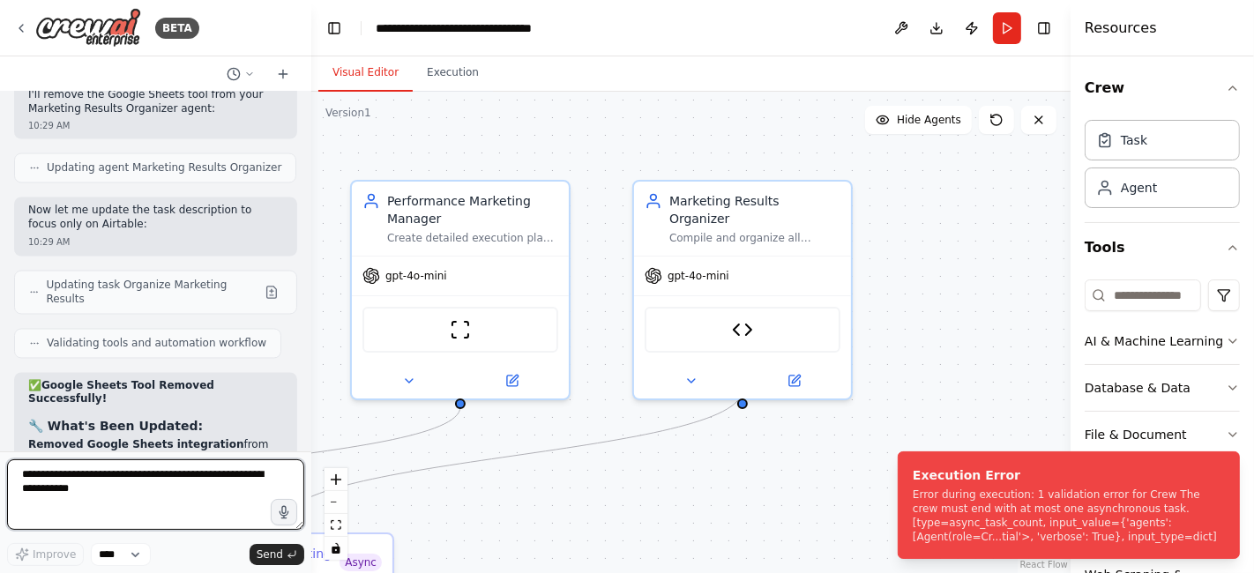
click at [27, 472] on textarea at bounding box center [155, 494] width 297 height 71
paste textarea "**********"
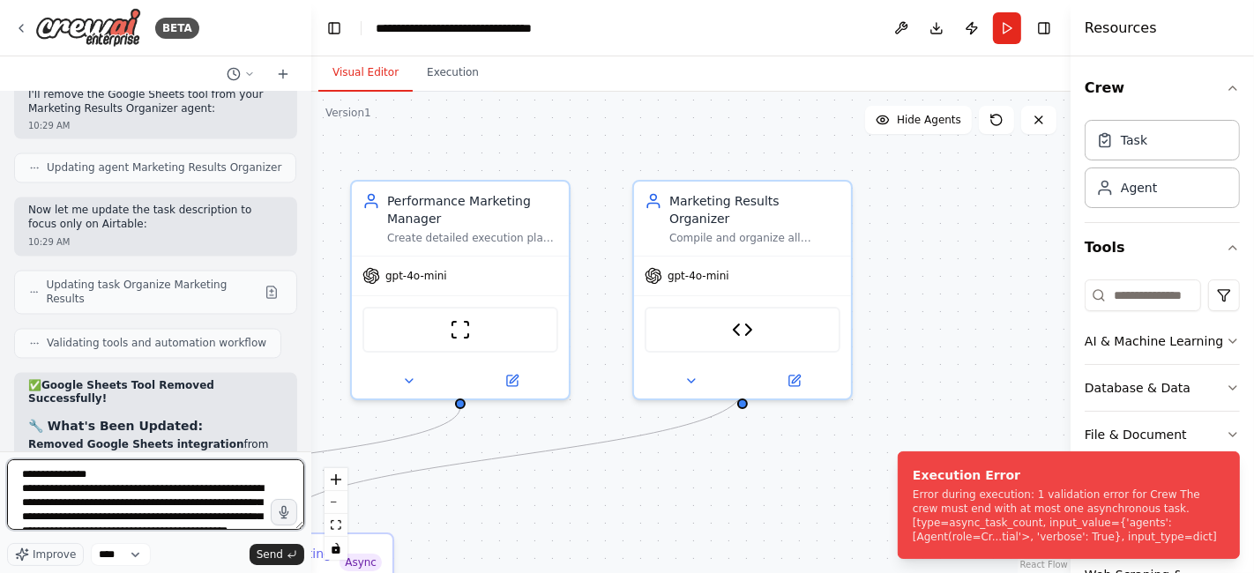
scroll to position [22, 0]
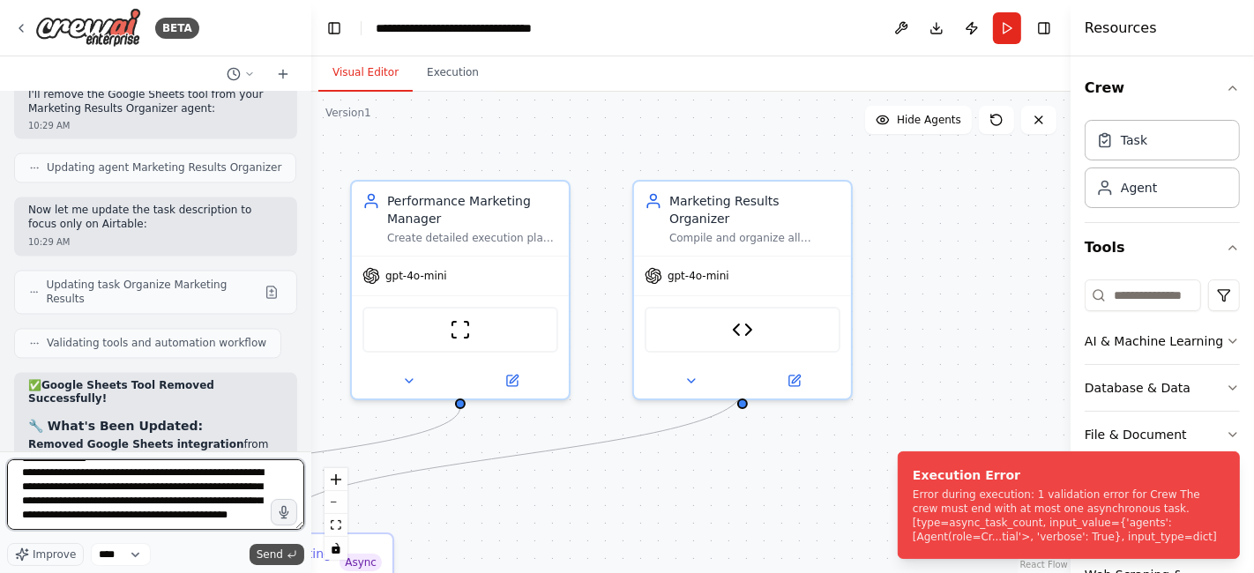
type textarea "**********"
click at [266, 555] on span "Send" at bounding box center [270, 555] width 26 height 14
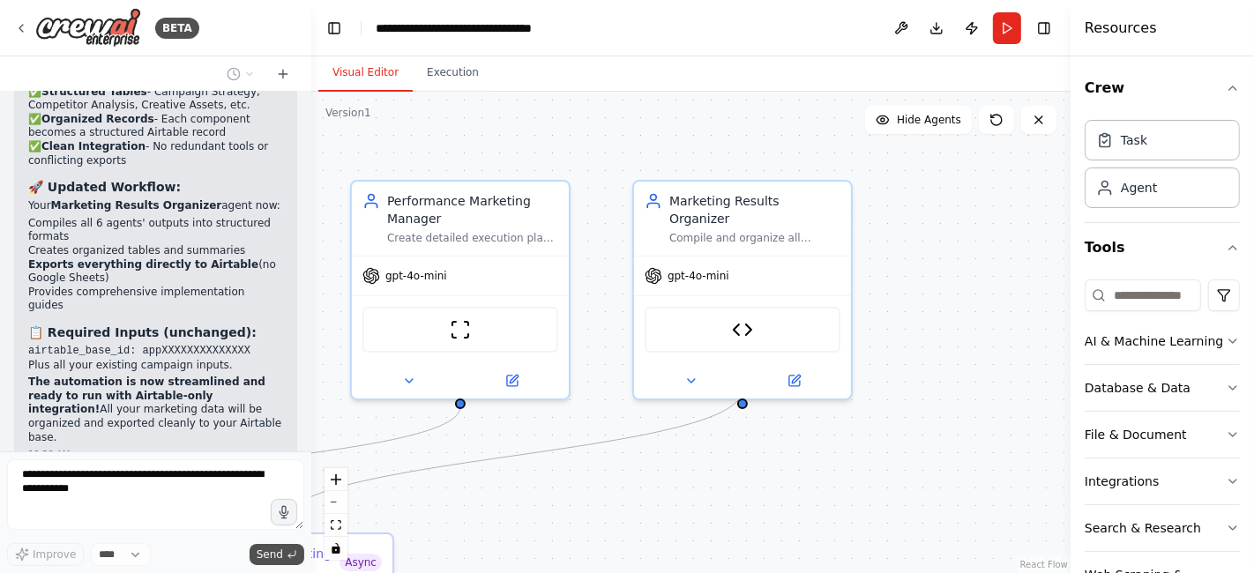
scroll to position [14606, 0]
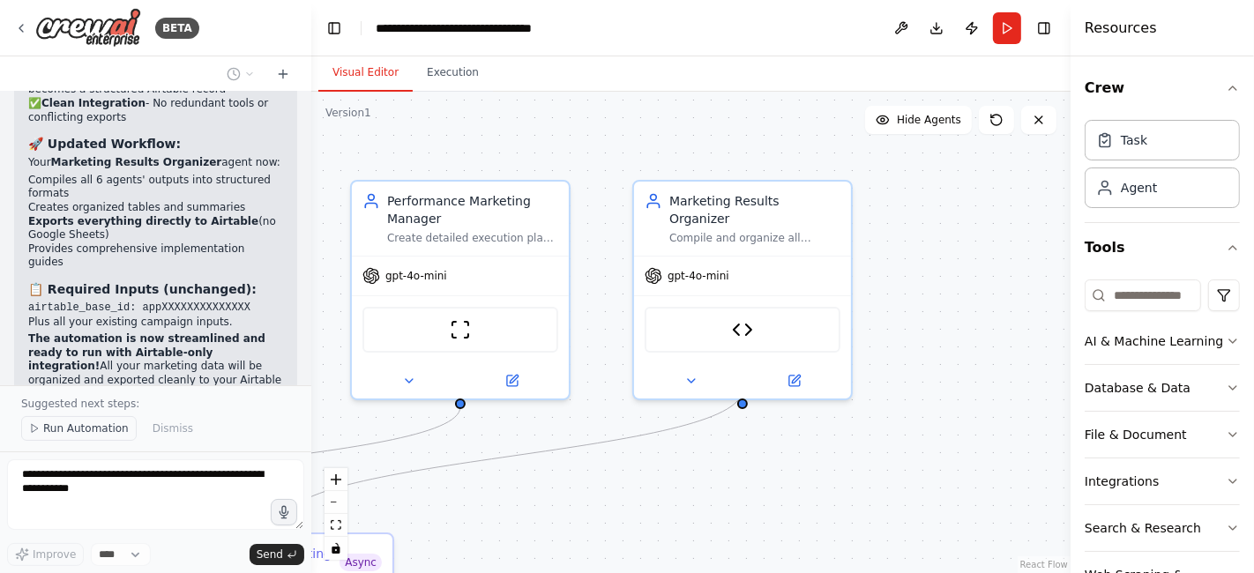
click at [47, 434] on span "Run Automation" at bounding box center [86, 429] width 86 height 14
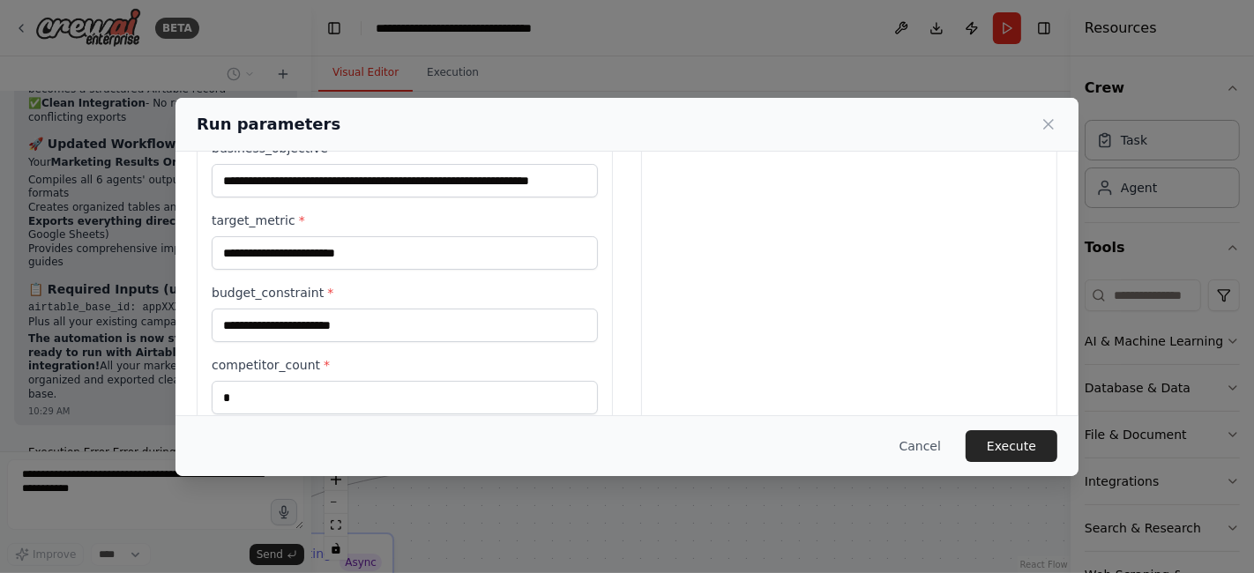
scroll to position [608, 0]
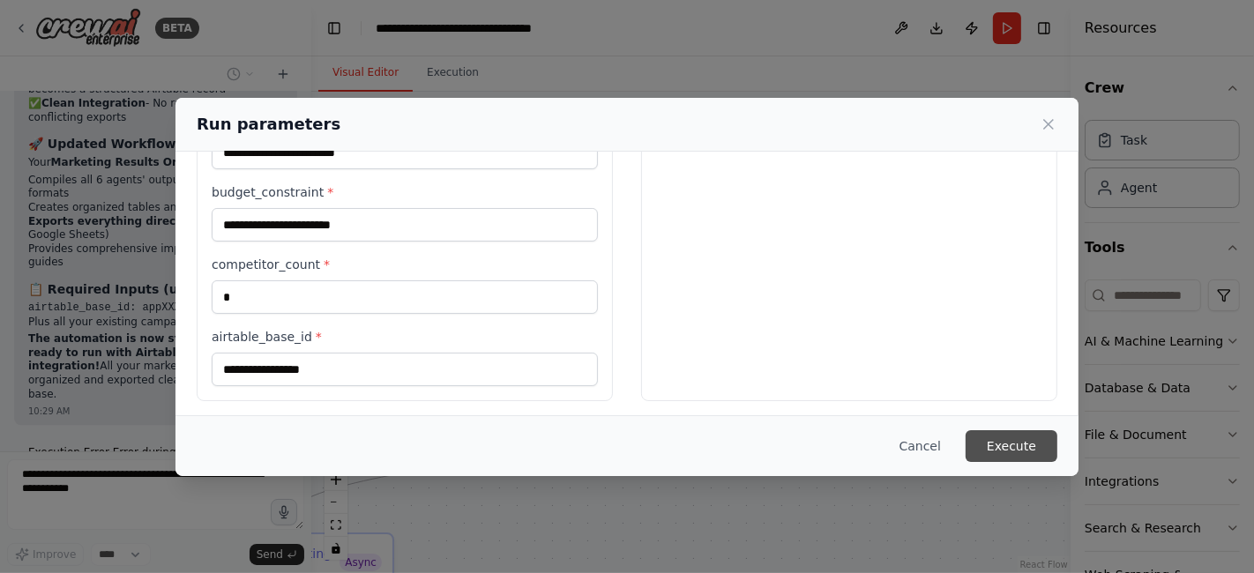
click at [1019, 445] on button "Execute" at bounding box center [1012, 446] width 92 height 32
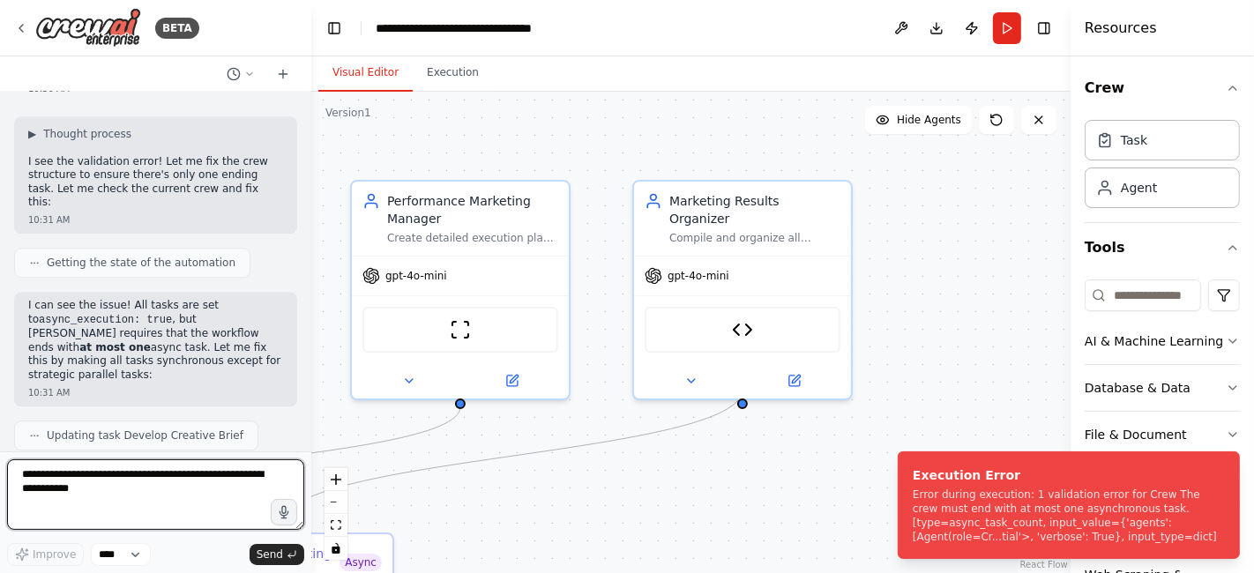
scroll to position [15069, 0]
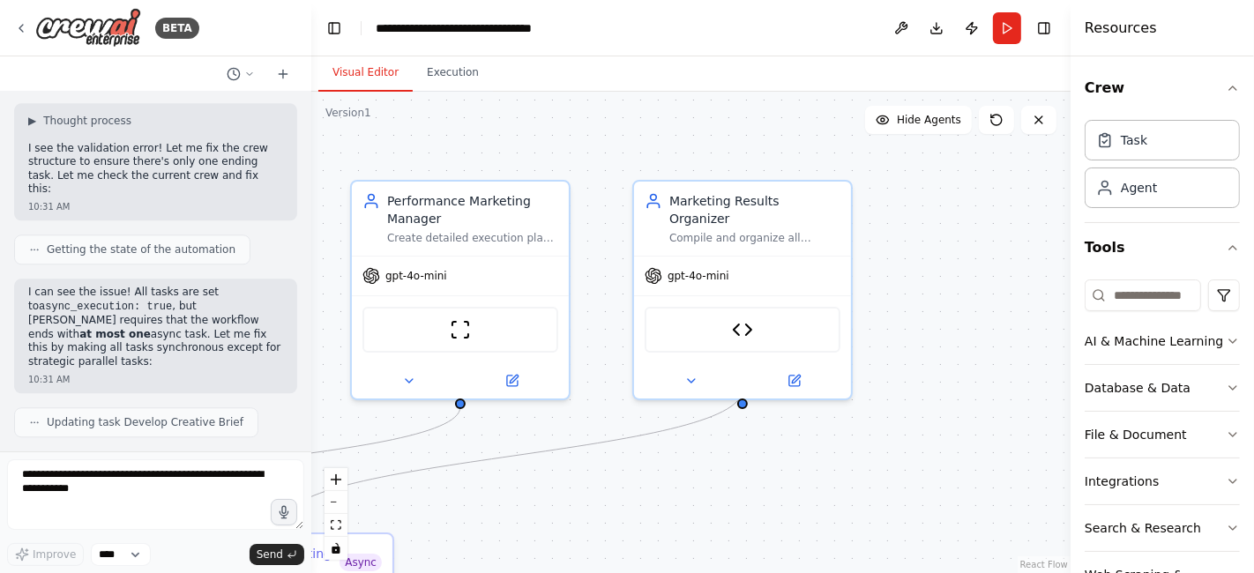
drag, startPoint x: 196, startPoint y: 205, endPoint x: 161, endPoint y: 146, distance: 67.6
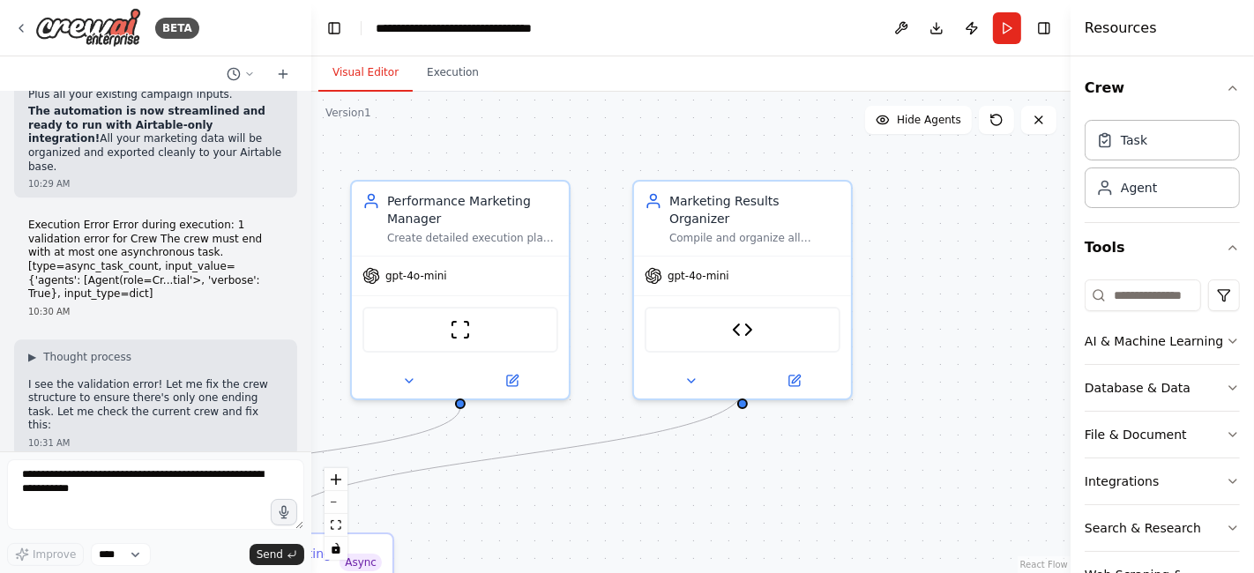
scroll to position [14896, 0]
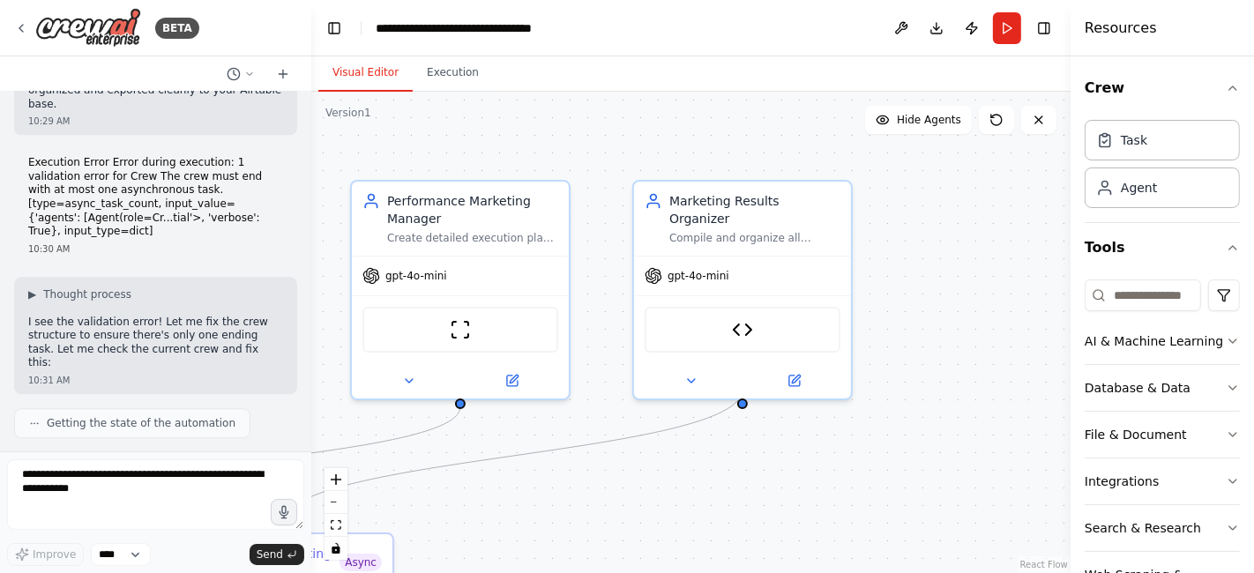
drag, startPoint x: 207, startPoint y: 216, endPoint x: 183, endPoint y: 223, distance: 24.8
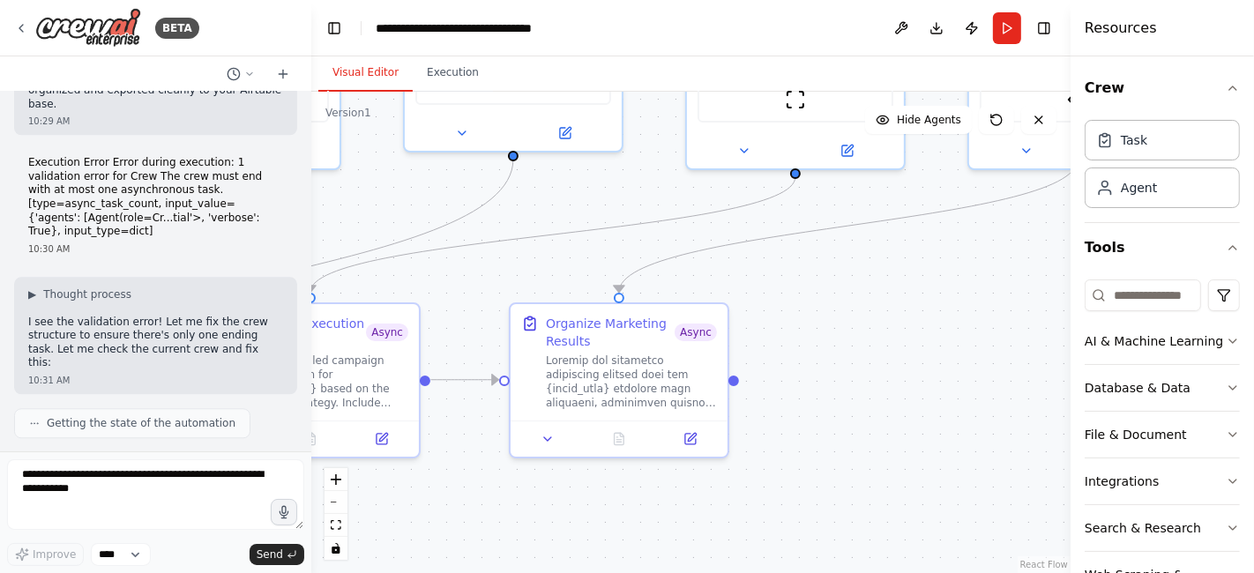
drag, startPoint x: 547, startPoint y: 504, endPoint x: 907, endPoint y: 253, distance: 438.4
click at [907, 253] on div ".deletable-edge-delete-btn { width: 20px; height: 20px; border: 0px solid #ffff…" at bounding box center [690, 333] width 759 height 482
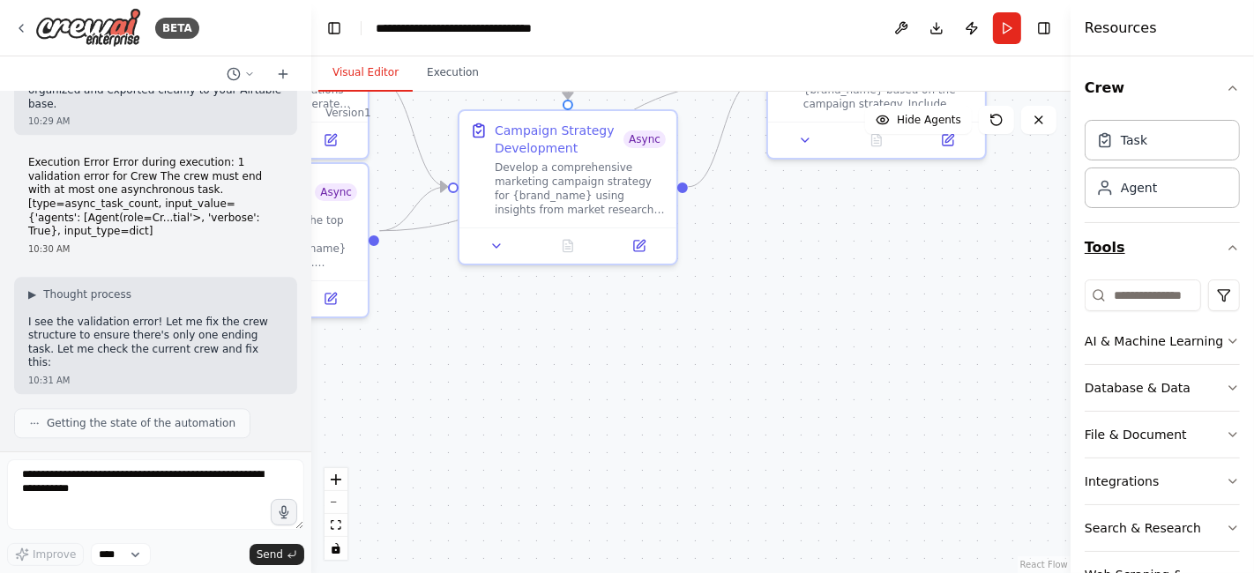
drag, startPoint x: 608, startPoint y: 494, endPoint x: 1171, endPoint y: 230, distance: 622.2
click at [1171, 230] on div "BETA Chat GPT-4o is crazy good for Static Ads but it's slow... And only generat…" at bounding box center [627, 286] width 1254 height 573
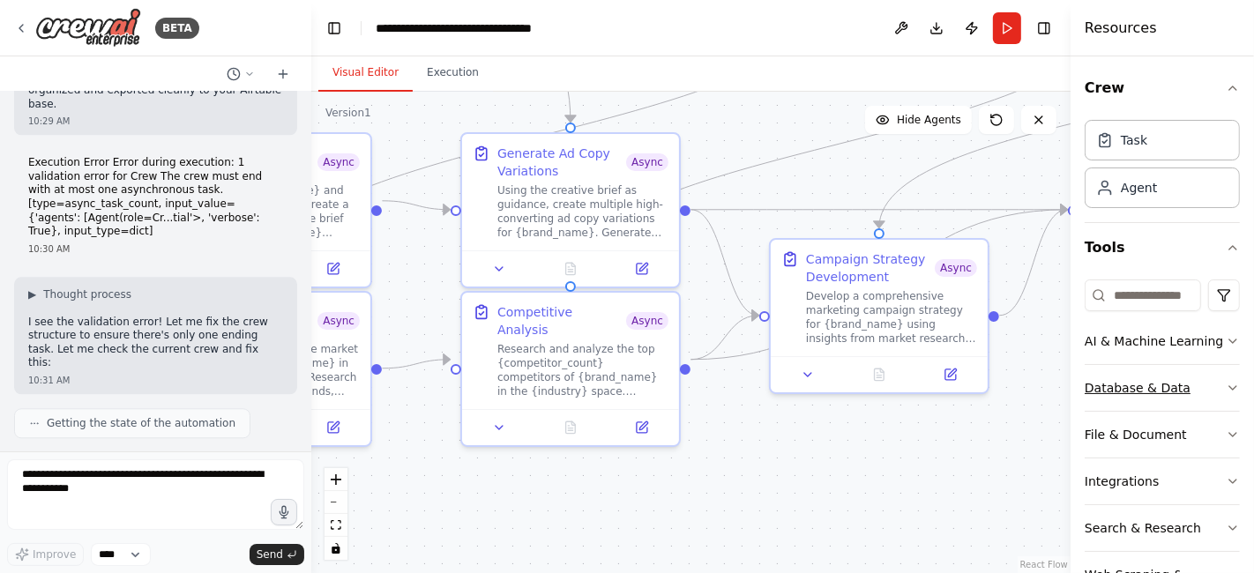
drag, startPoint x: 801, startPoint y: 318, endPoint x: 1155, endPoint y: 416, distance: 367.8
click at [1155, 416] on div "BETA Chat GPT-4o is crazy good for Static Ads but it's slow... And only generat…" at bounding box center [627, 286] width 1254 height 573
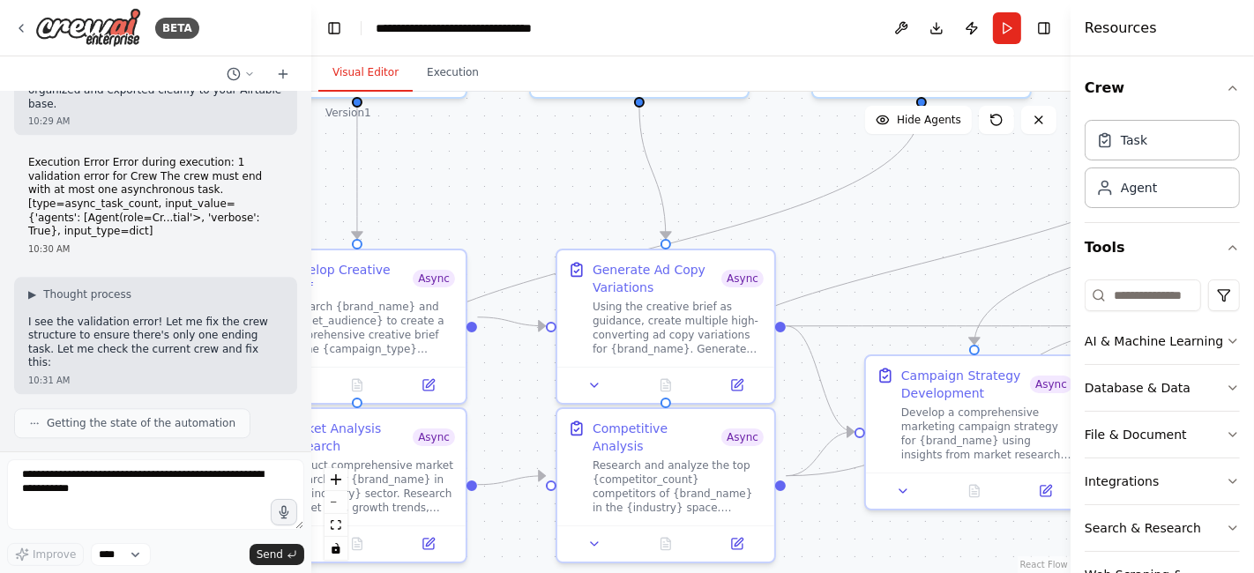
drag, startPoint x: 553, startPoint y: 487, endPoint x: 674, endPoint y: 616, distance: 177.2
click at [674, 572] on html "BETA Chat GPT-4o is crazy good for Static Ads but it's slow... And only generat…" at bounding box center [627, 286] width 1254 height 573
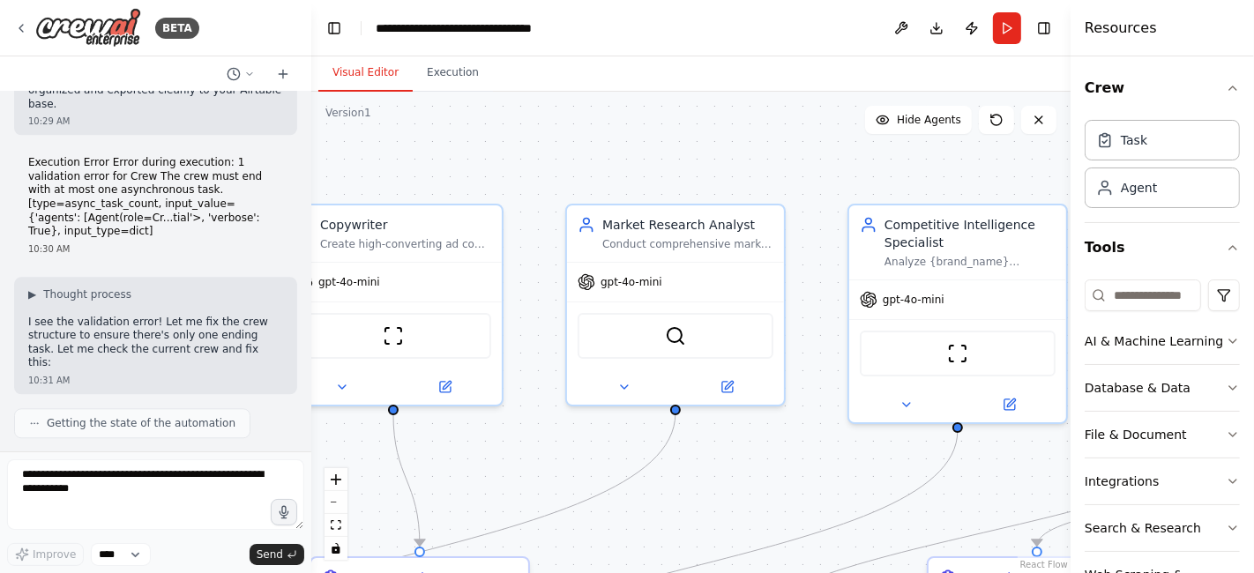
drag, startPoint x: 653, startPoint y: 160, endPoint x: 316, endPoint y: 470, distance: 458.1
click at [316, 470] on div ".deletable-edge-delete-btn { width: 20px; height: 20px; border: 0px solid #ffff…" at bounding box center [690, 333] width 759 height 482
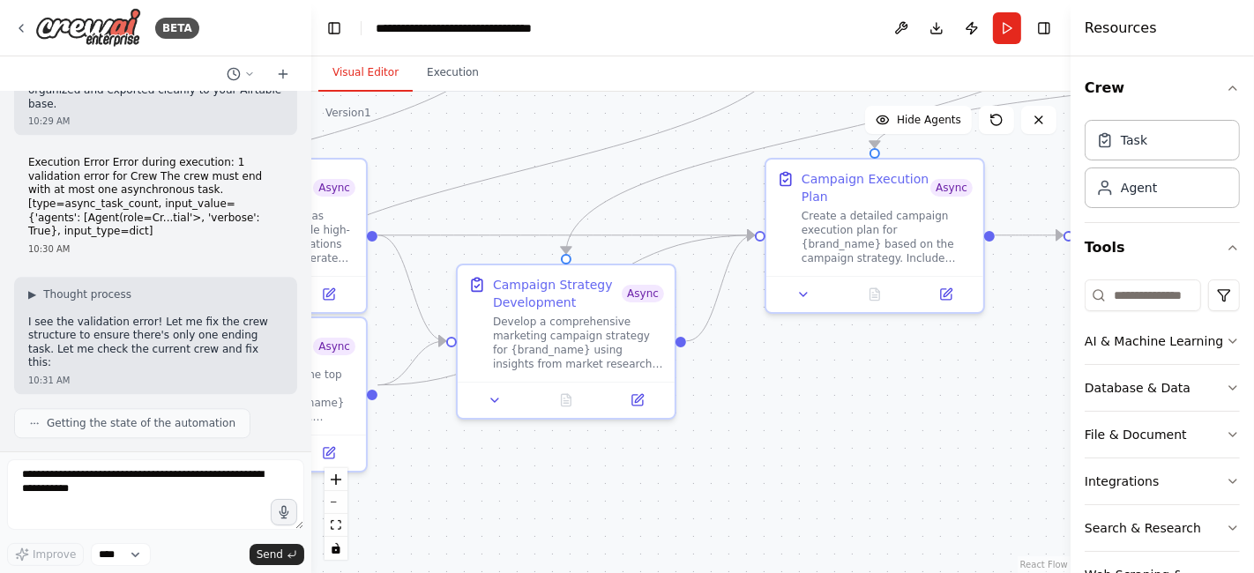
drag, startPoint x: 743, startPoint y: 506, endPoint x: 582, endPoint y: 74, distance: 461.0
click at [582, 74] on div "Visual Editor Execution Version 1 Show Tools Hide Agents .deletable-edge-delete…" at bounding box center [690, 314] width 759 height 517
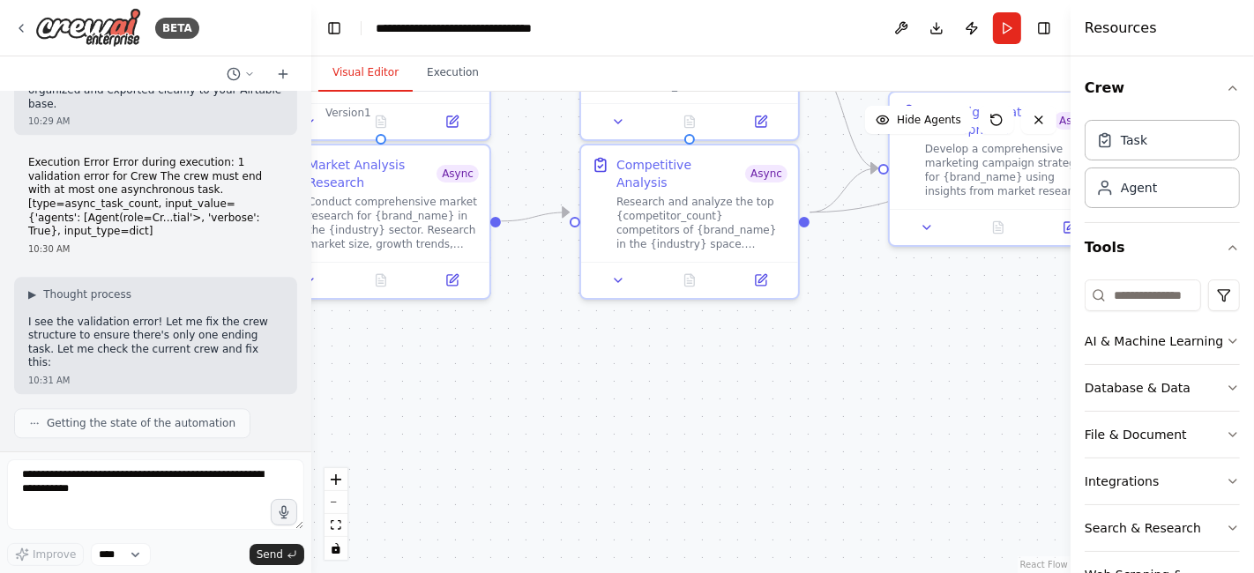
drag, startPoint x: 809, startPoint y: 443, endPoint x: 1241, endPoint y: 301, distance: 454.8
click at [1241, 301] on div "BETA Chat GPT-4o is crazy good for Static Ads but it's slow... And only generat…" at bounding box center [627, 286] width 1254 height 573
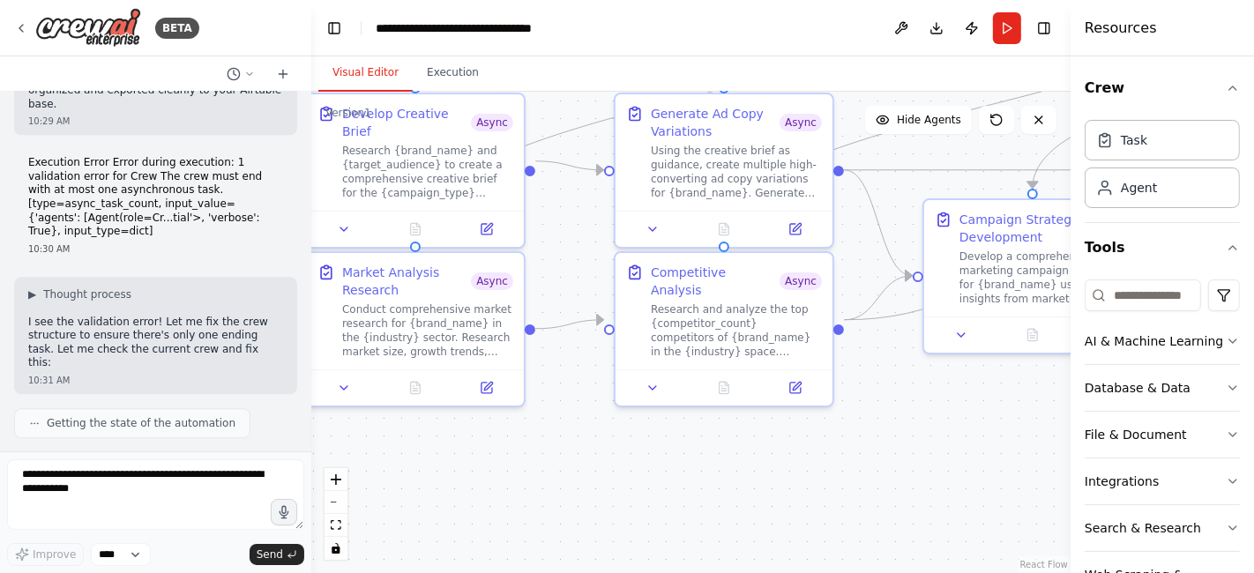
drag, startPoint x: 745, startPoint y: 412, endPoint x: 778, endPoint y: 522, distance: 115.0
click at [778, 522] on div ".deletable-edge-delete-btn { width: 20px; height: 20px; border: 0px solid #ffff…" at bounding box center [690, 333] width 759 height 482
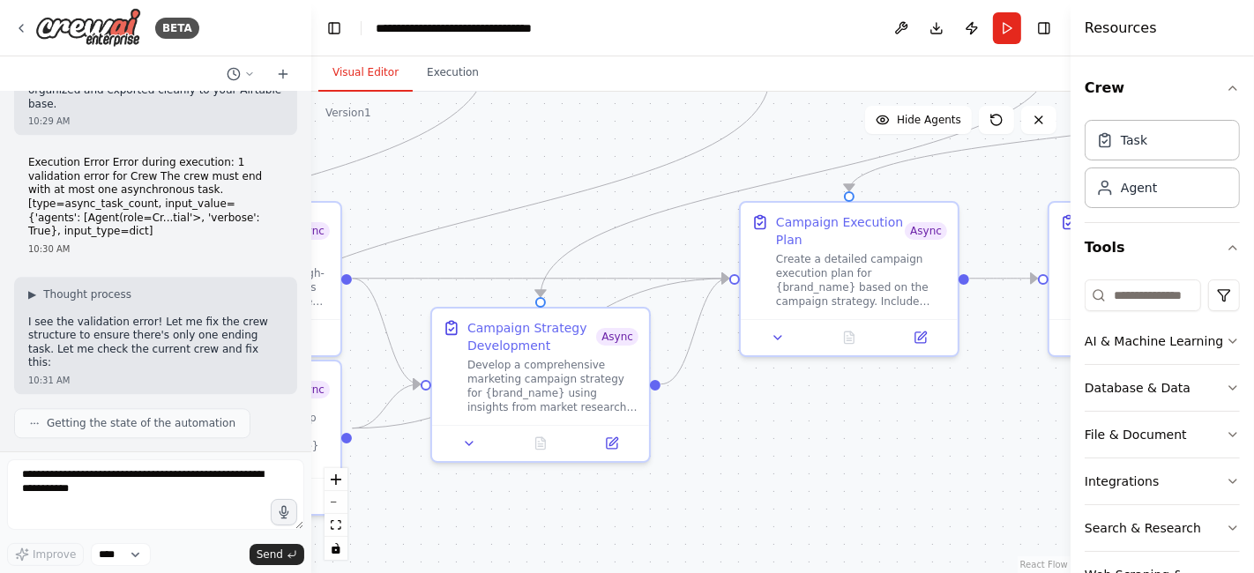
drag, startPoint x: 753, startPoint y: 481, endPoint x: 258, endPoint y: 586, distance: 505.9
click at [258, 572] on html "BETA Chat GPT-4o is crazy good for Static Ads but it's slow... And only generat…" at bounding box center [627, 286] width 1254 height 573
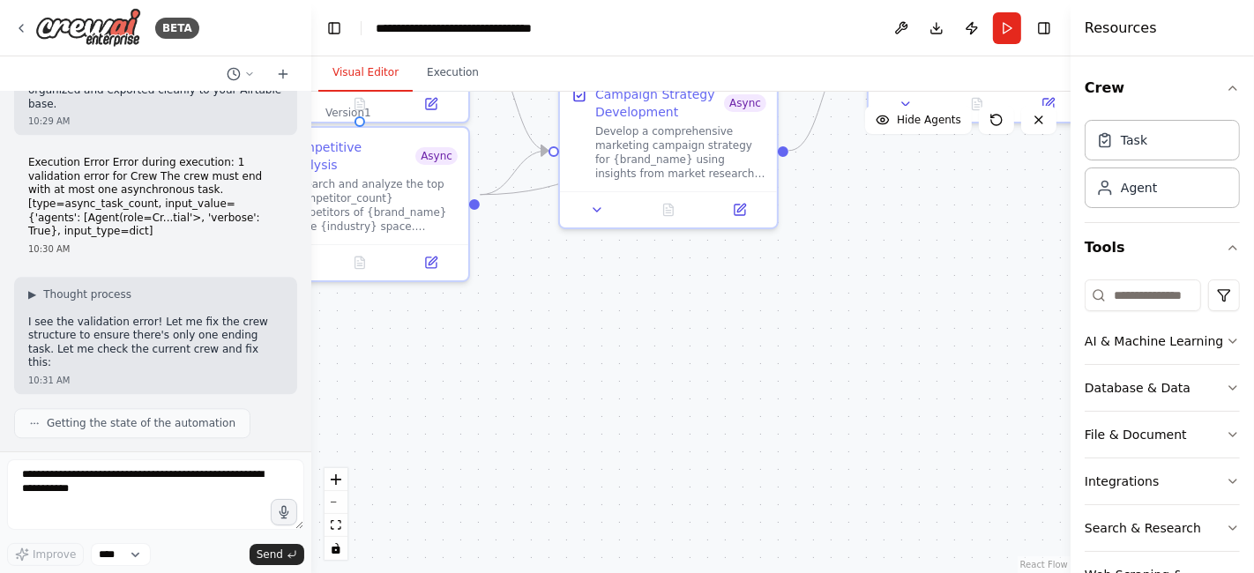
drag, startPoint x: 882, startPoint y: 473, endPoint x: 1025, endPoint y: 245, distance: 268.7
click at [1025, 245] on div ".deletable-edge-delete-btn { width: 20px; height: 20px; border: 0px solid #ffff…" at bounding box center [690, 333] width 759 height 482
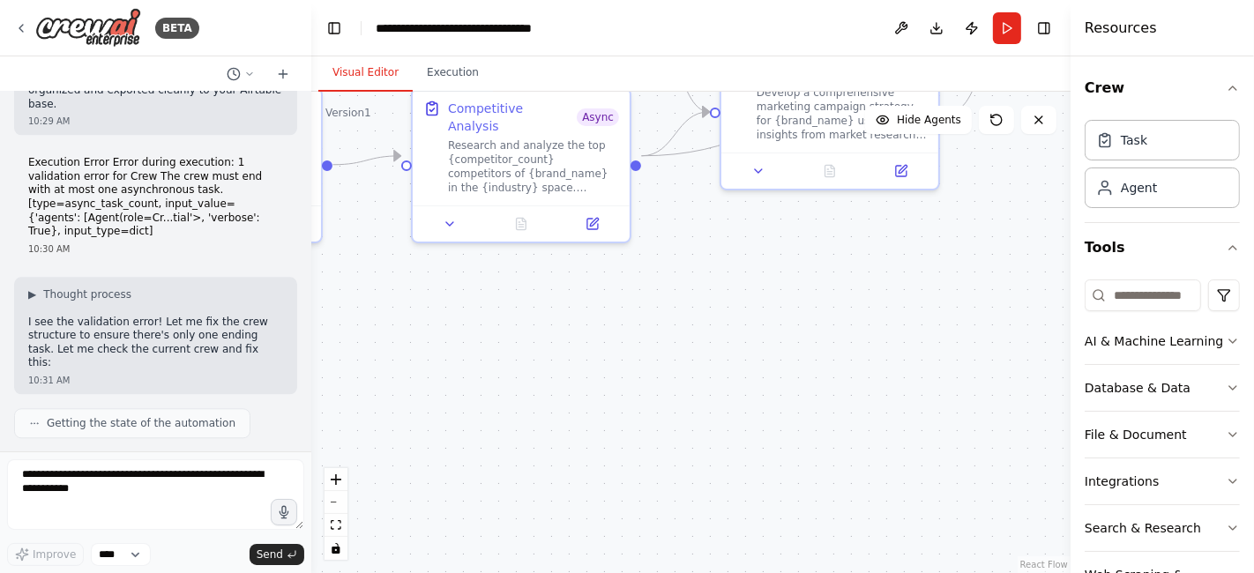
drag, startPoint x: 650, startPoint y: 372, endPoint x: 799, endPoint y: 330, distance: 154.9
click at [799, 330] on div ".deletable-edge-delete-btn { width: 20px; height: 20px; border: 0px solid #ffff…" at bounding box center [690, 333] width 759 height 482
click at [48, 476] on textarea at bounding box center [155, 494] width 297 height 71
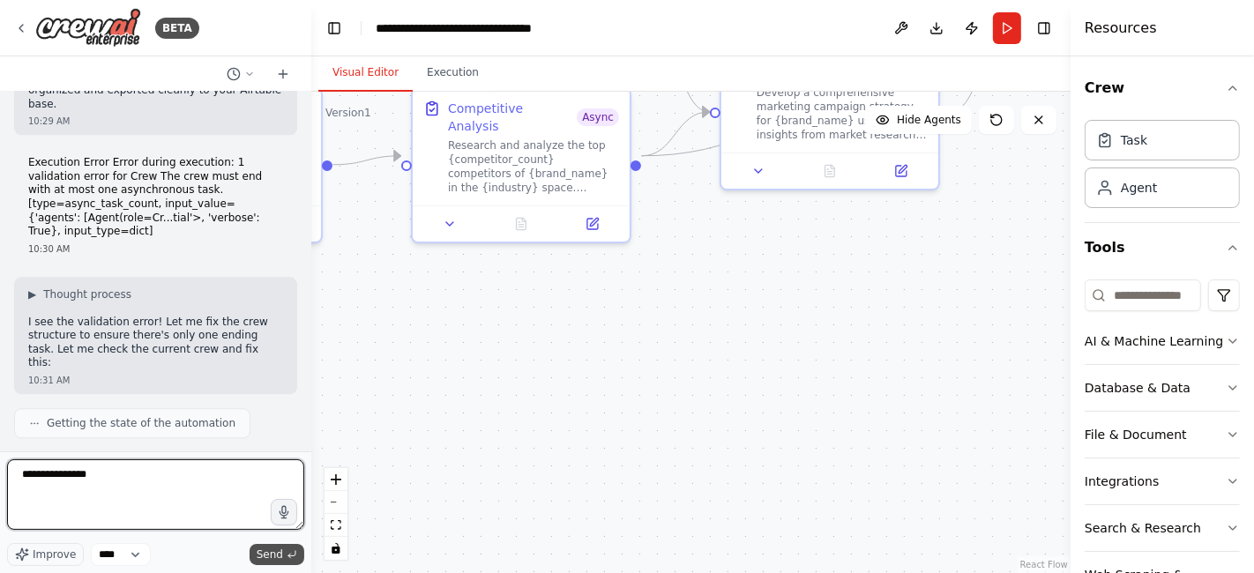
type textarea "**********"
click at [265, 552] on span "Send" at bounding box center [270, 555] width 26 height 14
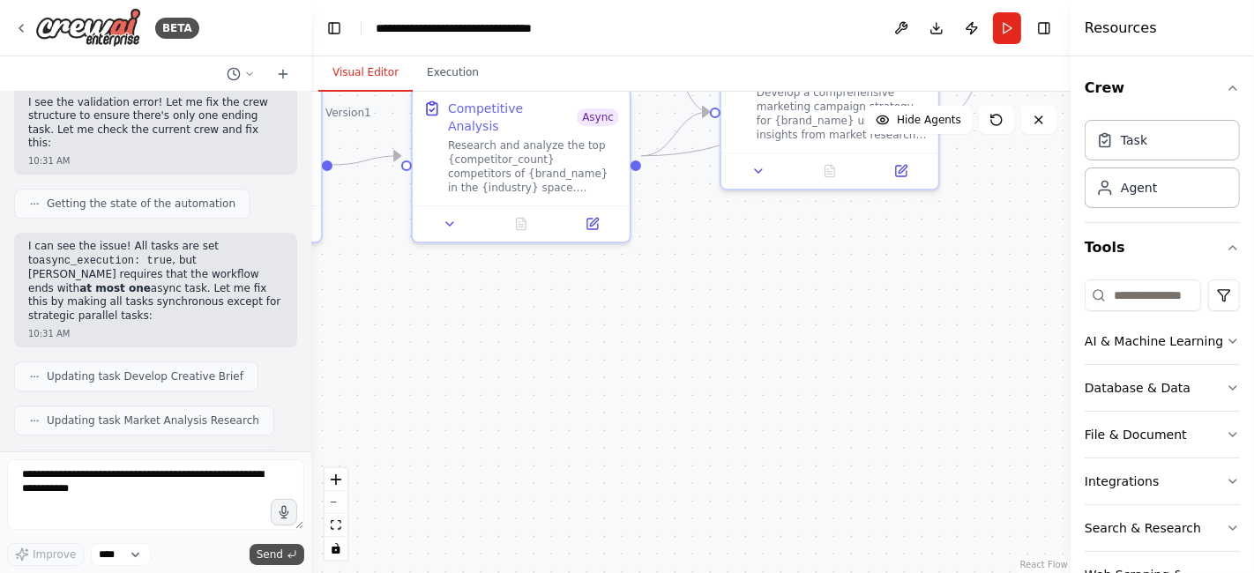
scroll to position [15174, 0]
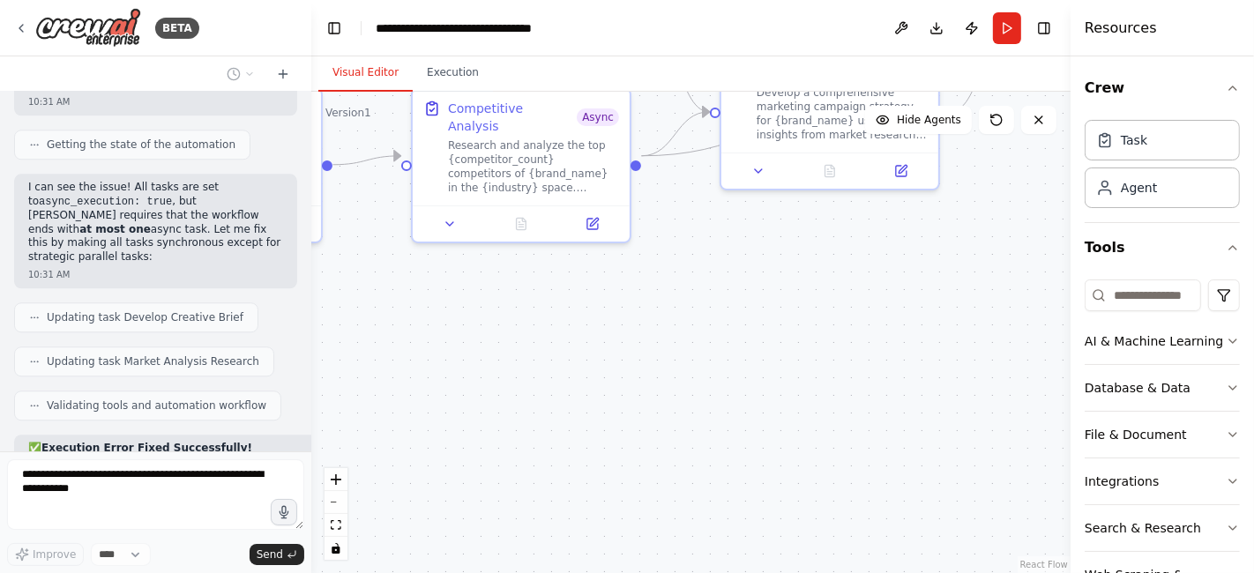
drag, startPoint x: 231, startPoint y: 153, endPoint x: 201, endPoint y: 137, distance: 34.3
drag, startPoint x: 201, startPoint y: 137, endPoint x: 302, endPoint y: 427, distance: 307.4
click at [302, 427] on div "Chat GPT-4o is crazy good for Static Ads but it's slow... And only generates on…" at bounding box center [155, 272] width 311 height 360
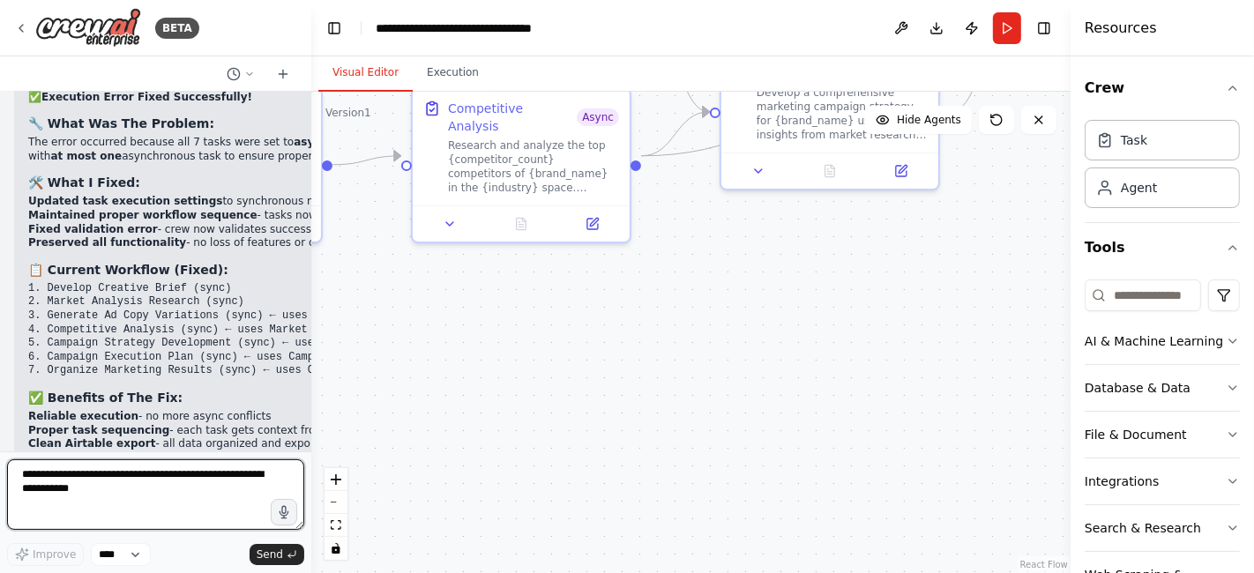
scroll to position [15543, 0]
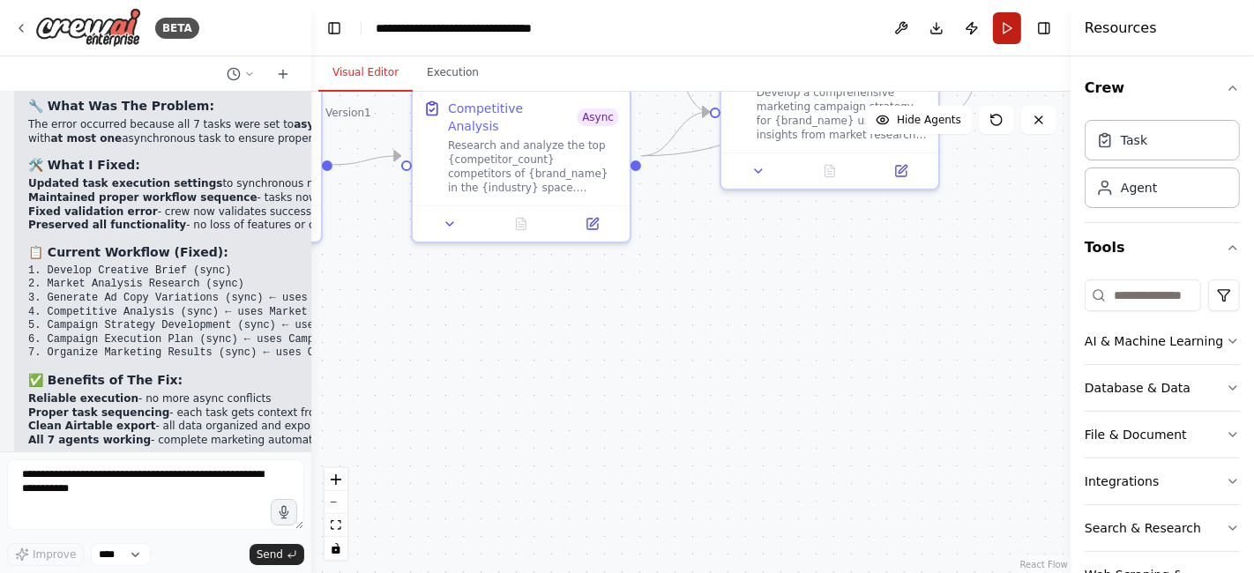
click at [1007, 26] on button "Run" at bounding box center [1007, 28] width 28 height 32
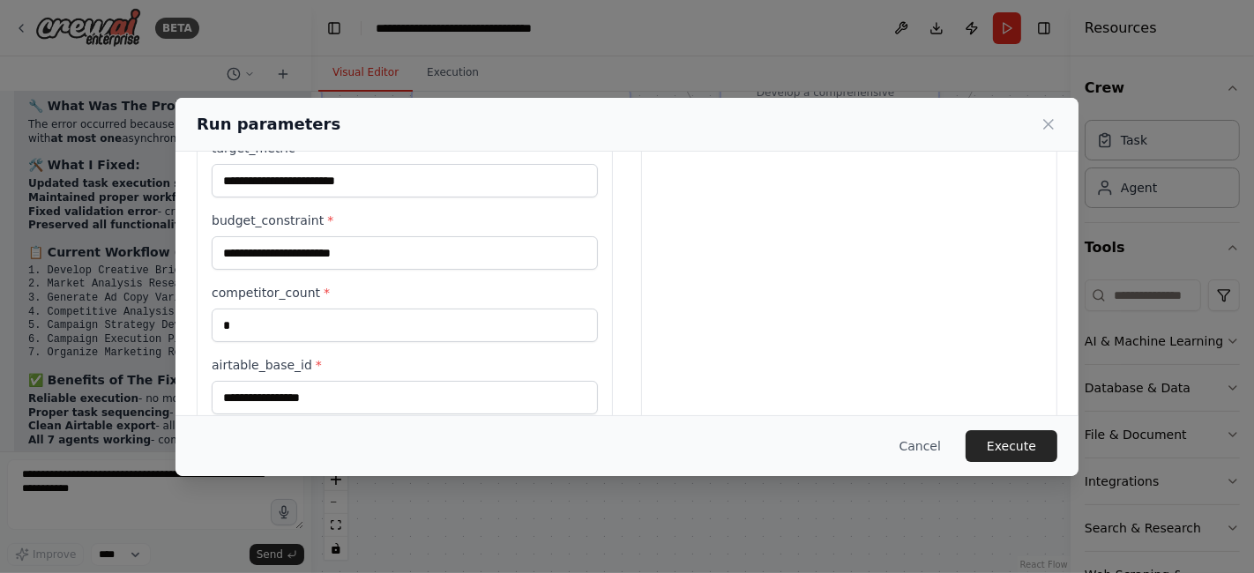
scroll to position [608, 0]
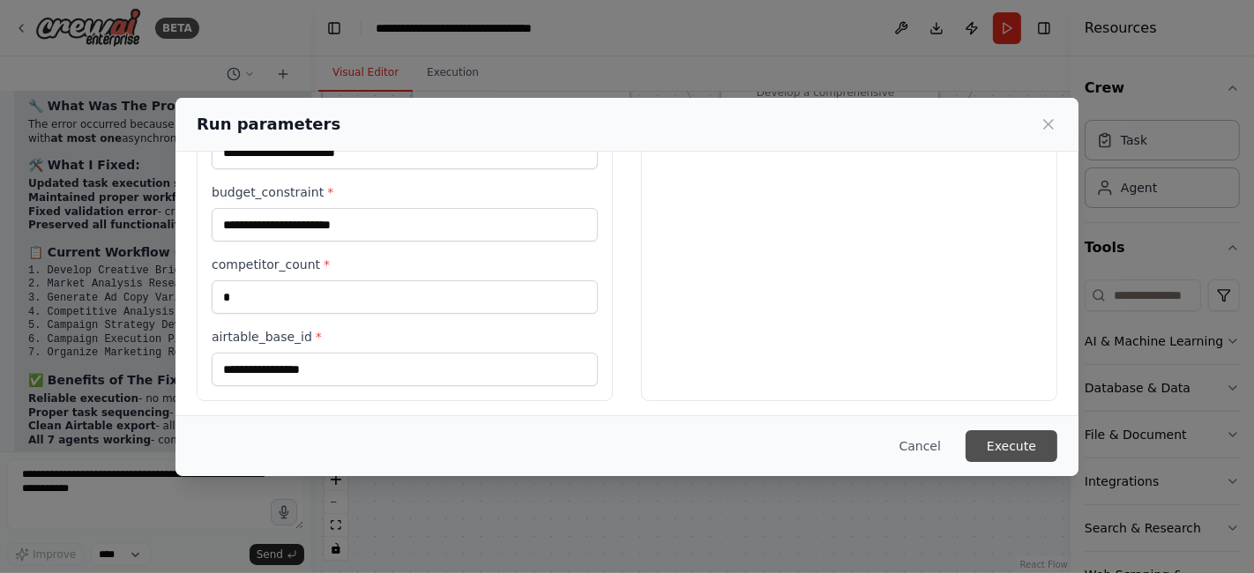
click at [1015, 443] on button "Execute" at bounding box center [1012, 446] width 92 height 32
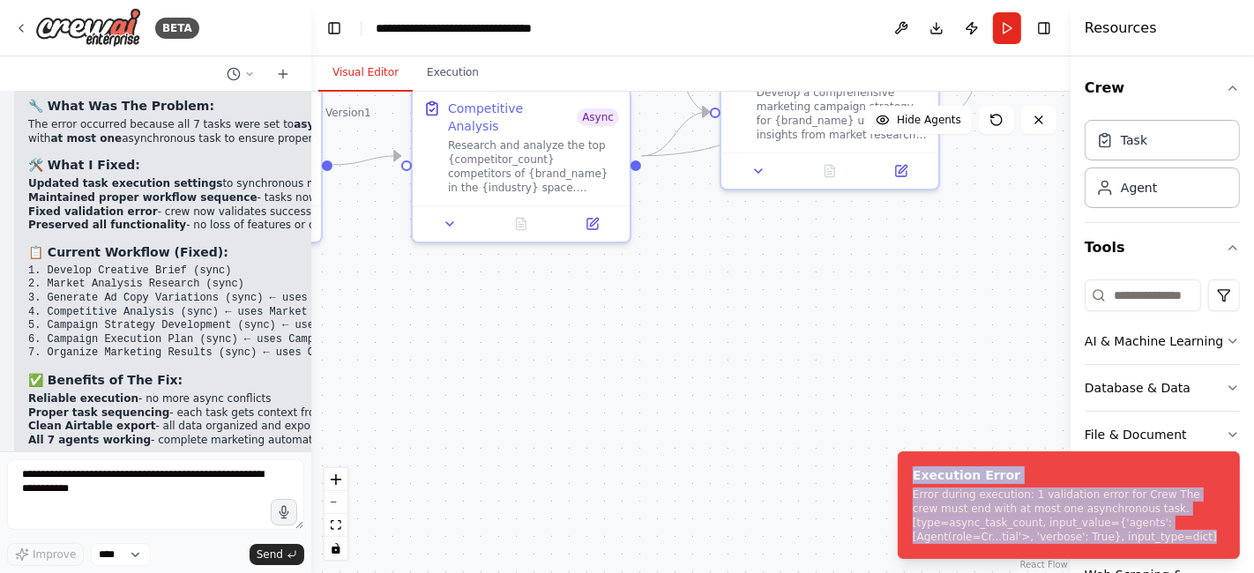
copy div "Execution Error Error during execution: 1 validation error for Crew The crew mu…"
drag, startPoint x: 1182, startPoint y: 534, endPoint x: 884, endPoint y: 472, distance: 304.6
click at [884, 472] on ol "Execution Error Error during execution: 1 validation error for Crew The crew mu…" at bounding box center [1069, 505] width 370 height 136
copy div "Execution Error Error during execution: 1 validation error for Crew The crew mu…"
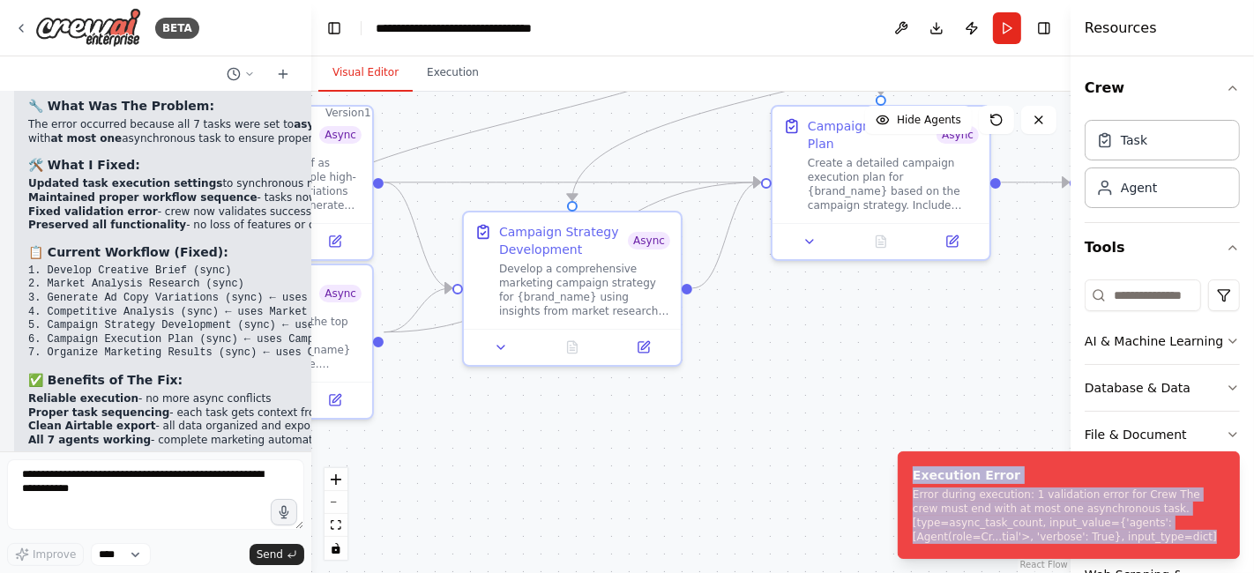
drag, startPoint x: 937, startPoint y: 275, endPoint x: 558, endPoint y: 454, distance: 418.5
click at [558, 454] on div ".deletable-edge-delete-btn { width: 20px; height: 20px; border: 0px solid #ffff…" at bounding box center [690, 333] width 759 height 482
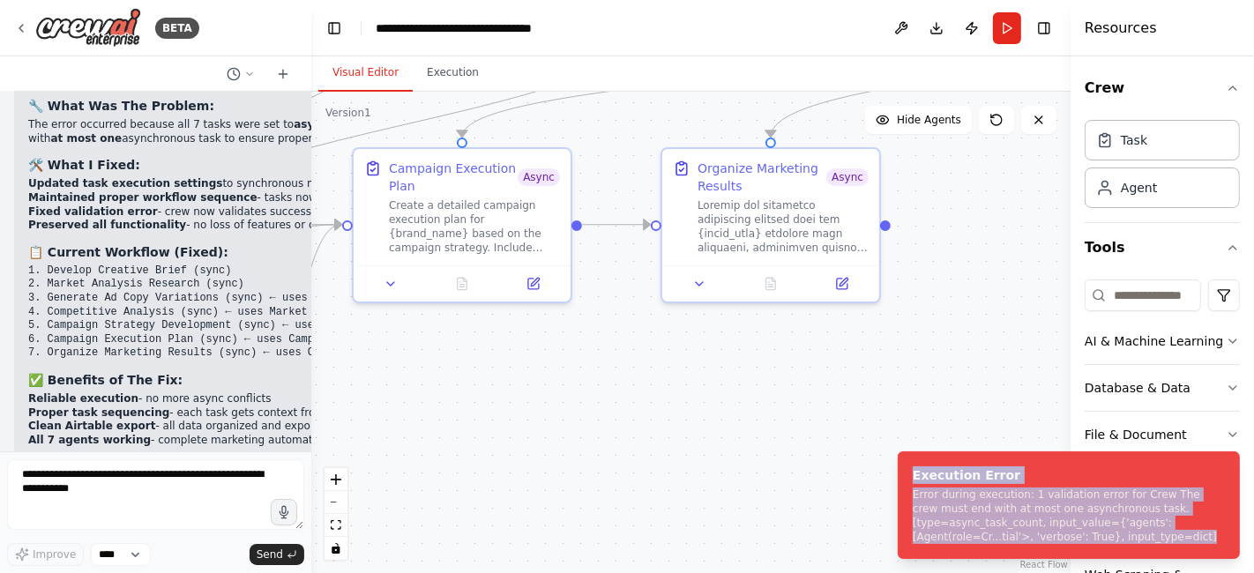
drag, startPoint x: 896, startPoint y: 382, endPoint x: 598, endPoint y: 422, distance: 300.7
click at [598, 422] on div ".deletable-edge-delete-btn { width: 20px; height: 20px; border: 0px solid #ffff…" at bounding box center [690, 333] width 759 height 482
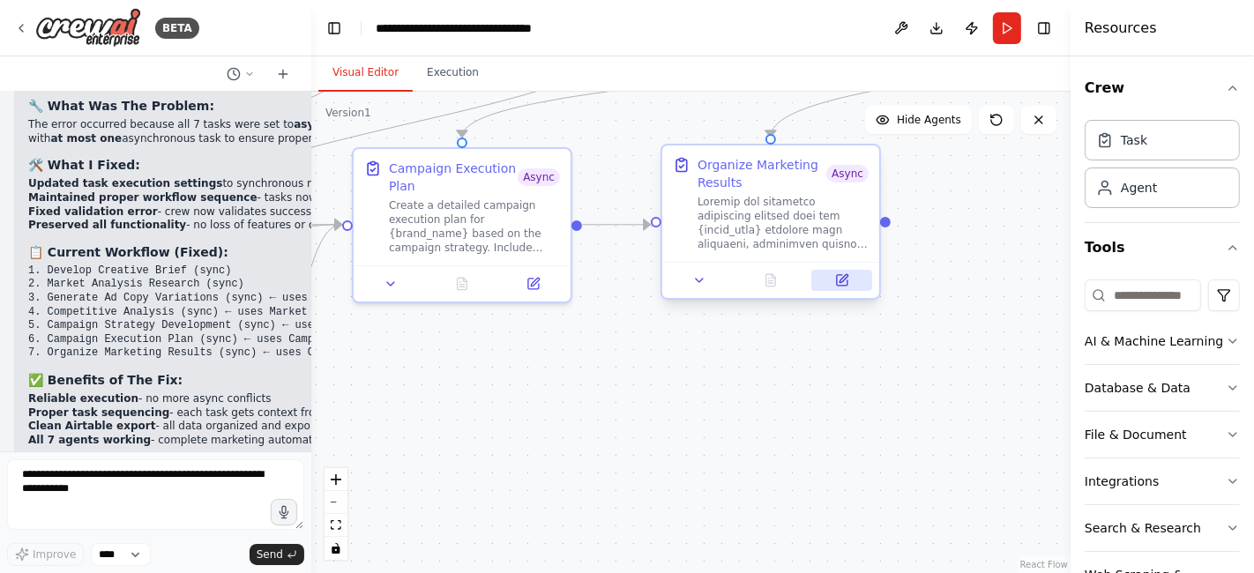
click at [841, 279] on icon at bounding box center [844, 278] width 8 height 8
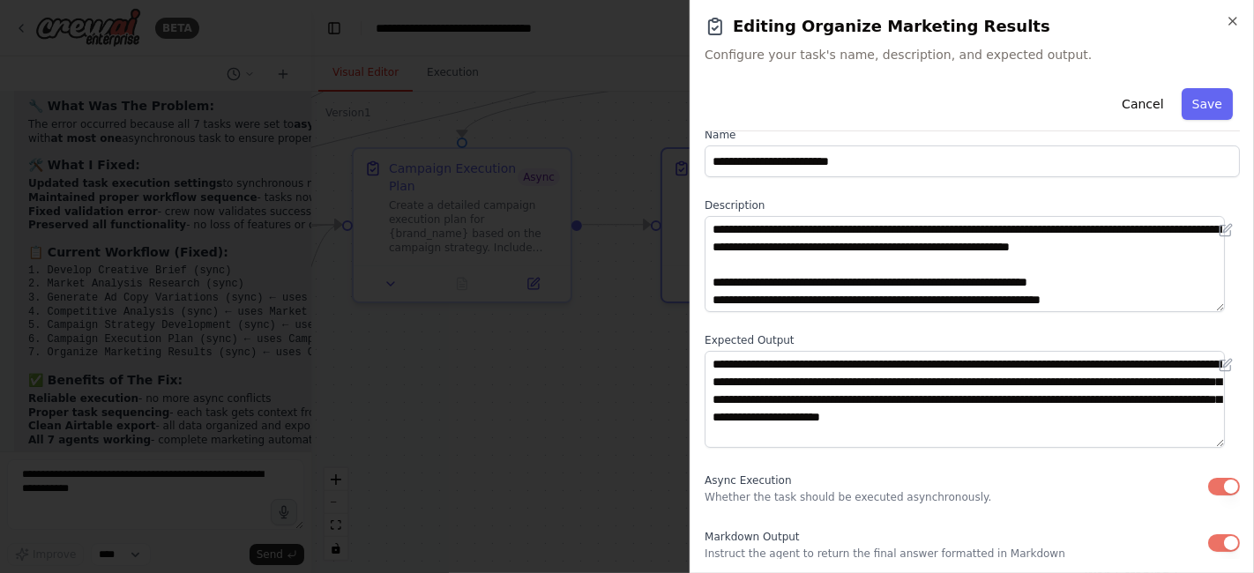
scroll to position [0, 0]
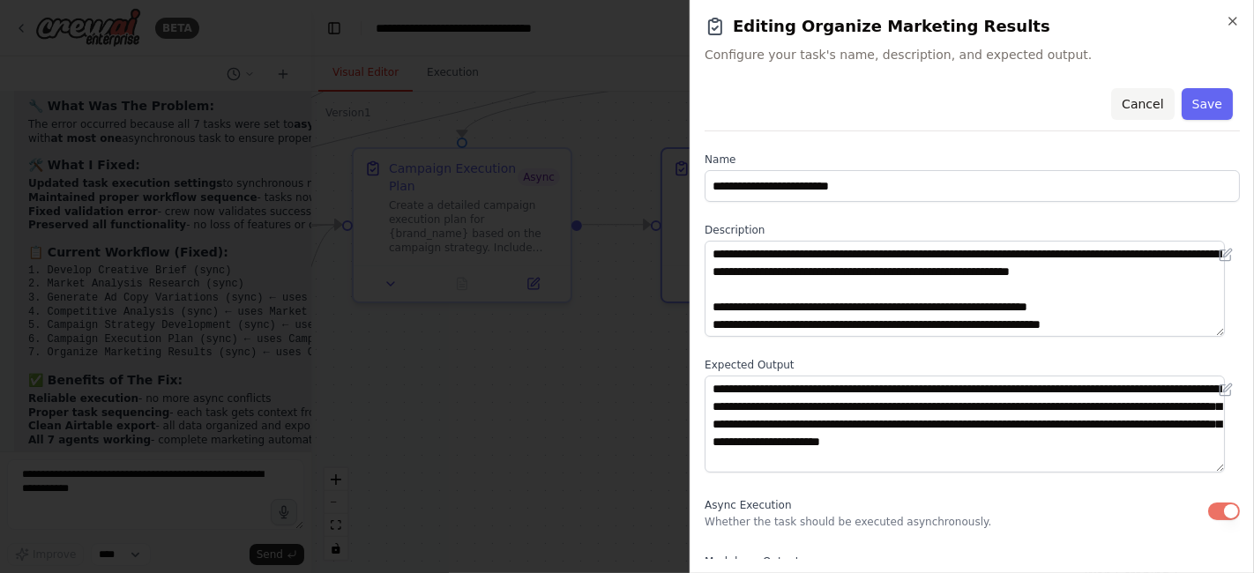
click at [1136, 99] on button "Cancel" at bounding box center [1142, 104] width 63 height 32
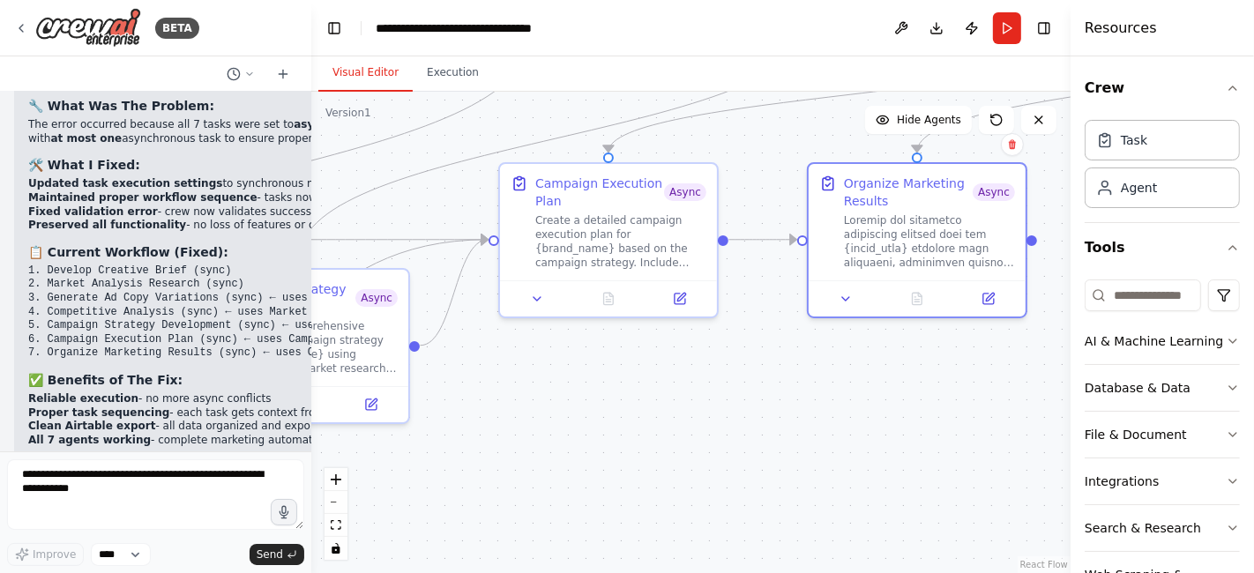
drag, startPoint x: 800, startPoint y: 401, endPoint x: 946, endPoint y: 414, distance: 147.0
click at [946, 414] on div ".deletable-edge-delete-btn { width: 20px; height: 20px; border: 0px solid #ffff…" at bounding box center [690, 333] width 759 height 482
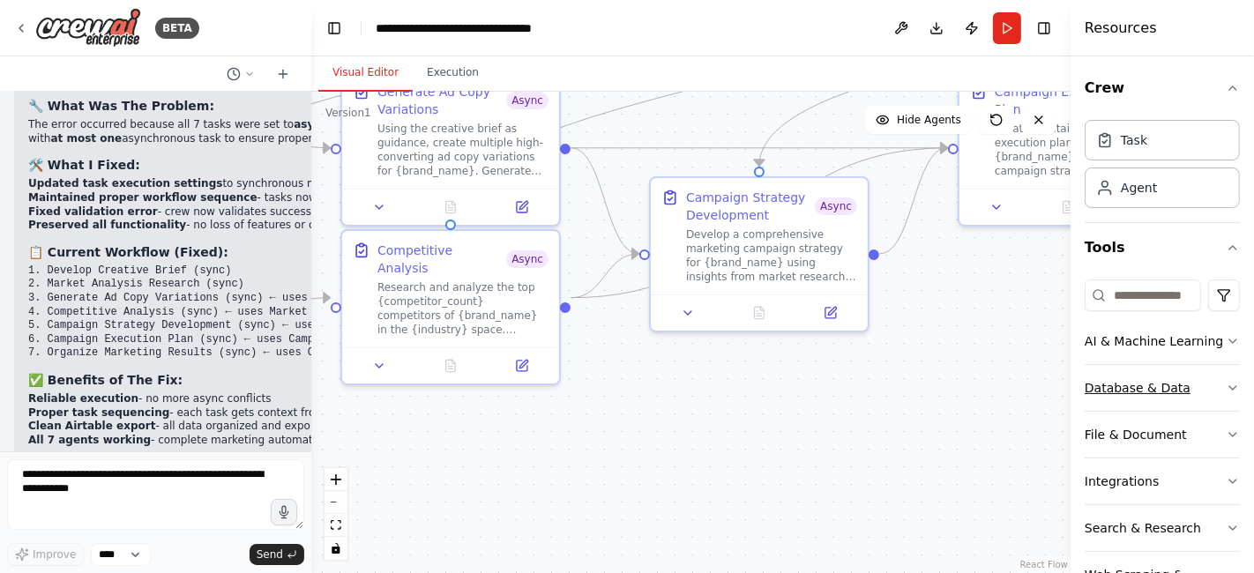
drag, startPoint x: 728, startPoint y: 472, endPoint x: 1188, endPoint y: 382, distance: 468.2
click at [1188, 382] on div "BETA Chat GPT-4o is crazy good for Static Ads but it's slow... And only generat…" at bounding box center [627, 286] width 1254 height 573
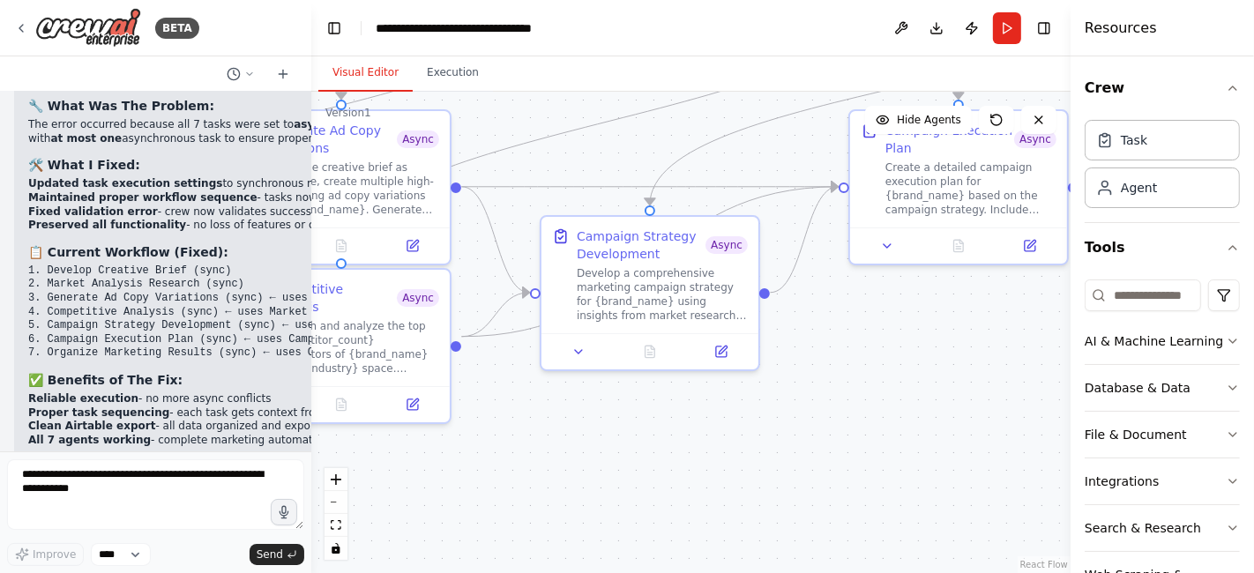
drag, startPoint x: 731, startPoint y: 425, endPoint x: 621, endPoint y: 464, distance: 116.9
click at [621, 464] on div ".deletable-edge-delete-btn { width: 20px; height: 20px; border: 0px solid #ffff…" at bounding box center [690, 333] width 759 height 482
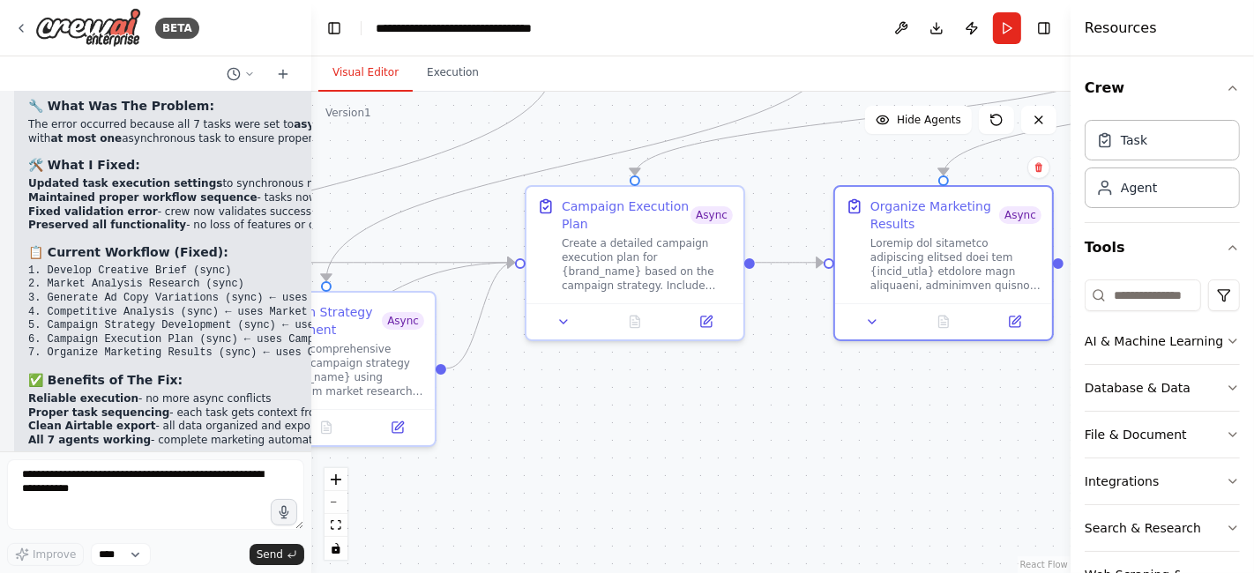
drag, startPoint x: 861, startPoint y: 424, endPoint x: 537, endPoint y: 500, distance: 332.4
click at [537, 500] on div ".deletable-edge-delete-btn { width: 20px; height: 20px; border: 0px solid #ffff…" at bounding box center [690, 333] width 759 height 482
click at [75, 472] on textarea at bounding box center [155, 494] width 297 height 71
paste textarea "**********"
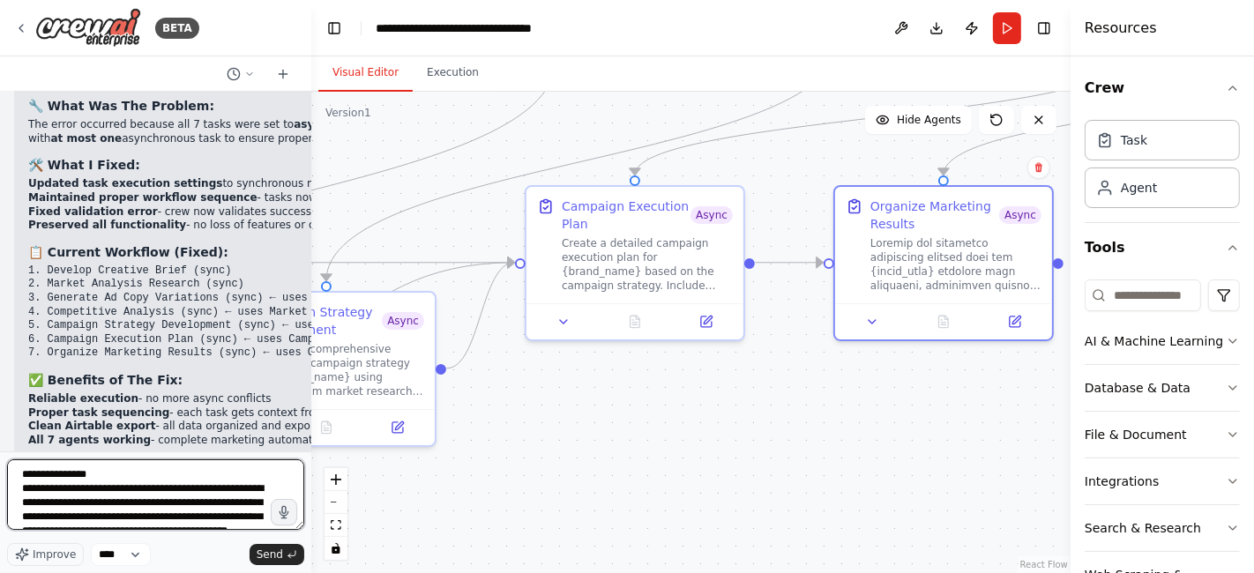
scroll to position [22, 0]
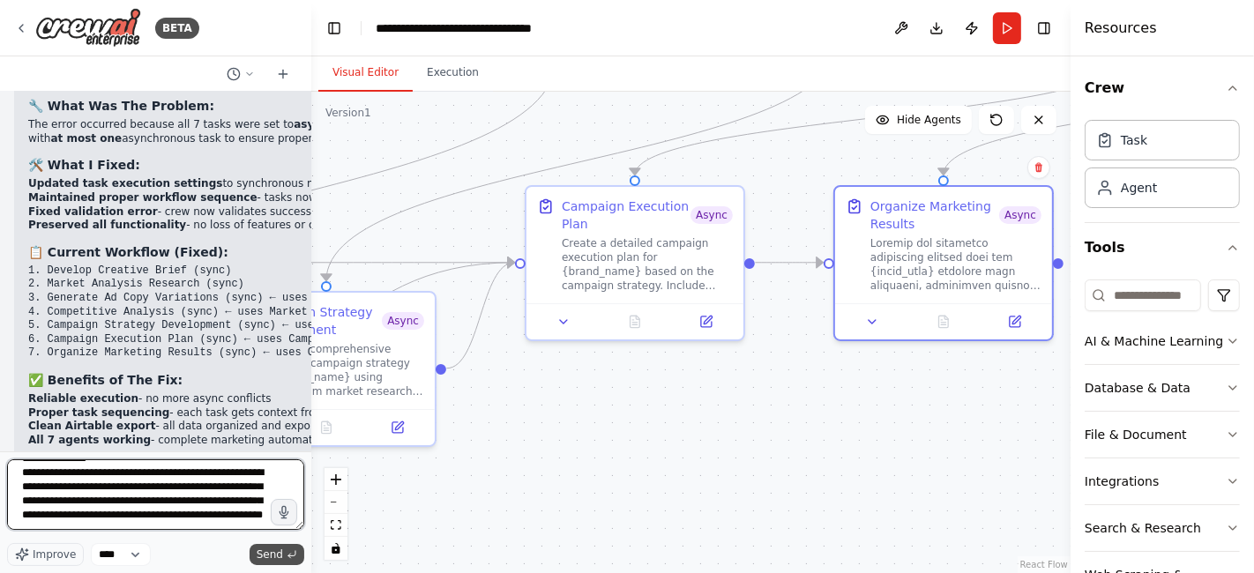
type textarea "**********"
click at [272, 554] on span "Send" at bounding box center [270, 555] width 26 height 14
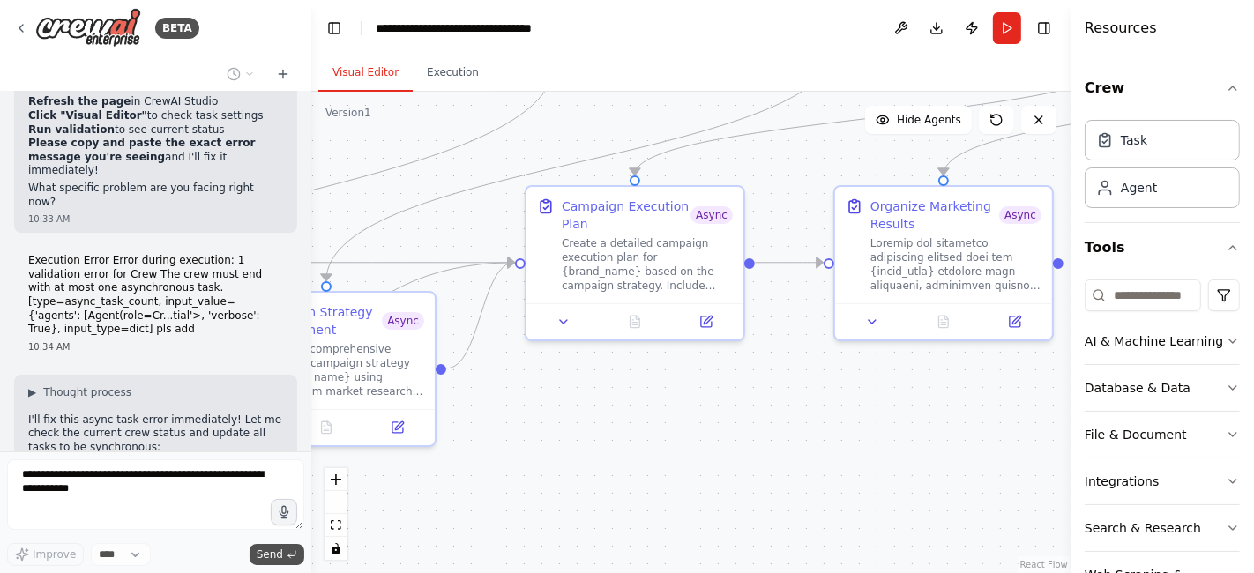
scroll to position [16386, 0]
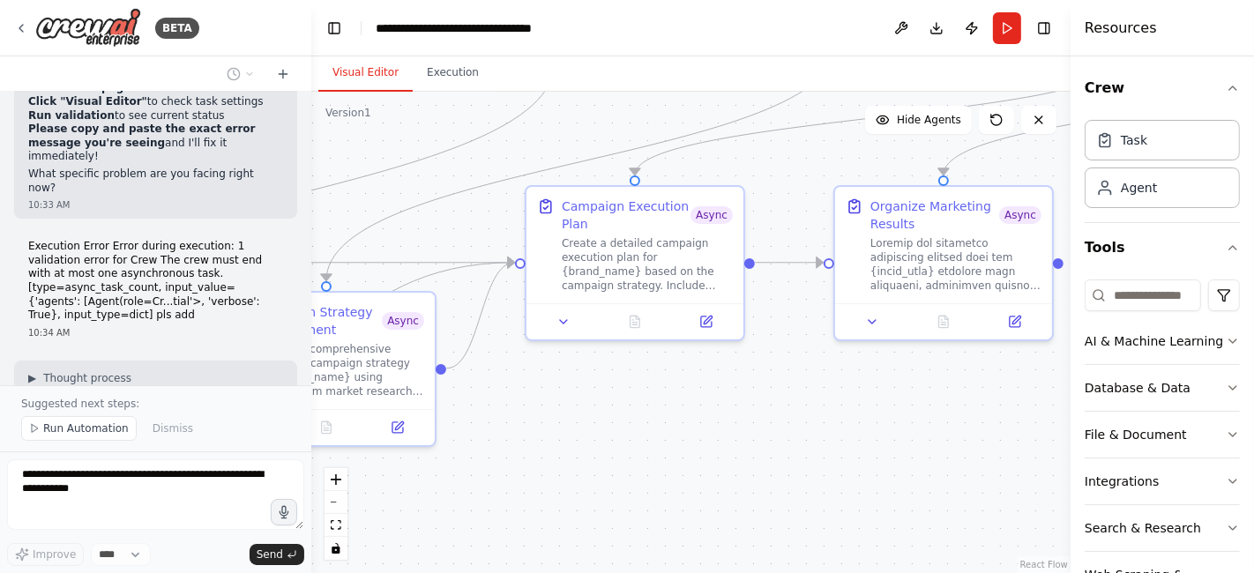
click at [290, 300] on div "Chat GPT-4o is crazy good for Static Ads but it's slow... And only generates on…" at bounding box center [155, 239] width 311 height 294
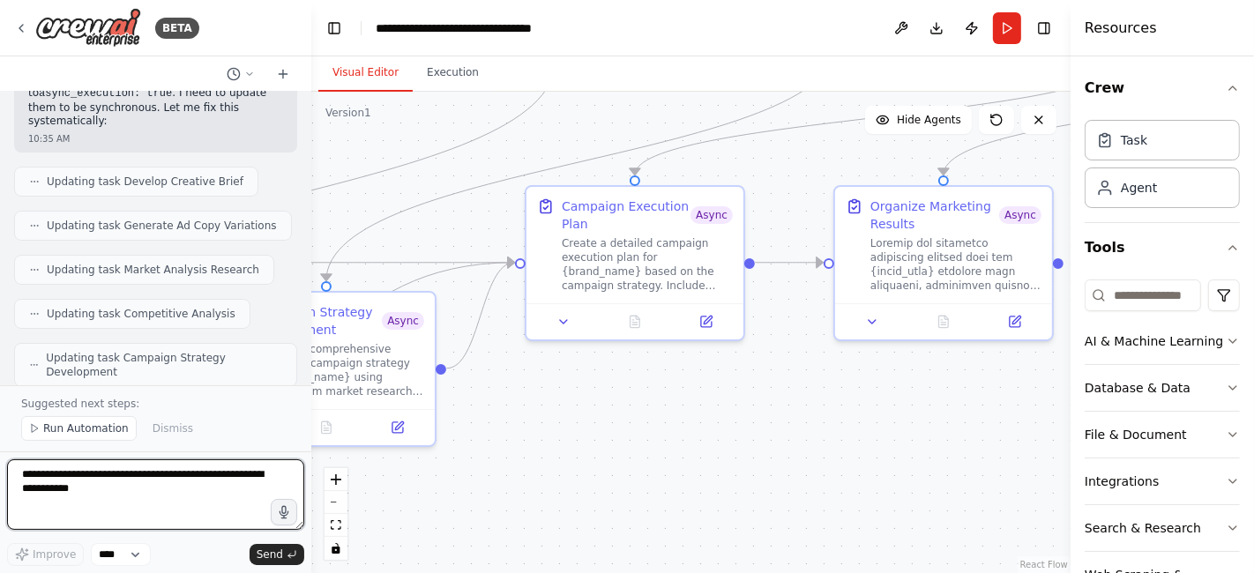
scroll to position [16856, 0]
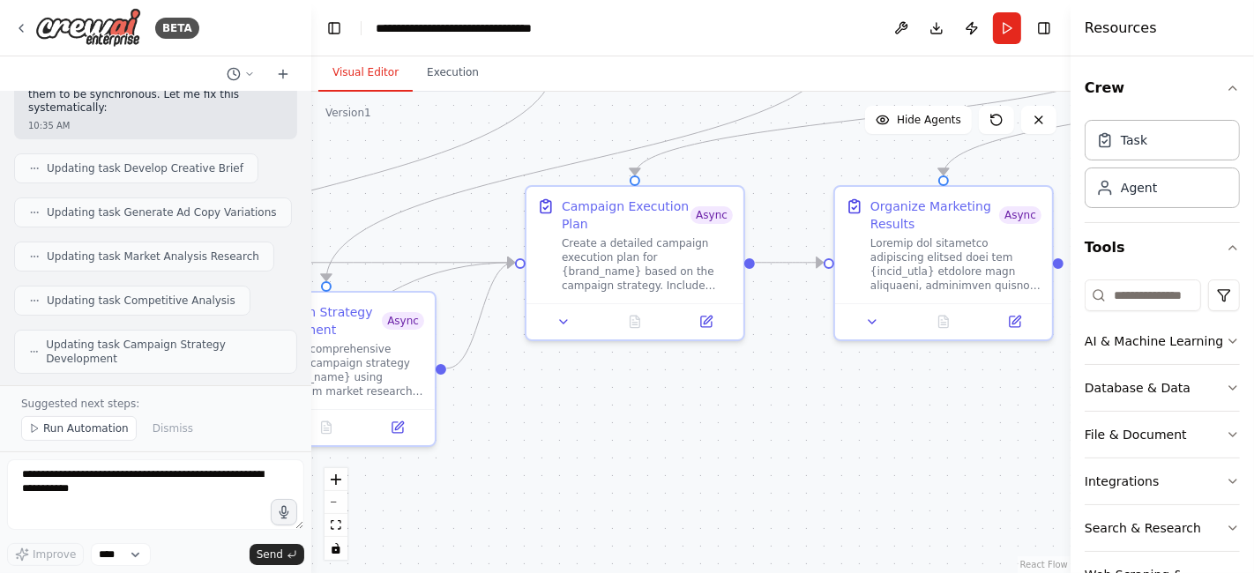
drag, startPoint x: 205, startPoint y: 284, endPoint x: 189, endPoint y: 272, distance: 19.6
drag, startPoint x: 189, startPoint y: 272, endPoint x: 215, endPoint y: 275, distance: 26.6
drag, startPoint x: 243, startPoint y: 187, endPoint x: 236, endPoint y: 246, distance: 59.5
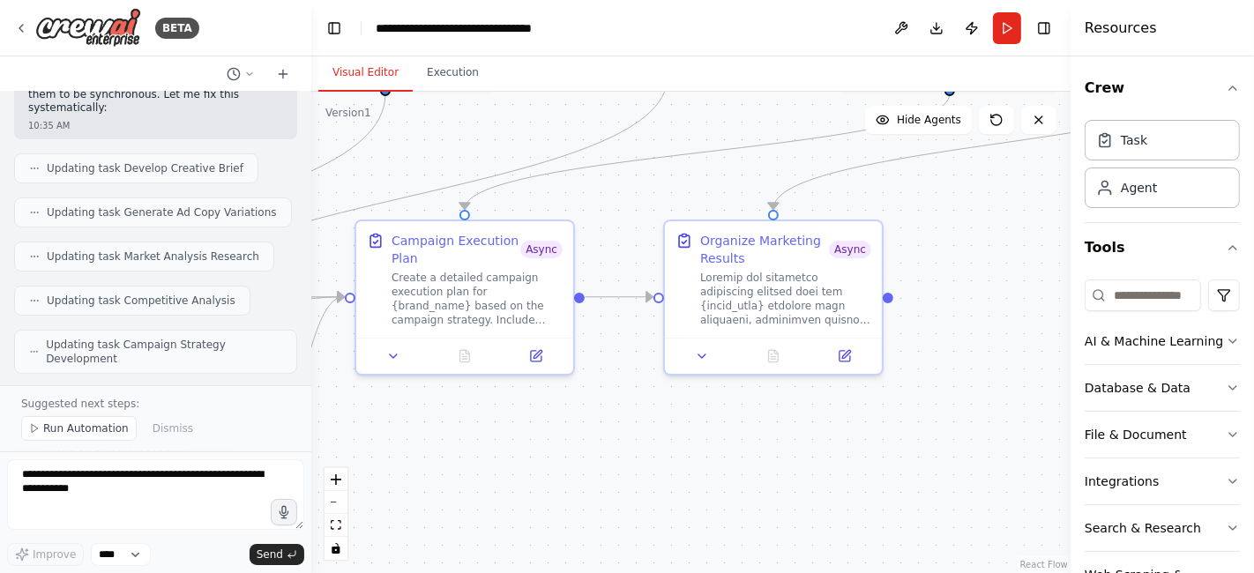
drag, startPoint x: 860, startPoint y: 462, endPoint x: 690, endPoint y: 496, distance: 173.6
click at [690, 496] on div ".deletable-edge-delete-btn { width: 20px; height: 20px; border: 0px solid #ffff…" at bounding box center [690, 333] width 759 height 482
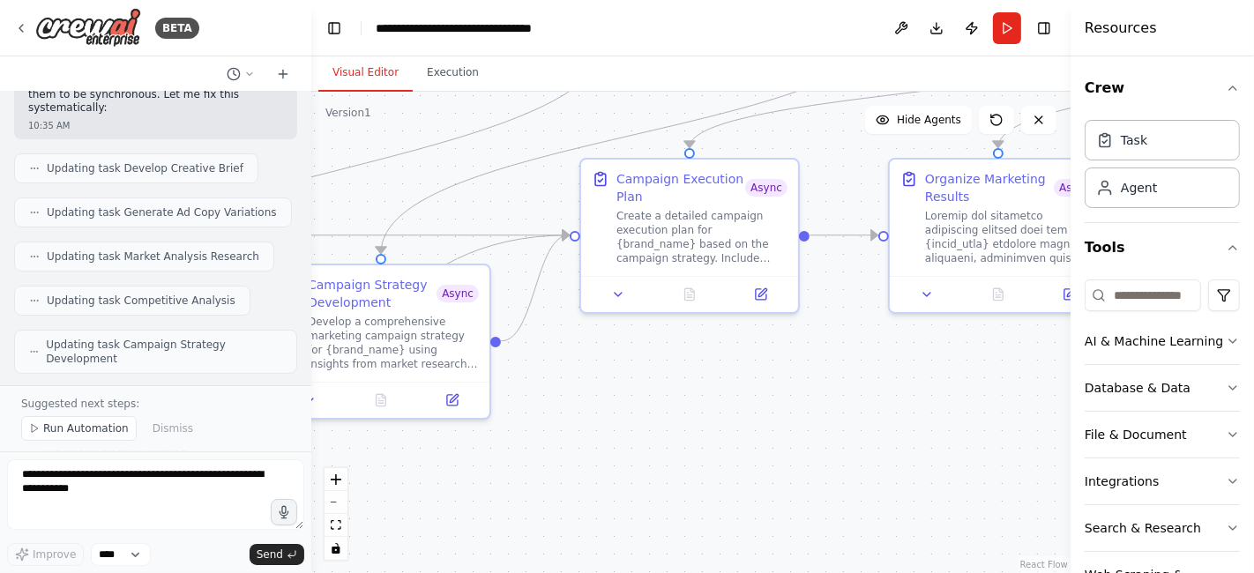
drag, startPoint x: 762, startPoint y: 443, endPoint x: 987, endPoint y: 381, distance: 233.2
click at [987, 381] on div ".deletable-edge-delete-btn { width: 20px; height: 20px; border: 0px solid #ffff…" at bounding box center [690, 333] width 759 height 482
click at [57, 477] on textarea at bounding box center [155, 494] width 297 height 71
click at [61, 433] on span "Run Automation" at bounding box center [86, 429] width 86 height 14
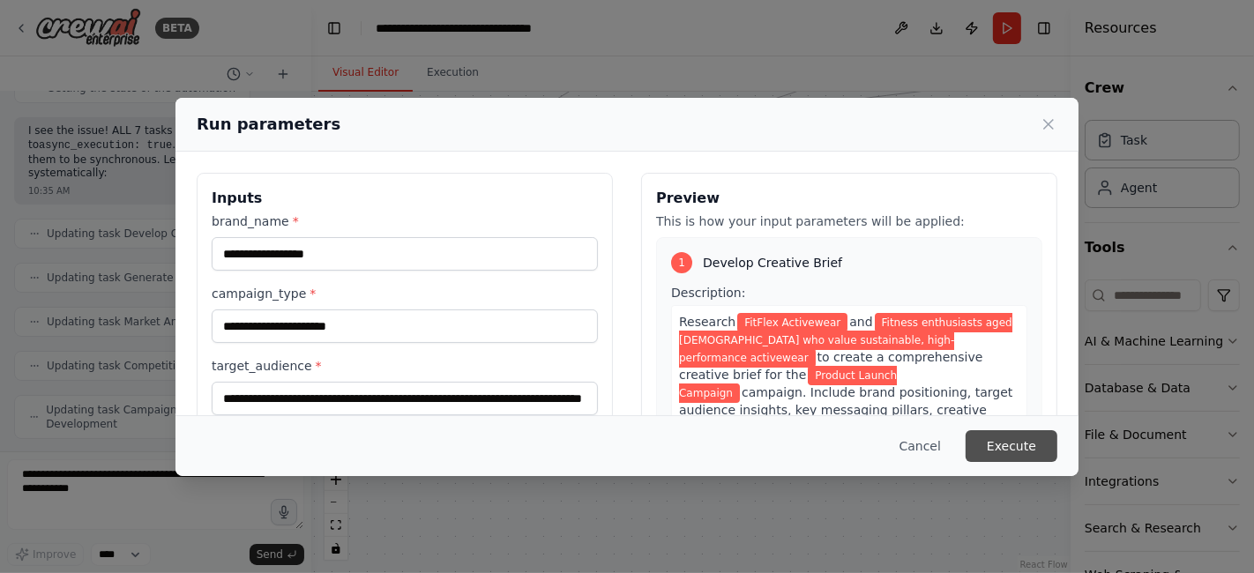
click at [1004, 455] on button "Execute" at bounding box center [1012, 446] width 92 height 32
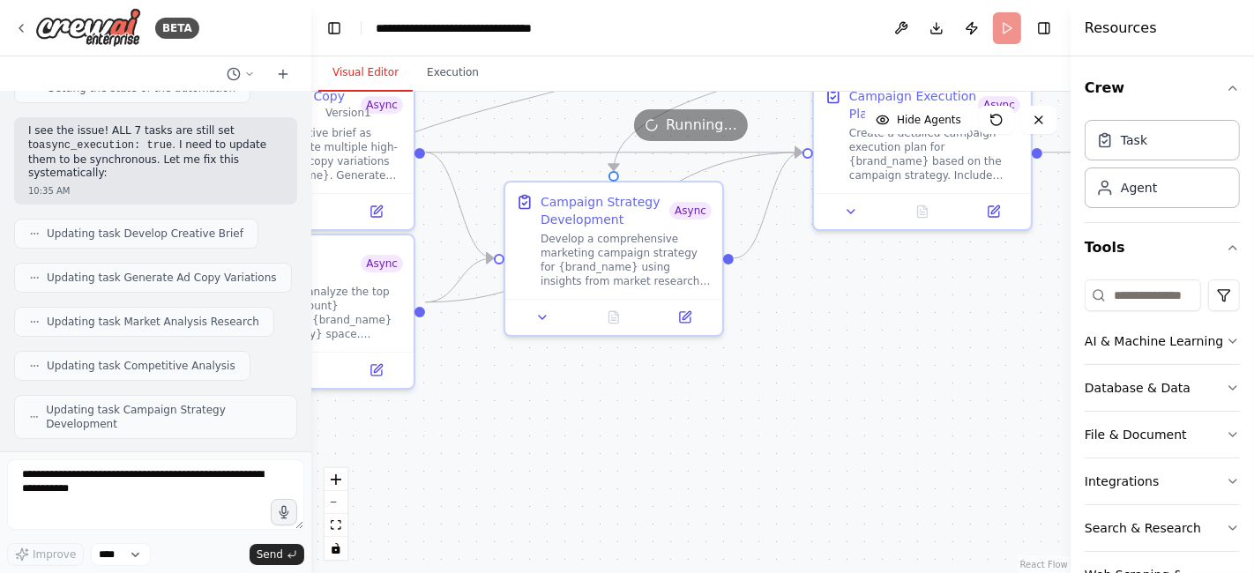
drag, startPoint x: 911, startPoint y: 393, endPoint x: 1166, endPoint y: 285, distance: 277.0
click at [1166, 285] on div "BETA Chat GPT-4o is crazy good for Static Ads but it's slow... And only generat…" at bounding box center [627, 286] width 1254 height 573
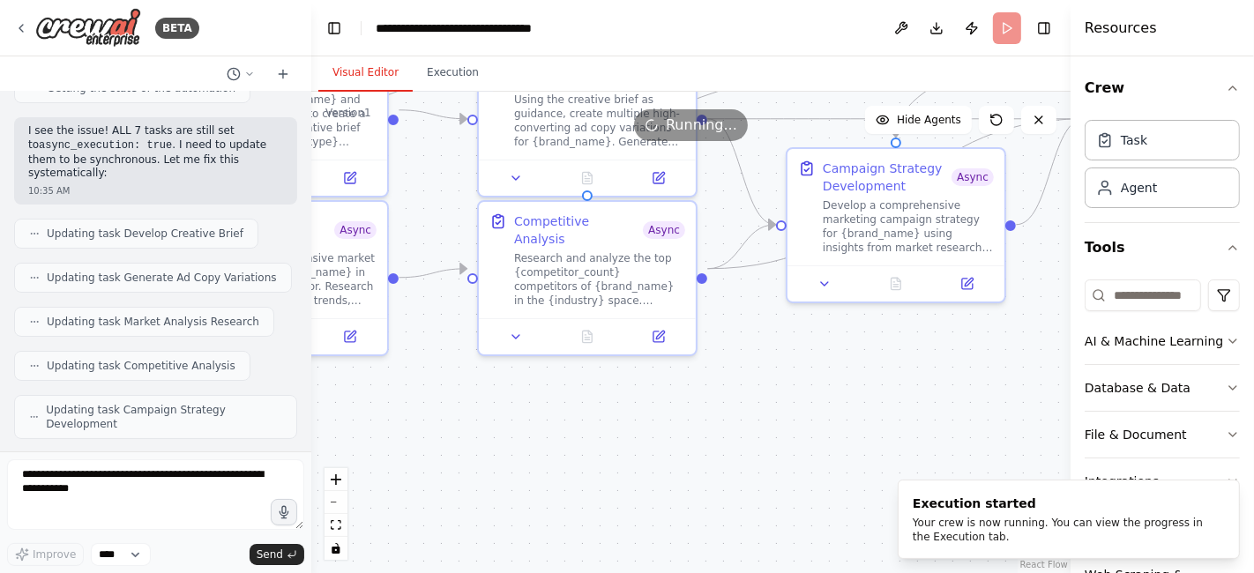
drag, startPoint x: 753, startPoint y: 398, endPoint x: 1013, endPoint y: 390, distance: 260.3
click at [1013, 390] on div ".deletable-edge-delete-btn { width: 20px; height: 20px; border: 0px solid #ffff…" at bounding box center [690, 333] width 759 height 482
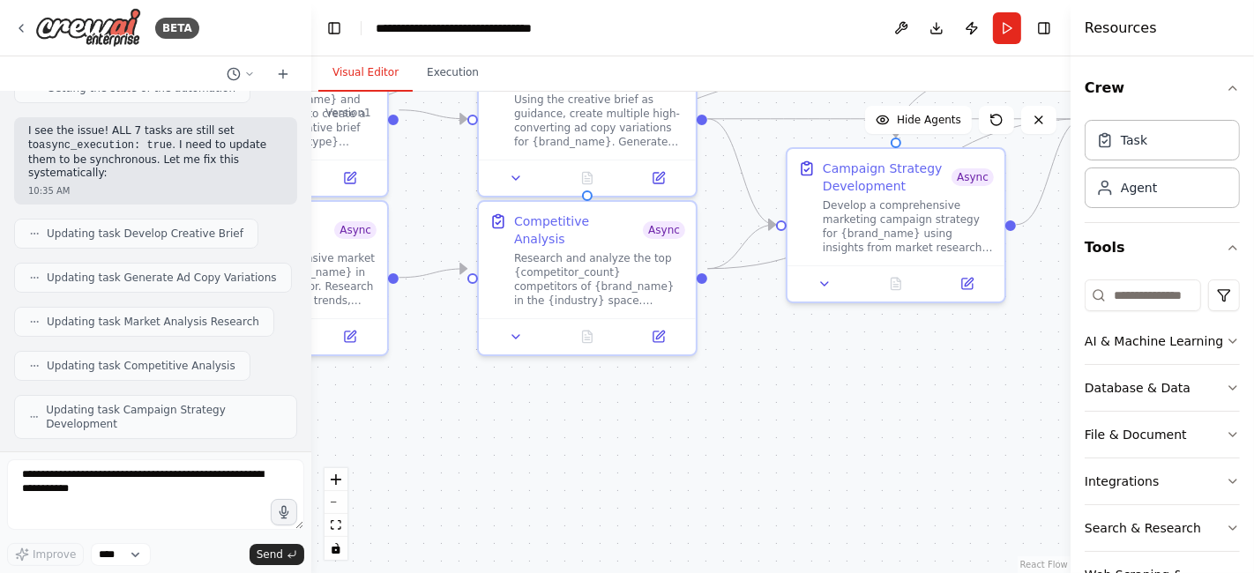
drag, startPoint x: 113, startPoint y: 360, endPoint x: 168, endPoint y: 422, distance: 83.1
drag, startPoint x: 231, startPoint y: 250, endPoint x: 110, endPoint y: 238, distance: 121.4
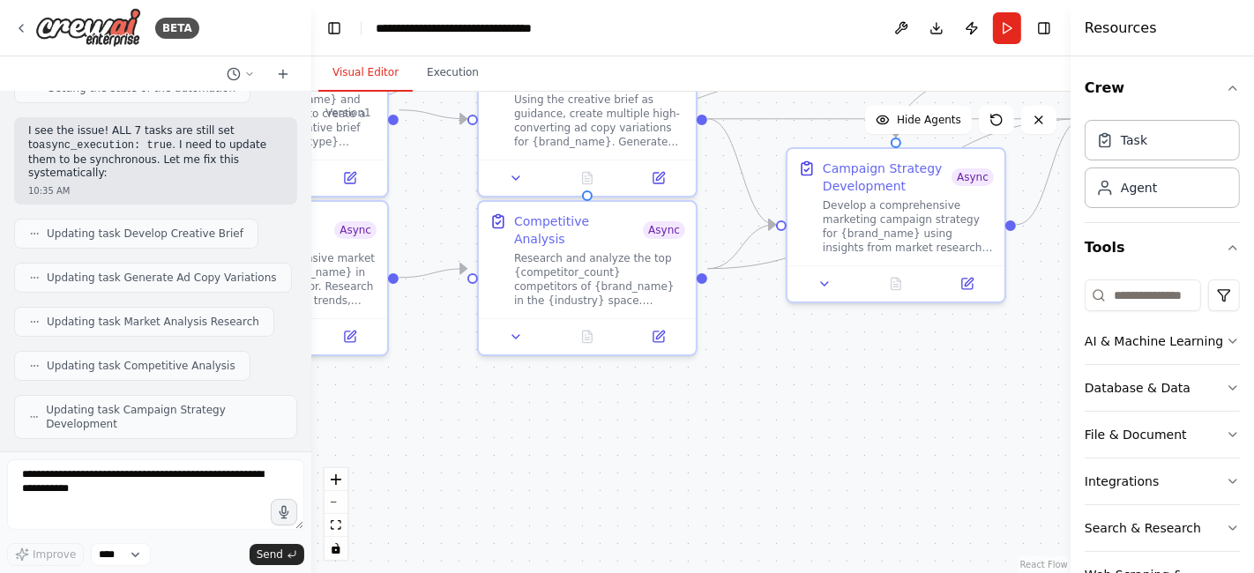
drag, startPoint x: 188, startPoint y: 321, endPoint x: 219, endPoint y: 358, distance: 48.2
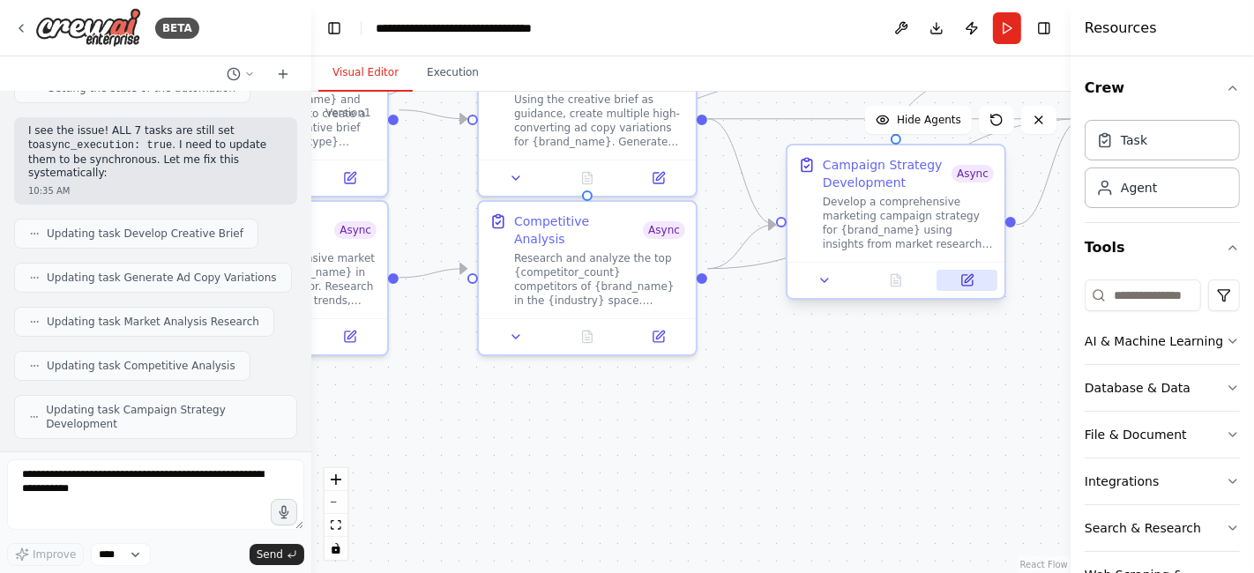
click at [966, 283] on icon at bounding box center [967, 280] width 11 height 11
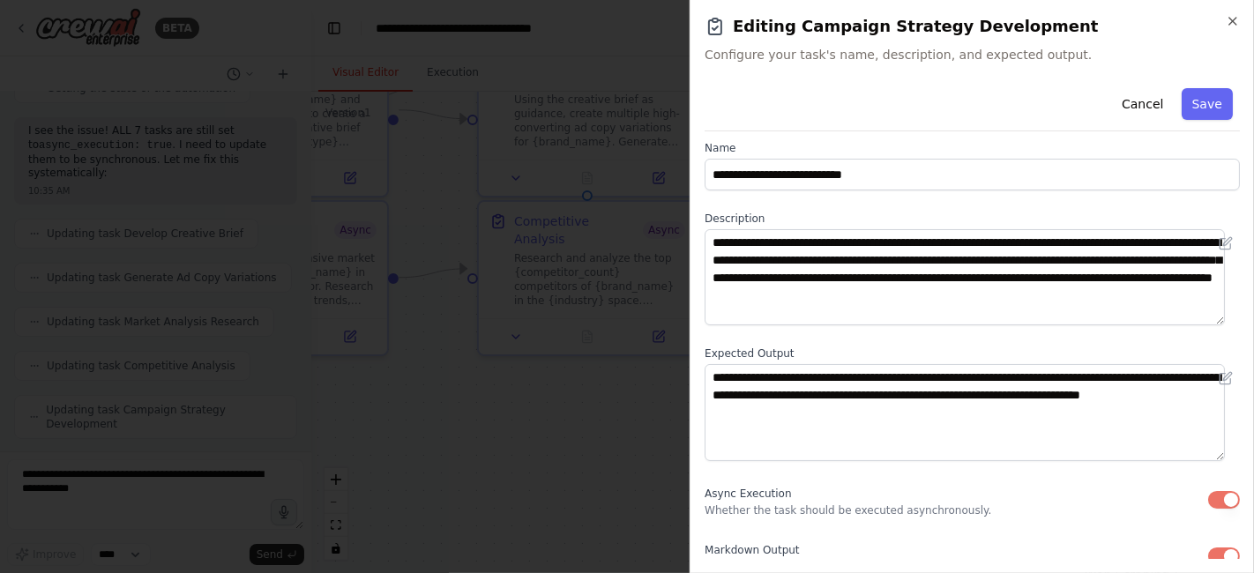
scroll to position [25, 0]
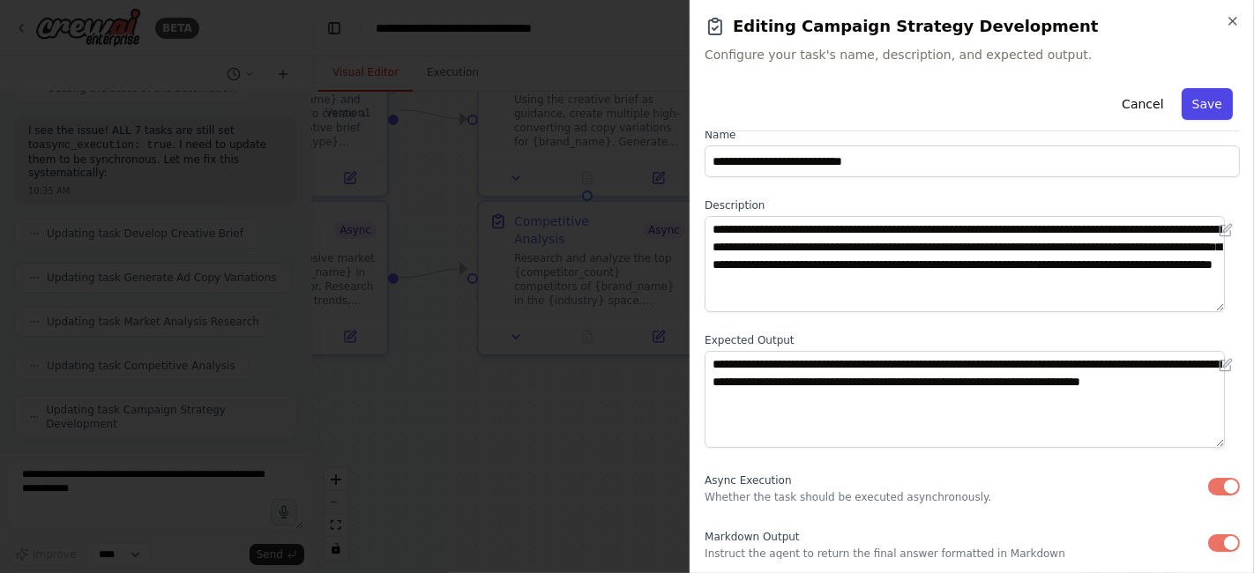
click at [1195, 112] on button "Save" at bounding box center [1207, 104] width 51 height 32
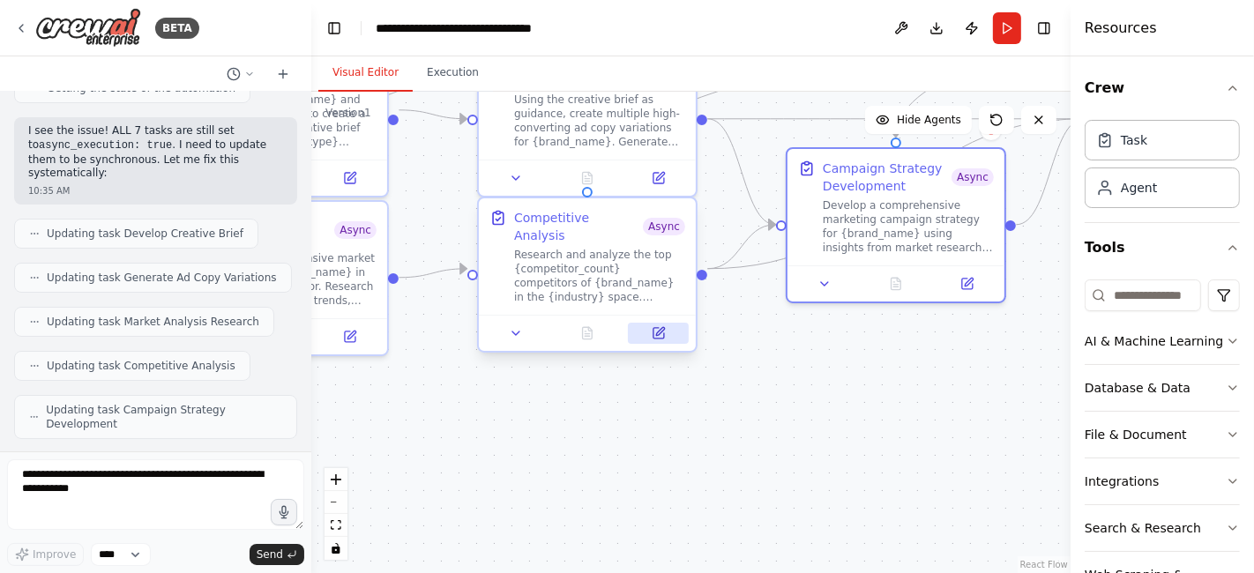
click at [656, 328] on icon at bounding box center [658, 333] width 11 height 11
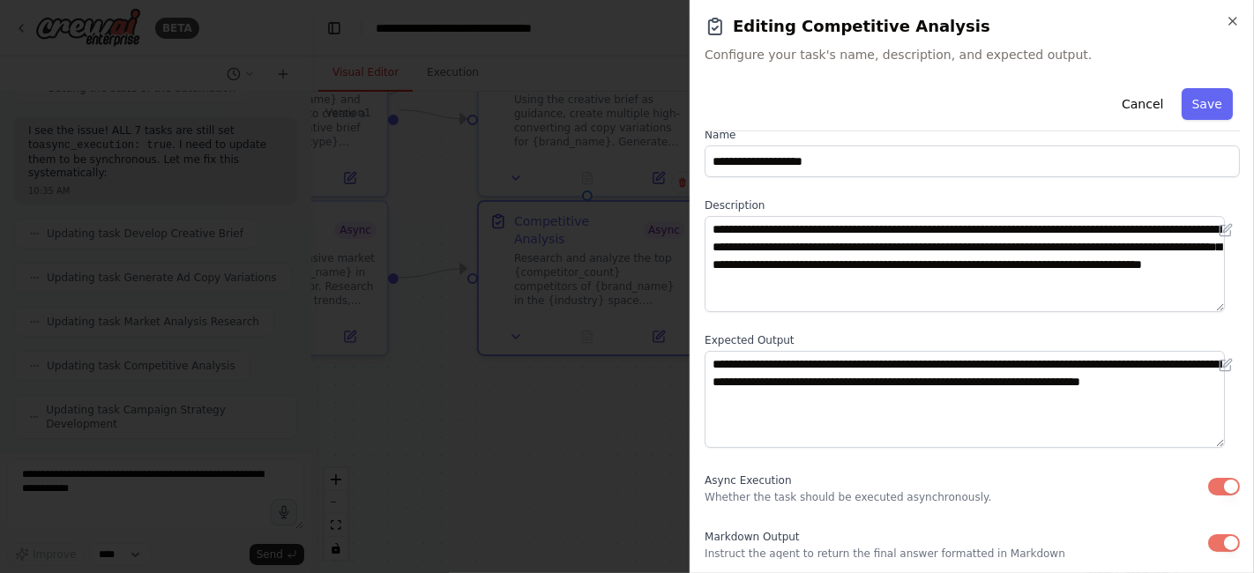
scroll to position [0, 0]
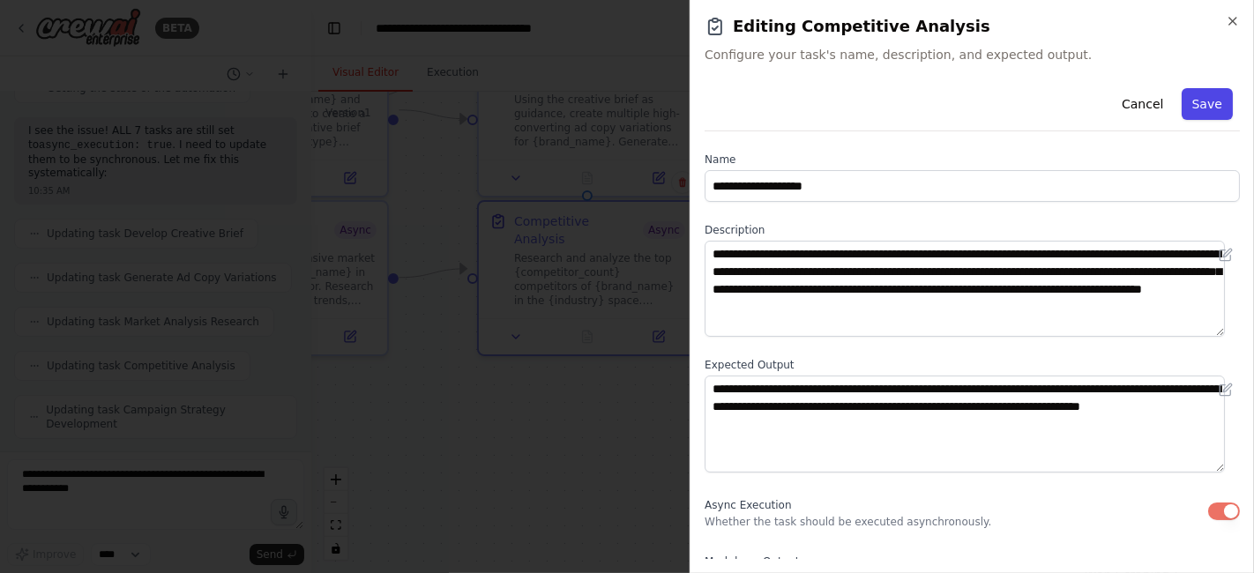
click at [1197, 99] on button "Save" at bounding box center [1207, 104] width 51 height 32
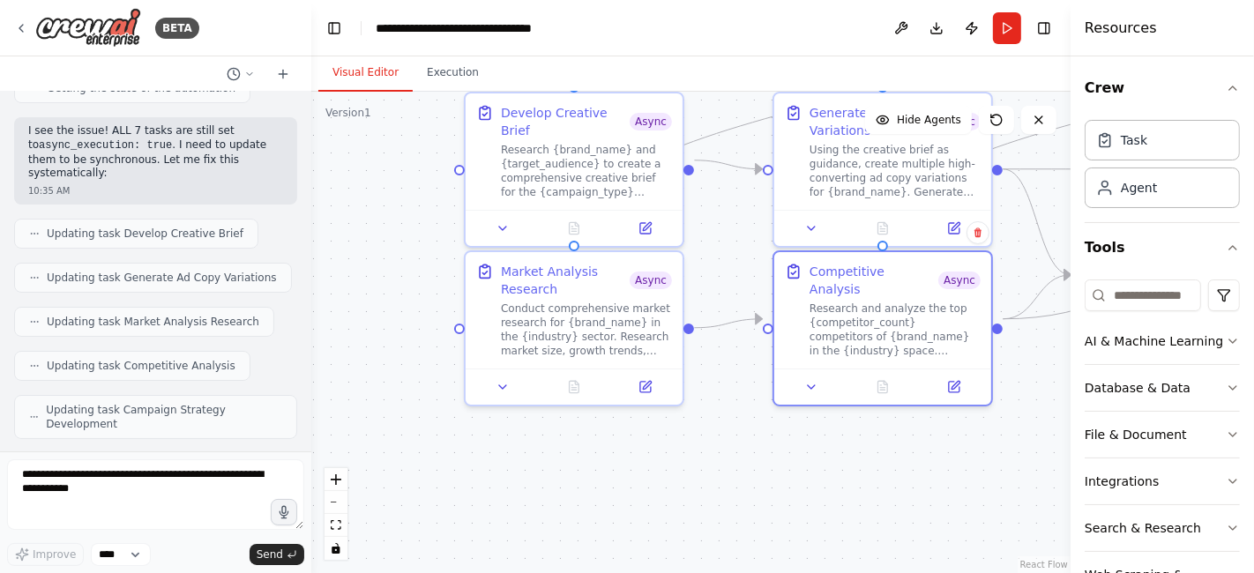
drag, startPoint x: 758, startPoint y: 390, endPoint x: 1055, endPoint y: 439, distance: 300.4
click at [1055, 439] on div ".deletable-edge-delete-btn { width: 20px; height: 20px; border: 0px solid #ffff…" at bounding box center [690, 333] width 759 height 482
click at [954, 222] on button at bounding box center [963, 223] width 61 height 21
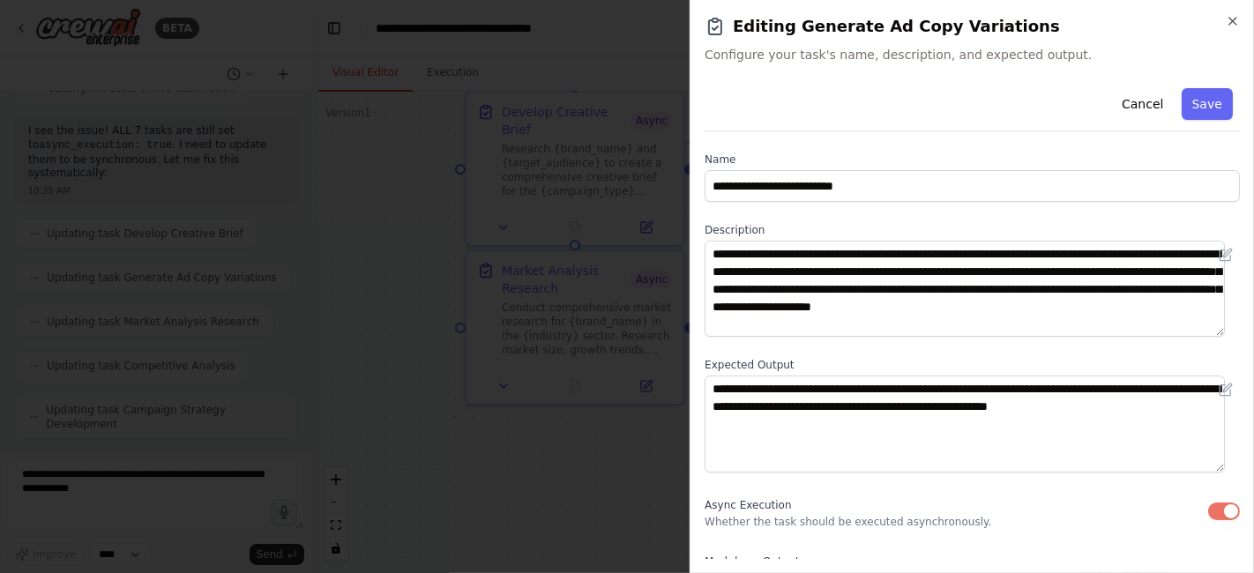
scroll to position [2, 0]
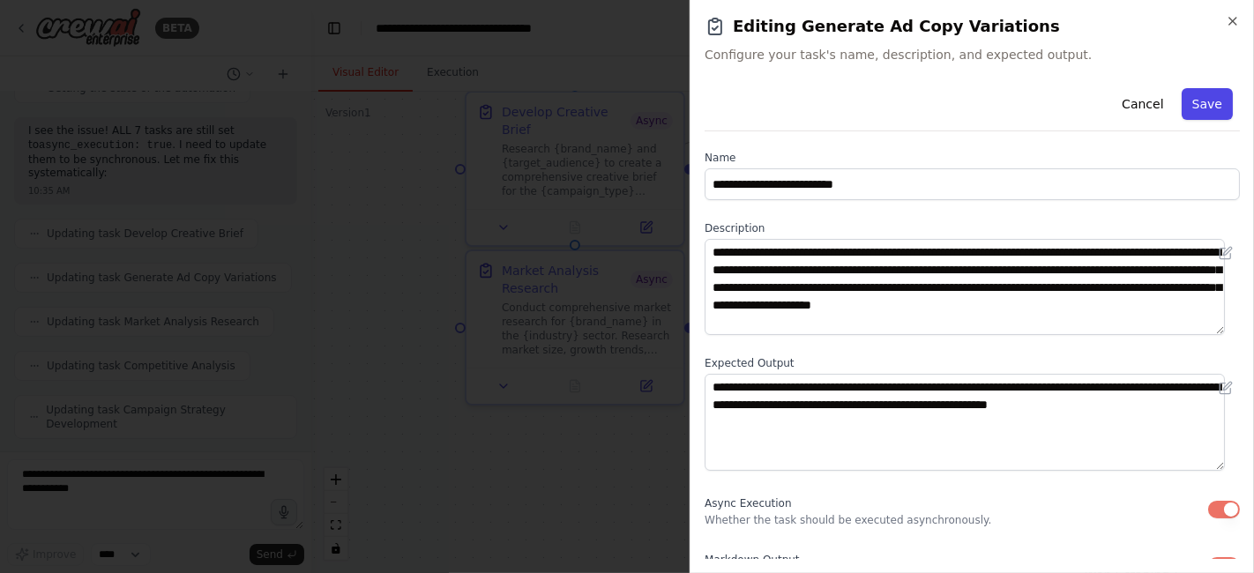
click at [1198, 100] on button "Save" at bounding box center [1207, 104] width 51 height 32
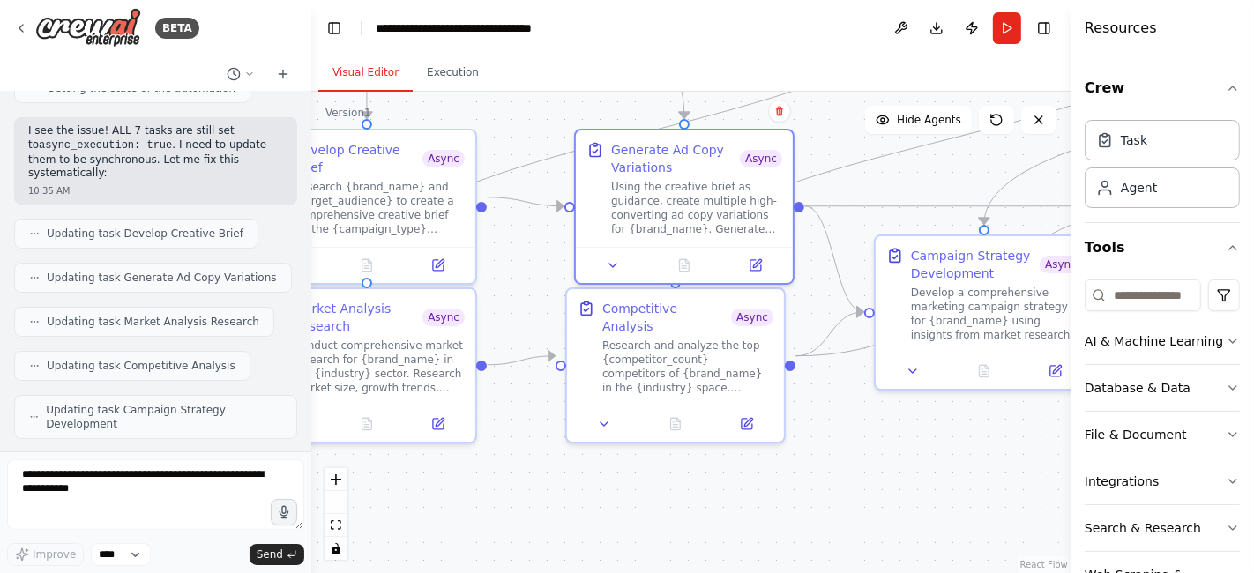
drag, startPoint x: 842, startPoint y: 459, endPoint x: 635, endPoint y: 497, distance: 210.7
click at [635, 497] on div ".deletable-edge-delete-btn { width: 20px; height: 20px; border: 0px solid #ffff…" at bounding box center [690, 333] width 759 height 482
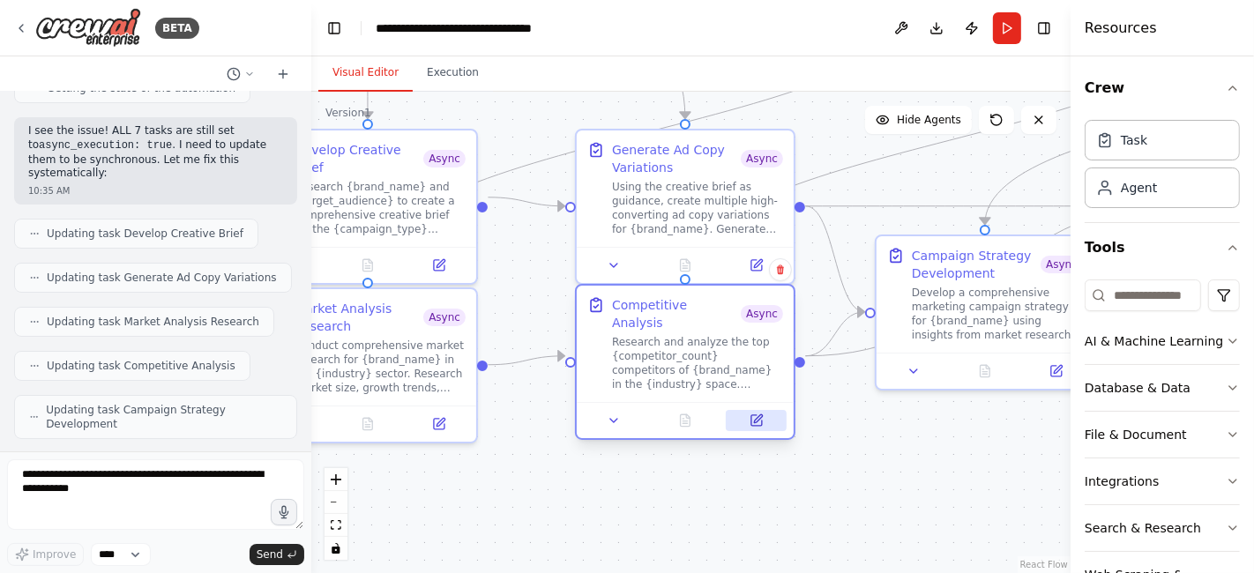
click at [750, 414] on icon at bounding box center [757, 421] width 14 height 14
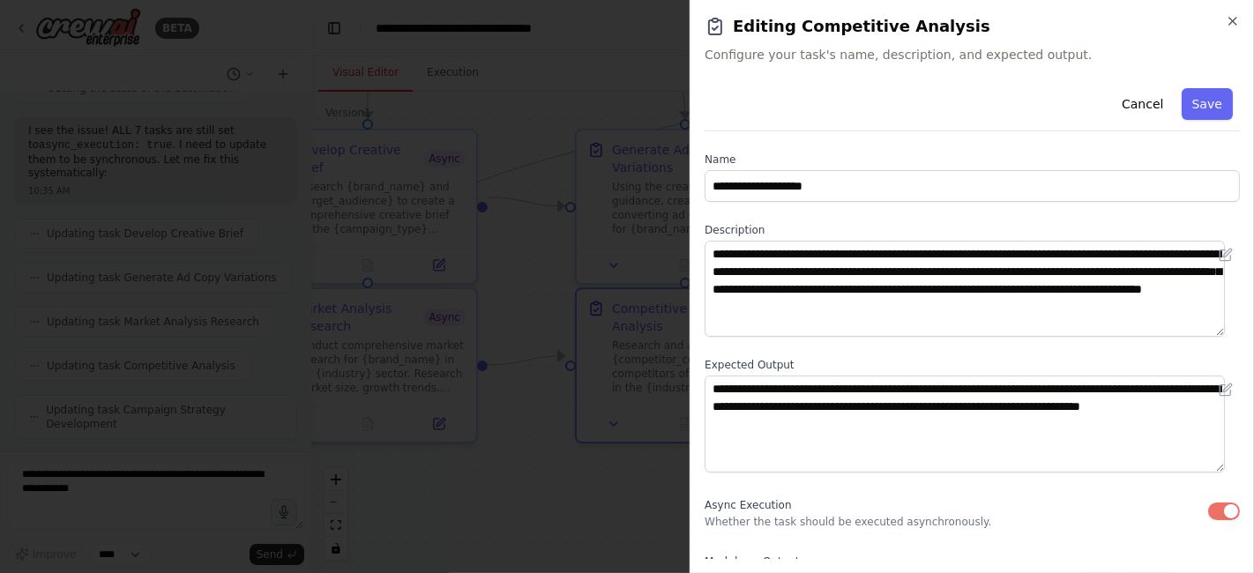
scroll to position [25, 0]
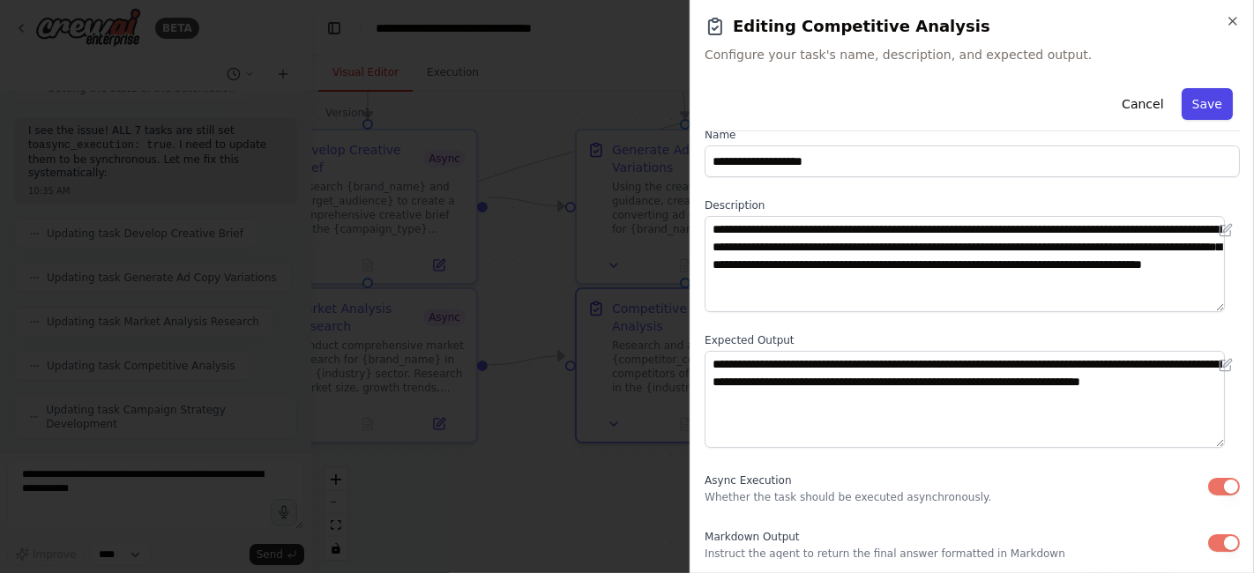
click at [1197, 109] on button "Save" at bounding box center [1207, 104] width 51 height 32
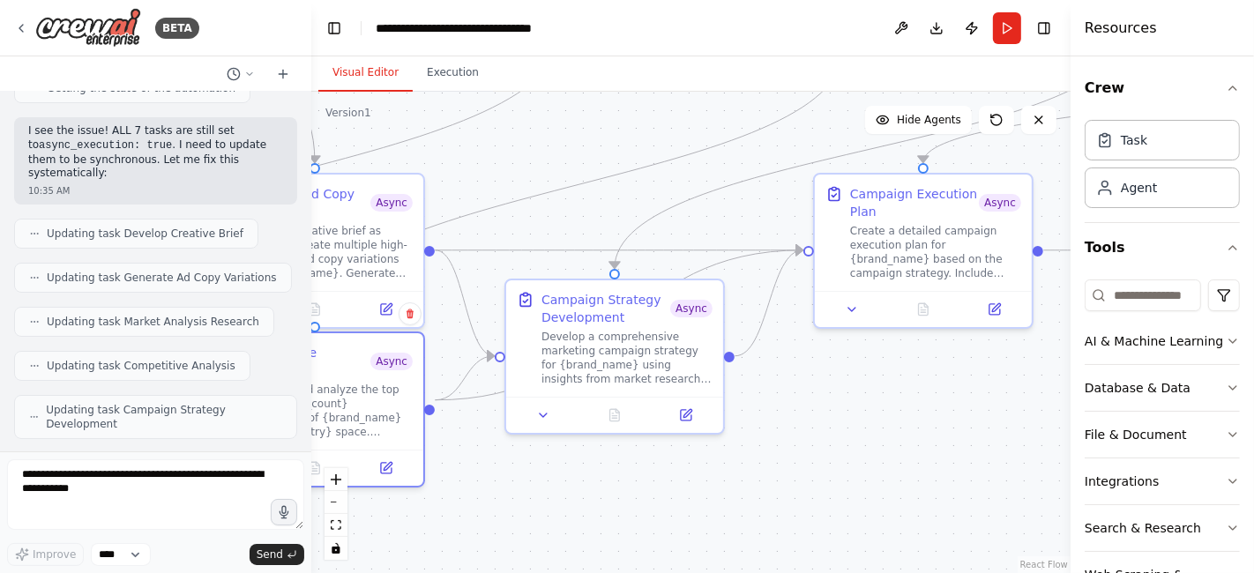
drag, startPoint x: 931, startPoint y: 472, endPoint x: 561, endPoint y: 515, distance: 372.9
click at [561, 515] on div ".deletable-edge-delete-btn { width: 20px; height: 20px; border: 0px solid #ffff…" at bounding box center [690, 333] width 759 height 482
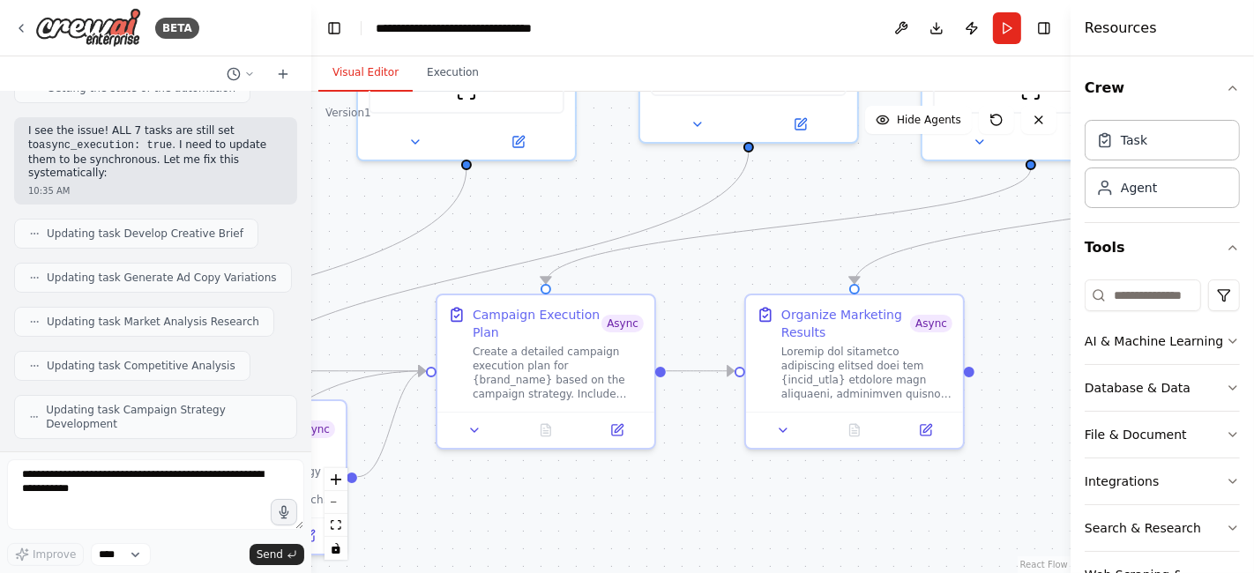
drag, startPoint x: 824, startPoint y: 459, endPoint x: 392, endPoint y: 578, distance: 447.1
click at [392, 572] on html "BETA Chat GPT-4o is crazy good for Static Ads but it's slow... And only generat…" at bounding box center [627, 286] width 1254 height 573
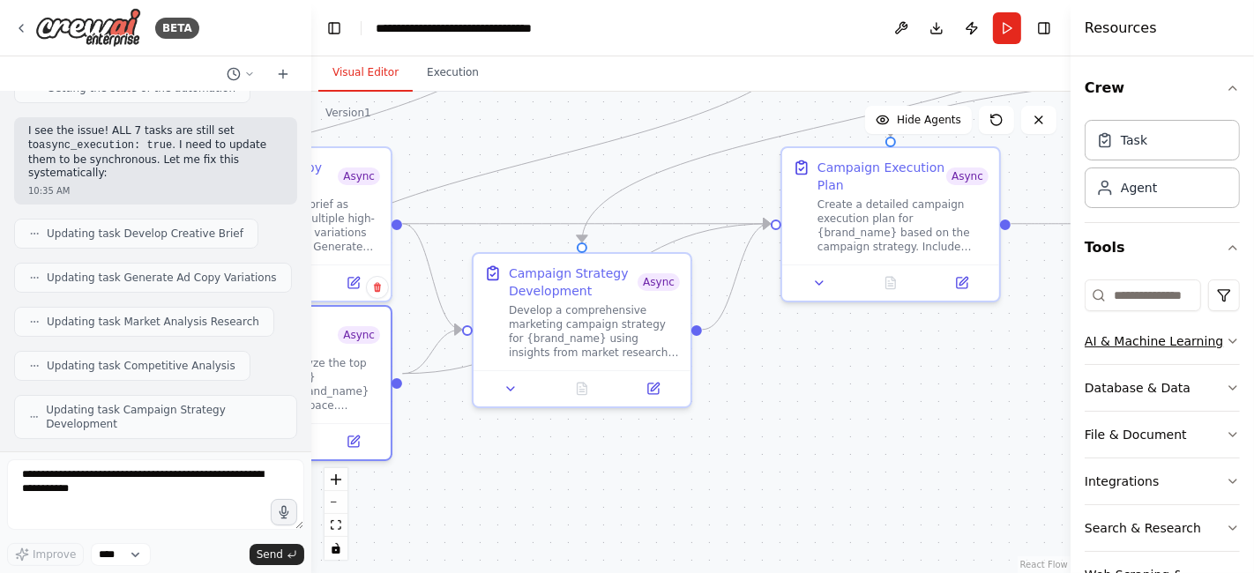
drag, startPoint x: 724, startPoint y: 515, endPoint x: 1123, endPoint y: 370, distance: 424.0
click at [1123, 370] on div "BETA Chat GPT-4o is crazy good for Static Ads but it's slow... And only generat…" at bounding box center [627, 286] width 1254 height 573
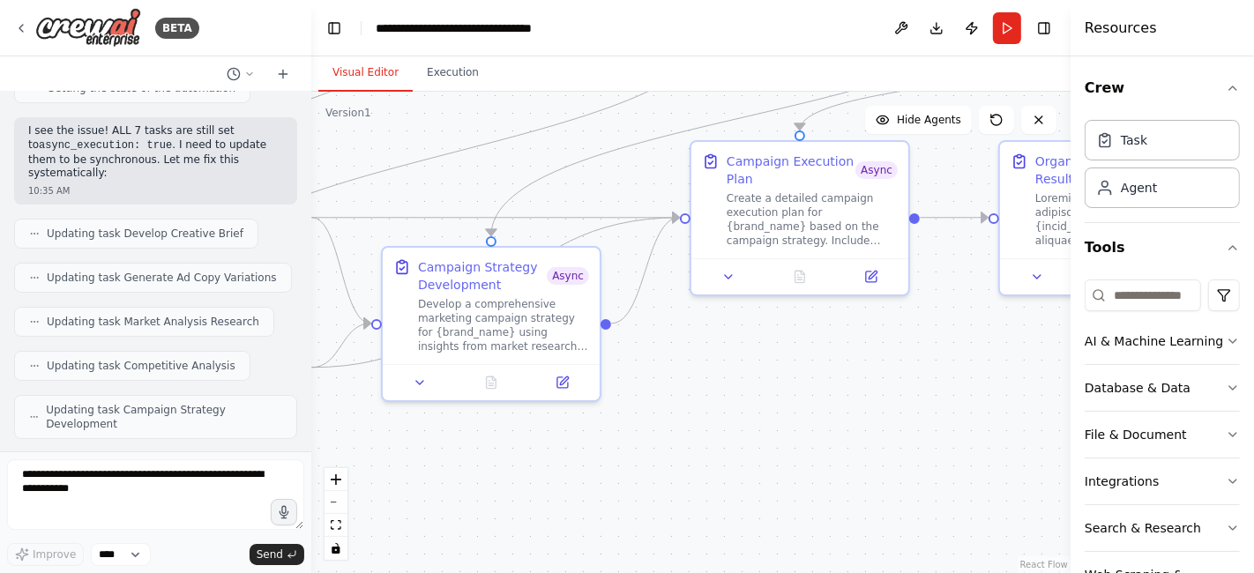
drag, startPoint x: 752, startPoint y: 474, endPoint x: 629, endPoint y: 459, distance: 124.3
click at [629, 459] on div ".deletable-edge-delete-btn { width: 20px; height: 20px; border: 0px solid #ffff…" at bounding box center [690, 333] width 759 height 482
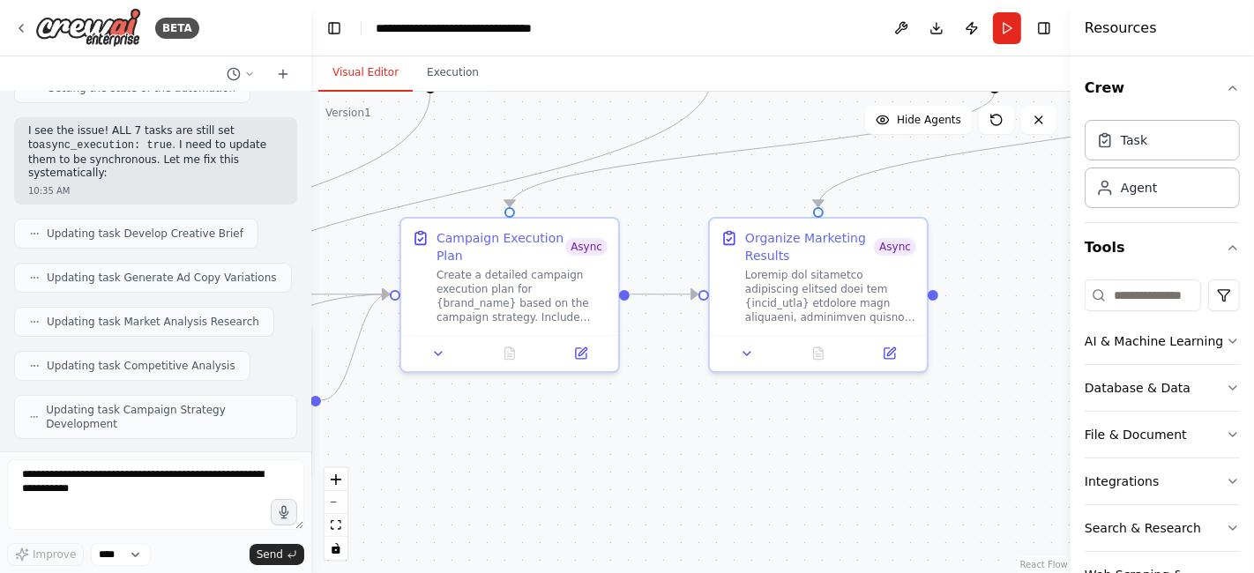
drag, startPoint x: 962, startPoint y: 419, endPoint x: 691, endPoint y: 502, distance: 284.0
click at [691, 502] on div ".deletable-edge-delete-btn { width: 20px; height: 20px; border: 0px solid #ffff…" at bounding box center [690, 333] width 759 height 482
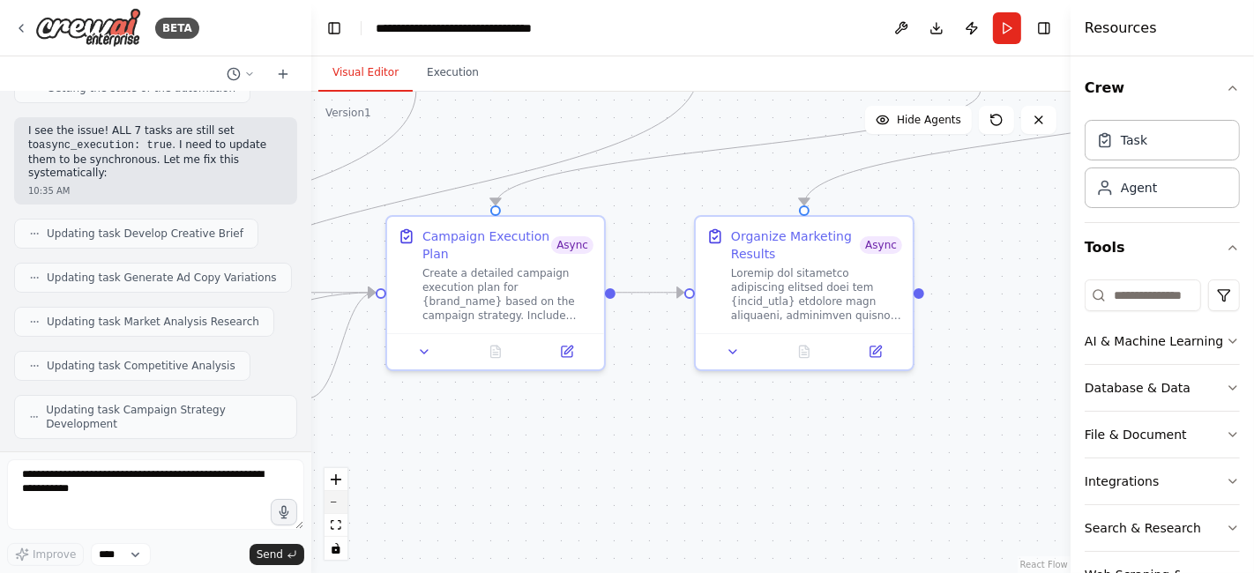
click at [333, 498] on button "zoom out" at bounding box center [336, 502] width 23 height 23
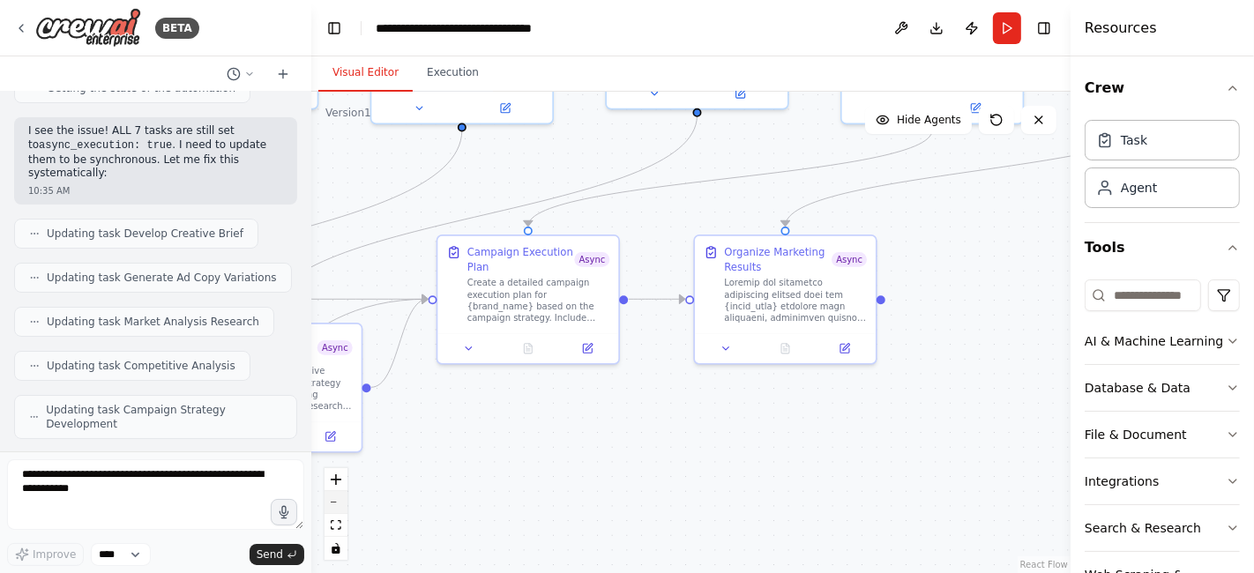
click at [333, 498] on button "zoom out" at bounding box center [336, 502] width 23 height 23
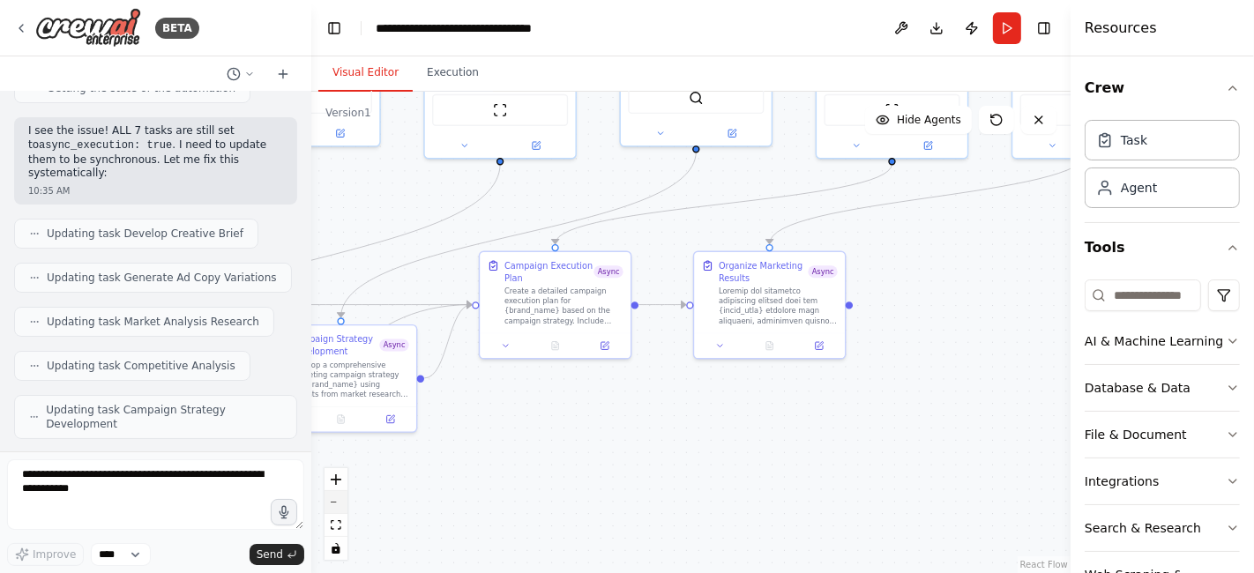
click at [333, 498] on button "zoom out" at bounding box center [336, 502] width 23 height 23
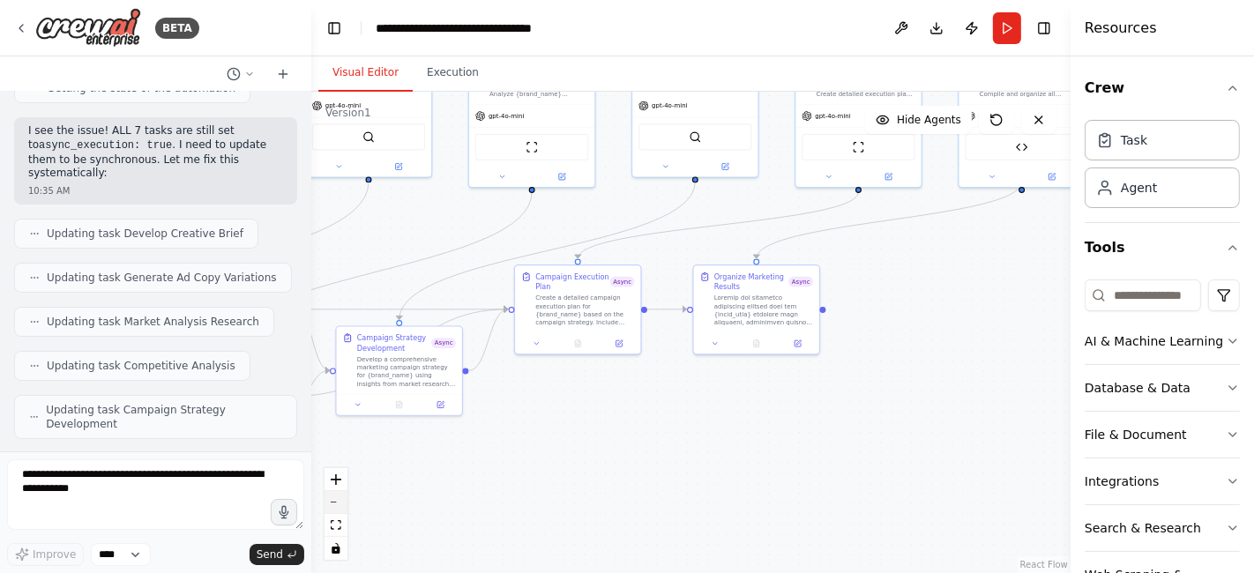
click at [333, 498] on button "zoom out" at bounding box center [336, 502] width 23 height 23
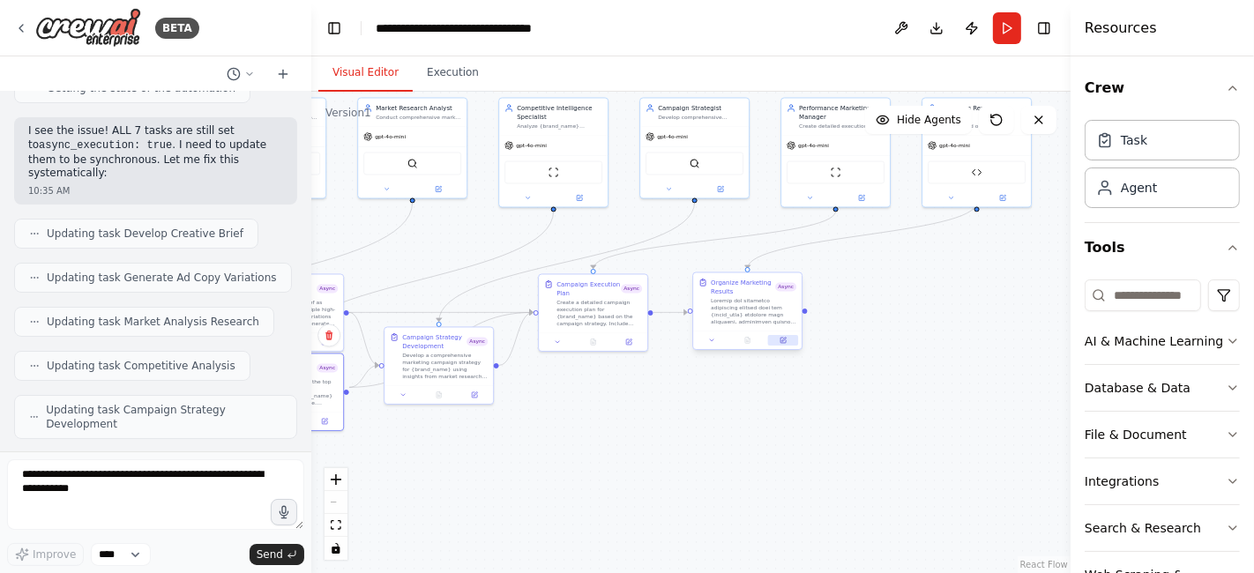
click at [779, 340] on button at bounding box center [783, 340] width 30 height 11
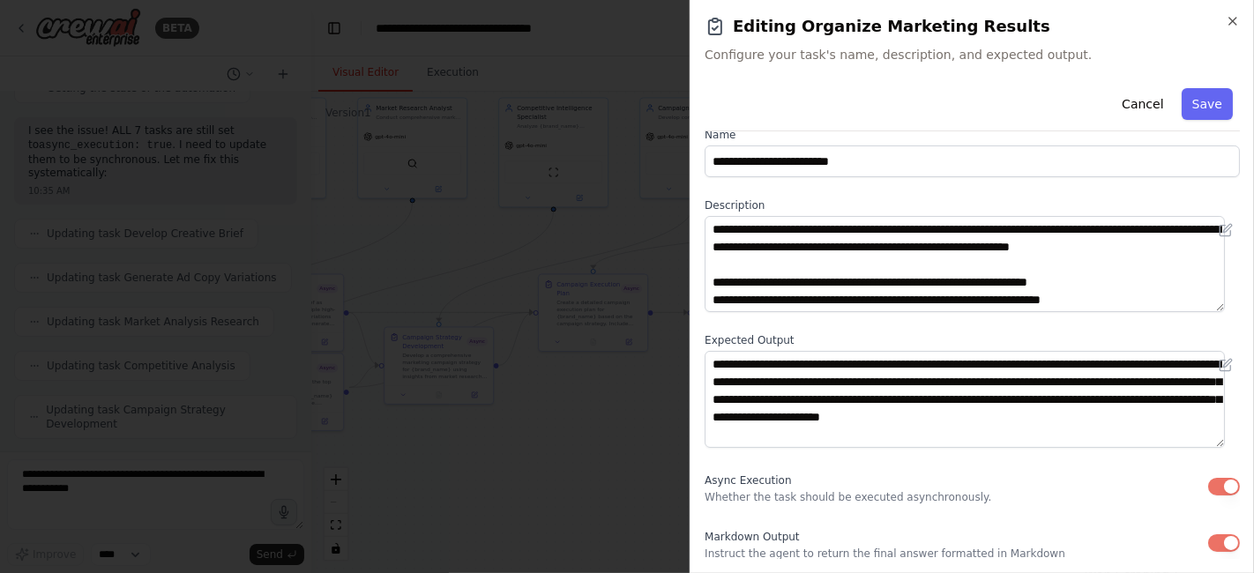
click at [1208, 482] on button "button" at bounding box center [1224, 487] width 32 height 18
click at [1195, 111] on button "Save" at bounding box center [1207, 104] width 51 height 32
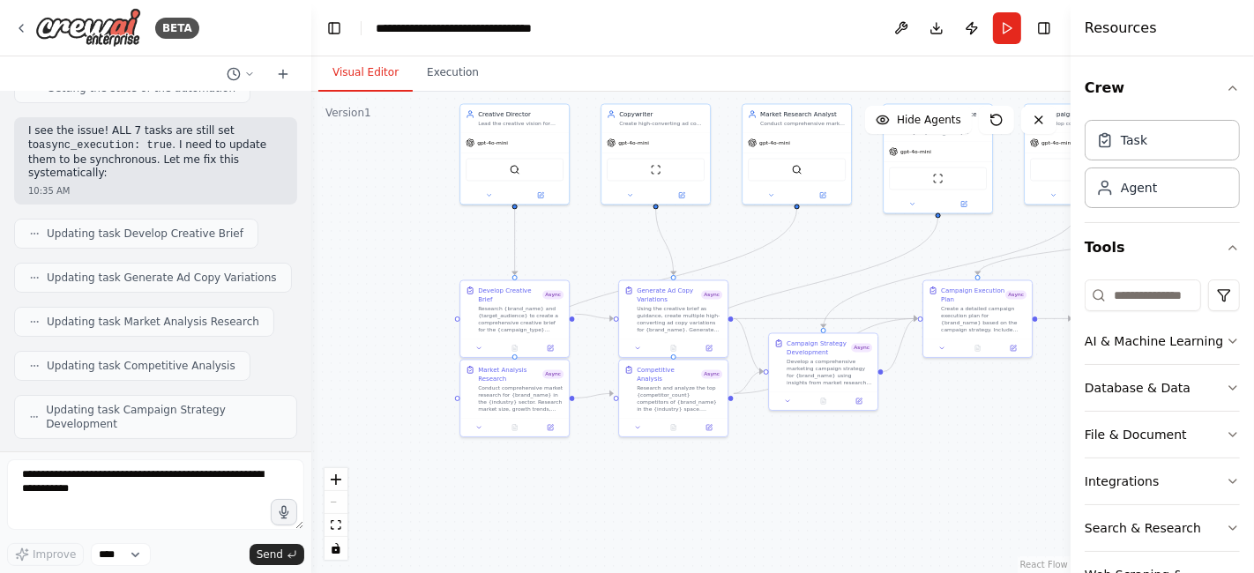
drag, startPoint x: 698, startPoint y: 409, endPoint x: 1083, endPoint y: 417, distance: 384.6
click at [1083, 417] on div "BETA Chat GPT-4o is crazy good for Static Ads but it's slow... And only generat…" at bounding box center [627, 286] width 1254 height 573
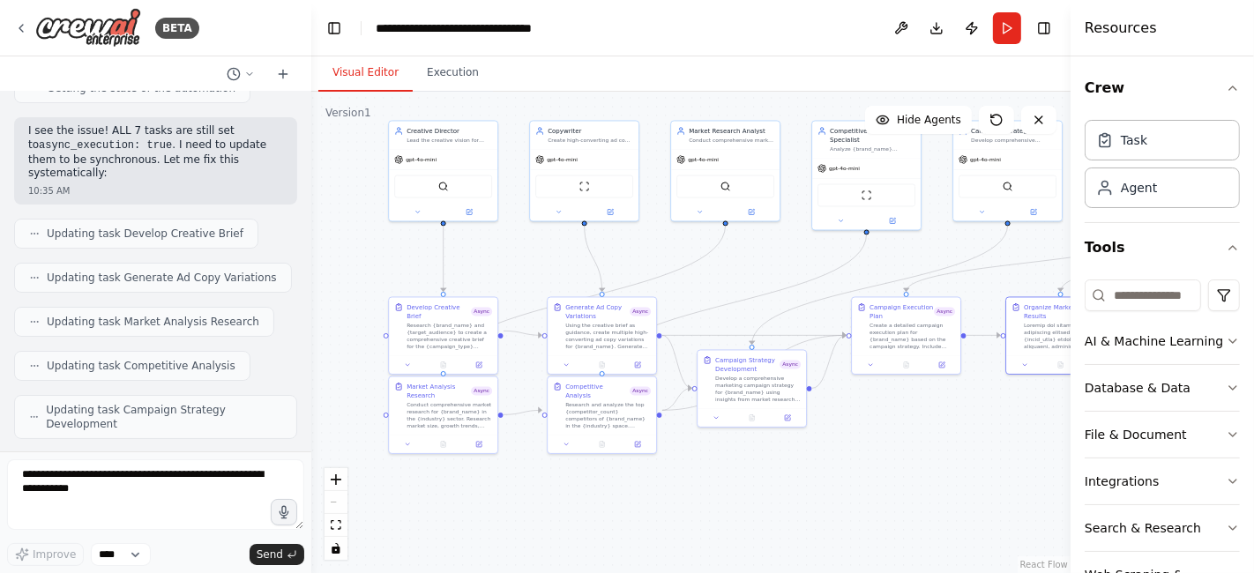
drag, startPoint x: 1010, startPoint y: 432, endPoint x: 938, endPoint y: 447, distance: 73.0
click at [938, 447] on div ".deletable-edge-delete-btn { width: 20px; height: 20px; border: 0px solid #ffff…" at bounding box center [690, 333] width 759 height 482
click at [1002, 23] on button "Run" at bounding box center [1007, 28] width 28 height 32
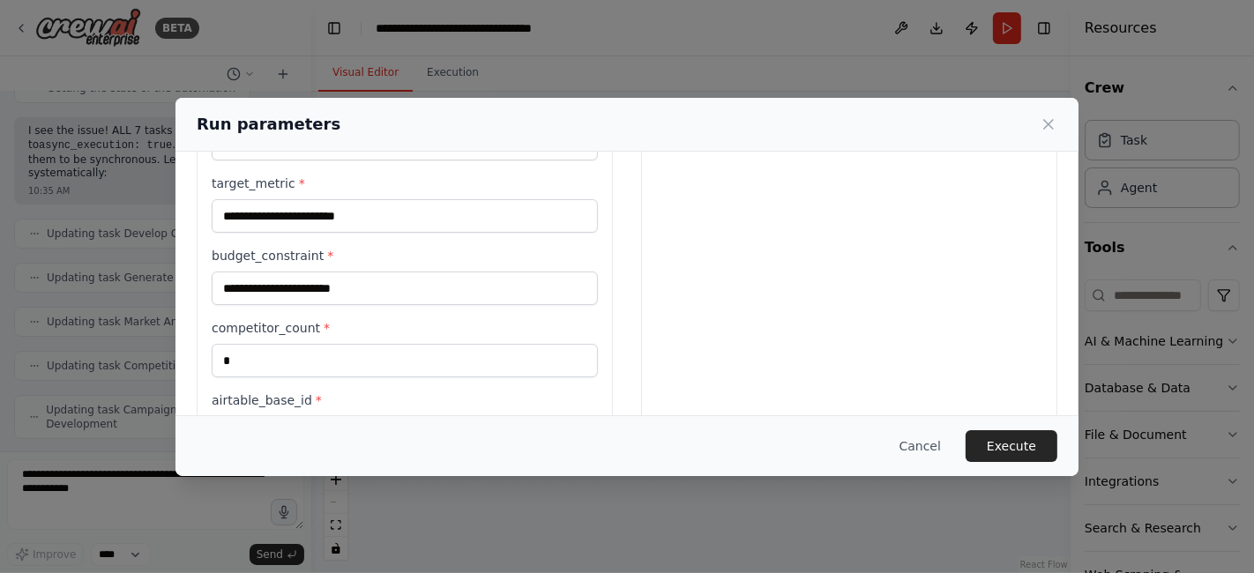
scroll to position [608, 0]
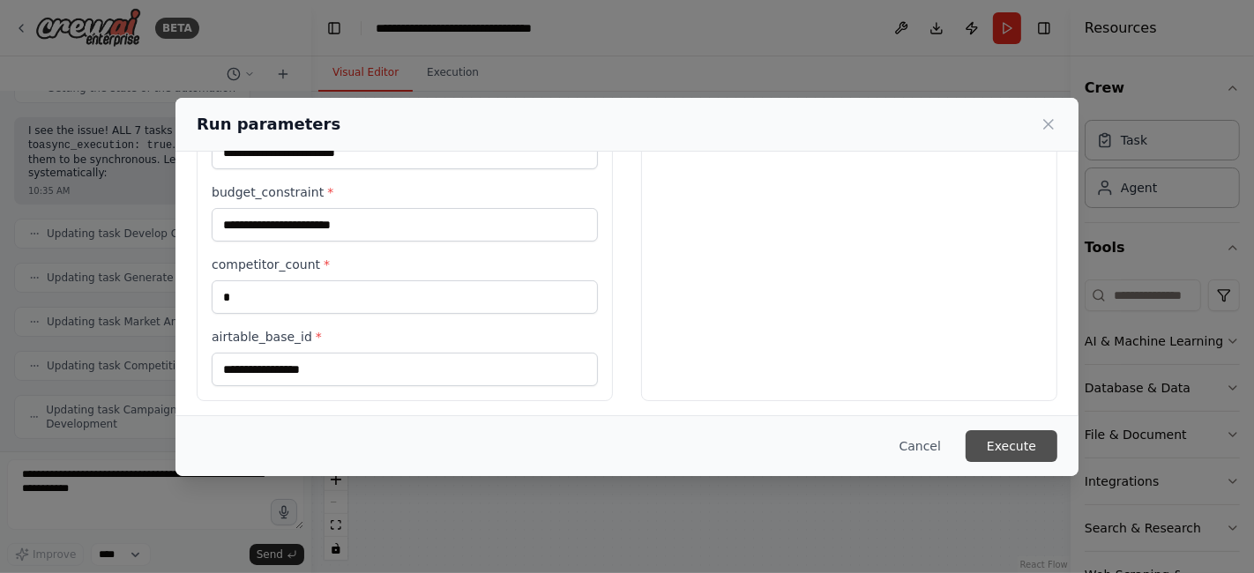
click at [1016, 439] on button "Execute" at bounding box center [1012, 446] width 92 height 32
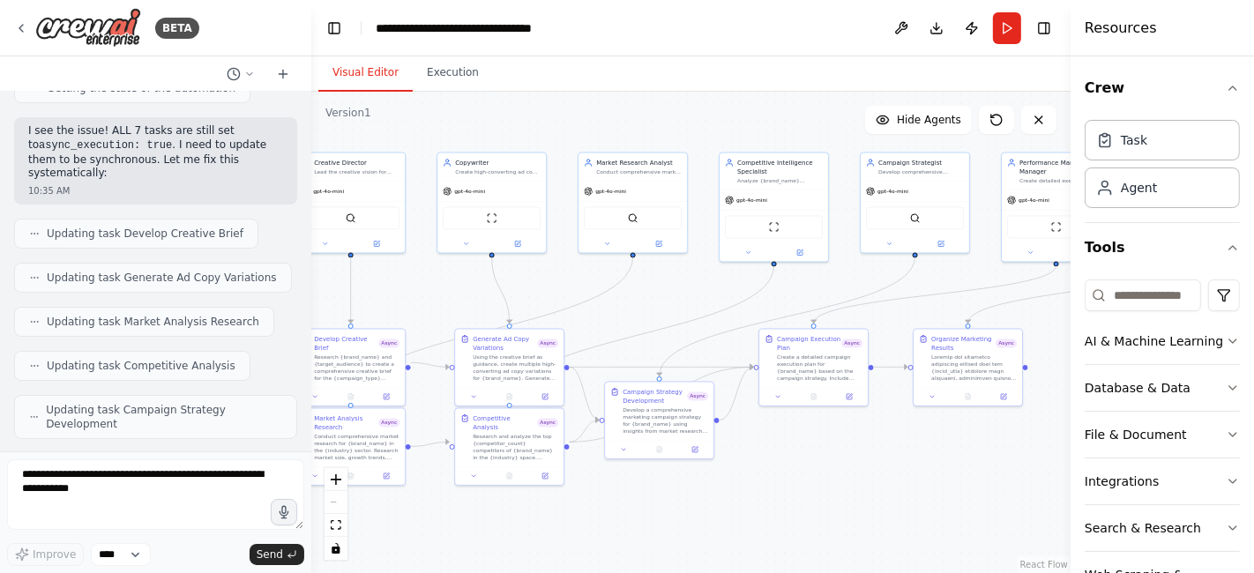
drag, startPoint x: 922, startPoint y: 450, endPoint x: 829, endPoint y: 482, distance: 97.9
click at [829, 482] on div ".deletable-edge-delete-btn { width: 20px; height: 20px; border: 0px solid #ffff…" at bounding box center [690, 333] width 759 height 482
drag, startPoint x: 507, startPoint y: 459, endPoint x: 511, endPoint y: 519, distance: 61.0
click at [511, 527] on div at bounding box center [509, 536] width 108 height 19
click at [659, 426] on div "Develop a comprehensive marketing campaign strategy for {brand_name} using insi…" at bounding box center [657, 420] width 86 height 28
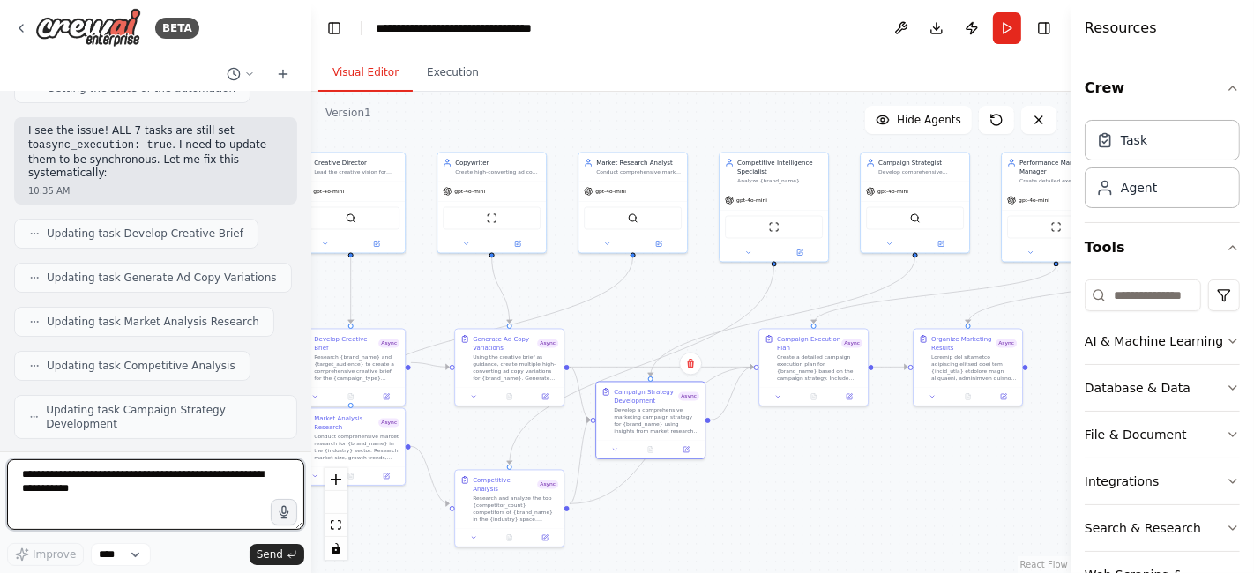
click at [54, 480] on textarea at bounding box center [155, 494] width 297 height 71
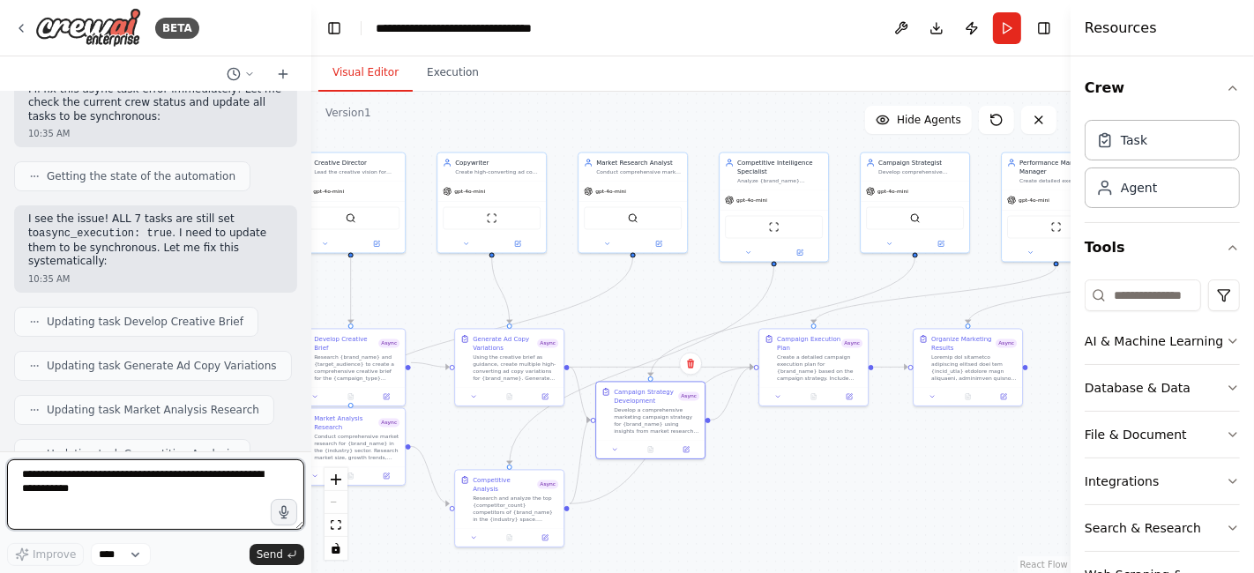
scroll to position [16791, 0]
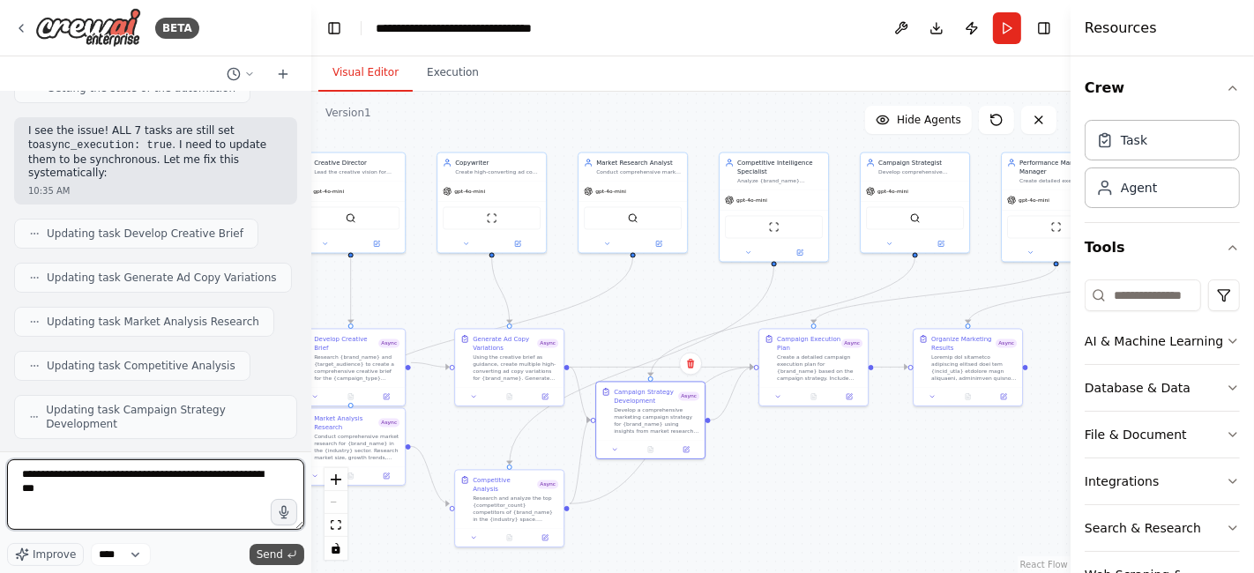
type textarea "**********"
click at [268, 548] on span "Send" at bounding box center [270, 555] width 26 height 14
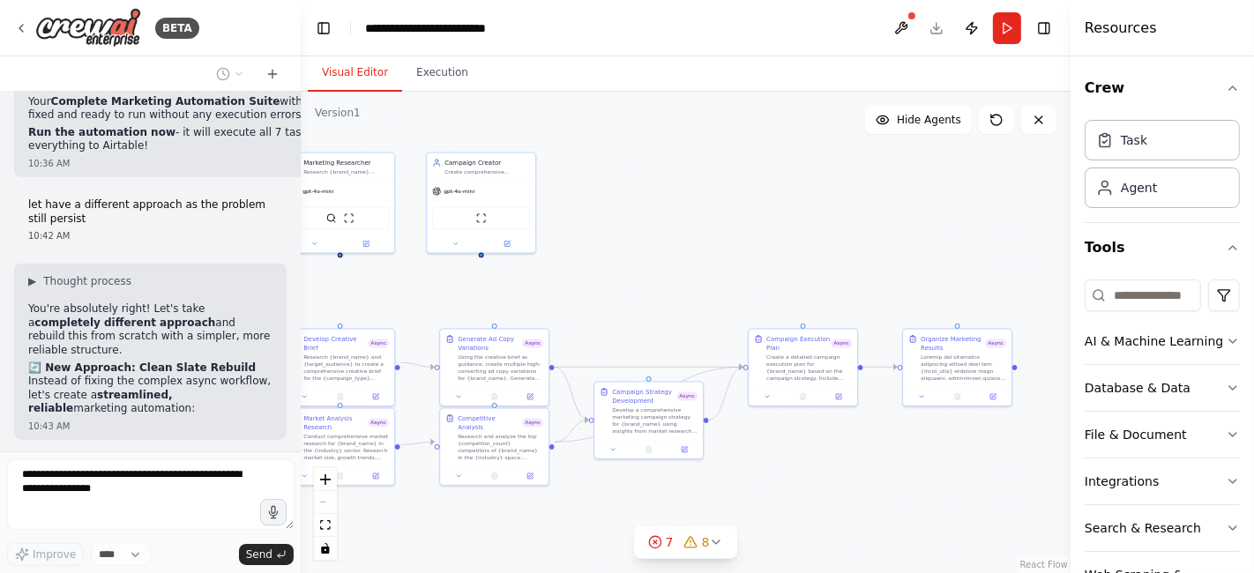
scroll to position [18182, 0]
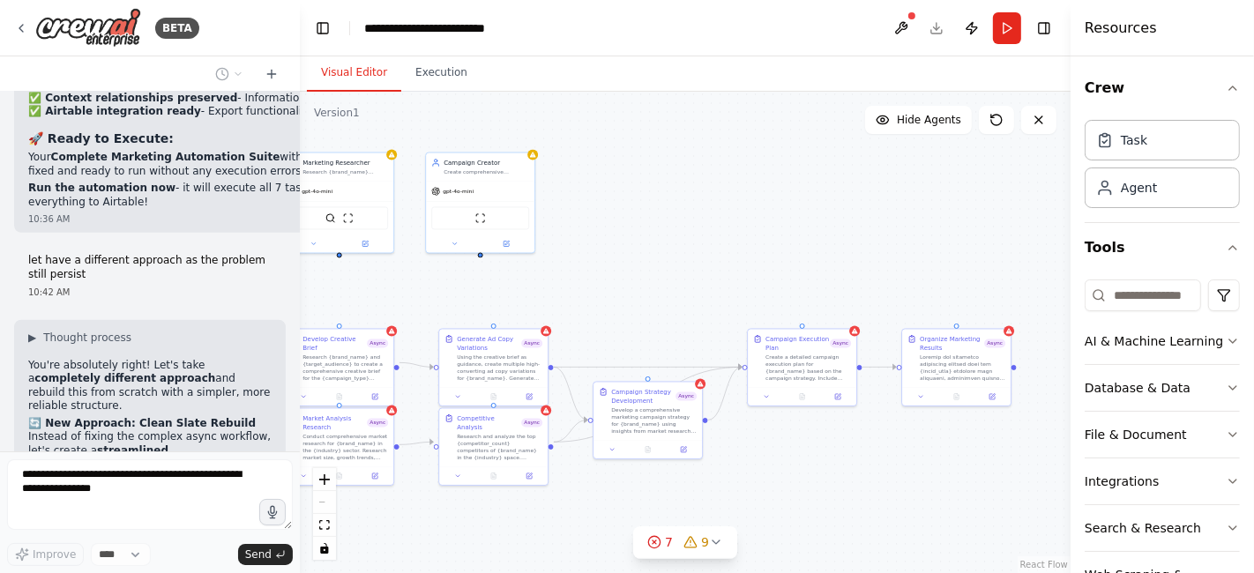
drag, startPoint x: 303, startPoint y: 427, endPoint x: 300, endPoint y: 458, distance: 31.1
click at [300, 458] on div "BETA Chat GPT-4o is crazy good for Static Ads but it's slow... And only generat…" at bounding box center [627, 286] width 1254 height 573
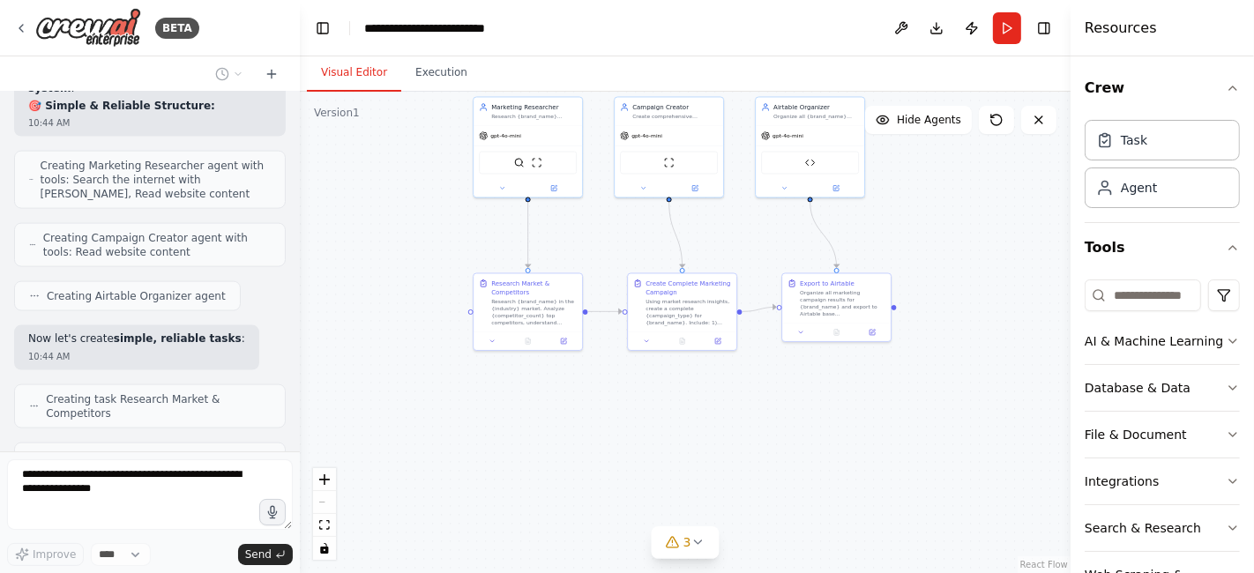
scroll to position [19156, 0]
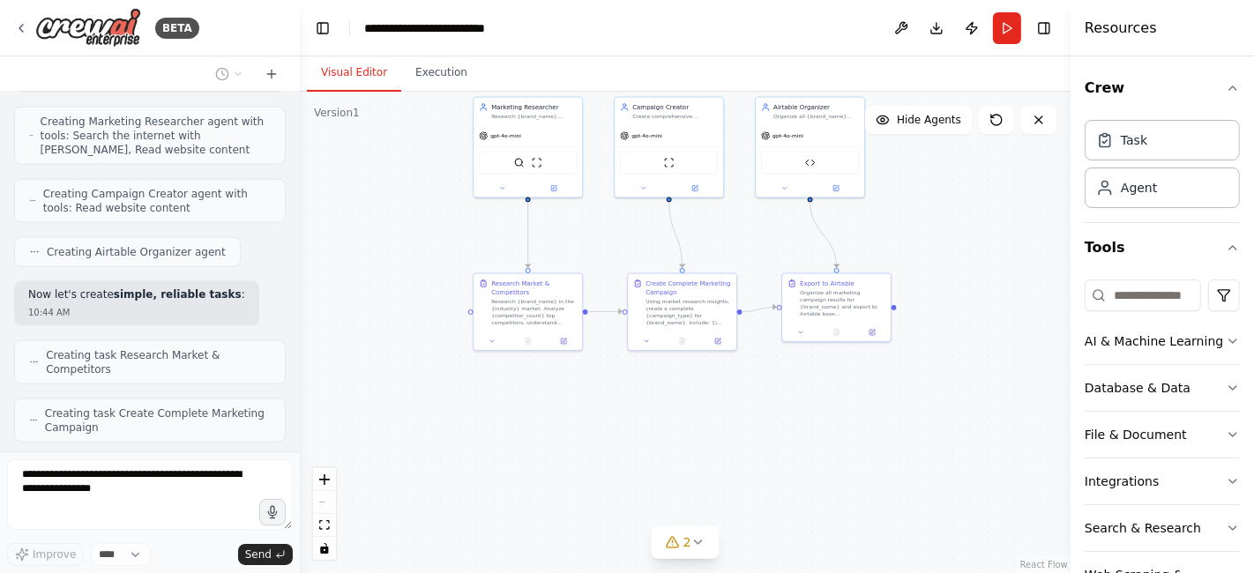
drag, startPoint x: 630, startPoint y: 498, endPoint x: 818, endPoint y: 443, distance: 196.7
click at [818, 443] on div ".deletable-edge-delete-btn { width: 20px; height: 20px; border: 0px solid #ffff…" at bounding box center [685, 333] width 771 height 482
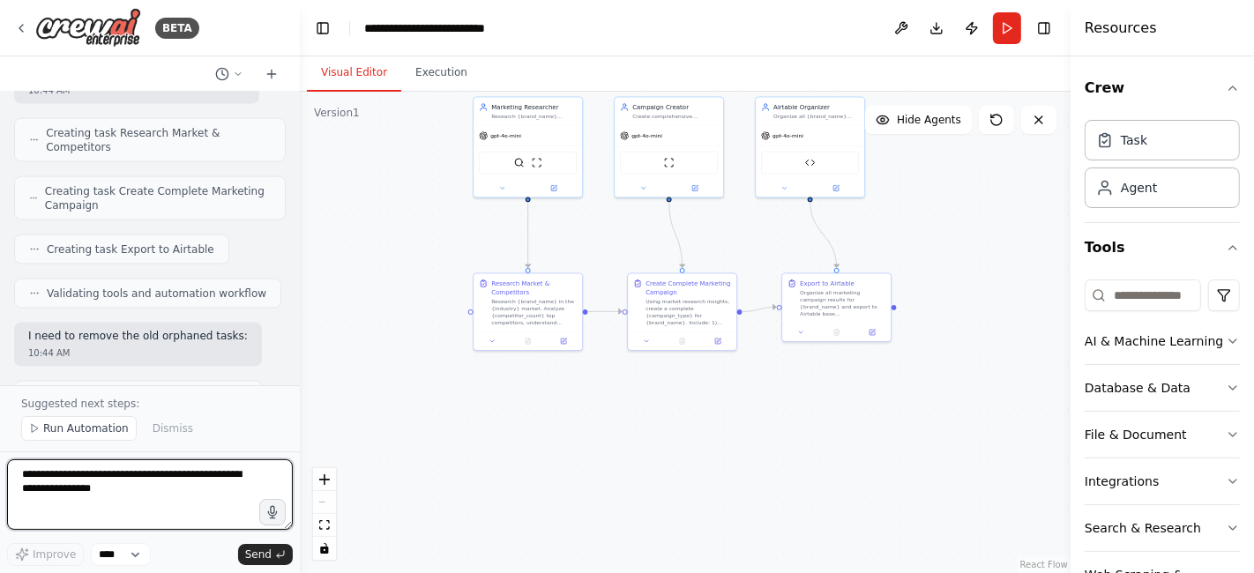
scroll to position [19392, 0]
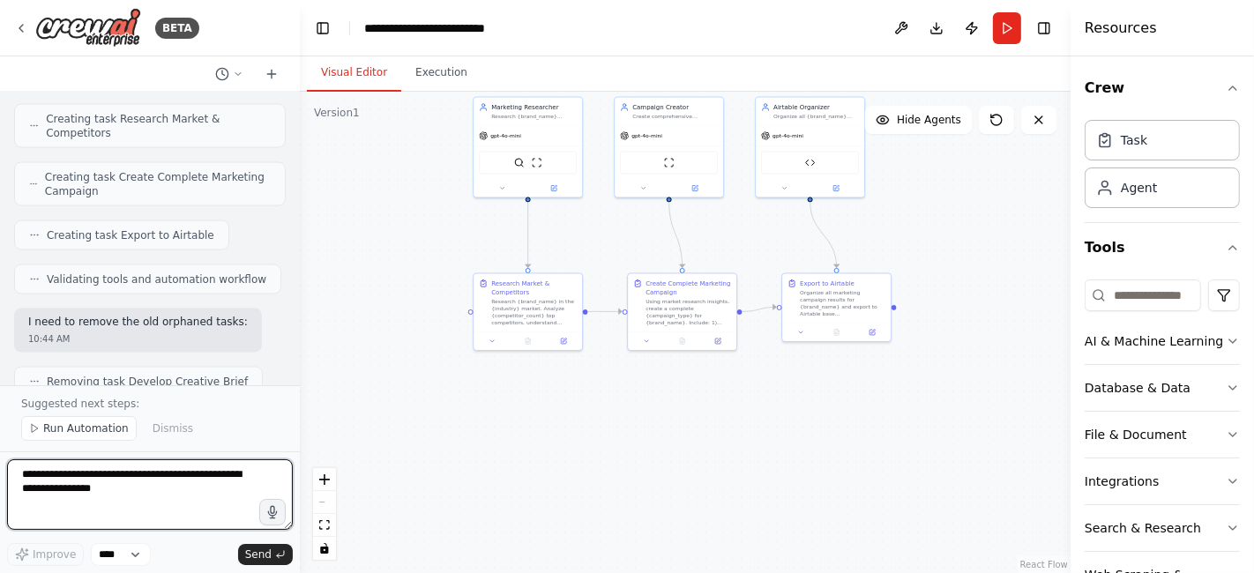
click at [49, 476] on textarea at bounding box center [150, 494] width 286 height 71
click at [41, 434] on button "Run Automation" at bounding box center [79, 428] width 116 height 25
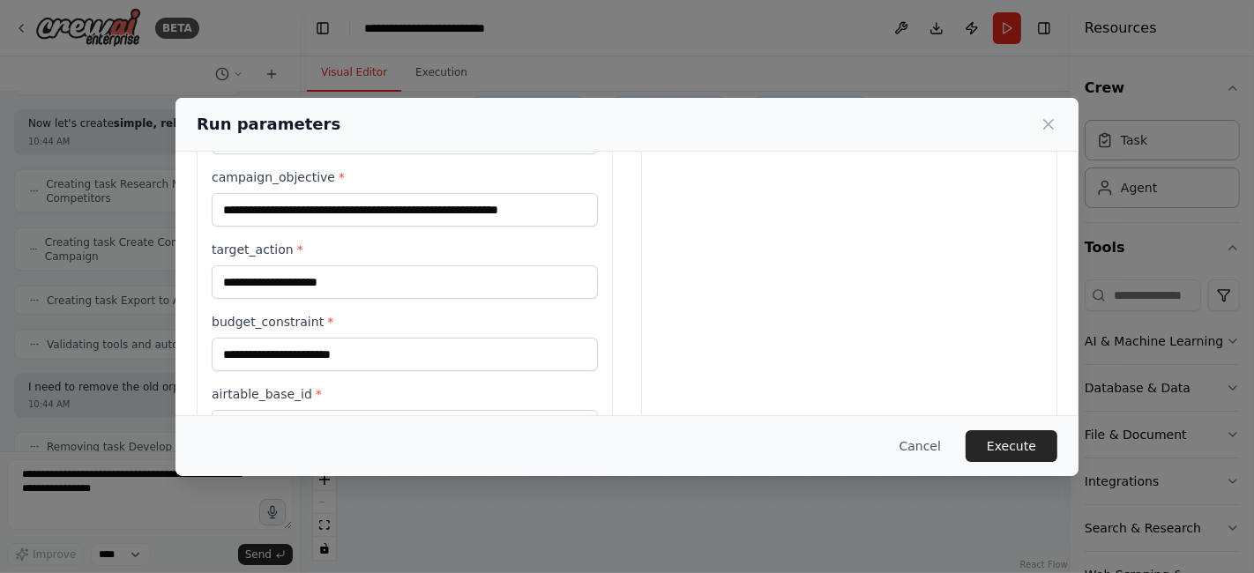
scroll to position [608, 0]
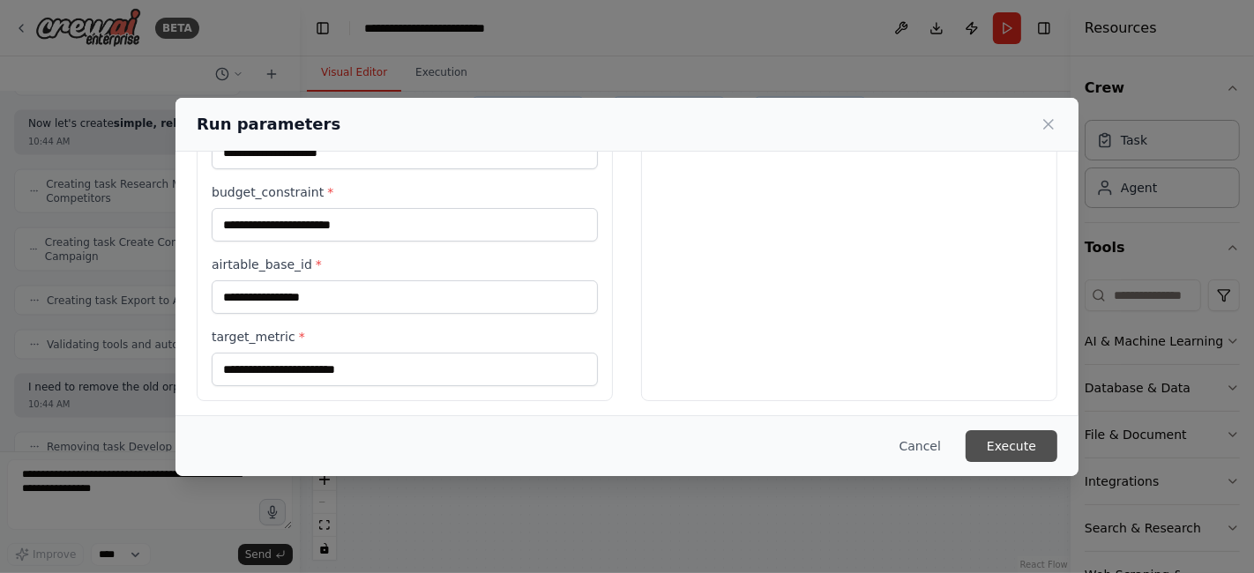
click at [1014, 447] on button "Execute" at bounding box center [1012, 446] width 92 height 32
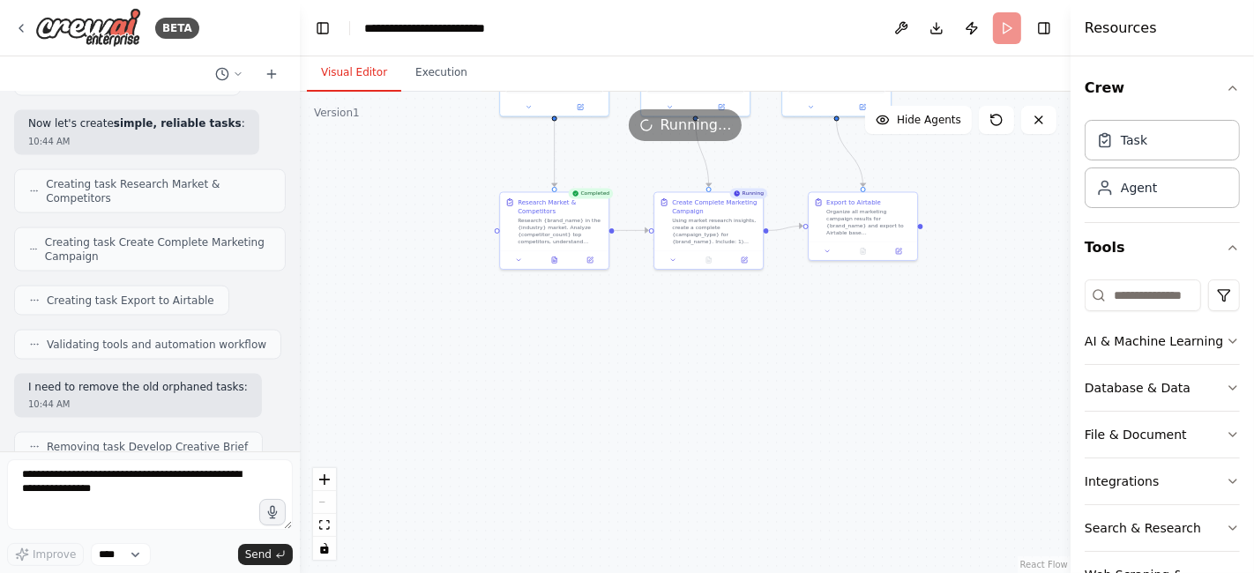
drag, startPoint x: 956, startPoint y: 221, endPoint x: 982, endPoint y: 140, distance: 85.3
click at [982, 140] on div "Version 1 Show Tools Hide Agents .deletable-edge-delete-btn { width: 20px; heig…" at bounding box center [685, 333] width 771 height 482
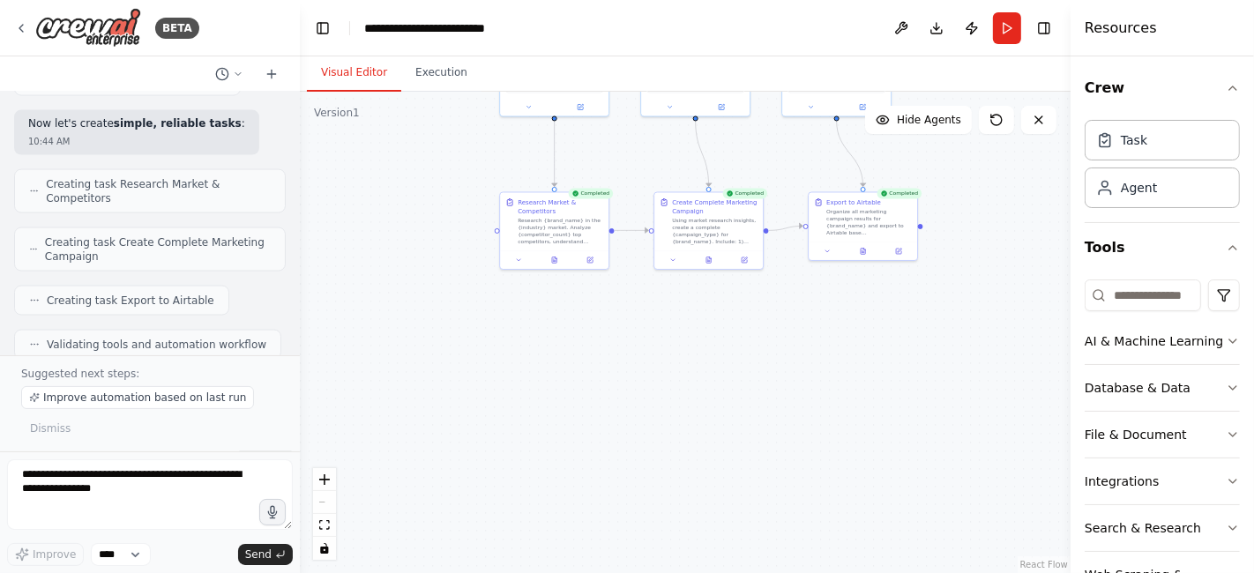
scroll to position [19392, 0]
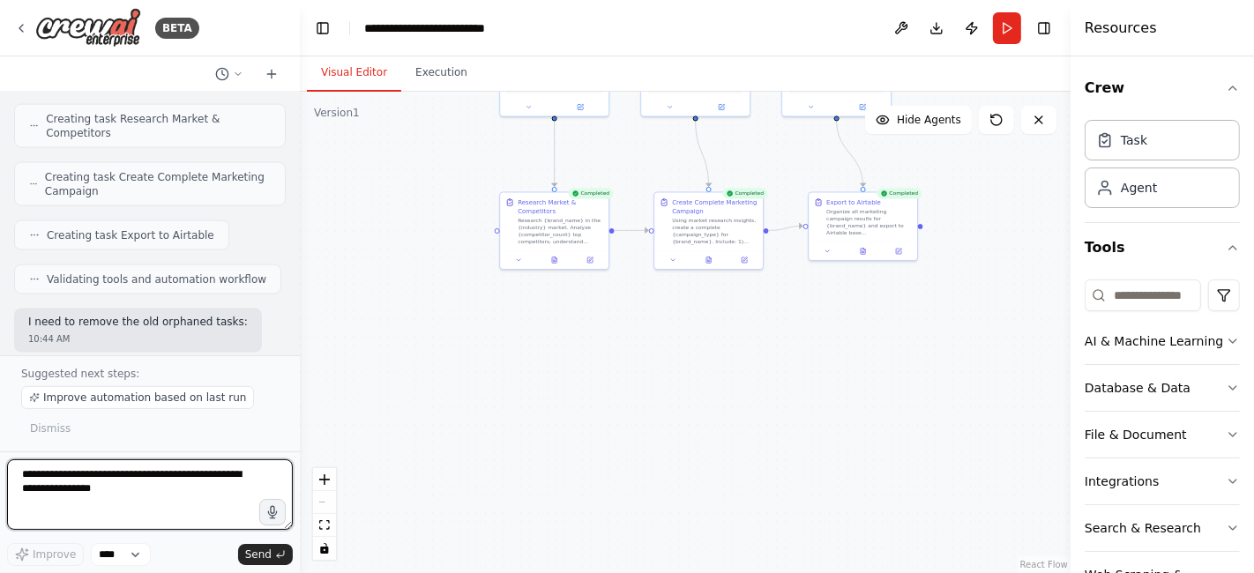
click at [33, 482] on textarea at bounding box center [150, 494] width 286 height 71
type textarea "**********"
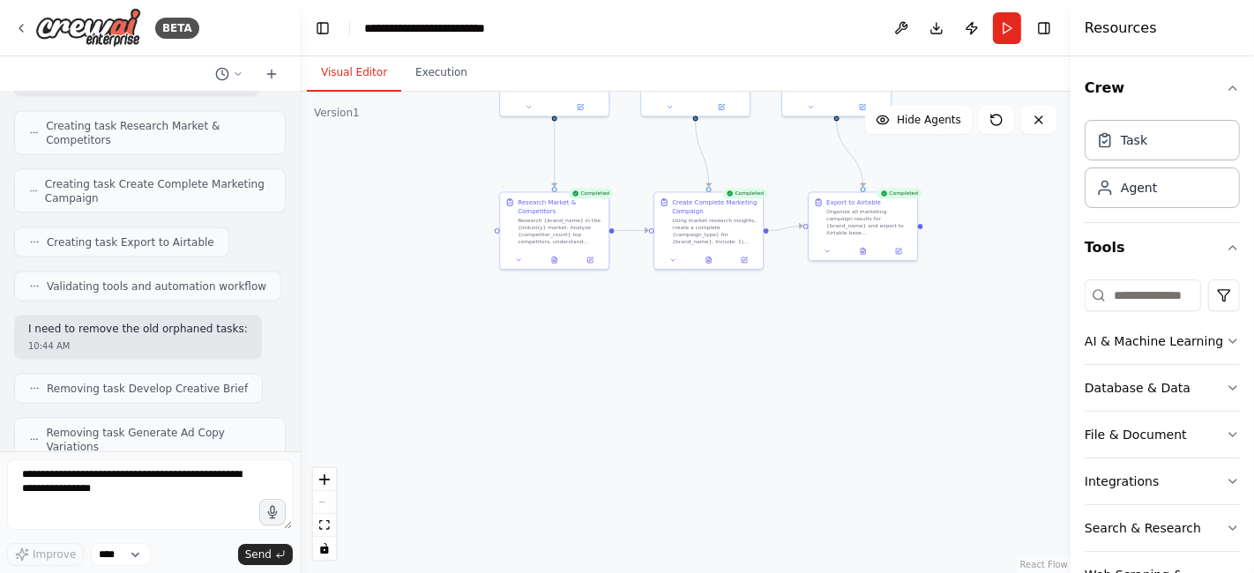
scroll to position [19431, 0]
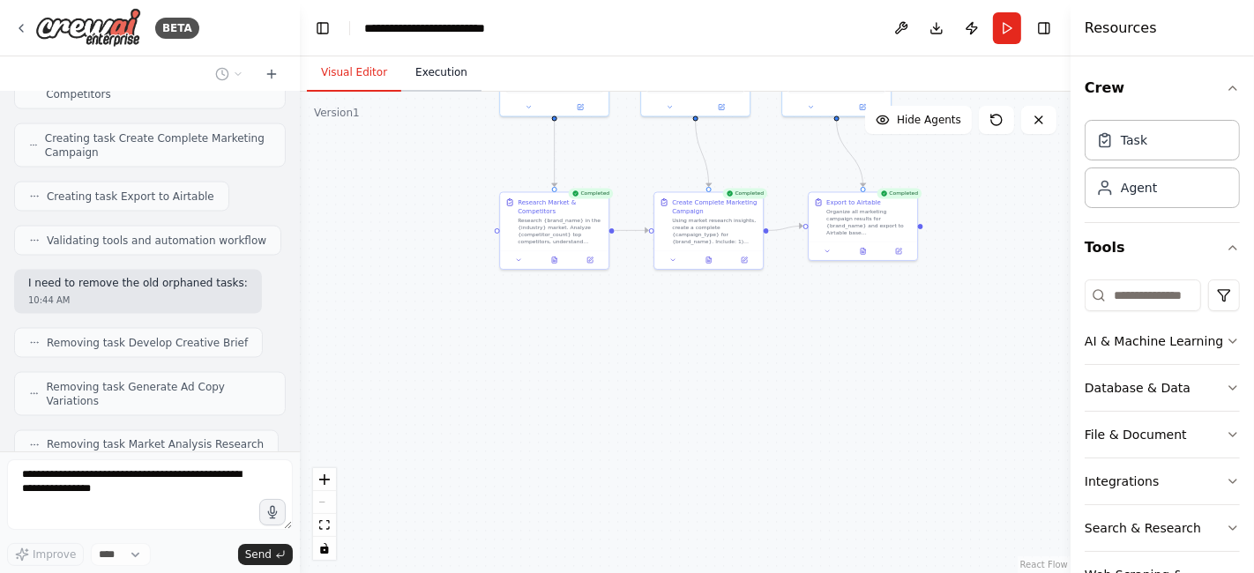
click at [448, 78] on button "Execution" at bounding box center [441, 73] width 80 height 37
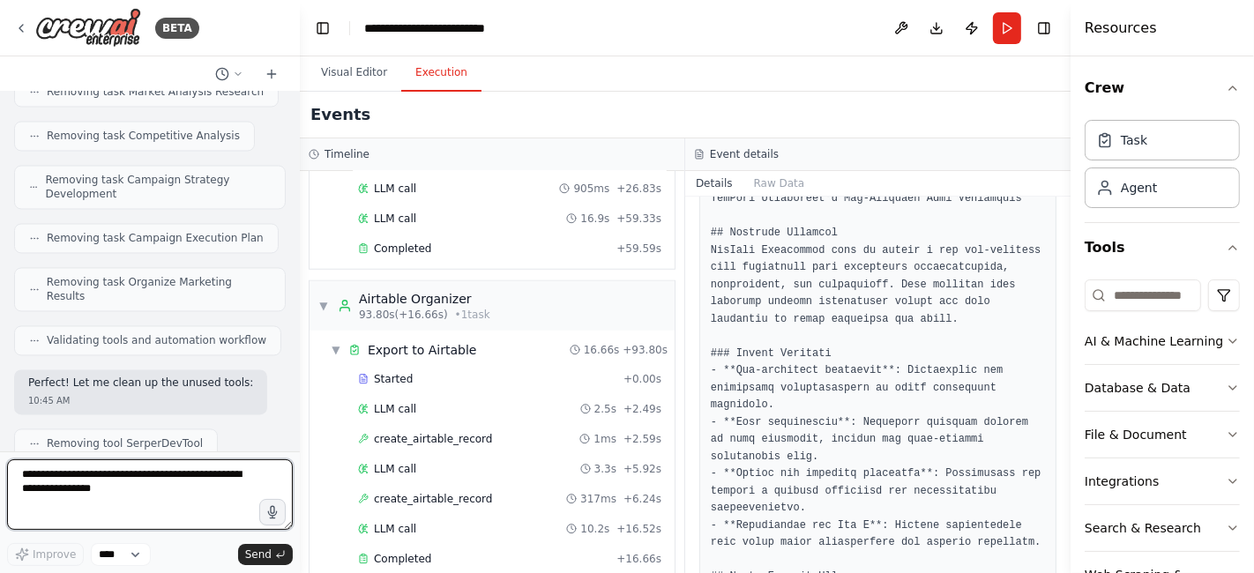
scroll to position [19740, 0]
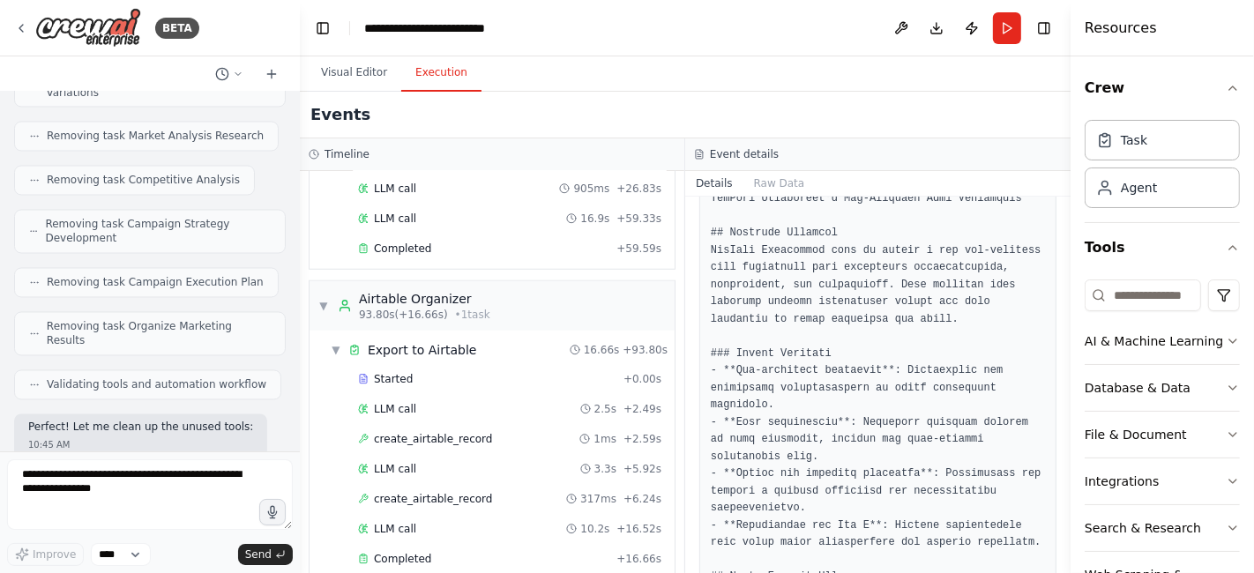
drag, startPoint x: 152, startPoint y: 283, endPoint x: 256, endPoint y: 280, distance: 104.1
copy code "patEYaEkj4fknSKne"
